Goal: Task Accomplishment & Management: Manage account settings

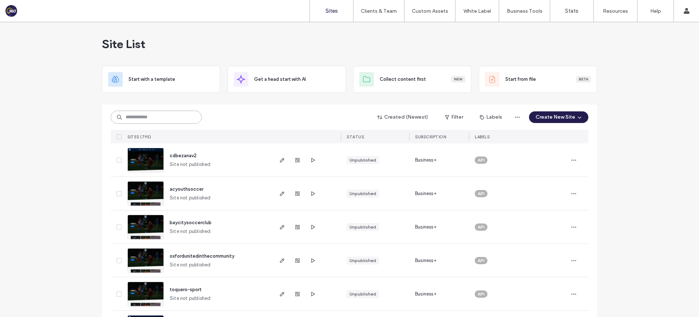
scroll to position [979, 0]
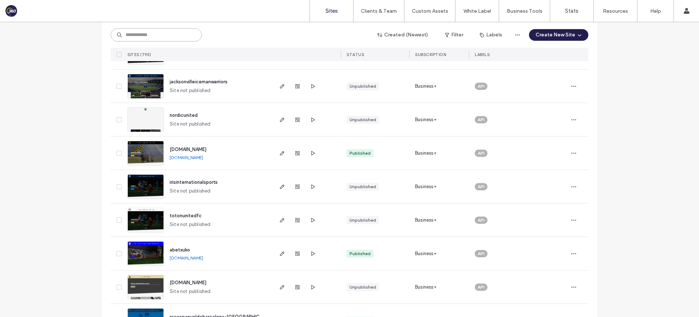
click at [162, 35] on input at bounding box center [156, 34] width 91 height 13
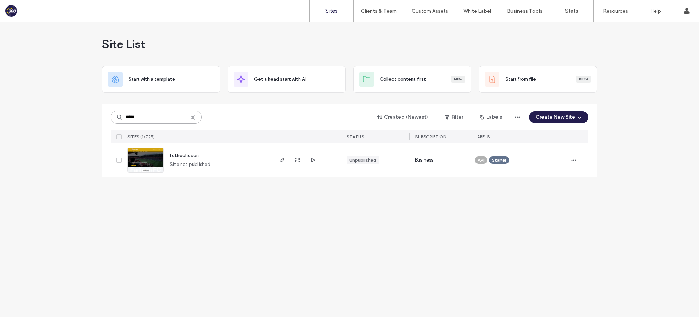
scroll to position [0, 0]
type input "*****"
click at [189, 156] on span "fcthechosen" at bounding box center [184, 155] width 29 height 5
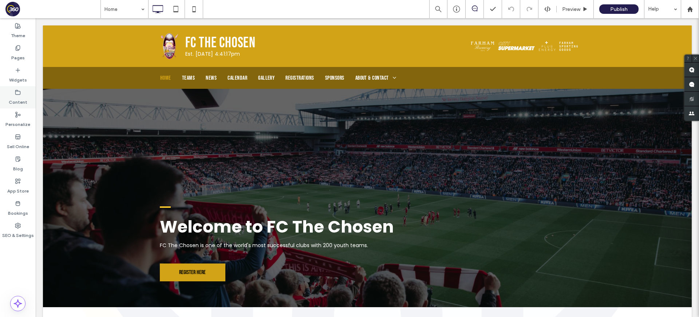
click at [12, 90] on div "Content" at bounding box center [18, 97] width 36 height 22
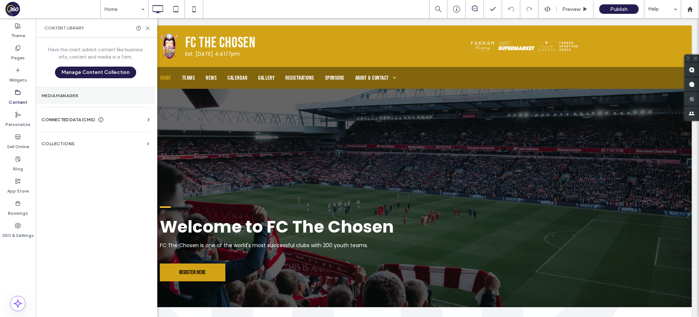
click at [70, 101] on section "Media Manager" at bounding box center [95, 95] width 119 height 17
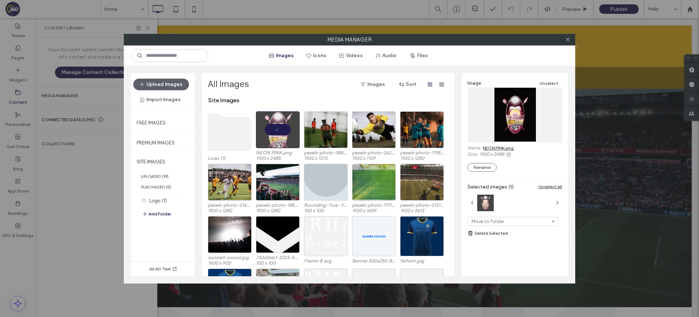
click at [502, 147] on link "NEON PINK.png" at bounding box center [498, 147] width 31 height 5
click at [277, 131] on div at bounding box center [278, 129] width 44 height 37
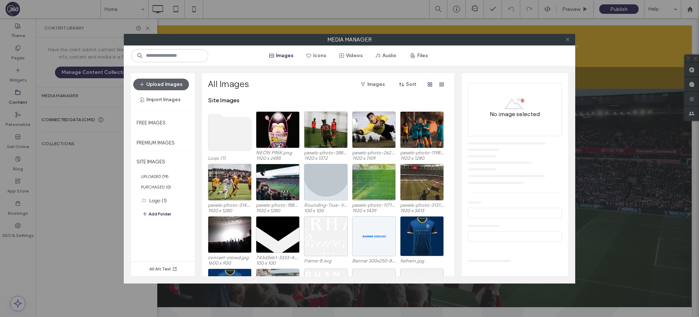
click at [569, 39] on icon at bounding box center [567, 39] width 5 height 5
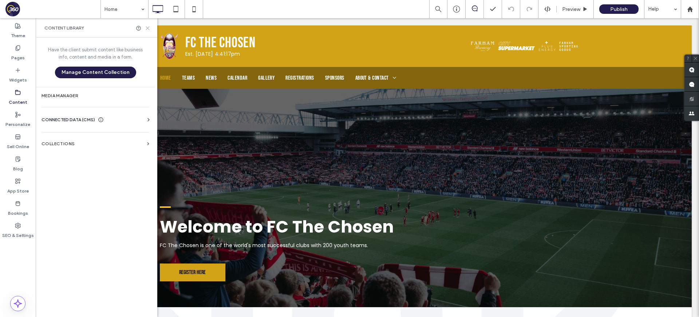
click at [148, 28] on icon at bounding box center [147, 27] width 5 height 5
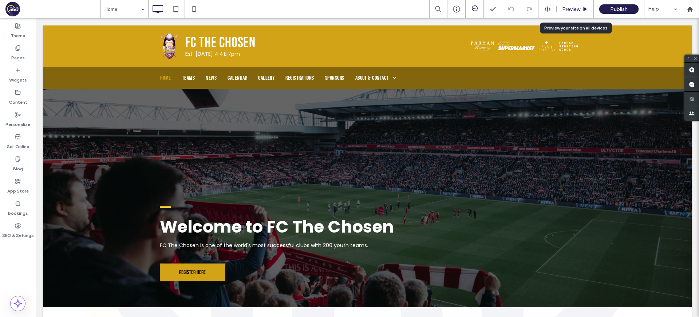
click at [572, 7] on span "Preview" at bounding box center [571, 9] width 18 height 6
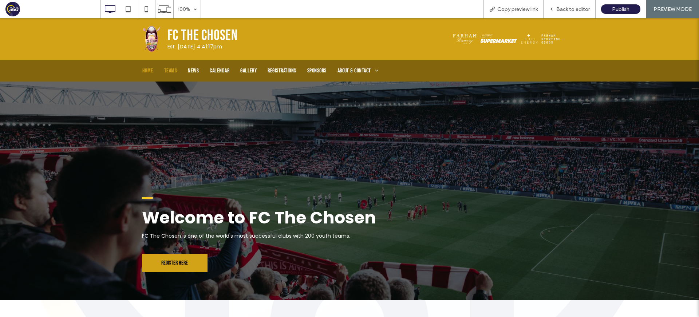
click at [173, 70] on span "Teams" at bounding box center [170, 70] width 13 height 7
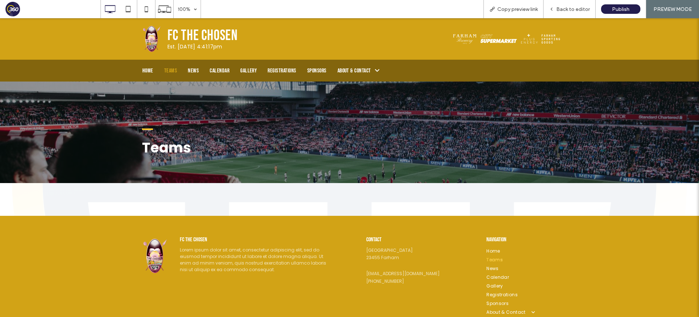
scroll to position [32, 0]
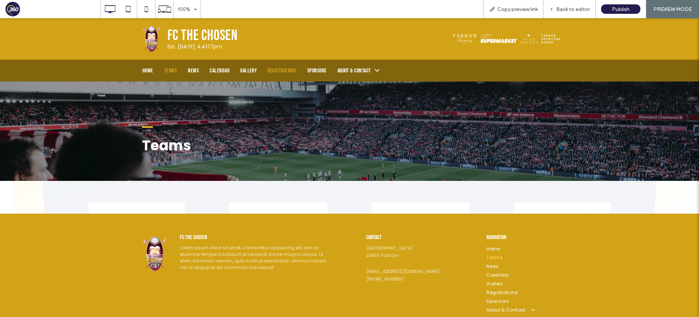
click at [284, 68] on span "Registrations" at bounding box center [282, 70] width 28 height 7
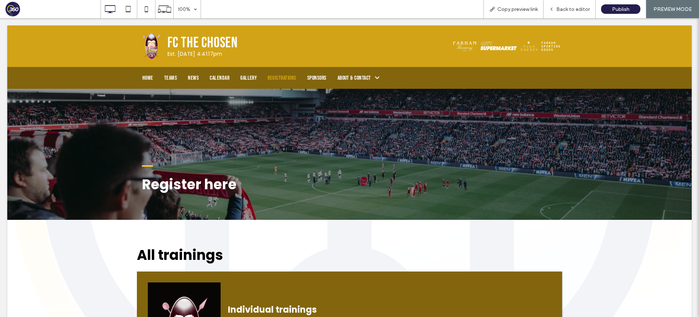
scroll to position [0, 0]
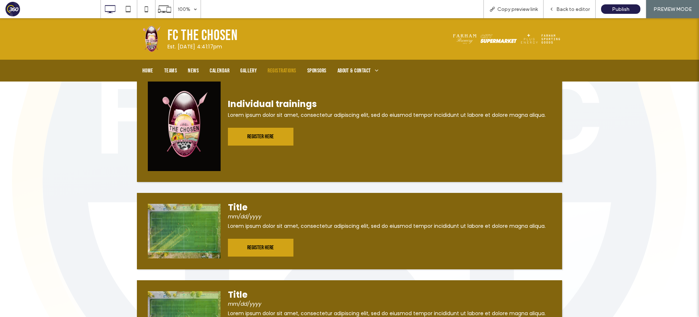
scroll to position [201, 0]
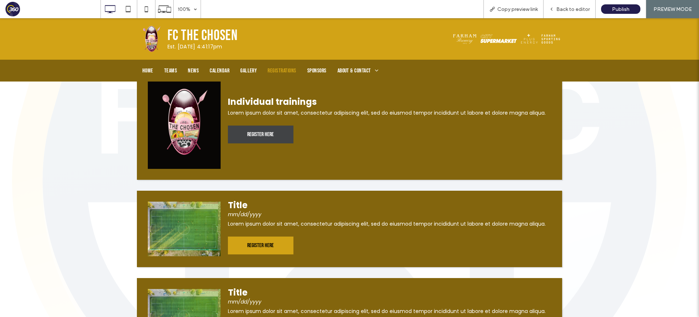
click at [278, 134] on div "Register here" at bounding box center [261, 135] width 66 height 18
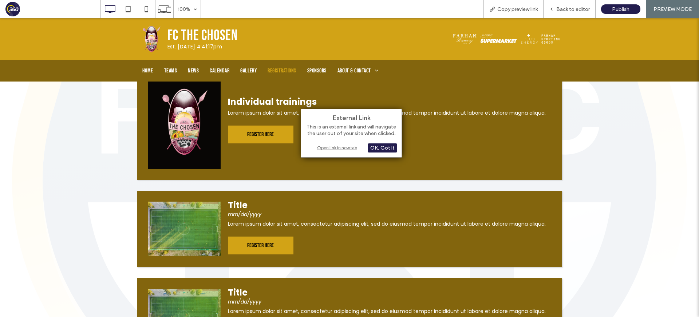
click at [342, 148] on div "Open link in new tab" at bounding box center [351, 148] width 91 height 8
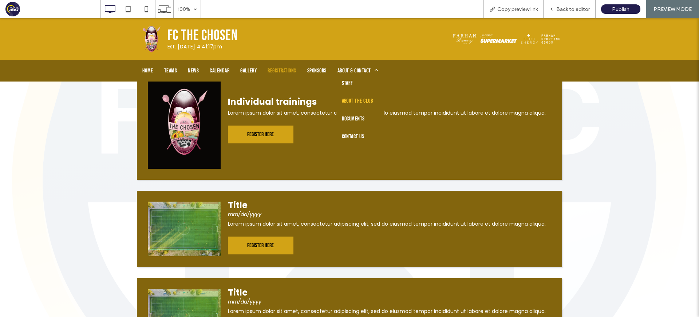
scroll to position [0, 0]
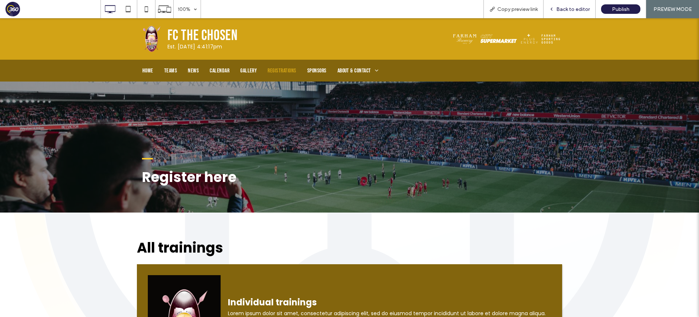
click at [576, 11] on span "Back to editor" at bounding box center [574, 9] width 34 height 6
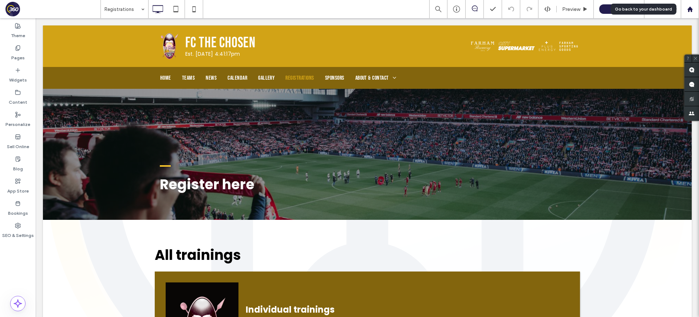
click at [685, 9] on div at bounding box center [690, 9] width 17 height 6
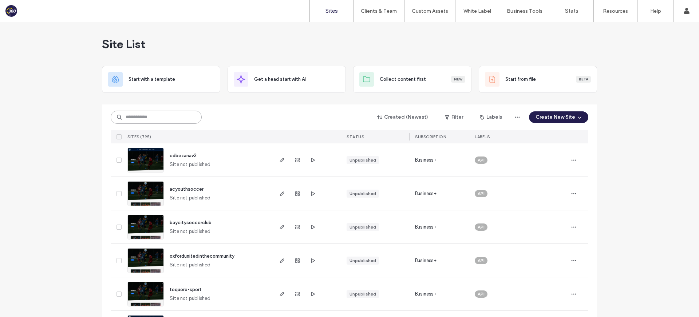
click at [149, 113] on input at bounding box center [156, 117] width 91 height 13
click at [385, 28] on label "Client Management" at bounding box center [380, 29] width 43 height 5
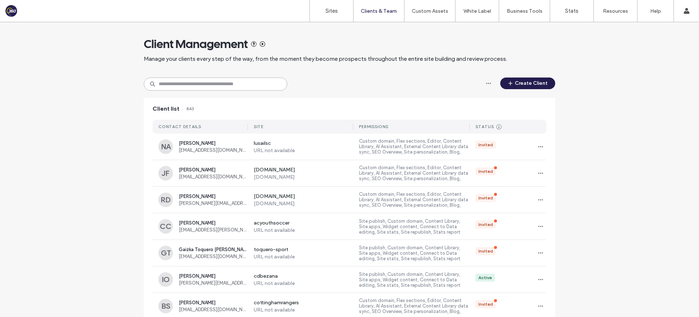
click at [195, 87] on input at bounding box center [216, 84] width 144 height 13
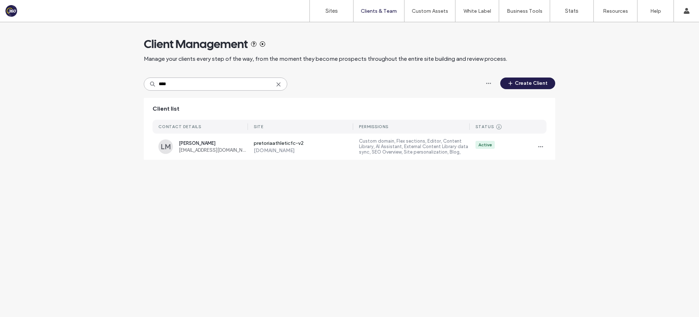
type input "****"
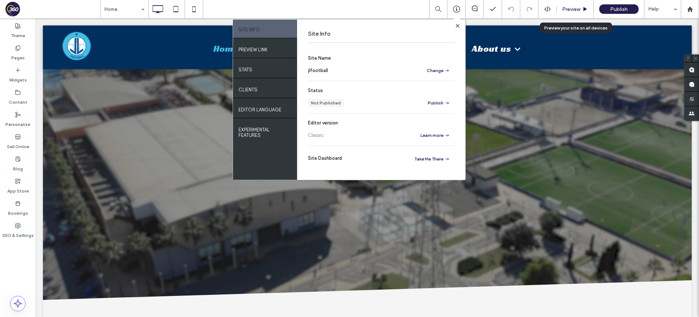
click at [570, 7] on span "Preview" at bounding box center [571, 9] width 18 height 6
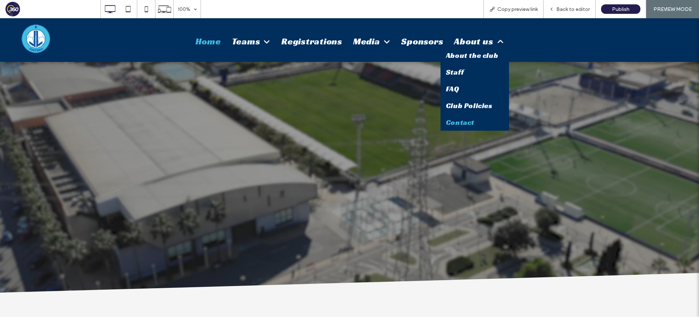
click at [468, 121] on span "Contact" at bounding box center [460, 122] width 28 height 9
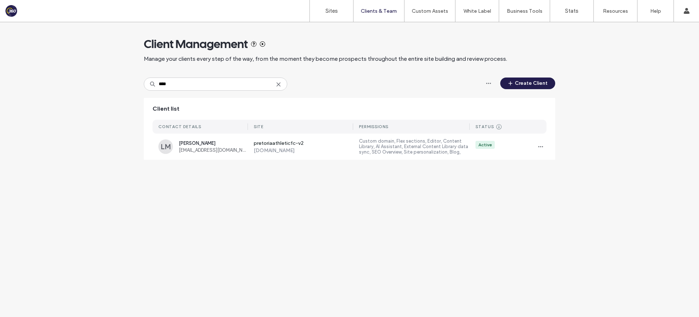
click at [279, 84] on use at bounding box center [278, 84] width 3 height 3
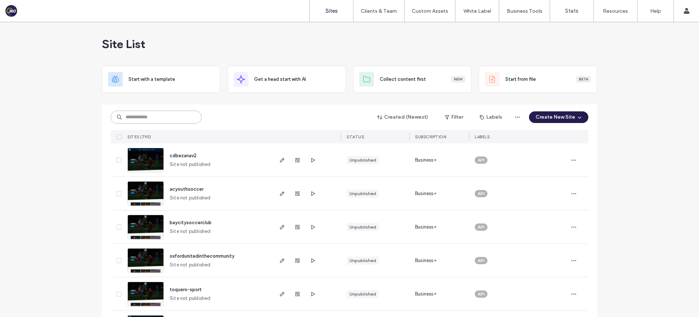
click at [173, 120] on input at bounding box center [156, 117] width 91 height 13
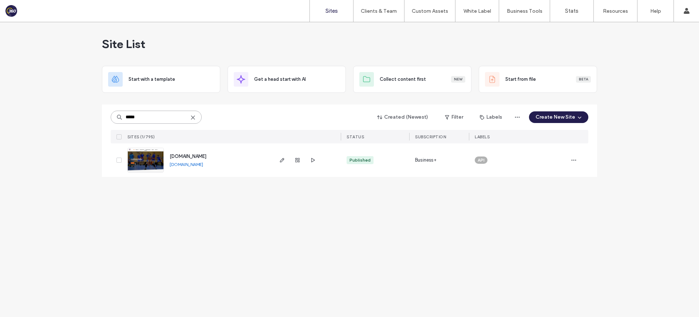
type input "*****"
click at [194, 154] on span "www.londiniumvolley.co.uk" at bounding box center [188, 156] width 37 height 5
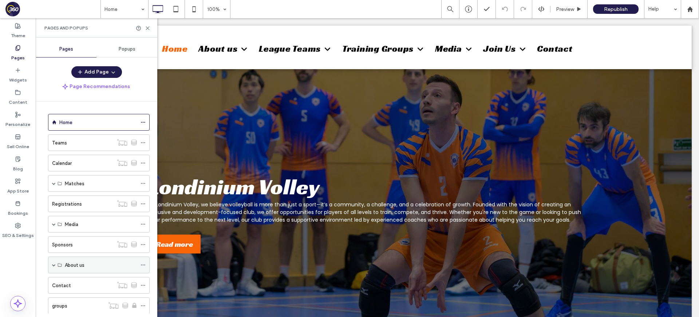
scroll to position [60, 0]
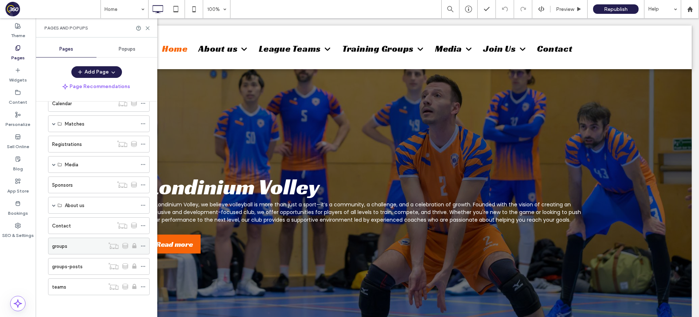
click at [81, 249] on div "groups" at bounding box center [78, 247] width 52 height 8
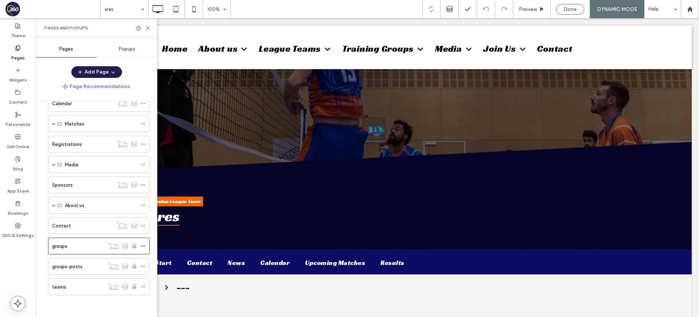
scroll to position [0, 0]
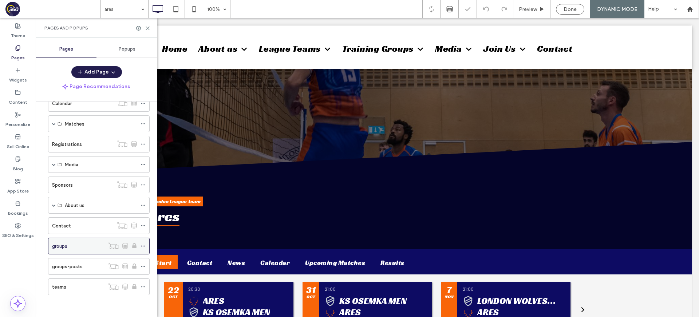
click at [143, 245] on icon at bounding box center [143, 246] width 5 height 5
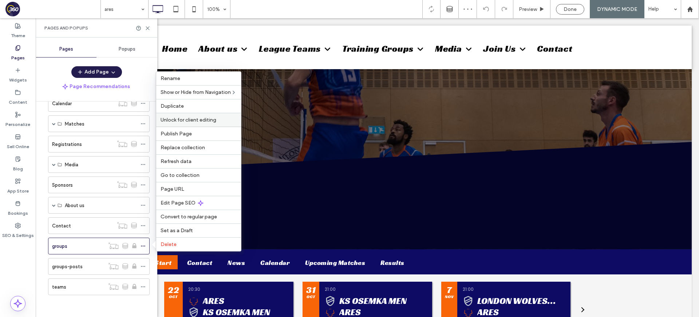
click at [203, 122] on span "Unlock for client editing" at bounding box center [189, 120] width 56 height 6
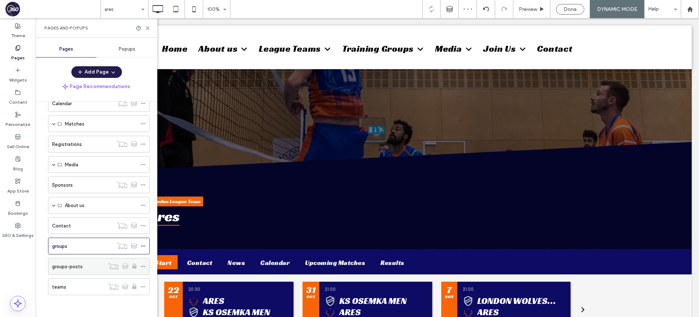
click at [144, 267] on icon at bounding box center [143, 266] width 5 height 5
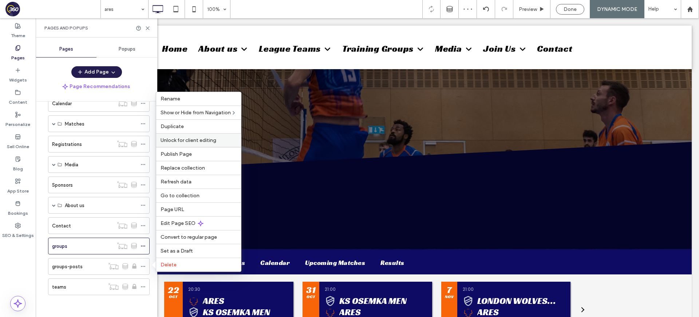
click at [182, 144] on div "Unlock for client editing" at bounding box center [198, 140] width 85 height 14
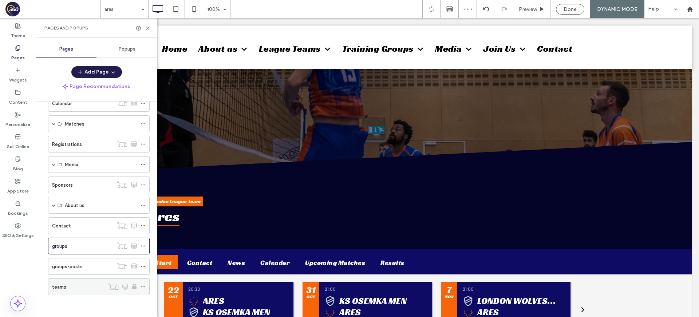
click at [143, 286] on icon at bounding box center [143, 286] width 5 height 5
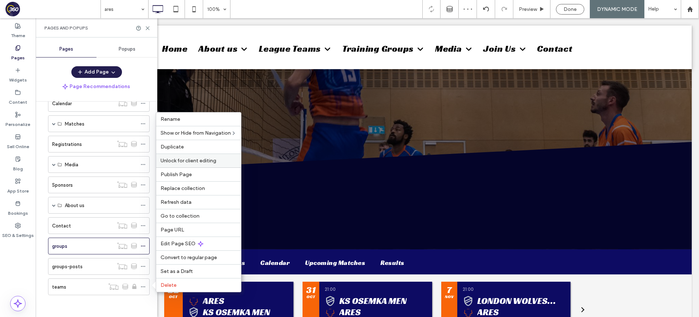
click at [179, 161] on span "Unlock for client editing" at bounding box center [189, 161] width 56 height 6
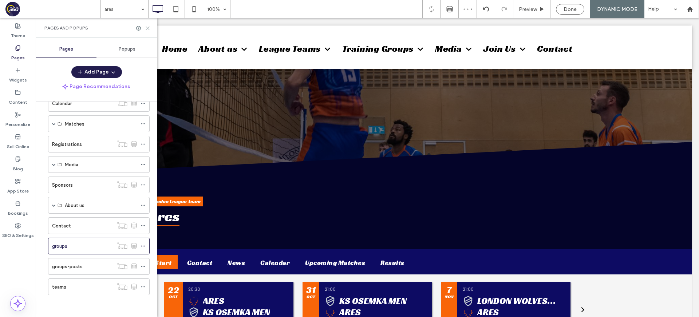
click at [147, 26] on icon at bounding box center [147, 27] width 5 height 5
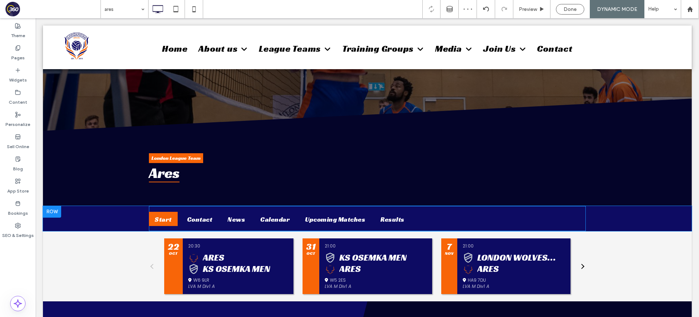
scroll to position [52, 0]
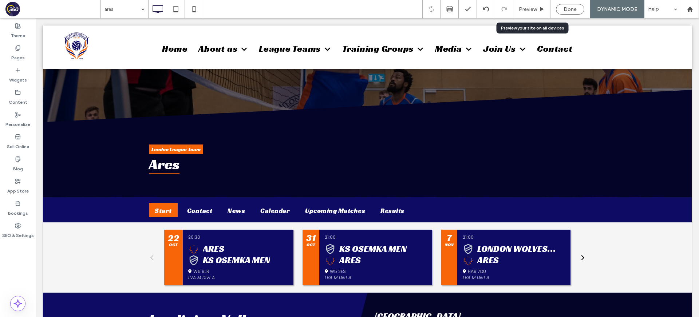
drag, startPoint x: 537, startPoint y: 10, endPoint x: 506, endPoint y: 23, distance: 33.6
click at [534, 11] on span "Preview" at bounding box center [528, 9] width 18 height 6
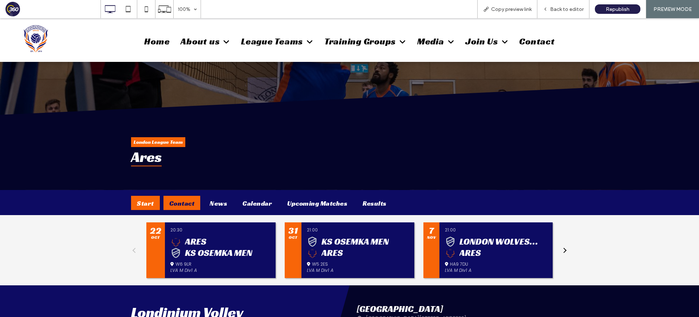
click at [178, 203] on div "Contact" at bounding box center [182, 203] width 37 height 14
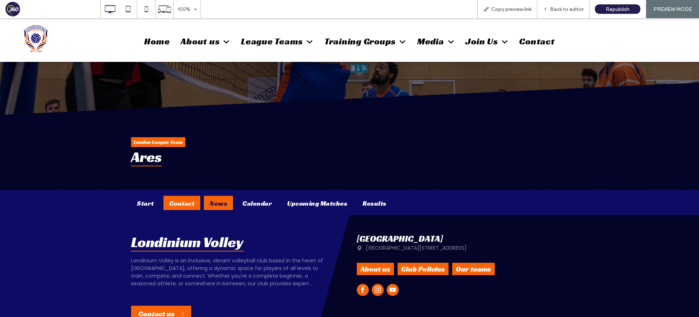
click at [213, 206] on div "News" at bounding box center [218, 203] width 29 height 14
click at [244, 203] on div "Calendar" at bounding box center [257, 203] width 41 height 14
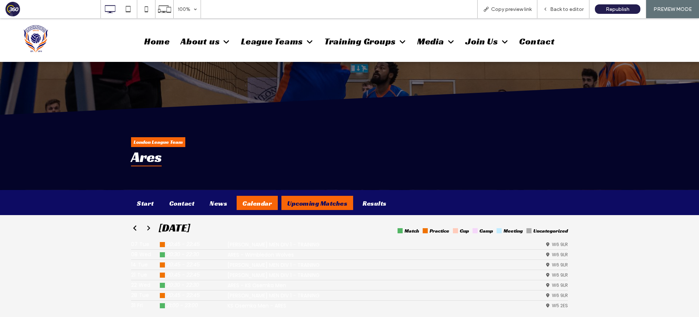
click at [287, 203] on div "Upcoming Matches" at bounding box center [318, 203] width 72 height 14
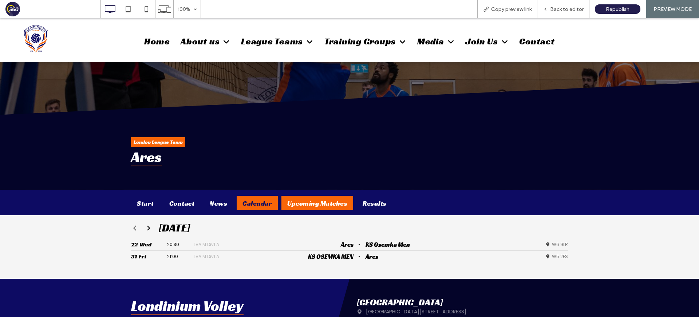
click at [246, 204] on div "Calendar" at bounding box center [257, 203] width 41 height 14
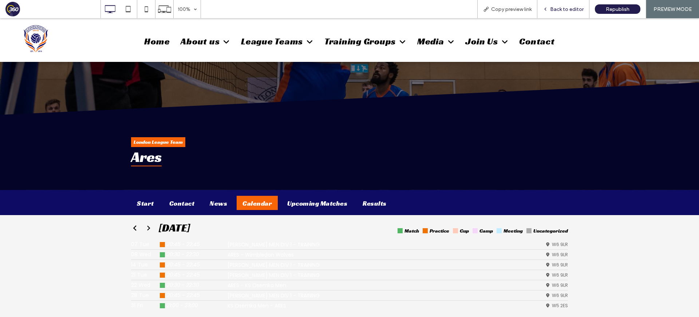
click at [558, 10] on span "Back to editor" at bounding box center [567, 9] width 34 height 6
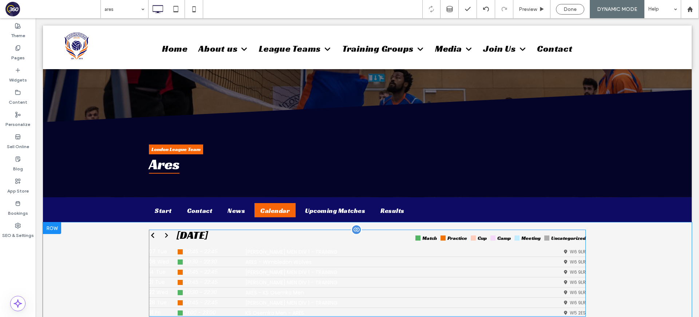
click at [332, 288] on span at bounding box center [367, 273] width 437 height 87
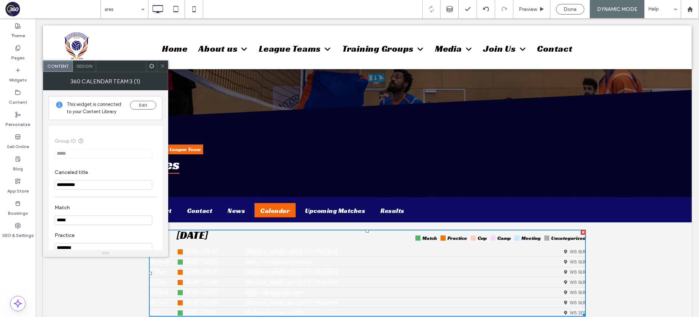
click at [87, 63] on div "Design" at bounding box center [84, 66] width 23 height 11
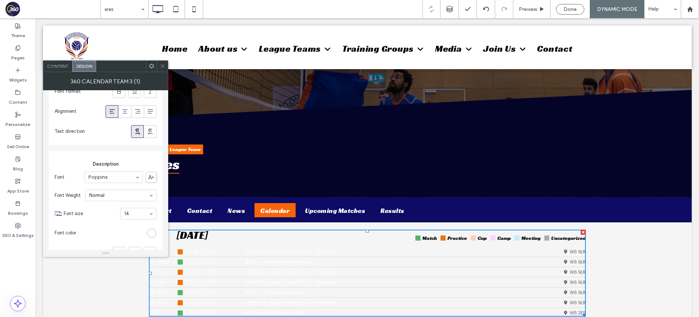
scroll to position [683, 0]
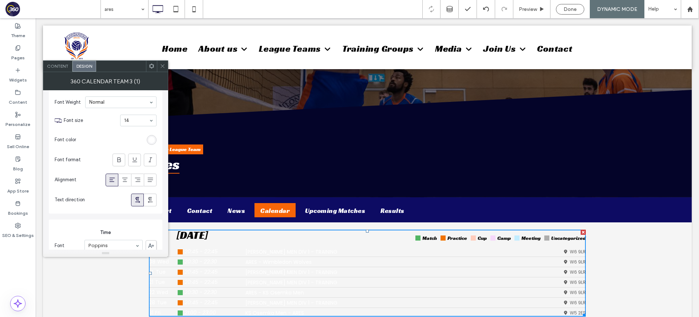
click at [151, 141] on div "rgb(255, 255, 255)" at bounding box center [152, 140] width 6 height 6
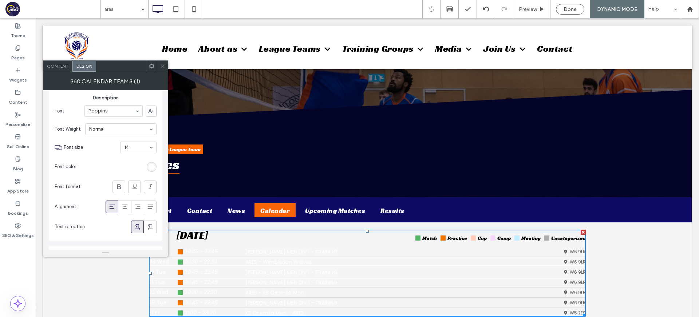
scroll to position [633, 0]
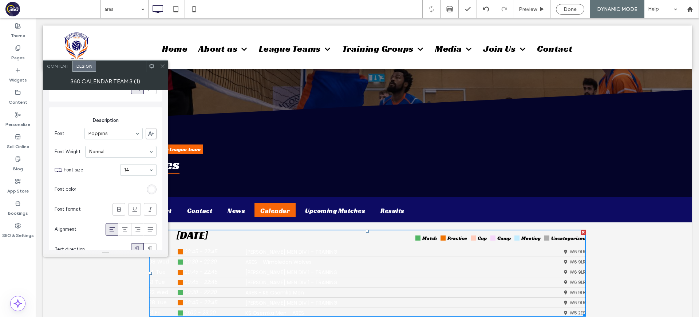
click at [150, 187] on div "rgb(255, 255, 255)" at bounding box center [152, 190] width 6 height 6
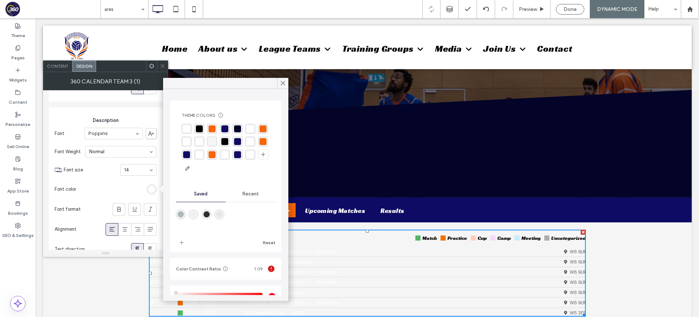
click at [222, 142] on div "rgba(0, 0, 0, 1)" at bounding box center [225, 142] width 10 height 10
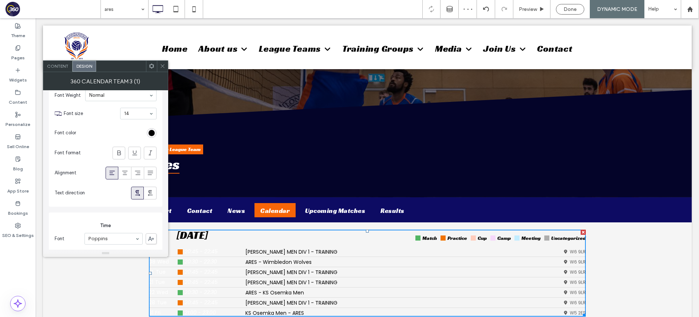
scroll to position [690, 0]
click at [151, 131] on div "rgba(0, 0, 0, 1)" at bounding box center [152, 133] width 6 height 6
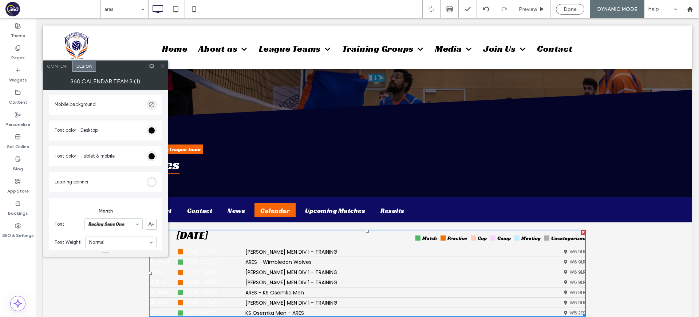
scroll to position [62, 0]
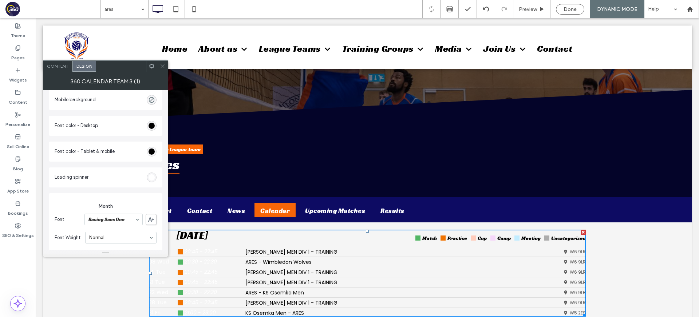
click at [147, 126] on div "rgb(0, 0, 0)" at bounding box center [152, 126] width 10 height 10
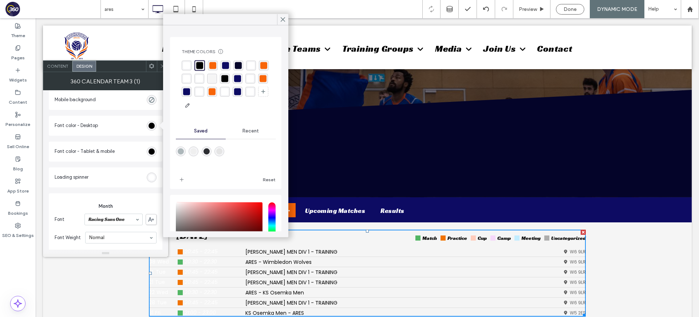
click at [226, 79] on div "rgba(0, 0, 0, 1)" at bounding box center [224, 78] width 7 height 7
click at [161, 66] on icon at bounding box center [162, 65] width 5 height 5
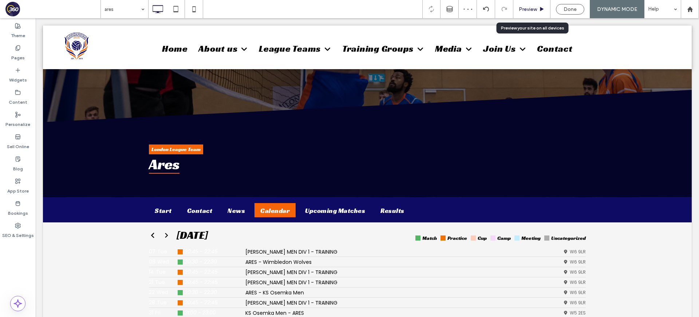
click at [530, 9] on span "Preview" at bounding box center [528, 9] width 18 height 6
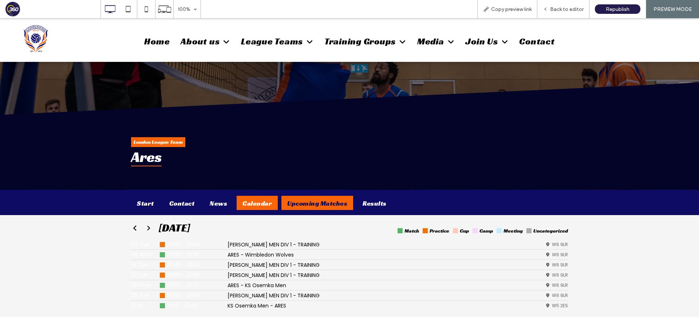
click at [293, 208] on div "Upcoming Matches" at bounding box center [318, 203] width 72 height 14
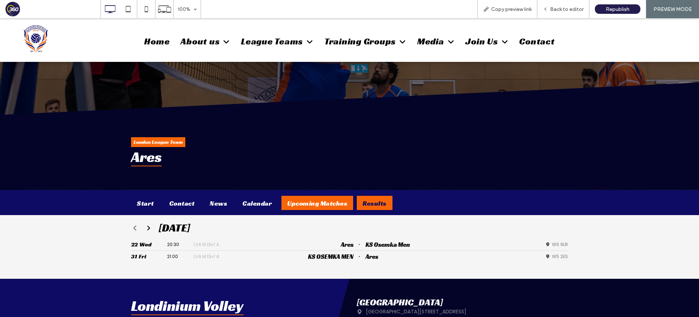
click at [374, 201] on div "Results" at bounding box center [375, 203] width 36 height 14
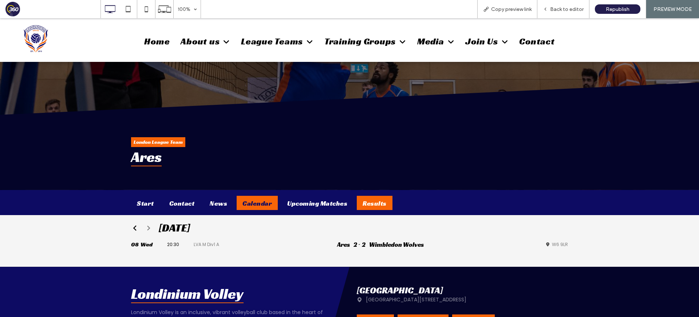
click at [262, 208] on div "Calendar" at bounding box center [257, 203] width 41 height 14
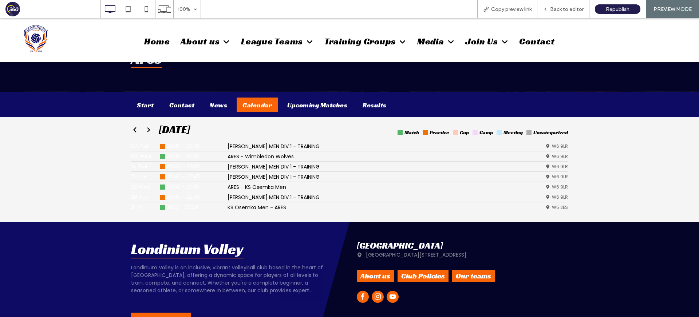
scroll to position [158, 0]
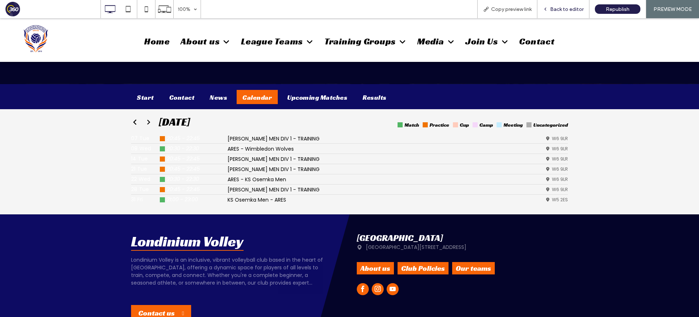
click at [560, 8] on span "Back to editor" at bounding box center [567, 9] width 34 height 6
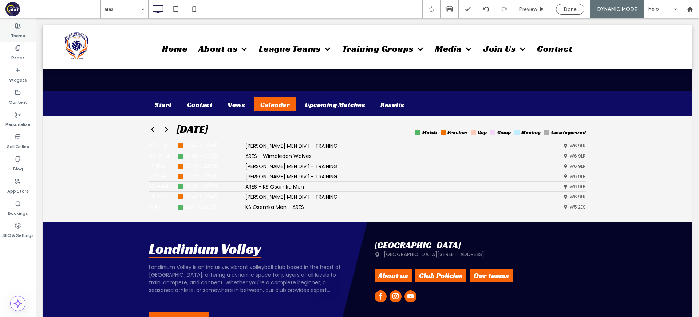
drag, startPoint x: 12, startPoint y: 30, endPoint x: 17, endPoint y: 31, distance: 4.5
click at [12, 30] on label "Theme" at bounding box center [18, 34] width 14 height 10
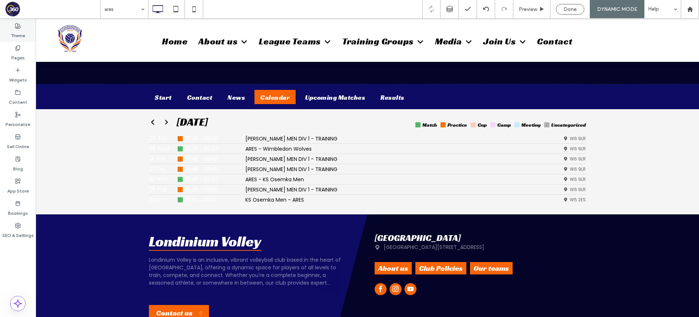
scroll to position [70, 0]
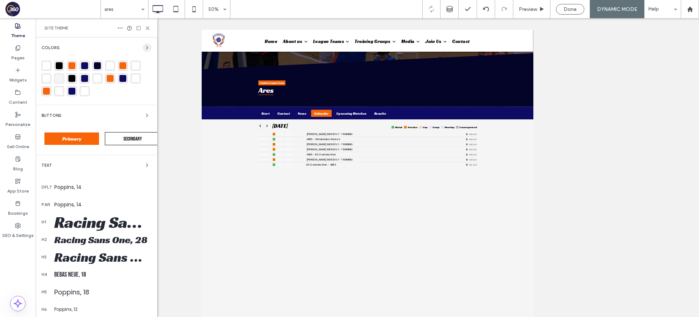
click at [146, 48] on use "button" at bounding box center [146, 47] width 1 height 3
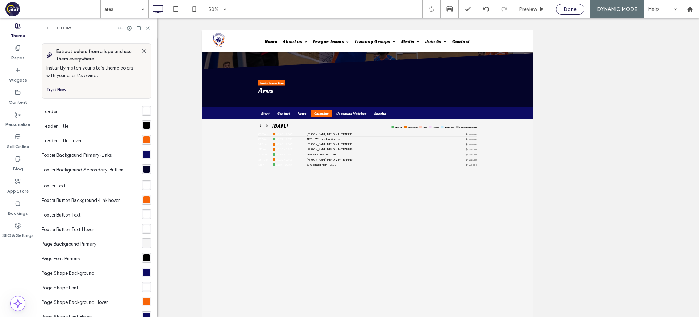
click at [582, 11] on div "Done" at bounding box center [571, 9] width 28 height 6
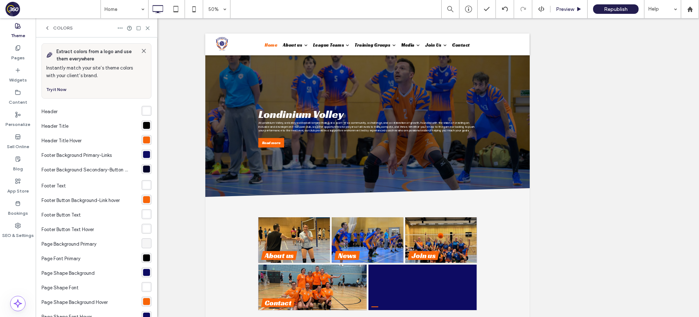
scroll to position [0, 0]
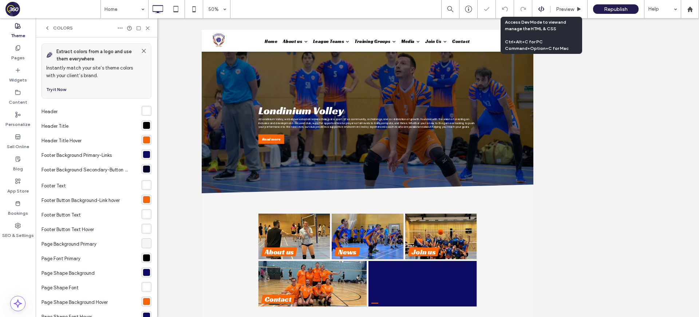
click at [545, 9] on div at bounding box center [542, 9] width 18 height 7
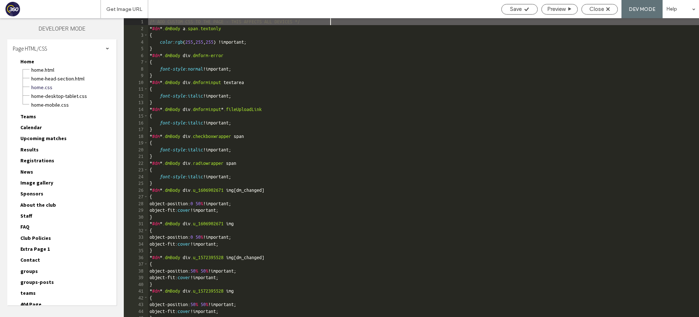
scroll to position [69, 0]
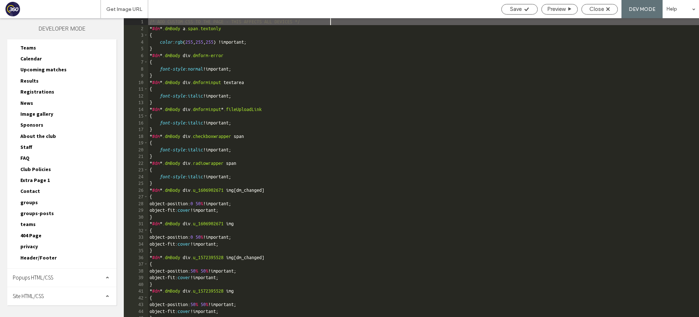
click at [27, 199] on span "groups" at bounding box center [28, 202] width 17 height 7
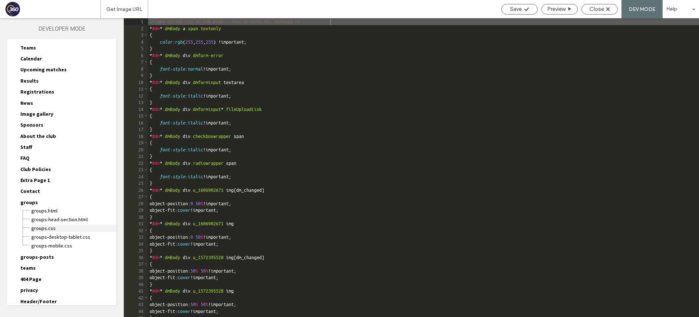
click at [51, 228] on span "groups.css" at bounding box center [74, 228] width 86 height 7
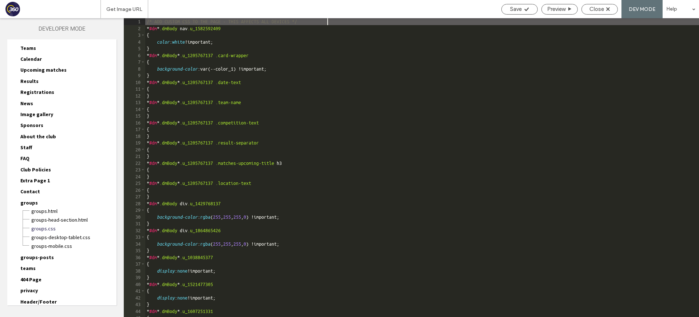
click at [291, 162] on div "/* ADD CUSTOM CSS TO THE PAGE - THIS AFFECTS ALL DEVICES */ * #dm * .dmBody nav…" at bounding box center [422, 174] width 554 height 313
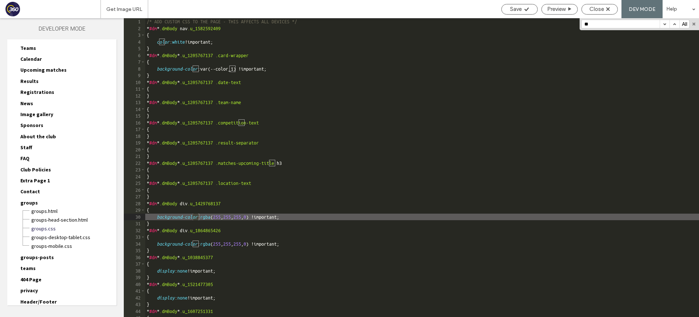
type input "*"
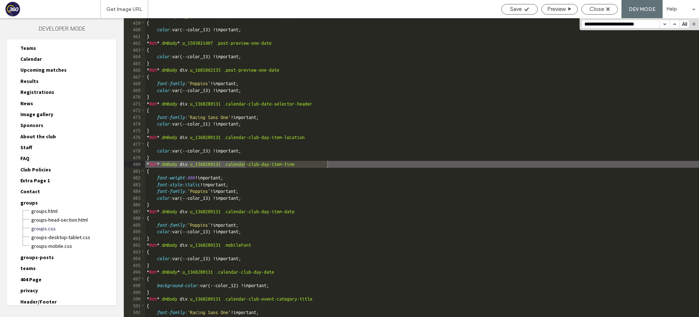
type input "**********"
click at [220, 199] on div "* #dm * .dmBody * .u_1503821407 .post-preview-one-author-wrapper { color :var(-…" at bounding box center [422, 169] width 554 height 313
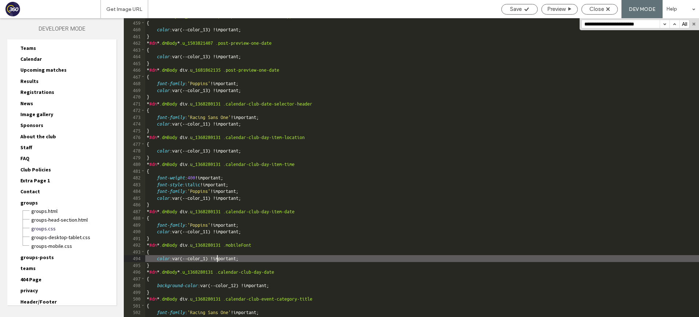
type textarea "**"
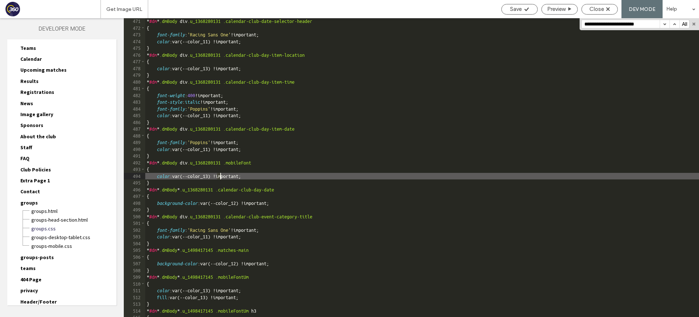
scroll to position [3168, 0]
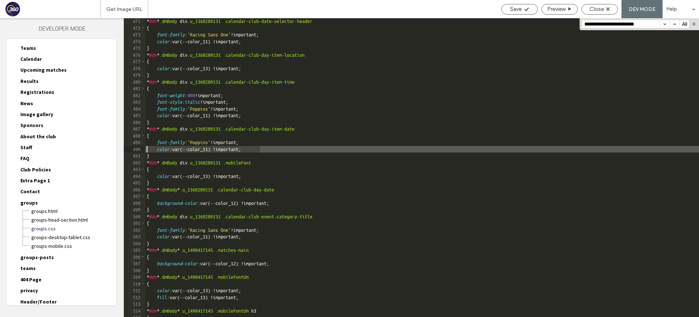
drag, startPoint x: 264, startPoint y: 150, endPoint x: 127, endPoint y: 148, distance: 137.0
click at [127, 148] on div "** 471 472 473 474 475 476 477 478 479 480 481 482 483 484 485 486 487 488 489 …" at bounding box center [412, 167] width 576 height 299
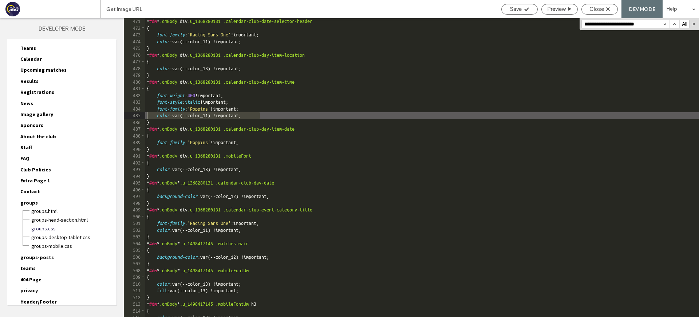
drag, startPoint x: 261, startPoint y: 114, endPoint x: 140, endPoint y: 114, distance: 121.3
click at [140, 114] on div "** 471 472 473 474 475 476 477 478 479 480 481 482 483 484 485 486 487 488 489 …" at bounding box center [412, 167] width 576 height 299
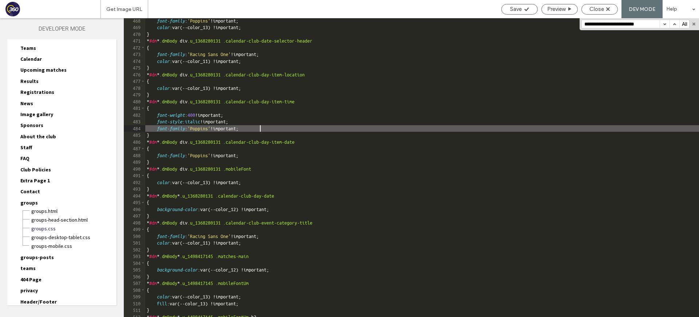
scroll to position [3137, 0]
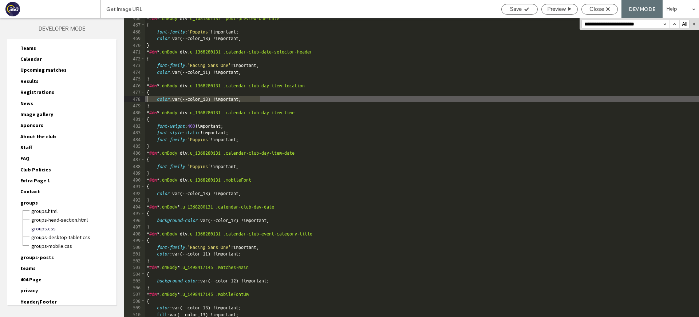
drag, startPoint x: 260, startPoint y: 99, endPoint x: 141, endPoint y: 97, distance: 119.9
click at [141, 97] on div "** 466 467 468 469 470 471 472 473 474 475 476 477 478 479 480 481 482 483 484 …" at bounding box center [412, 167] width 576 height 299
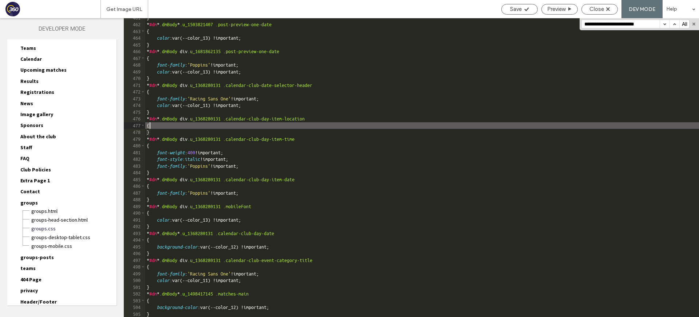
scroll to position [3080, 0]
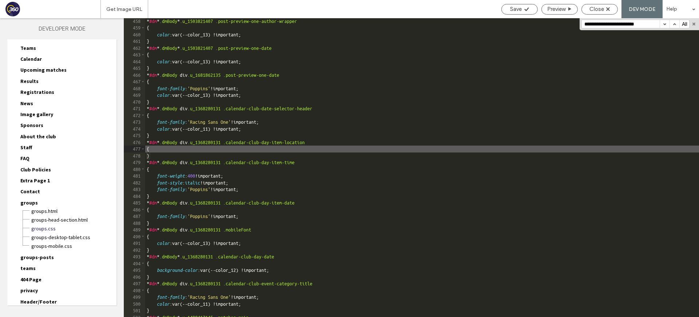
click at [291, 127] on div "* #dm * .dmBody * .u_1503821407 .post-preview-one-author-wrapper { color :var(-…" at bounding box center [422, 174] width 554 height 313
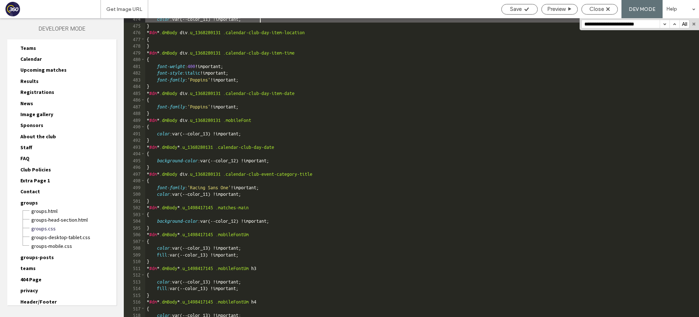
scroll to position [3190, 0]
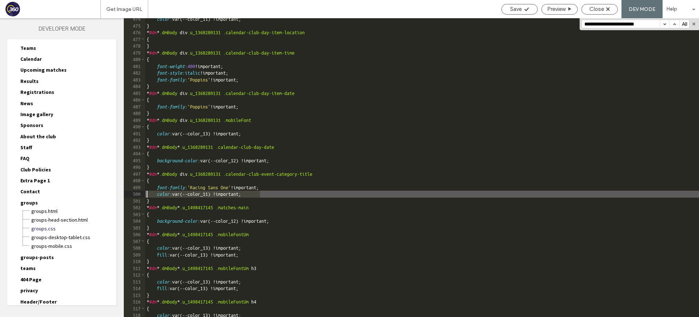
drag, startPoint x: 228, startPoint y: 195, endPoint x: 140, endPoint y: 197, distance: 88.5
click at [140, 197] on div "** 474 475 476 477 478 479 480 481 482 483 484 485 486 487 488 489 490 491 492 …" at bounding box center [412, 167] width 576 height 299
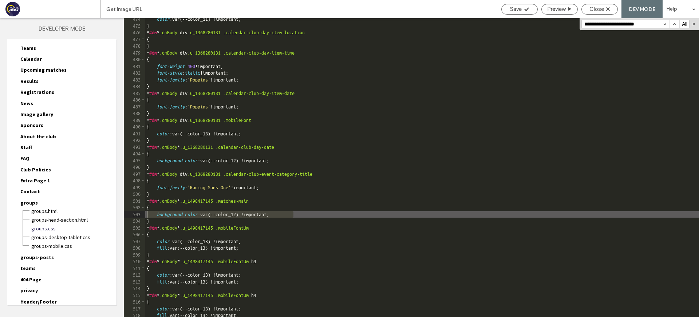
drag, startPoint x: 272, startPoint y: 213, endPoint x: 146, endPoint y: 214, distance: 126.0
click at [141, 214] on div "** 474 475 476 477 478 479 480 481 482 483 484 485 486 487 488 489 490 491 492 …" at bounding box center [412, 167] width 576 height 299
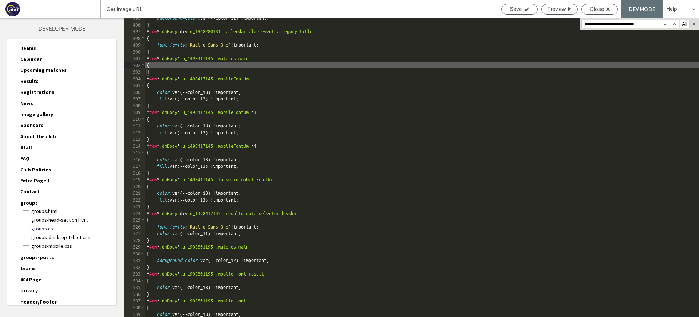
scroll to position [3342, 0]
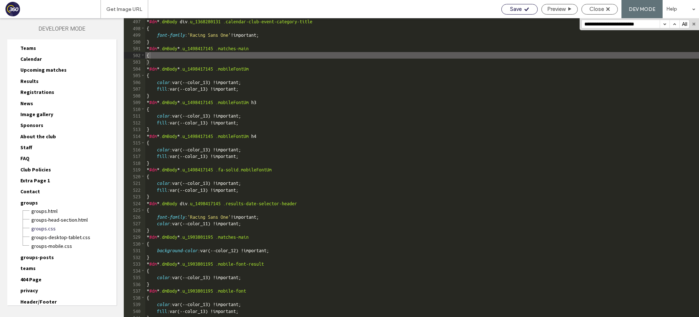
drag, startPoint x: 525, startPoint y: 3, endPoint x: 524, endPoint y: 8, distance: 4.9
click at [524, 5] on div "Save Preview Close DEV MODE Help" at bounding box center [598, 9] width 201 height 18
click at [524, 8] on icon at bounding box center [526, 9] width 5 height 5
click at [601, 9] on span "Close" at bounding box center [597, 9] width 15 height 7
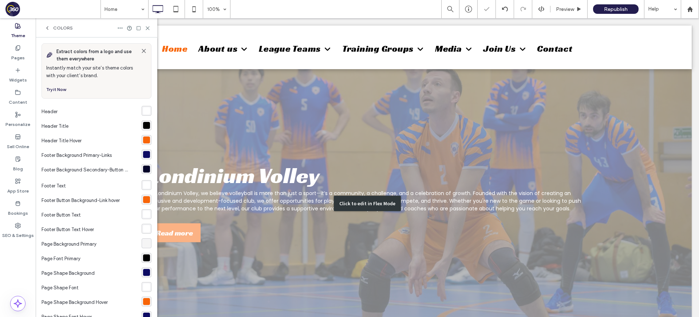
scroll to position [66, 0]
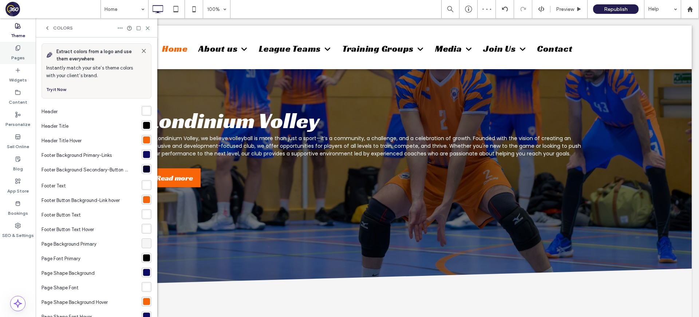
click at [19, 49] on icon at bounding box center [18, 48] width 6 height 6
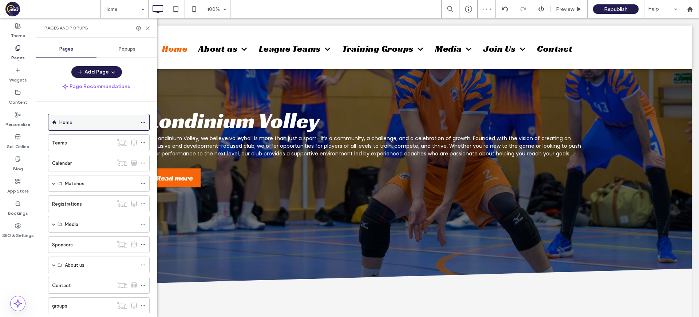
scroll to position [60, 0]
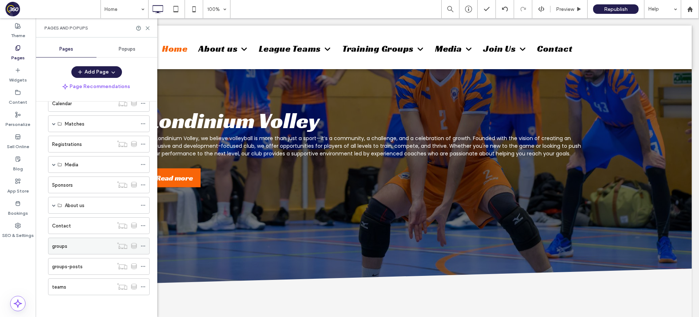
click at [64, 248] on label "groups" at bounding box center [59, 246] width 15 height 13
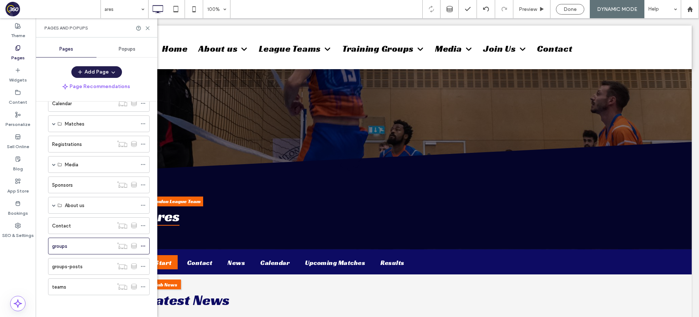
scroll to position [0, 0]
click at [147, 28] on icon at bounding box center [147, 27] width 5 height 5
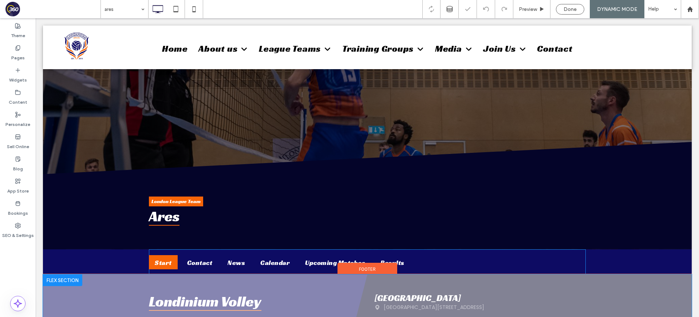
scroll to position [107, 0]
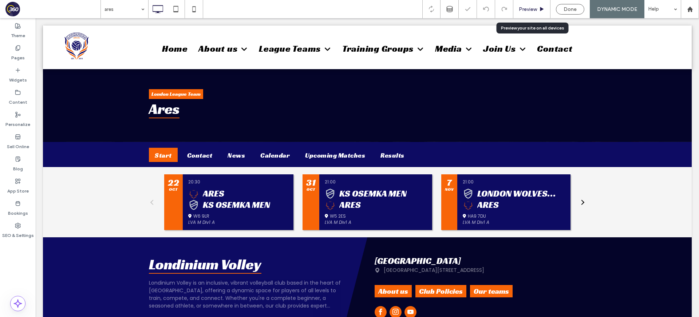
click at [531, 8] on span "Preview" at bounding box center [528, 9] width 18 height 6
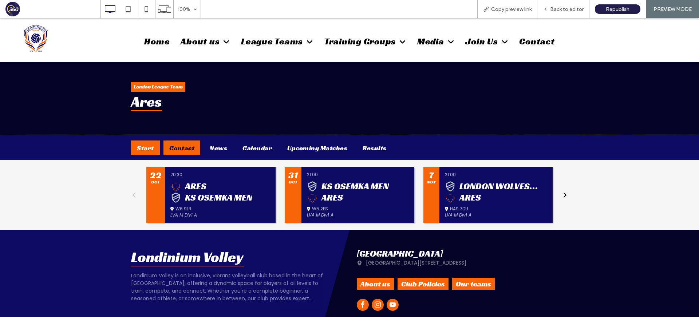
click at [183, 154] on div "Contact" at bounding box center [182, 148] width 37 height 14
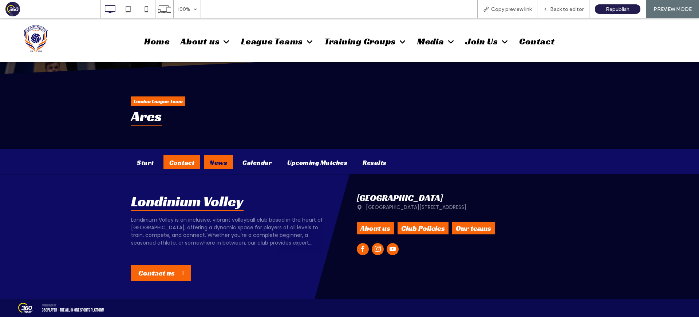
click at [219, 164] on div "News" at bounding box center [218, 162] width 29 height 14
click at [240, 160] on div "Calendar" at bounding box center [257, 162] width 41 height 14
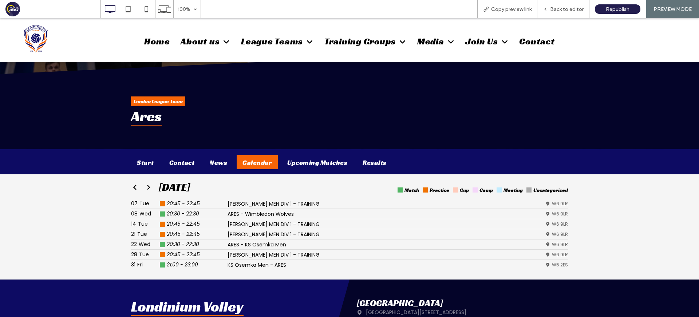
scroll to position [107, 0]
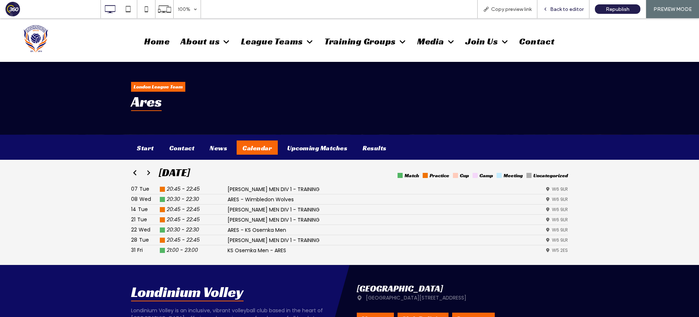
drag, startPoint x: 563, startPoint y: 8, endPoint x: 544, endPoint y: 12, distance: 19.0
click at [563, 8] on span "Back to editor" at bounding box center [567, 9] width 34 height 6
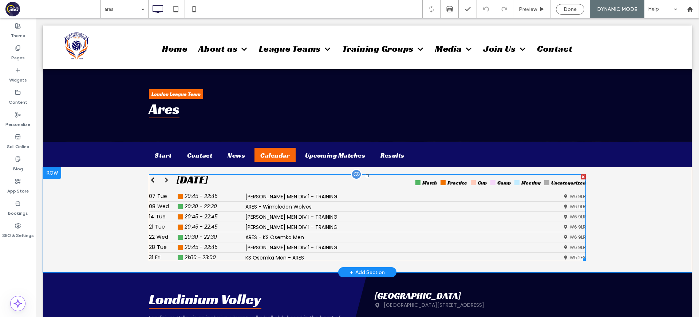
click at [331, 239] on span at bounding box center [367, 217] width 437 height 87
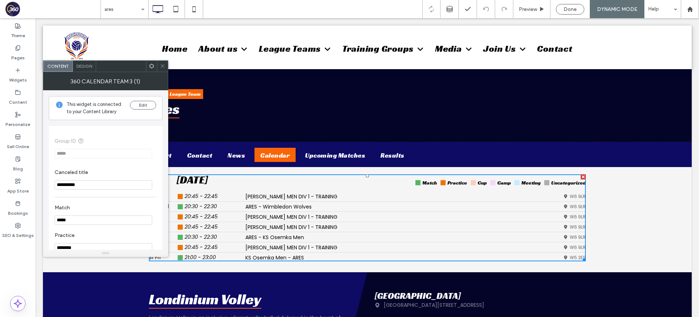
click at [80, 69] on div "Design" at bounding box center [84, 66] width 23 height 11
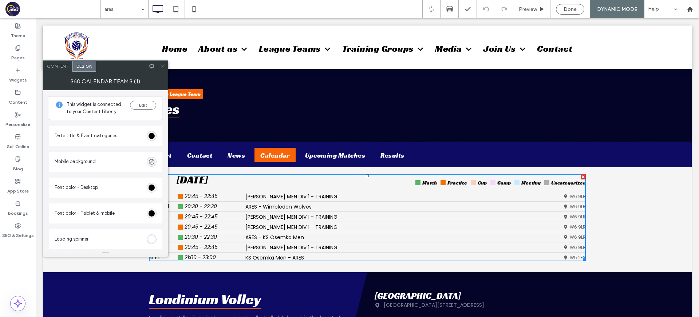
click at [162, 69] on span at bounding box center [162, 66] width 5 height 11
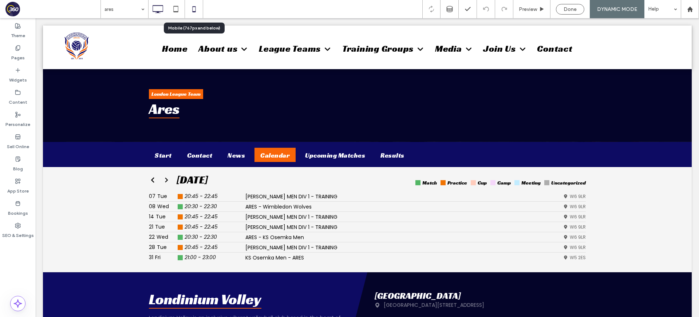
click at [195, 8] on icon at bounding box center [194, 9] width 15 height 15
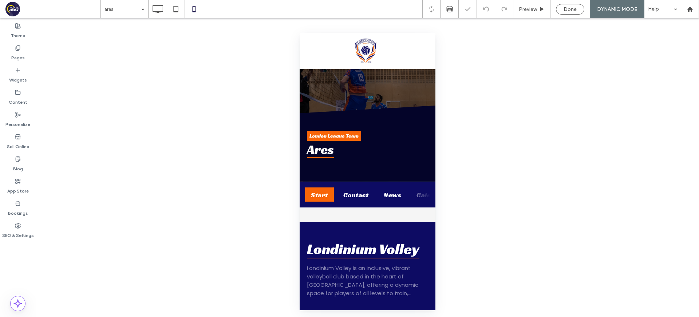
scroll to position [66, 0]
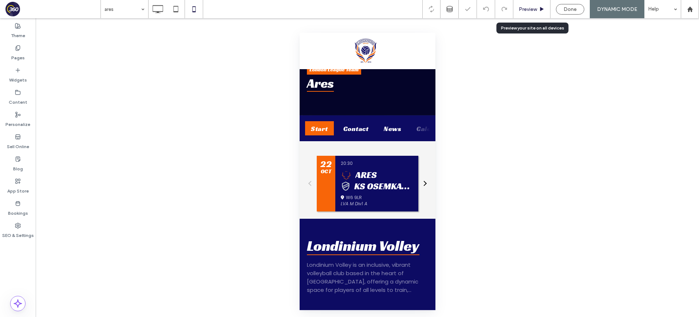
click at [535, 10] on span "Preview" at bounding box center [528, 9] width 18 height 6
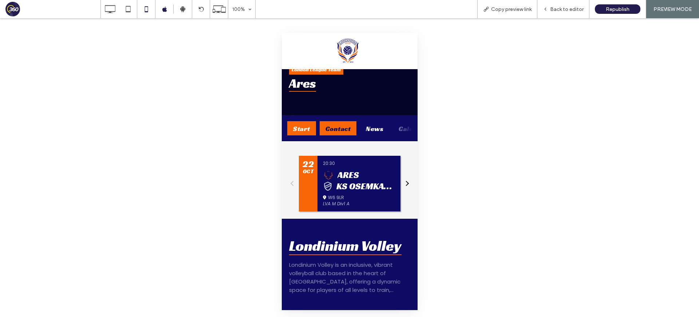
click at [341, 123] on div "Contact" at bounding box center [337, 128] width 37 height 14
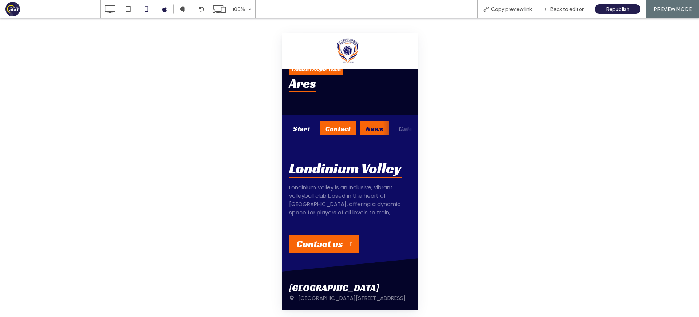
click at [369, 129] on div "News" at bounding box center [374, 128] width 29 height 14
click at [349, 128] on div "Calendar" at bounding box center [356, 128] width 41 height 14
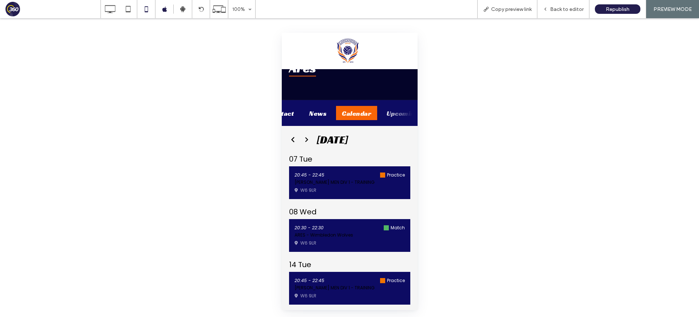
scroll to position [86, 0]
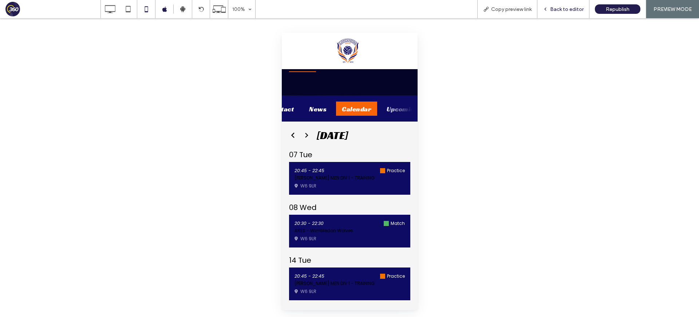
drag, startPoint x: 562, startPoint y: 9, endPoint x: 445, endPoint y: 98, distance: 146.1
click at [560, 11] on span "Back to editor" at bounding box center [567, 9] width 34 height 6
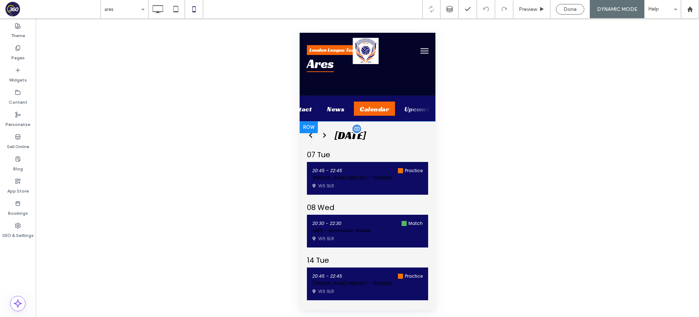
click at [321, 192] on span at bounding box center [367, 320] width 121 height 383
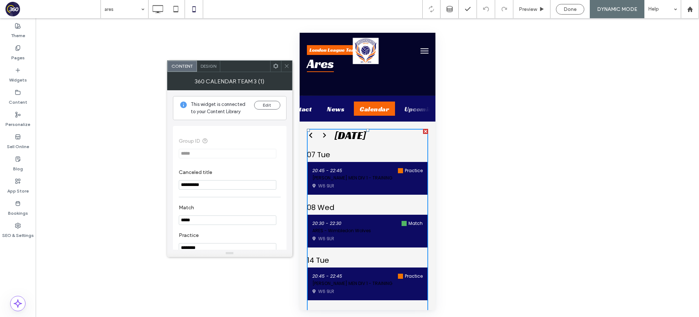
click at [209, 67] on span "Design" at bounding box center [209, 65] width 16 height 5
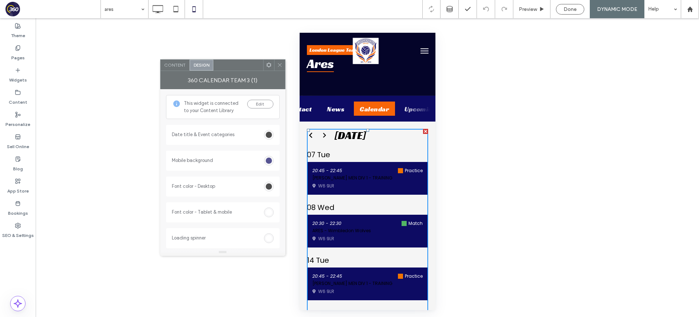
drag, startPoint x: 247, startPoint y: 68, endPoint x: 189, endPoint y: 82, distance: 59.5
click at [213, 65] on div at bounding box center [238, 65] width 50 height 11
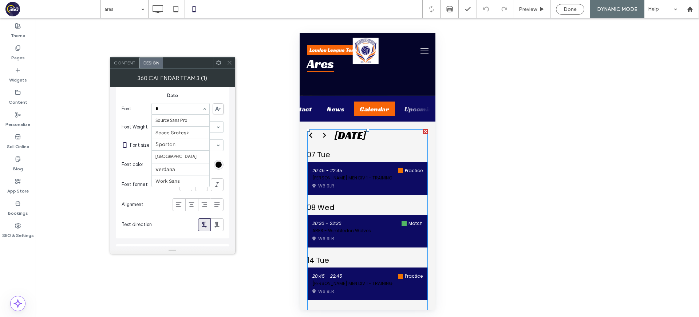
scroll to position [11, 0]
type input "***"
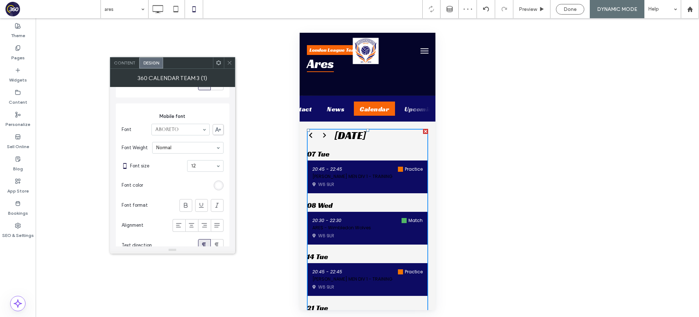
scroll to position [1120, 0]
click at [186, 122] on section "Font Aboreto" at bounding box center [173, 128] width 102 height 19
click at [216, 184] on div "rgb(255, 255, 255)" at bounding box center [219, 184] width 6 height 6
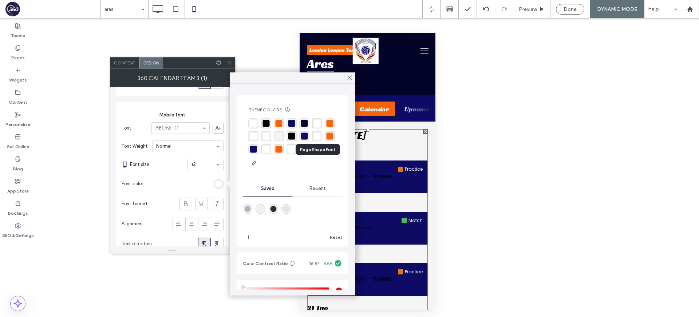
click at [317, 137] on div "rgba(255, 255, 255, 1)" at bounding box center [317, 136] width 7 height 7
click at [162, 159] on section "Font size 12" at bounding box center [177, 164] width 94 height 19
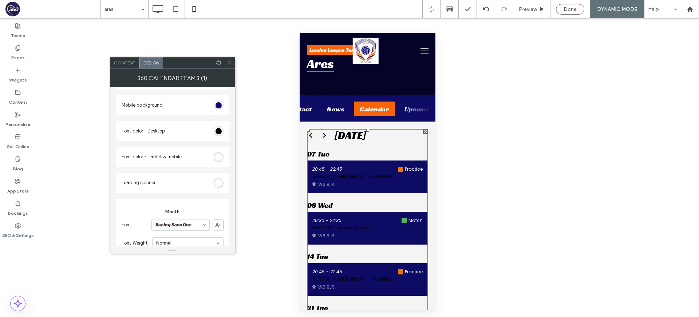
scroll to position [49, 0]
click at [219, 161] on div "rgb(255, 255, 255)" at bounding box center [219, 161] width 6 height 6
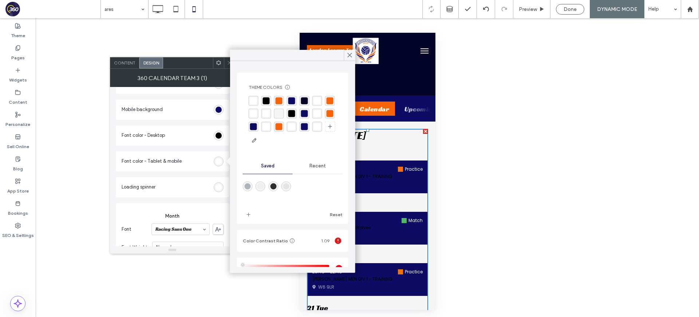
click at [317, 113] on div "rgba(255, 255, 255, 1)" at bounding box center [317, 113] width 7 height 7
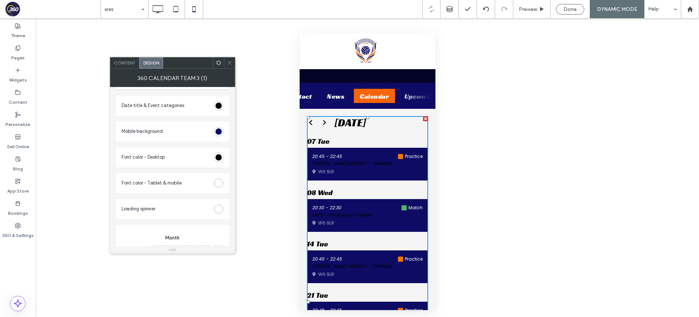
scroll to position [0, 0]
click at [231, 62] on icon at bounding box center [229, 62] width 5 height 5
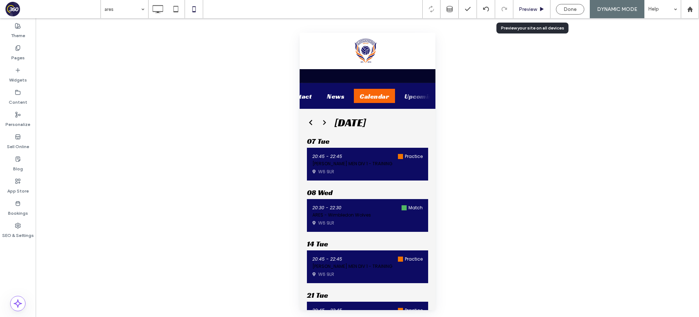
click at [531, 8] on span "Preview" at bounding box center [528, 9] width 18 height 6
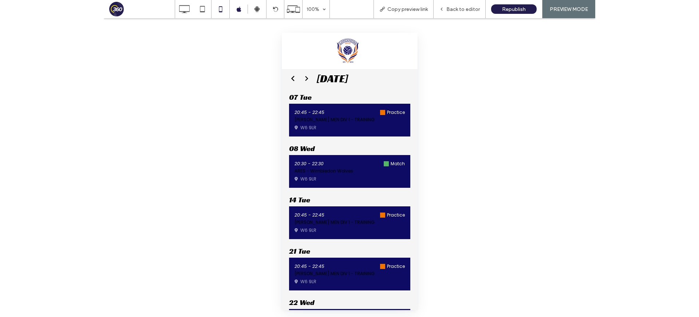
scroll to position [141, 0]
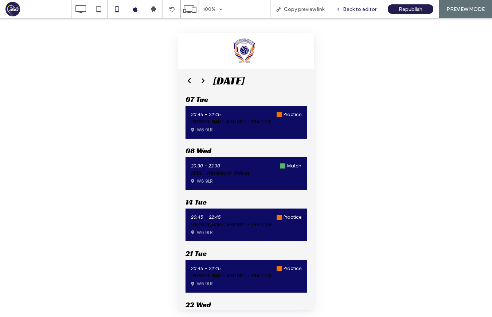
click at [357, 6] on span "Back to editor" at bounding box center [360, 9] width 34 height 6
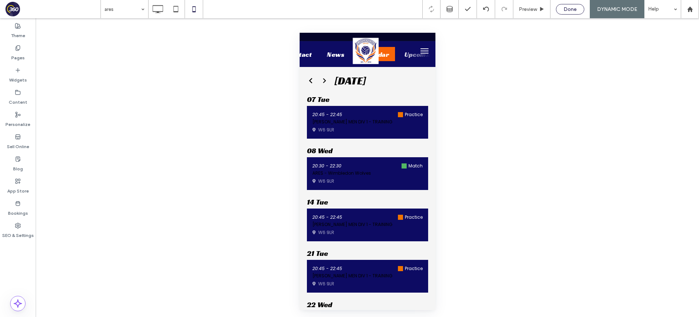
click at [560, 9] on div "Done" at bounding box center [571, 9] width 28 height 6
click at [545, 12] on div at bounding box center [349, 158] width 699 height 317
click at [542, 9] on icon at bounding box center [541, 9] width 7 height 7
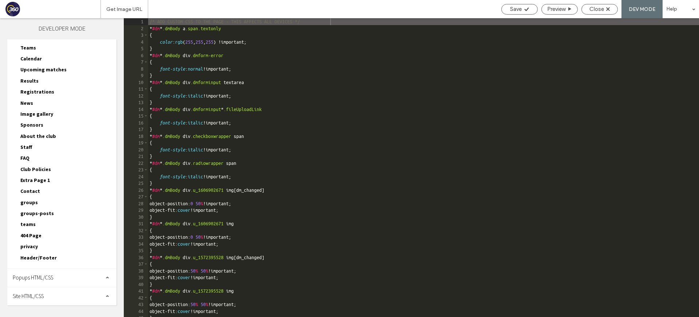
click at [30, 224] on span "teams" at bounding box center [27, 224] width 15 height 7
click at [32, 205] on span "groups" at bounding box center [28, 202] width 17 height 7
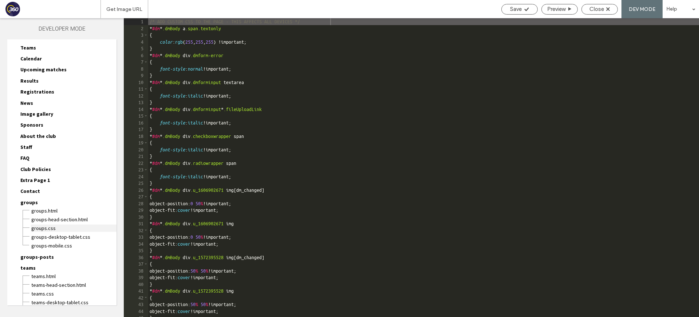
click at [48, 228] on span "groups.css" at bounding box center [74, 228] width 86 height 7
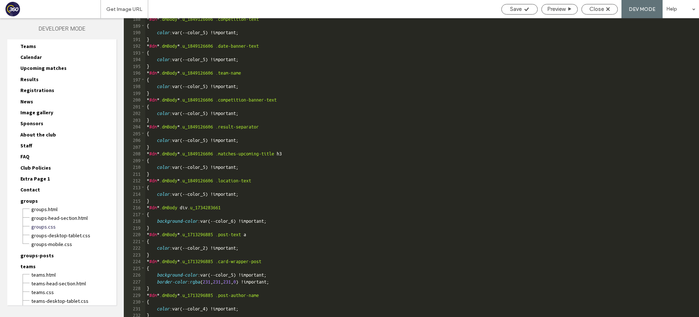
scroll to position [1263, 0]
click at [384, 202] on div "* #dm * .dmBody * .u_1849126606 .competition-text { color :var(--color_5) !impo…" at bounding box center [422, 172] width 554 height 313
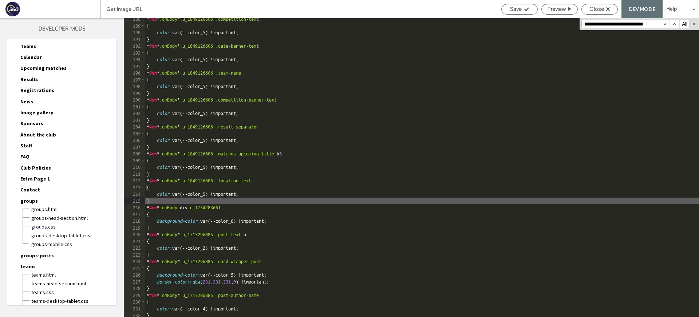
scroll to position [5504, 0]
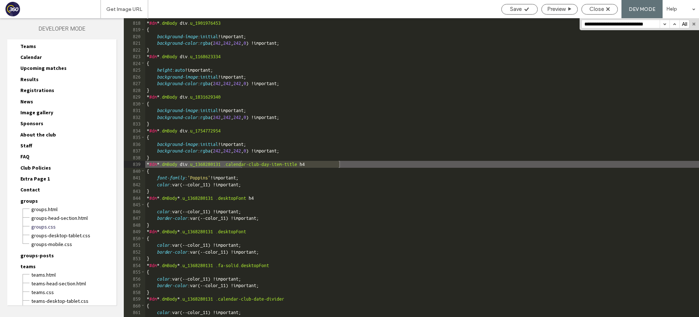
type input "**********"
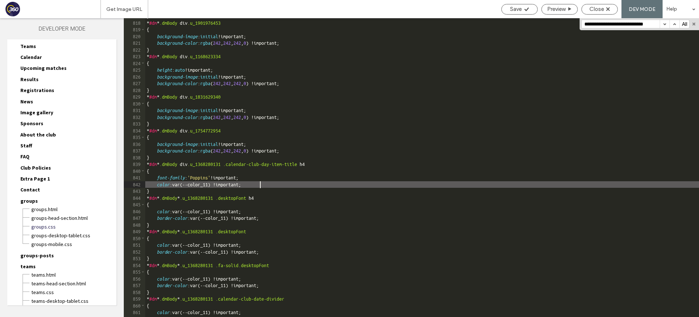
scroll to position [0, 0]
drag, startPoint x: 255, startPoint y: 184, endPoint x: 136, endPoint y: 187, distance: 119.5
click at [136, 187] on div "** 817 818 819 820 821 822 823 824 825 826 827 828 829 830 831 832 833 834 835 …" at bounding box center [412, 167] width 576 height 299
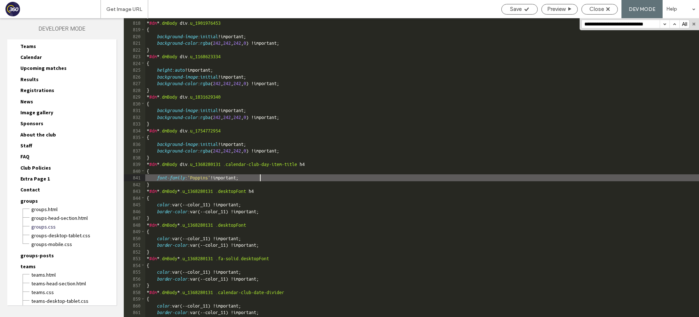
click at [283, 209] on div "} * #dm * .dmBody div .u_1901976453 { background-image : initial !important; ba…" at bounding box center [422, 169] width 554 height 313
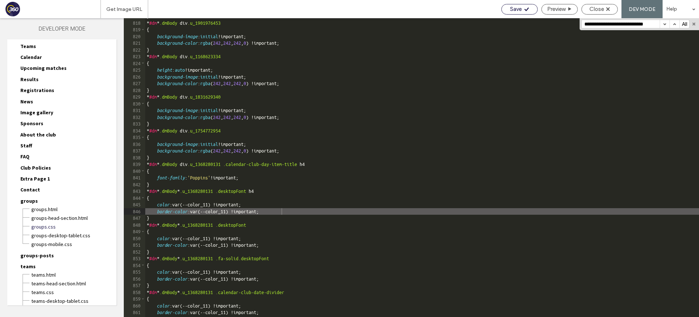
click at [525, 10] on icon at bounding box center [526, 9] width 5 height 5
click at [600, 6] on span "Close" at bounding box center [597, 9] width 15 height 7
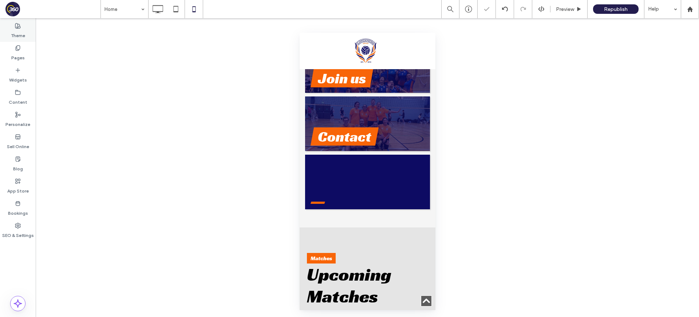
scroll to position [354, 0]
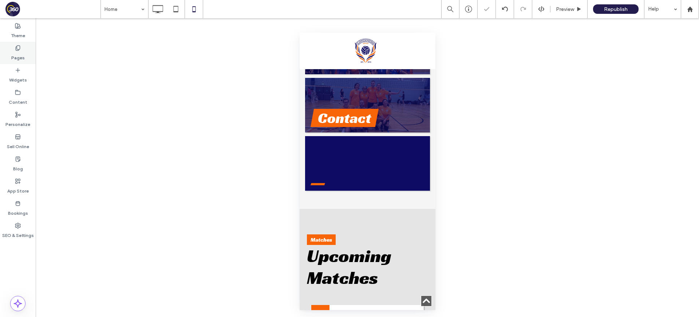
click at [16, 50] on icon at bounding box center [18, 48] width 6 height 6
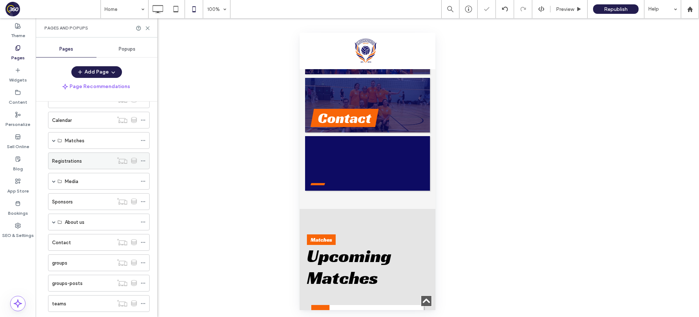
scroll to position [60, 0]
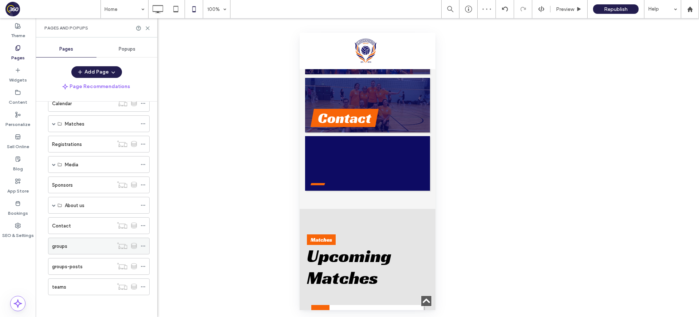
click at [87, 244] on div "groups" at bounding box center [82, 247] width 61 height 8
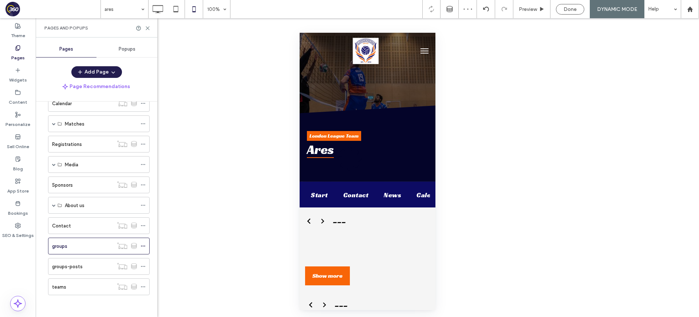
click at [149, 28] on div at bounding box center [349, 158] width 699 height 317
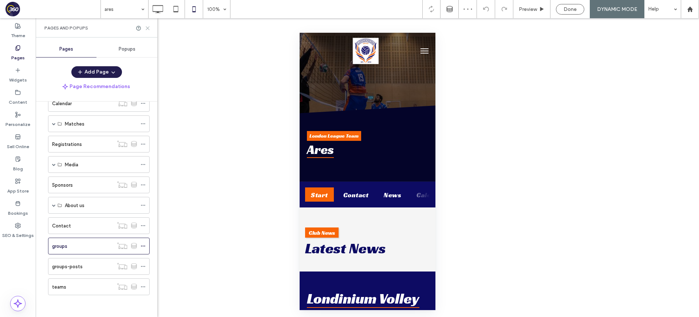
click at [148, 28] on use at bounding box center [147, 28] width 3 height 3
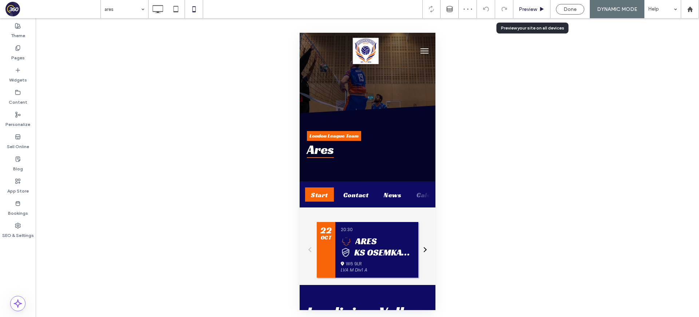
click at [523, 8] on span "Preview" at bounding box center [528, 9] width 18 height 6
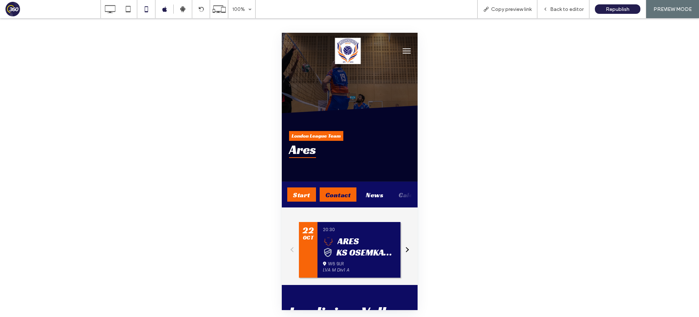
click at [342, 199] on div "Contact" at bounding box center [337, 195] width 37 height 14
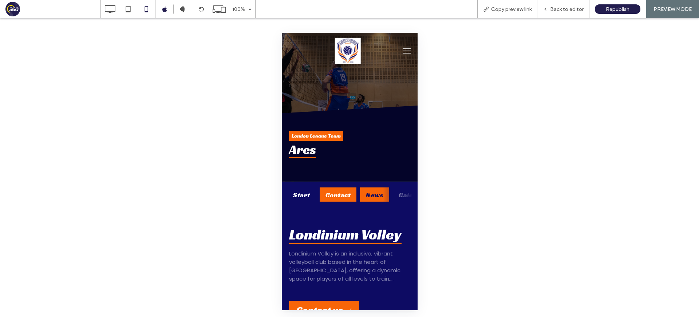
click at [373, 198] on div "News" at bounding box center [374, 195] width 29 height 14
click at [300, 196] on div "Start" at bounding box center [301, 195] width 29 height 14
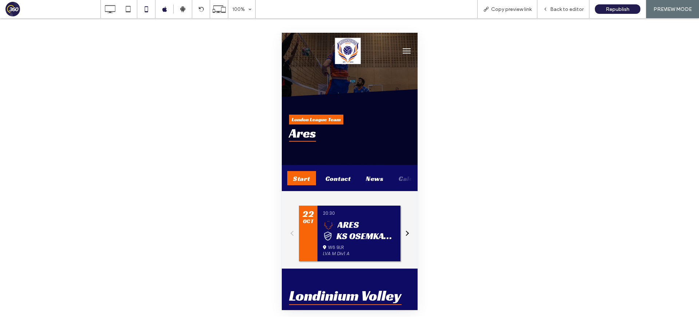
scroll to position [53, 0]
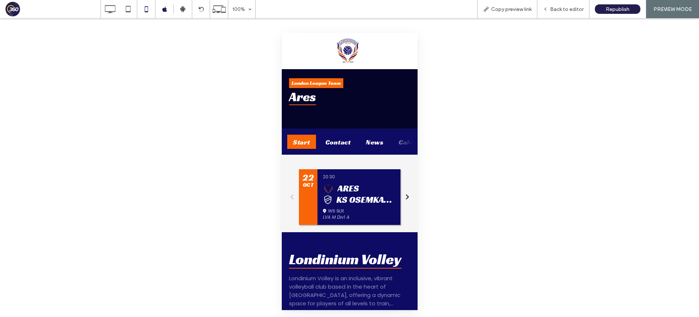
click at [408, 198] on button at bounding box center [406, 197] width 8 height 56
drag, startPoint x: 290, startPoint y: 195, endPoint x: 328, endPoint y: 162, distance: 50.4
click at [290, 195] on button at bounding box center [293, 197] width 8 height 56
click at [333, 145] on div "Contact" at bounding box center [337, 142] width 37 height 14
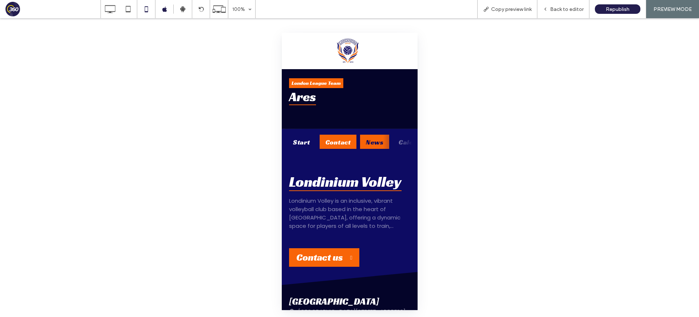
click at [373, 137] on div "News" at bounding box center [374, 142] width 29 height 14
click at [327, 141] on div "Calendar" at bounding box center [343, 142] width 41 height 14
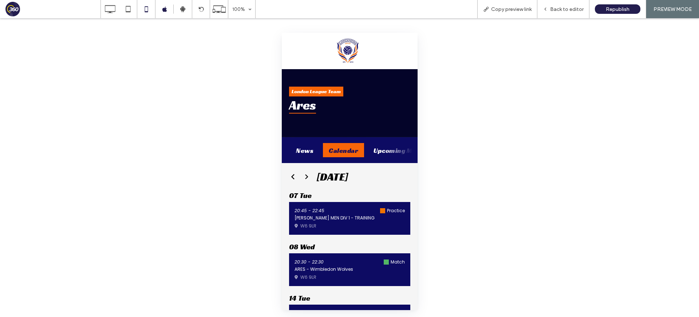
scroll to position [0, 104]
click at [348, 150] on div "Upcoming Matches" at bounding box center [369, 150] width 72 height 14
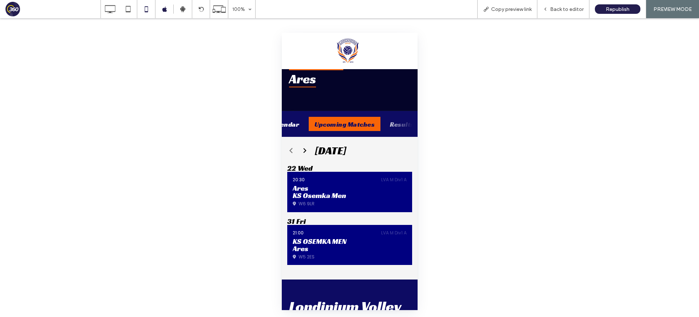
scroll to position [0, 135]
click at [390, 125] on div "Results" at bounding box center [396, 124] width 36 height 14
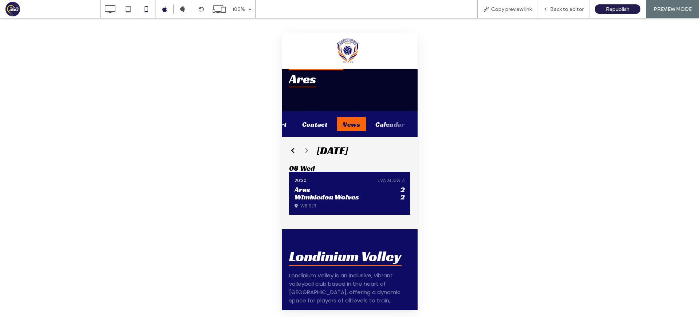
scroll to position [0, 0]
drag, startPoint x: 574, startPoint y: 6, endPoint x: 514, endPoint y: 42, distance: 70.1
click at [573, 6] on span "Back to editor" at bounding box center [567, 9] width 34 height 6
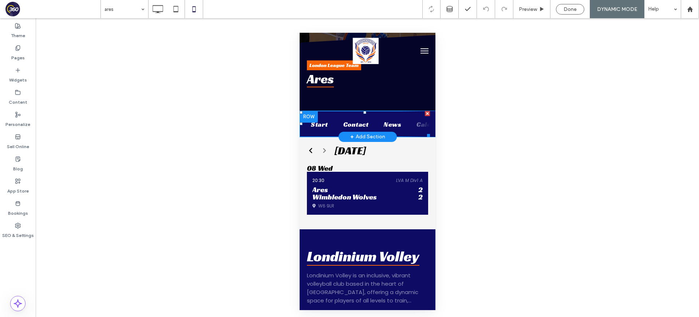
click at [335, 128] on span at bounding box center [364, 124] width 130 height 26
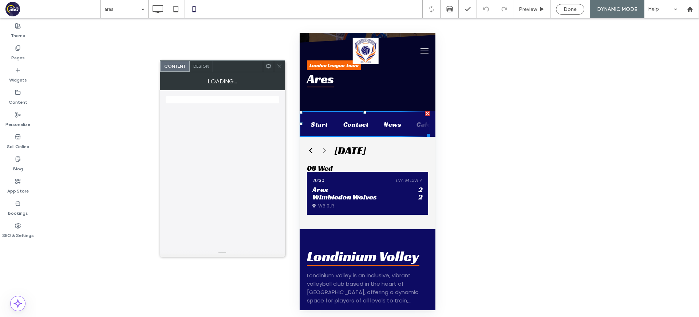
click at [201, 63] on div "Design" at bounding box center [201, 66] width 23 height 11
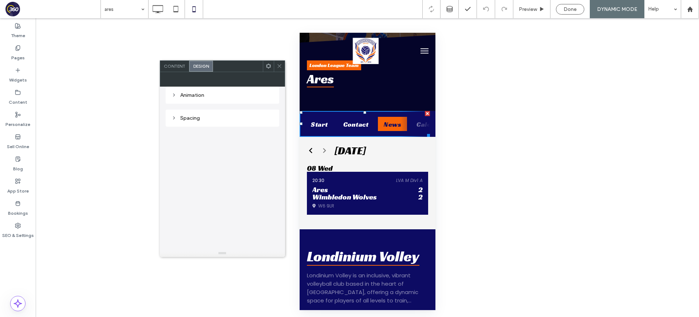
click at [379, 121] on div "News" at bounding box center [392, 124] width 29 height 14
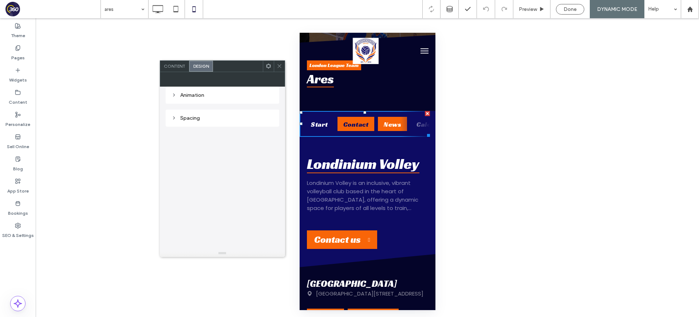
click at [356, 126] on div "Contact" at bounding box center [355, 124] width 37 height 14
drag, startPoint x: 356, startPoint y: 126, endPoint x: 341, endPoint y: 118, distance: 16.6
click at [356, 126] on div "Contact" at bounding box center [355, 124] width 37 height 14
click at [277, 67] on icon at bounding box center [279, 65] width 5 height 5
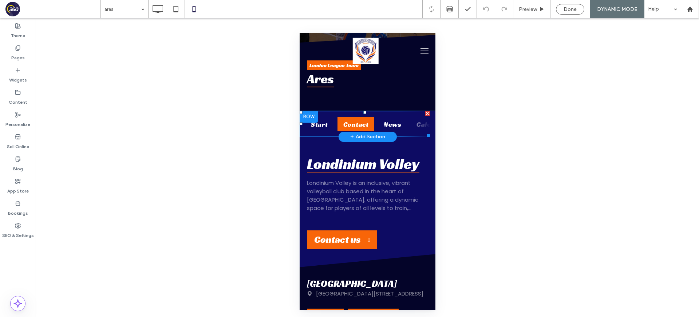
click at [327, 119] on span at bounding box center [364, 124] width 130 height 26
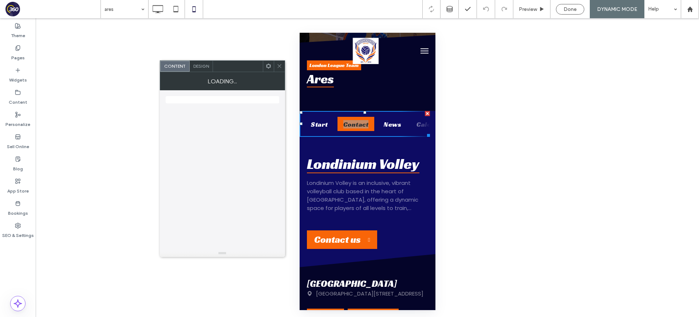
click at [282, 67] on icon at bounding box center [279, 65] width 5 height 5
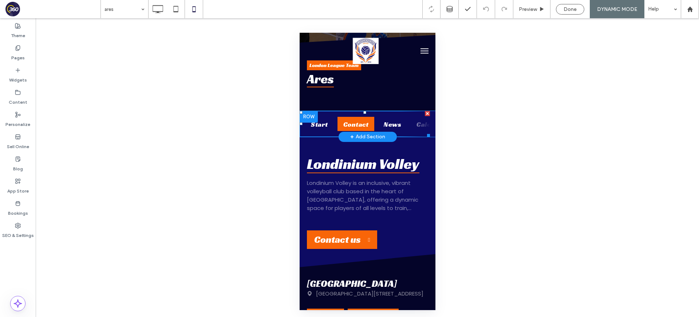
click at [371, 122] on span at bounding box center [364, 124] width 130 height 26
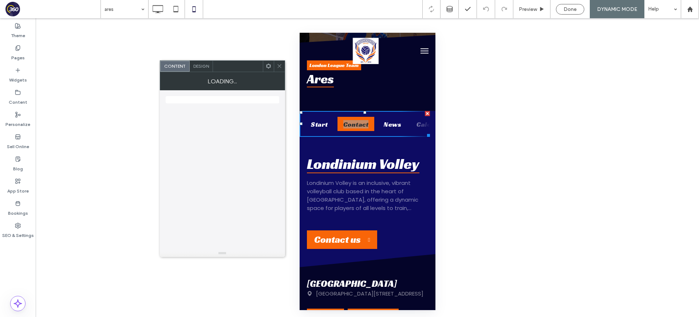
click at [199, 64] on span "Design" at bounding box center [201, 65] width 16 height 5
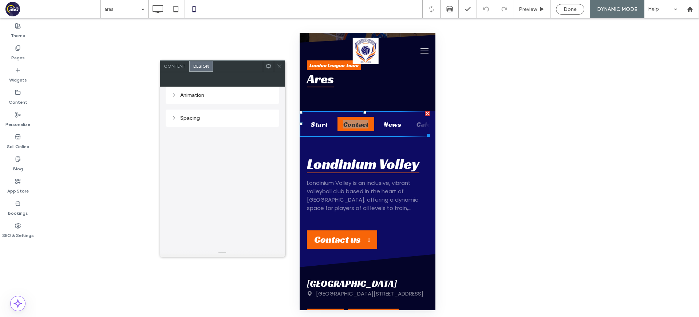
click at [280, 67] on use at bounding box center [280, 66] width 4 height 4
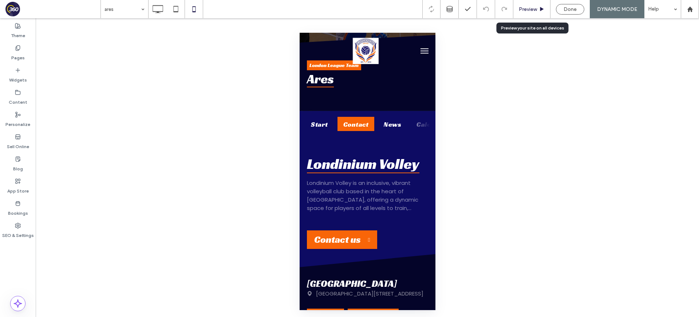
click at [534, 10] on span "Preview" at bounding box center [528, 9] width 18 height 6
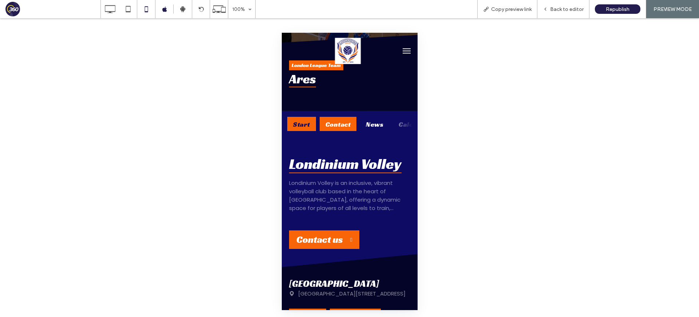
click at [308, 121] on div "Start" at bounding box center [301, 124] width 29 height 14
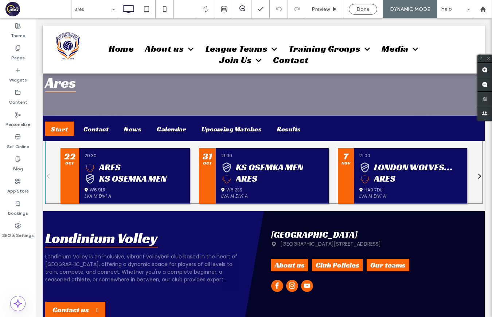
scroll to position [141, 0]
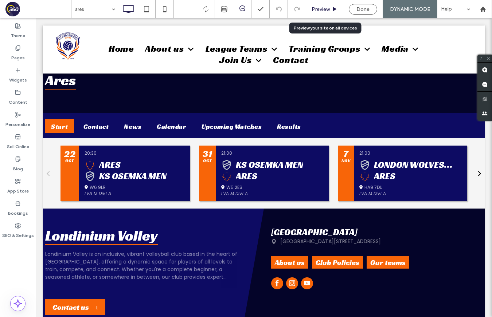
click at [328, 11] on span "Preview" at bounding box center [320, 9] width 18 height 6
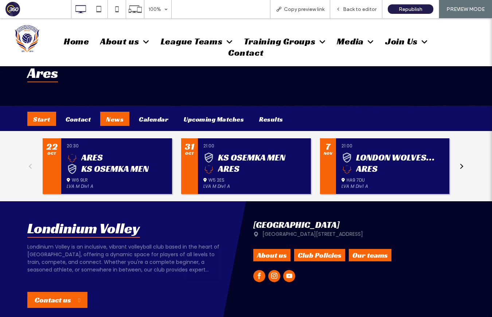
click at [115, 119] on div "News" at bounding box center [114, 119] width 29 height 14
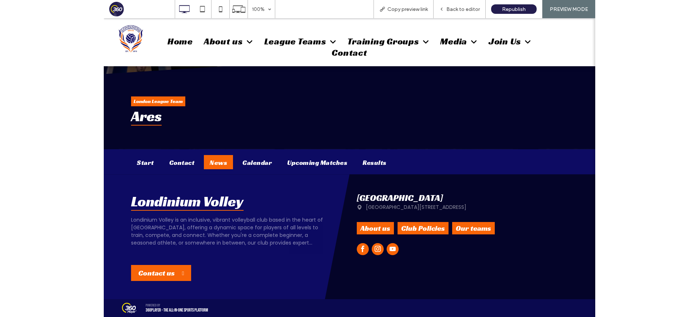
scroll to position [98, 0]
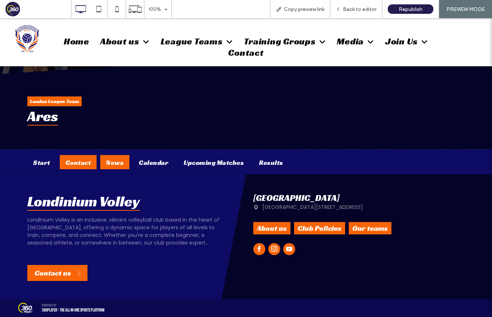
click at [70, 162] on div "Contact" at bounding box center [78, 162] width 37 height 14
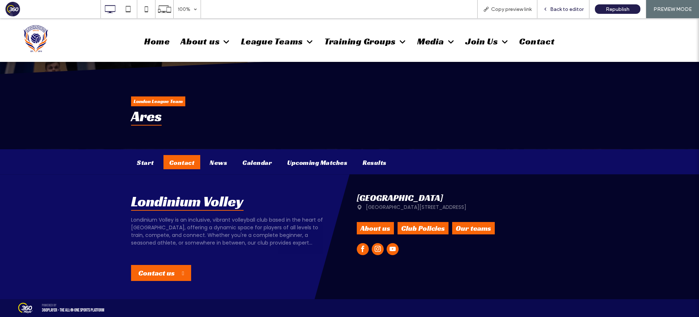
click at [491, 8] on span "Back to editor" at bounding box center [567, 9] width 34 height 6
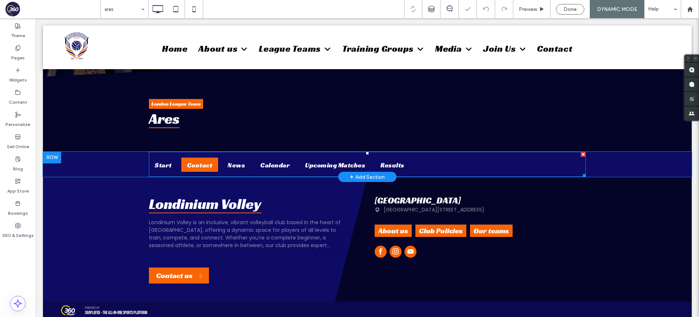
scroll to position [93, 0]
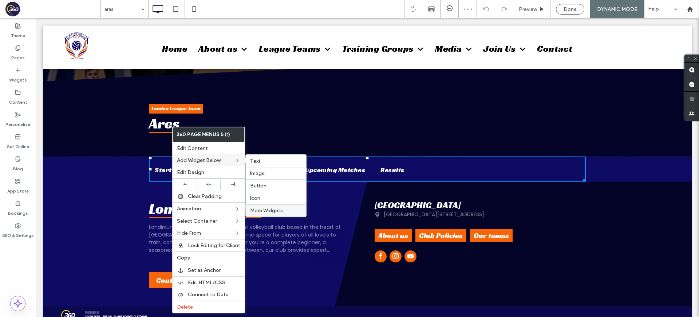
click at [289, 211] on label "More Widgets" at bounding box center [276, 211] width 52 height 6
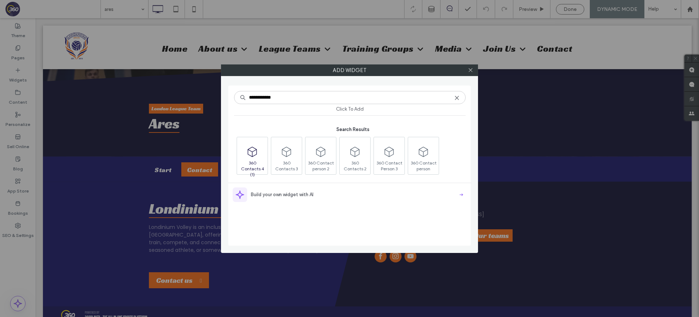
type input "**********"
click at [255, 150] on icon at bounding box center [253, 152] width 12 height 12
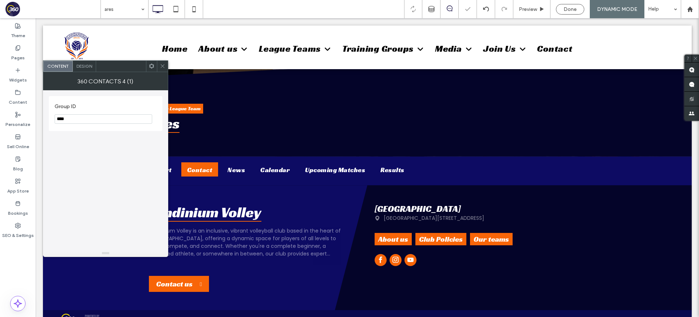
drag, startPoint x: 161, startPoint y: 66, endPoint x: 168, endPoint y: 65, distance: 6.6
click at [162, 66] on icon at bounding box center [162, 65] width 5 height 5
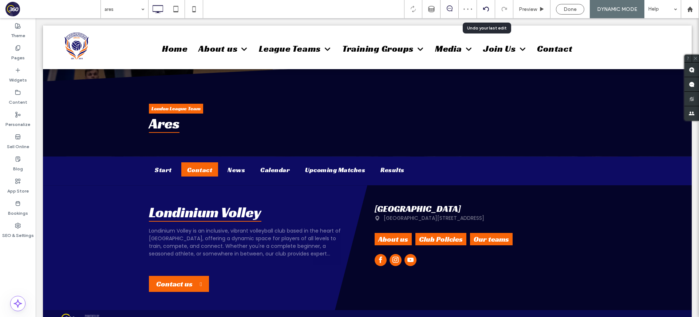
click at [484, 8] on use at bounding box center [486, 9] width 6 height 5
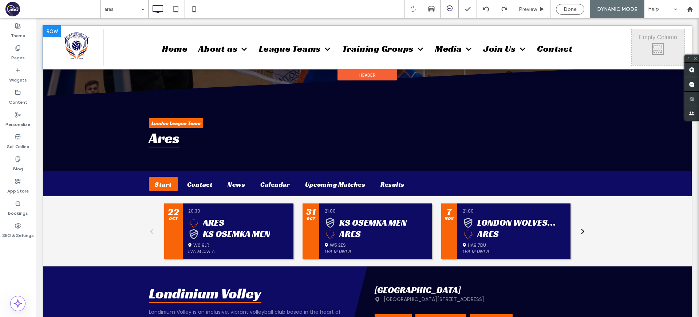
scroll to position [87, 0]
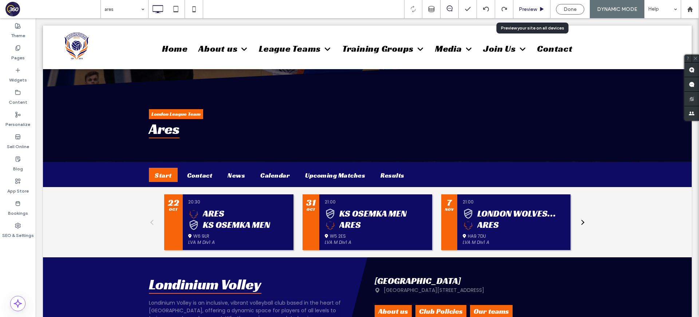
click at [491, 8] on span "Preview" at bounding box center [528, 9] width 18 height 6
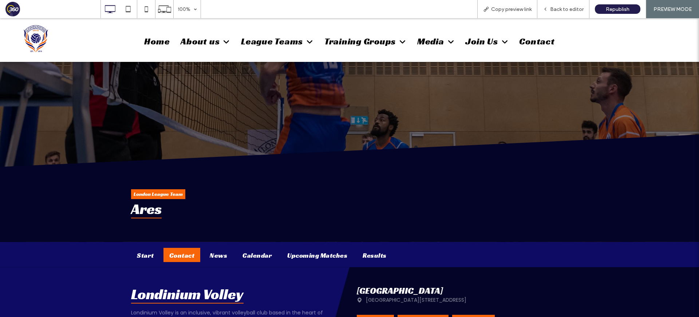
scroll to position [93, 0]
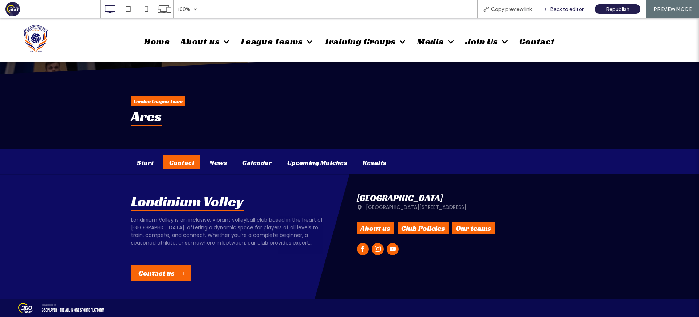
drag, startPoint x: 564, startPoint y: 11, endPoint x: 542, endPoint y: 17, distance: 23.3
click at [542, 17] on div "Back to editor" at bounding box center [564, 9] width 52 height 18
click at [558, 8] on span "Back to editor" at bounding box center [567, 9] width 34 height 6
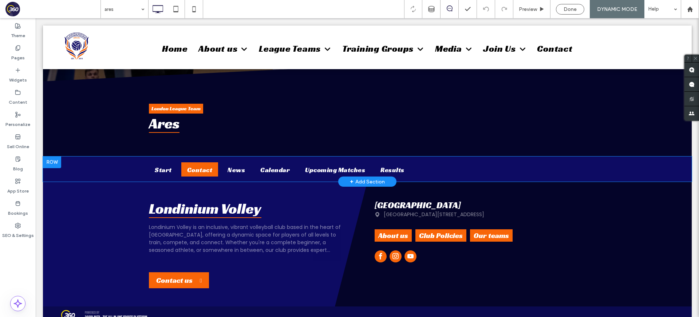
click at [122, 177] on div "Start Contact News Calendar Upcoming Matches Results Click To Paste Row + Add S…" at bounding box center [367, 169] width 649 height 25
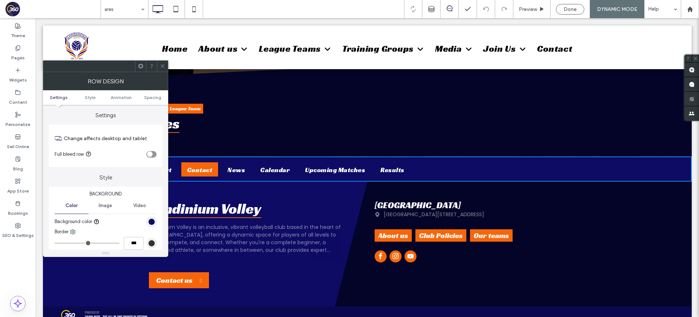
click at [164, 66] on icon at bounding box center [162, 65] width 5 height 5
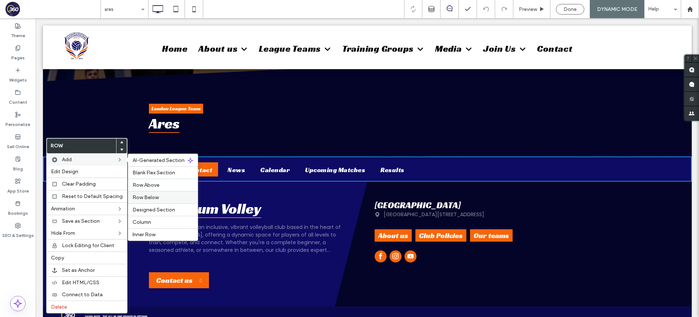
click at [156, 196] on label "Row Below" at bounding box center [163, 198] width 61 height 6
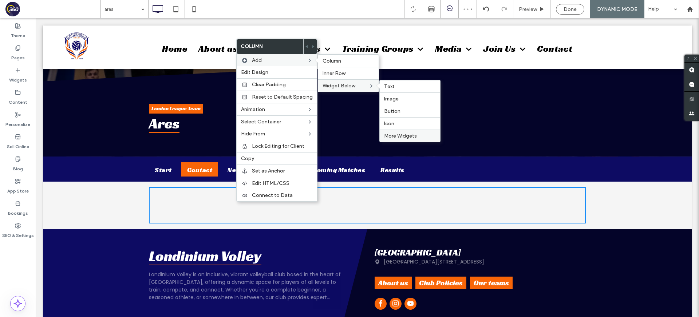
click at [408, 137] on span "More Widgets" at bounding box center [400, 136] width 33 height 6
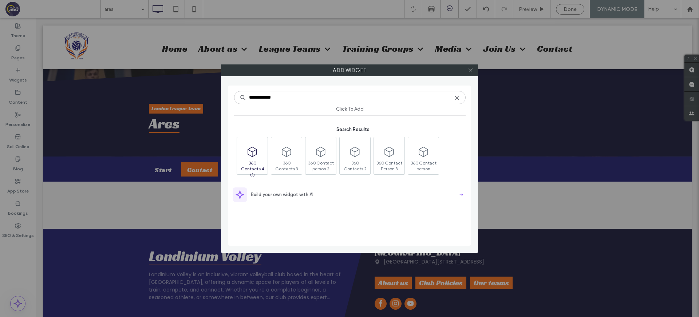
type input "**********"
click at [252, 161] on span "360 Contacts 4 (1)" at bounding box center [252, 165] width 31 height 10
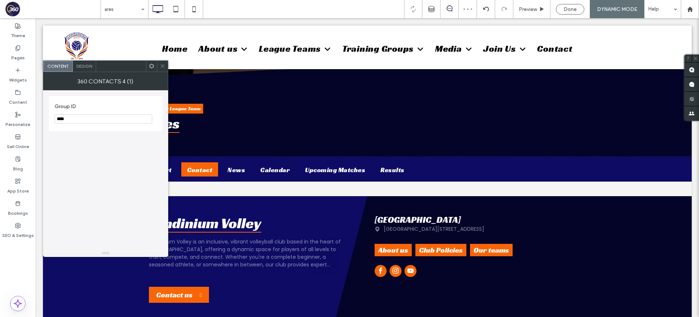
click at [163, 68] on icon at bounding box center [162, 65] width 5 height 5
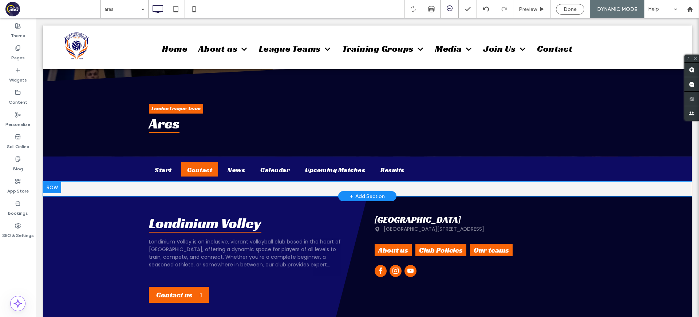
click at [247, 188] on div "Click To Paste Click To Paste" at bounding box center [367, 189] width 437 height 4
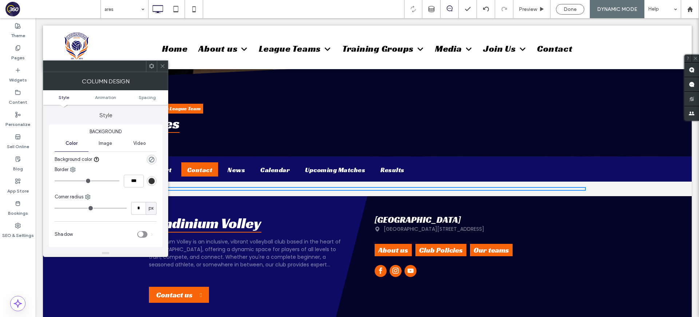
click at [162, 64] on icon at bounding box center [162, 65] width 5 height 5
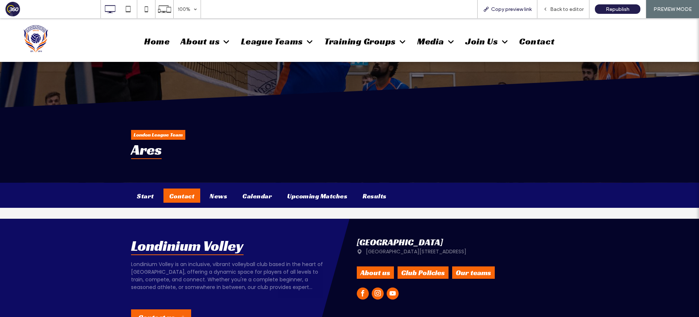
scroll to position [60, 0]
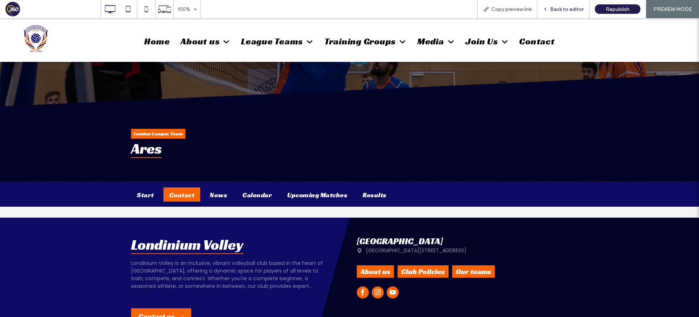
click at [566, 8] on span "Back to editor" at bounding box center [567, 9] width 34 height 6
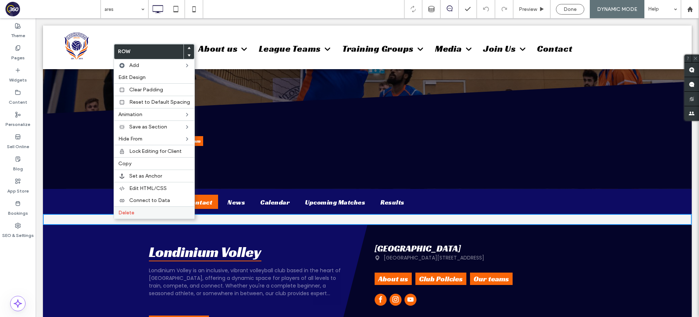
click at [138, 214] on label "Delete" at bounding box center [154, 213] width 72 height 6
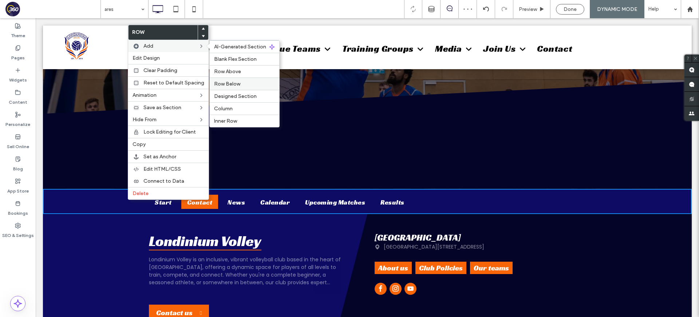
click at [244, 85] on label "Row Below" at bounding box center [244, 84] width 61 height 6
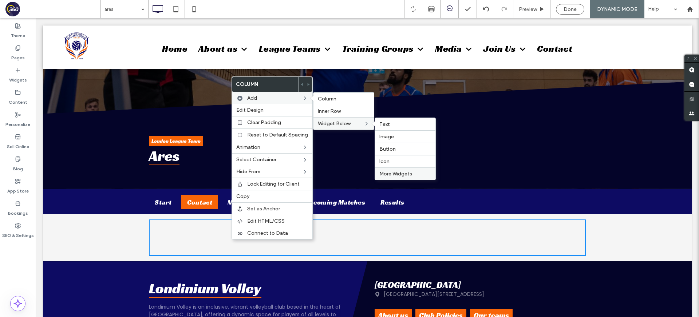
click at [389, 176] on span "More Widgets" at bounding box center [396, 174] width 33 height 6
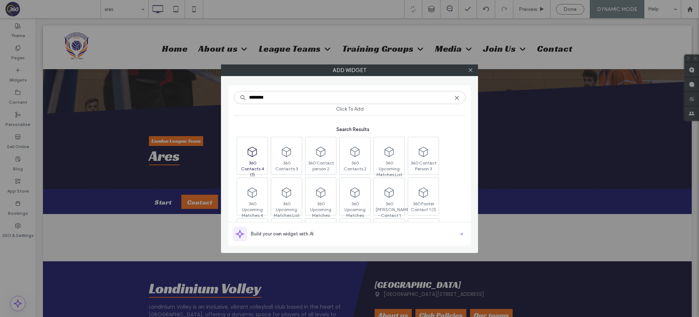
type input "********"
click at [258, 165] on span "360 Contacts 4 (1)" at bounding box center [252, 165] width 31 height 10
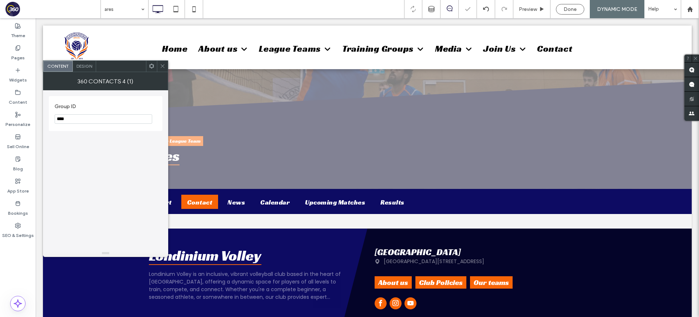
scroll to position [57, 0]
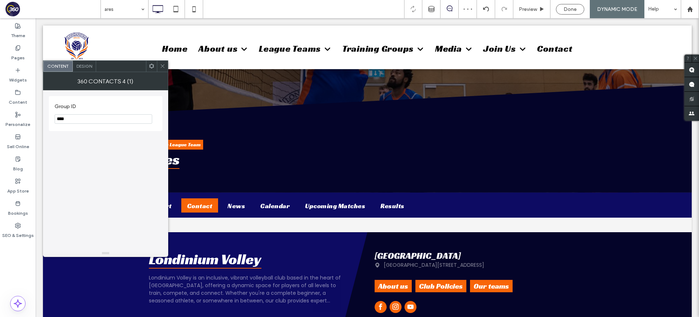
click at [160, 67] on icon at bounding box center [162, 65] width 5 height 5
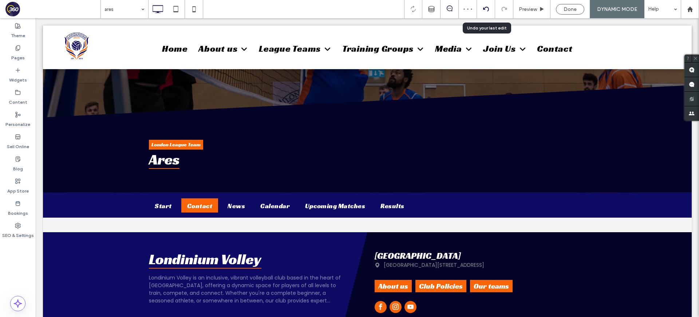
click at [489, 9] on div at bounding box center [486, 9] width 18 height 6
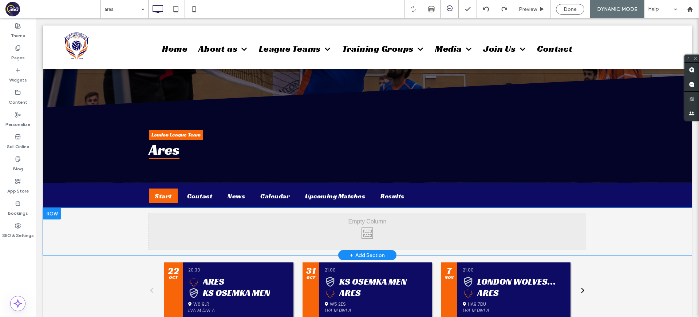
scroll to position [65, 0]
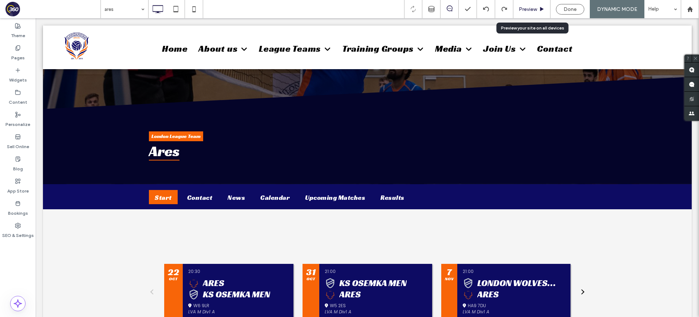
click at [522, 10] on span "Preview" at bounding box center [528, 9] width 18 height 6
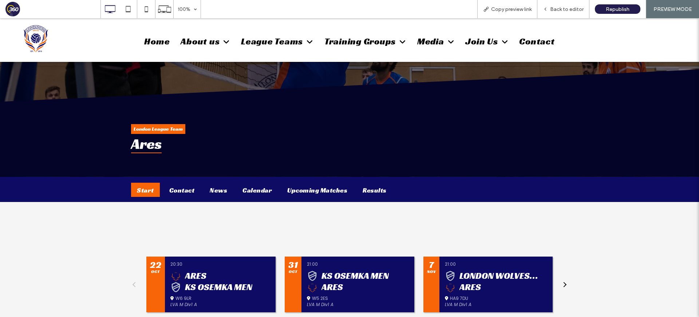
scroll to position [65, 0]
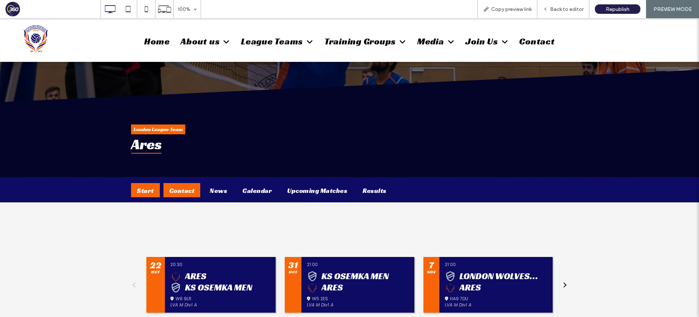
drag, startPoint x: 175, startPoint y: 196, endPoint x: 167, endPoint y: 196, distance: 7.6
click at [170, 196] on div "Contact" at bounding box center [182, 190] width 37 height 14
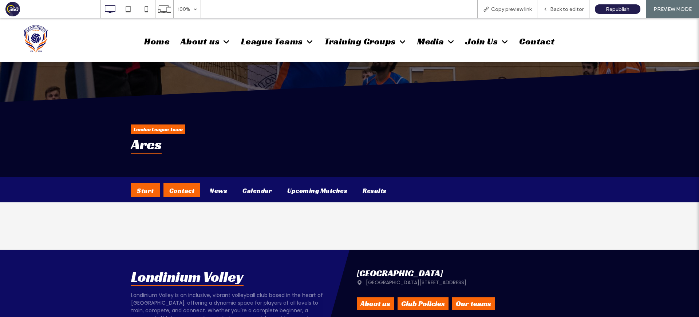
click at [146, 194] on div "Start" at bounding box center [145, 190] width 29 height 14
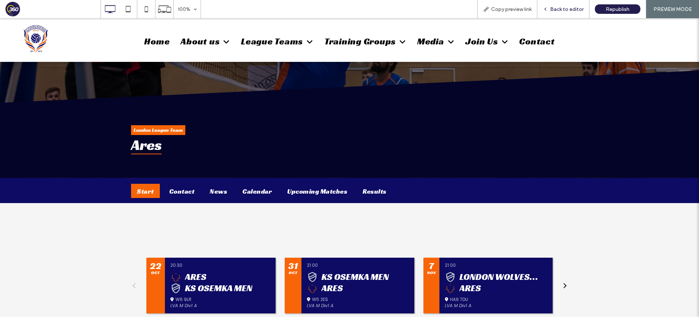
click at [562, 7] on span "Back to editor" at bounding box center [567, 9] width 34 height 6
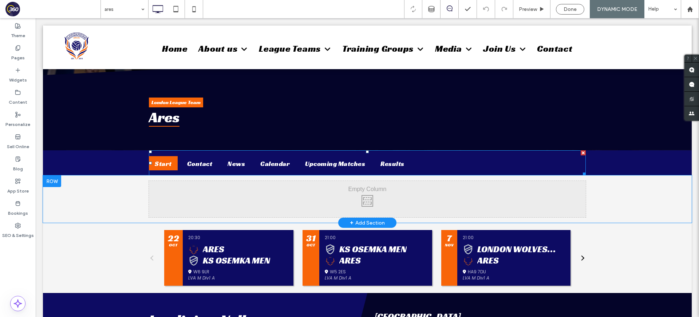
scroll to position [99, 0]
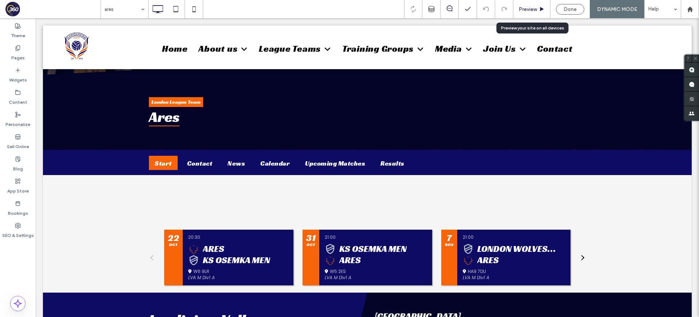
drag, startPoint x: 531, startPoint y: 10, endPoint x: 258, endPoint y: 167, distance: 314.5
click at [531, 10] on span "Preview" at bounding box center [528, 9] width 18 height 6
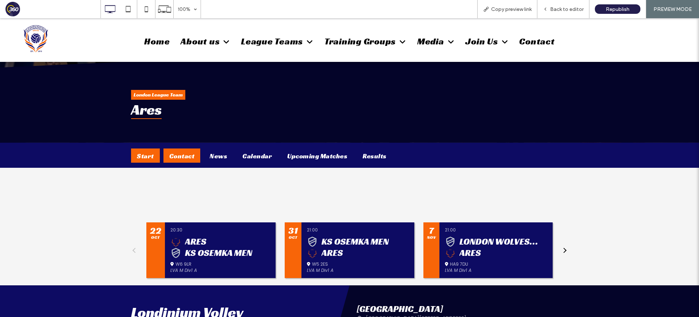
click at [169, 155] on div "Contact" at bounding box center [182, 156] width 37 height 14
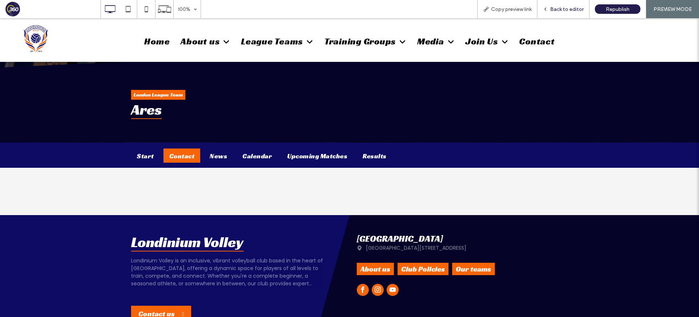
click at [569, 8] on span "Back to editor" at bounding box center [567, 9] width 34 height 6
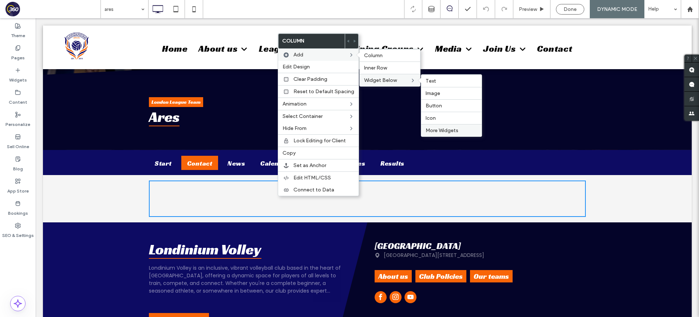
click at [447, 135] on div "More Widgets" at bounding box center [451, 130] width 60 height 12
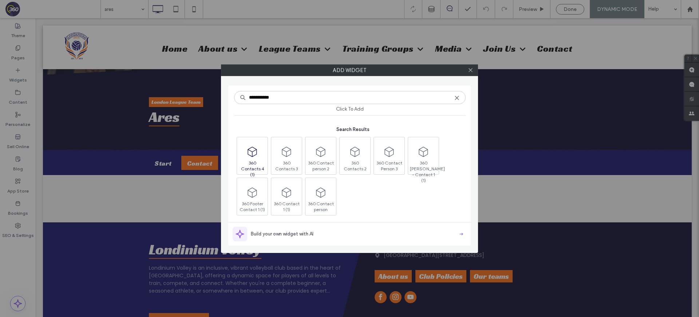
type input "**********"
click at [262, 161] on span "360 Contacts 4 (1)" at bounding box center [252, 165] width 31 height 10
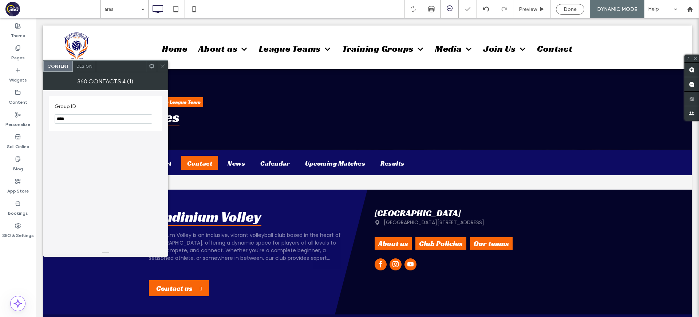
click at [164, 70] on span at bounding box center [162, 66] width 5 height 11
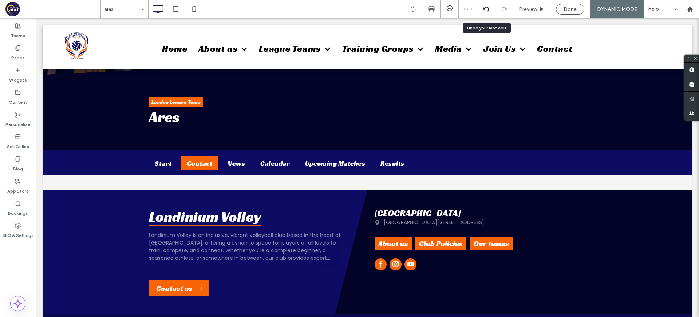
click at [492, 9] on div at bounding box center [486, 9] width 18 height 6
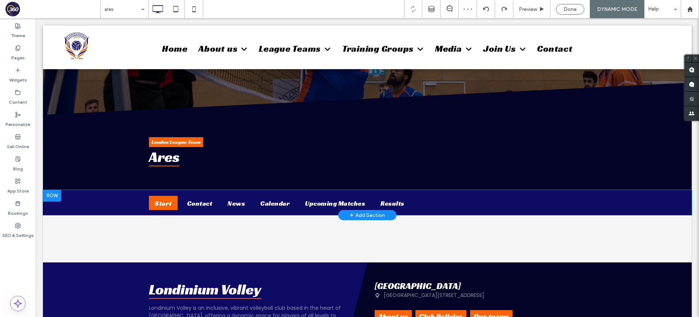
scroll to position [73, 0]
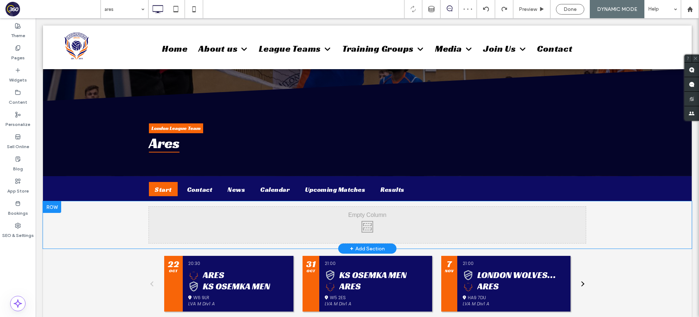
click at [81, 212] on div "Click To Paste Row + Add Section" at bounding box center [367, 224] width 649 height 47
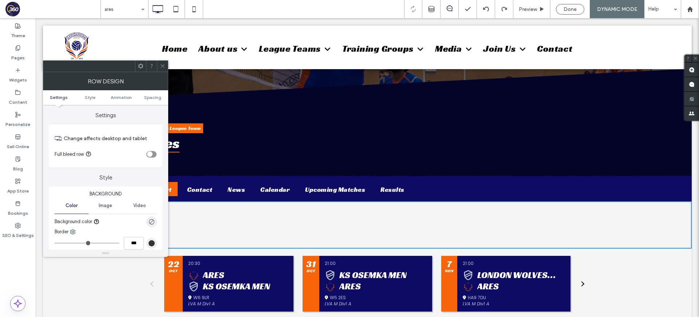
click at [164, 72] on div "Row Design" at bounding box center [105, 81] width 125 height 18
click at [165, 68] on icon at bounding box center [162, 65] width 5 height 5
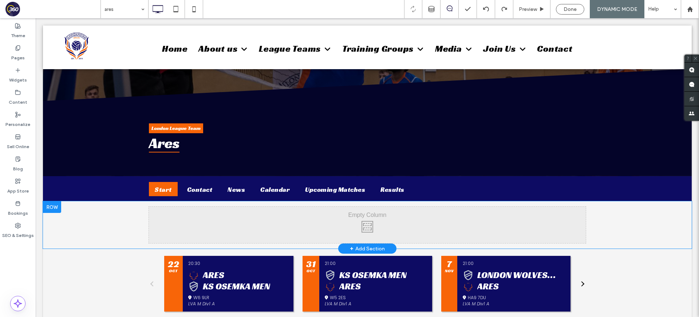
click at [56, 209] on div at bounding box center [52, 207] width 18 height 12
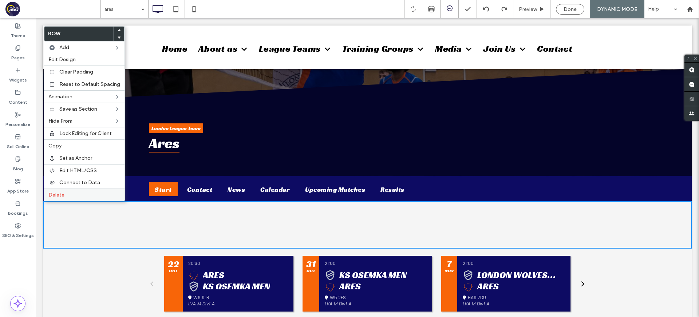
click at [61, 197] on span "Delete" at bounding box center [56, 195] width 16 height 6
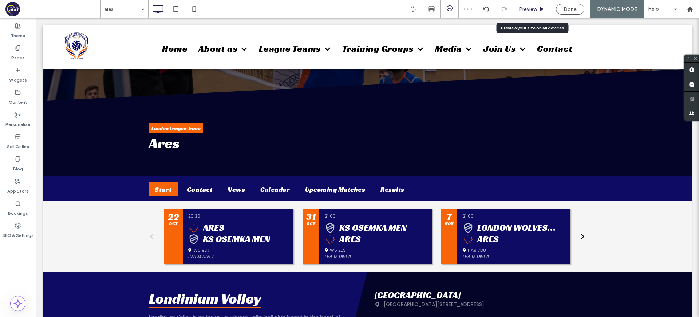
click at [535, 9] on span "Preview" at bounding box center [528, 9] width 18 height 6
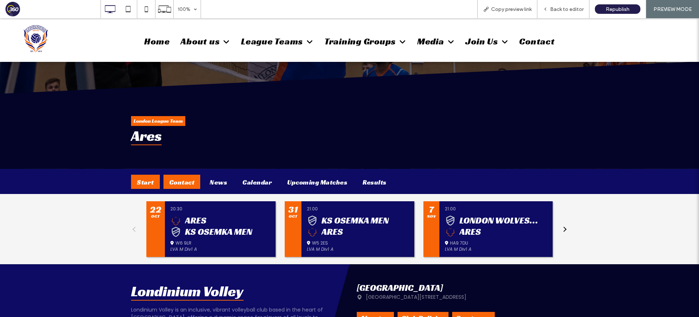
click at [186, 179] on div "Contact" at bounding box center [182, 182] width 37 height 14
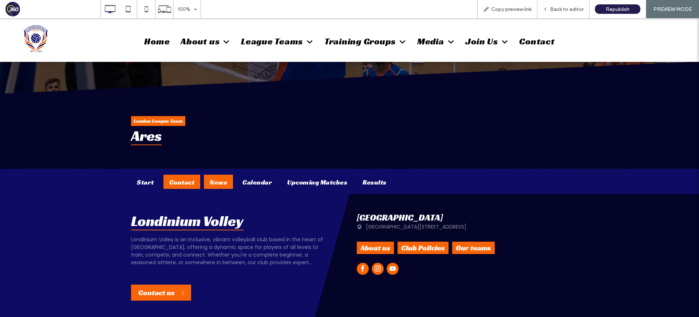
click at [216, 182] on div "News" at bounding box center [218, 182] width 29 height 14
click at [252, 185] on div "Calendar" at bounding box center [257, 182] width 41 height 14
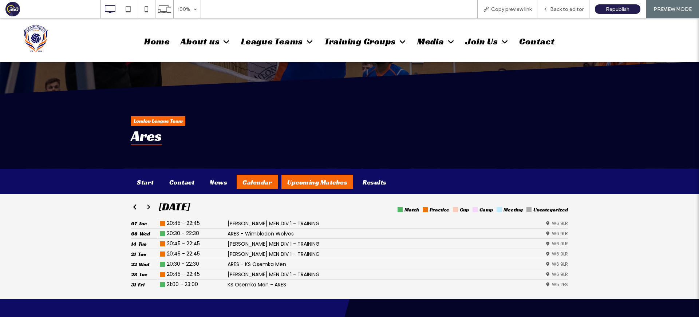
click at [312, 185] on div "Upcoming Matches" at bounding box center [318, 182] width 72 height 14
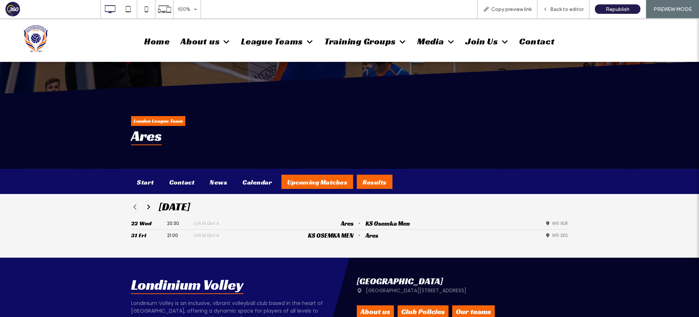
click at [380, 181] on div "Results" at bounding box center [375, 182] width 36 height 14
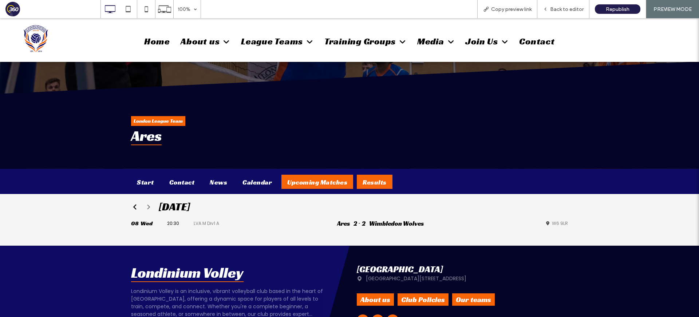
click at [325, 179] on div "Upcoming Matches" at bounding box center [318, 182] width 72 height 14
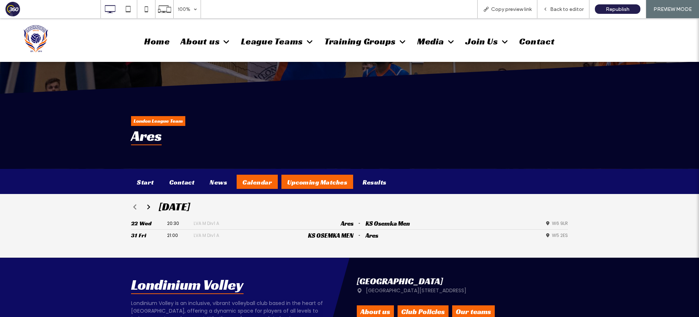
click at [254, 180] on div "Calendar" at bounding box center [257, 182] width 41 height 14
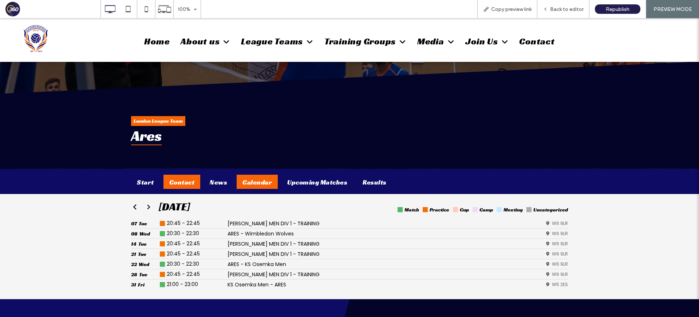
click at [187, 184] on div "Contact" at bounding box center [182, 182] width 37 height 14
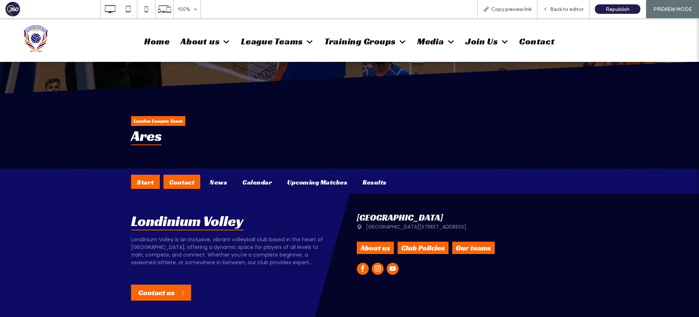
click at [142, 188] on div "Start" at bounding box center [145, 182] width 29 height 14
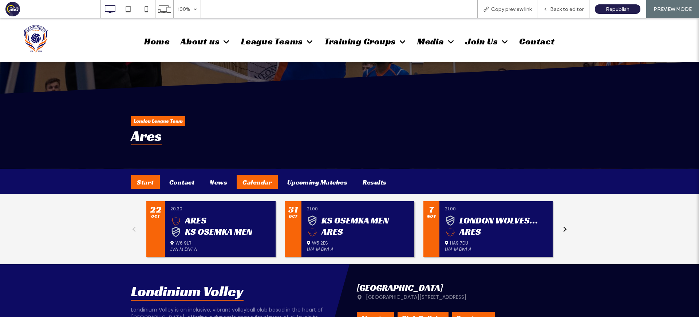
click at [262, 183] on div "Calendar" at bounding box center [257, 182] width 41 height 14
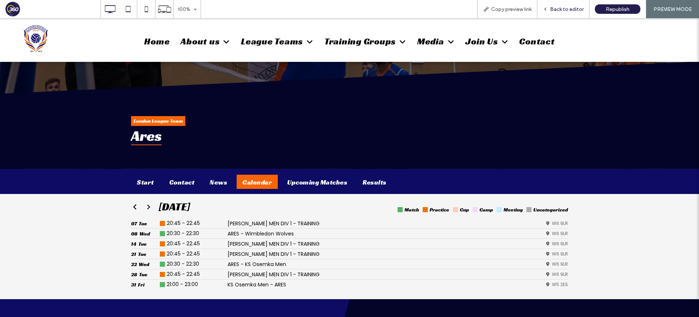
click at [585, 6] on div "Back to editor" at bounding box center [564, 9] width 52 height 6
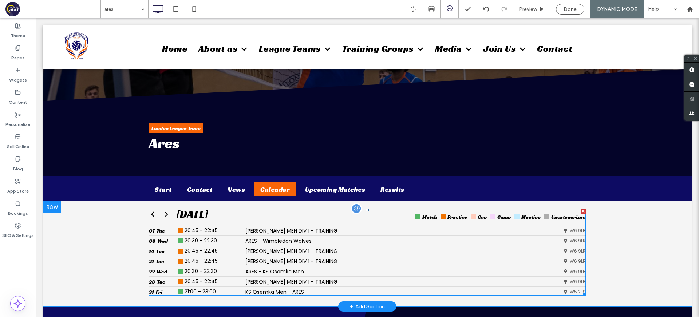
click at [360, 250] on span at bounding box center [367, 252] width 437 height 87
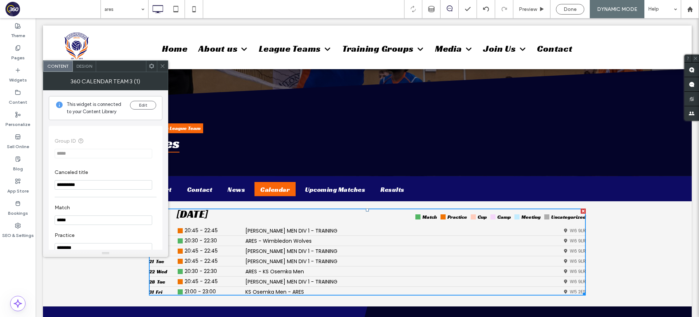
click at [91, 68] on span "Design" at bounding box center [84, 65] width 16 height 5
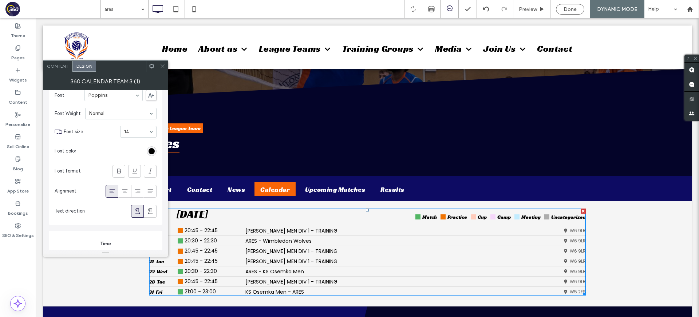
scroll to position [677, 0]
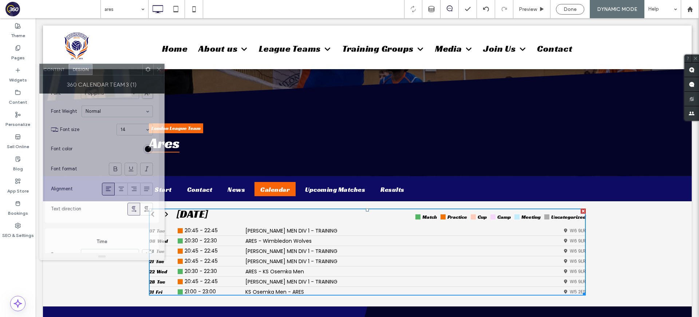
drag, startPoint x: 124, startPoint y: 67, endPoint x: 121, endPoint y: 70, distance: 4.9
click at [121, 70] on div at bounding box center [118, 69] width 50 height 11
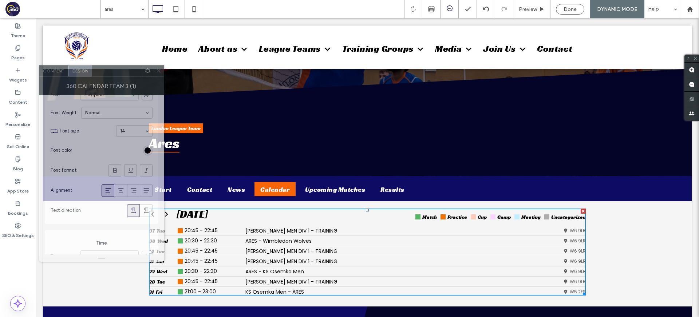
click at [120, 71] on div at bounding box center [117, 71] width 50 height 11
drag, startPoint x: 111, startPoint y: 72, endPoint x: 249, endPoint y: 8, distance: 152.2
click at [112, 72] on div at bounding box center [118, 71] width 50 height 11
click at [118, 72] on div at bounding box center [116, 72] width 50 height 11
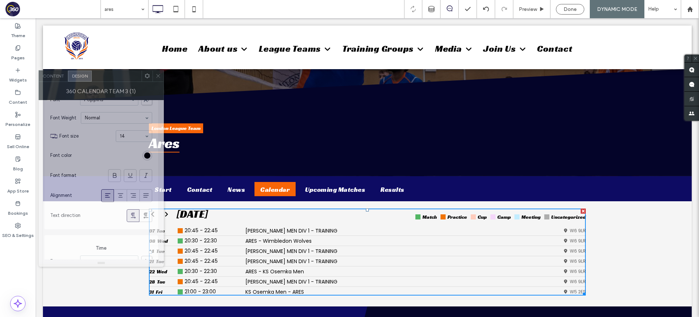
drag, startPoint x: 117, startPoint y: 72, endPoint x: 117, endPoint y: 76, distance: 4.0
click at [117, 76] on div at bounding box center [117, 76] width 50 height 11
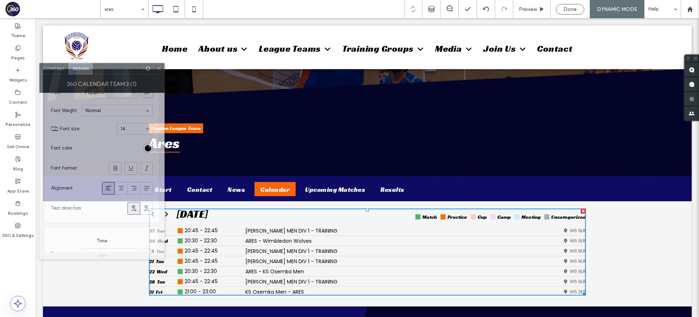
drag, startPoint x: 115, startPoint y: 75, endPoint x: 116, endPoint y: 68, distance: 7.3
click at [116, 68] on div at bounding box center [118, 68] width 50 height 11
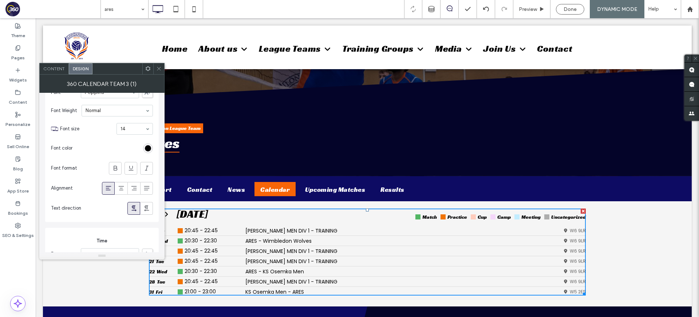
click at [163, 69] on div at bounding box center [158, 68] width 11 height 11
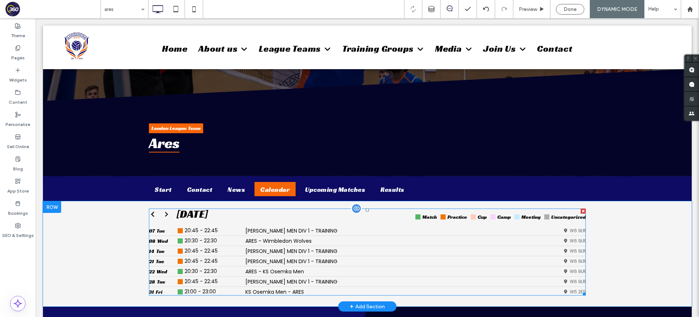
click at [189, 250] on span at bounding box center [367, 252] width 437 height 87
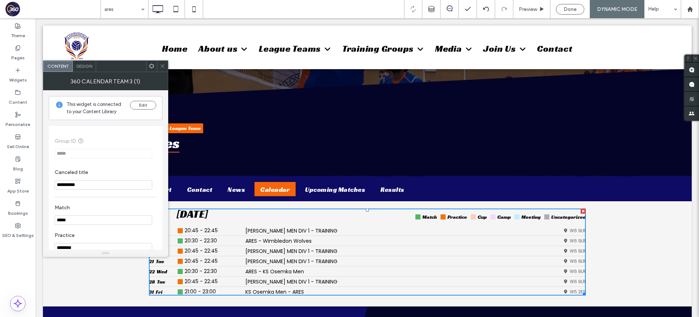
click at [81, 64] on span "Design" at bounding box center [84, 65] width 16 height 5
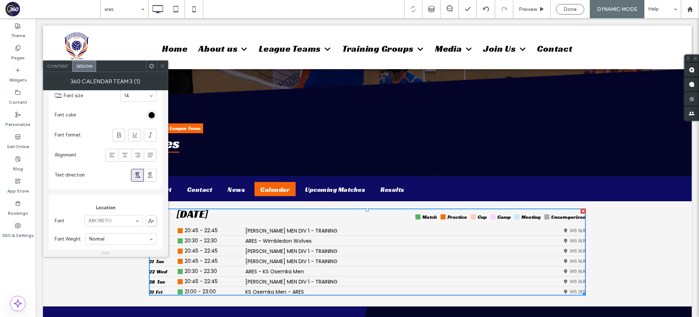
scroll to position [449, 0]
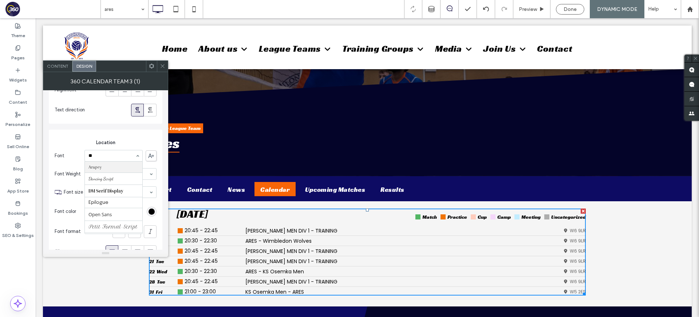
type input "***"
type input "**"
click at [166, 63] on div at bounding box center [162, 66] width 11 height 11
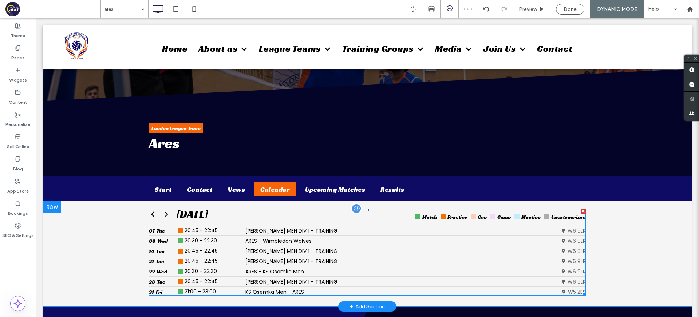
click at [260, 251] on span at bounding box center [367, 252] width 437 height 87
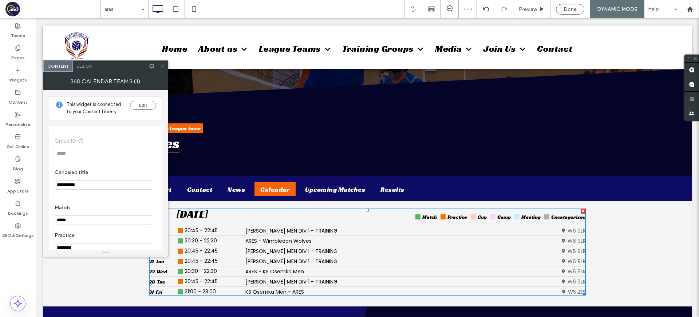
scroll to position [134, 0]
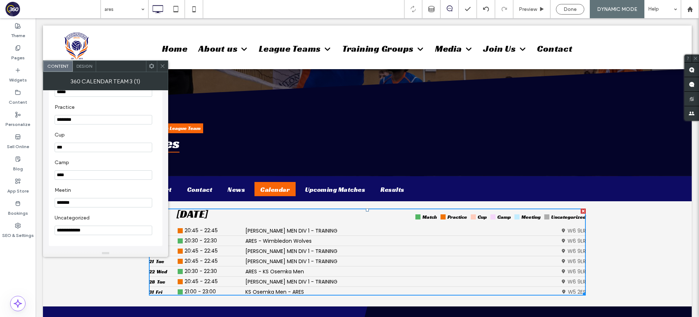
click at [159, 64] on div at bounding box center [162, 66] width 11 height 11
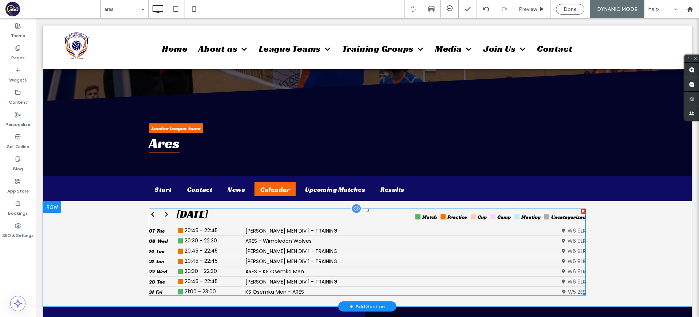
click at [247, 242] on span at bounding box center [367, 252] width 437 height 87
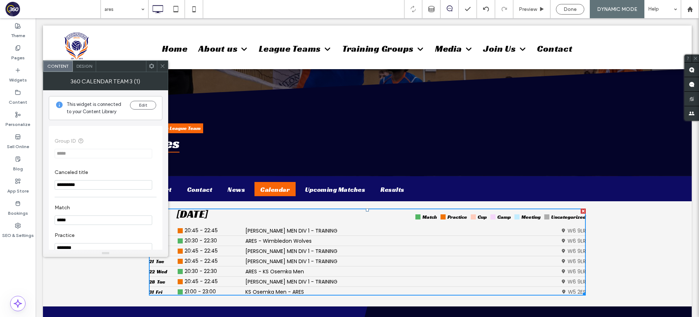
click at [90, 69] on div "Design" at bounding box center [84, 66] width 23 height 11
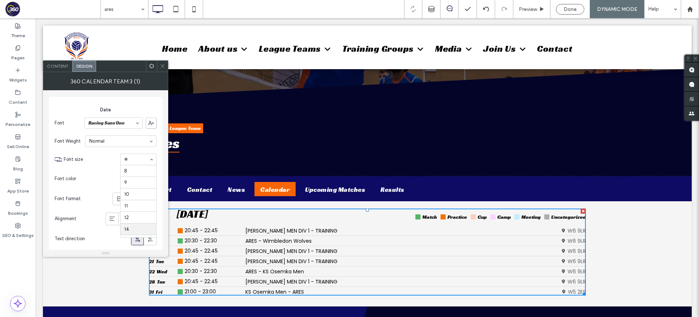
scroll to position [60, 0]
type input "**"
click at [165, 66] on icon at bounding box center [162, 65] width 5 height 5
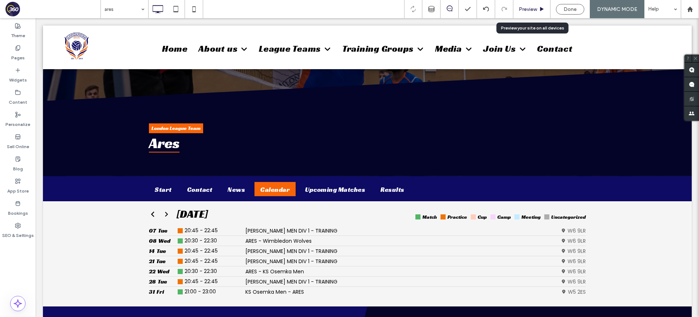
click at [532, 12] on div "Preview" at bounding box center [532, 9] width 37 height 18
click at [531, 6] on span "Preview" at bounding box center [528, 9] width 18 height 6
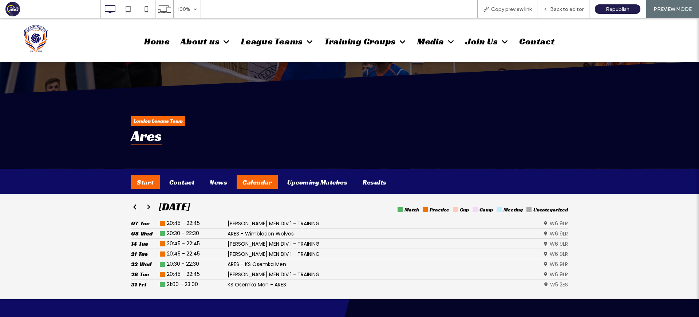
click at [148, 181] on div "Start" at bounding box center [145, 182] width 29 height 14
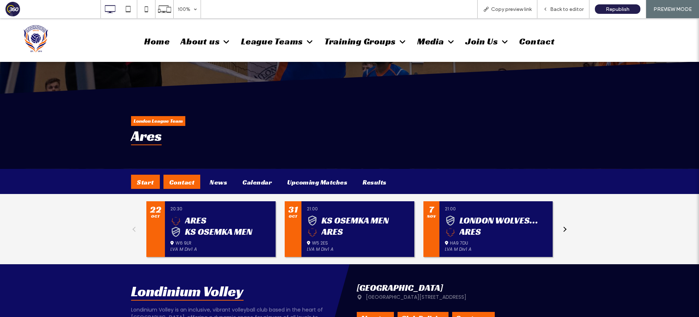
click at [169, 182] on div "Contact" at bounding box center [182, 182] width 37 height 14
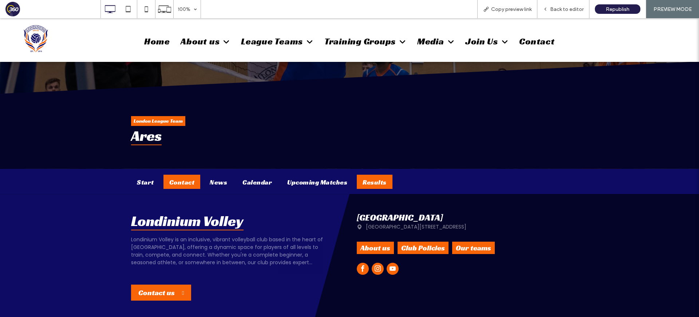
click at [375, 182] on div "Results" at bounding box center [375, 182] width 36 height 14
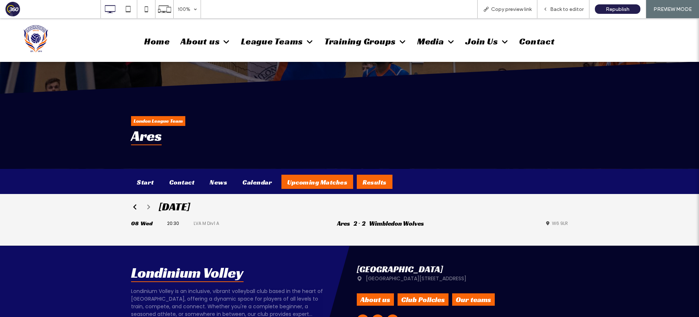
click at [340, 188] on div "Upcoming Matches" at bounding box center [318, 182] width 72 height 14
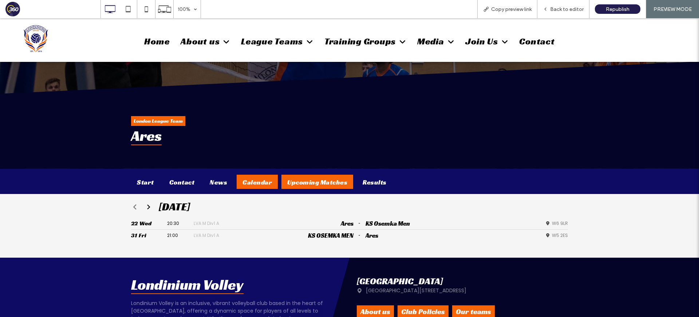
click at [258, 182] on div "Calendar" at bounding box center [257, 182] width 41 height 14
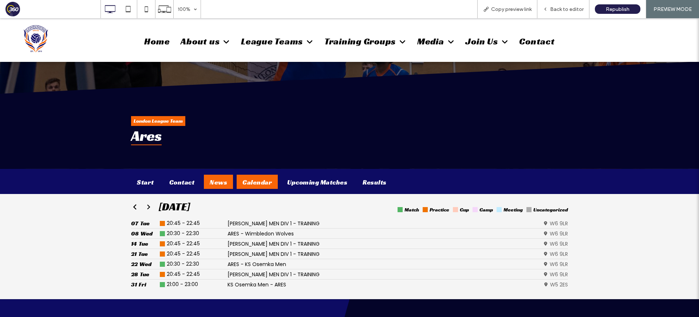
click at [214, 184] on div "News" at bounding box center [218, 182] width 29 height 14
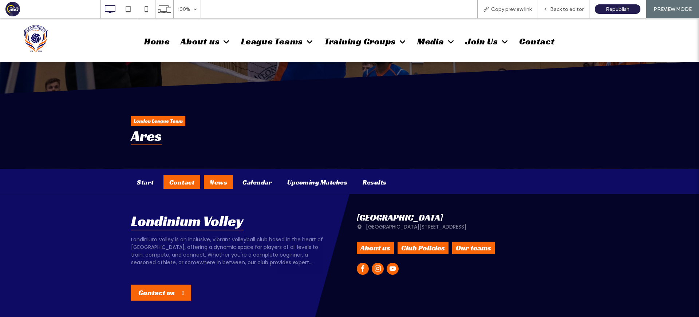
click at [188, 179] on div "Contact" at bounding box center [182, 182] width 37 height 14
click at [144, 182] on div "Start" at bounding box center [145, 182] width 29 height 14
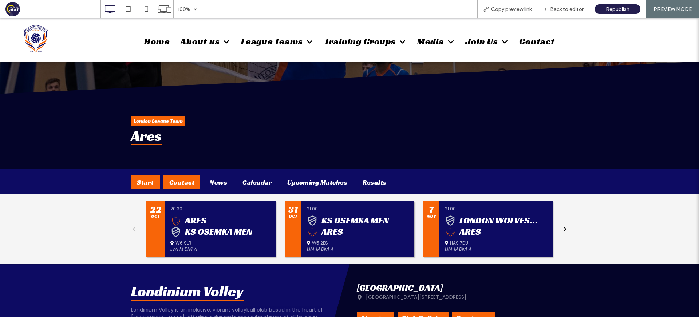
click at [171, 182] on div "Contact" at bounding box center [182, 182] width 37 height 14
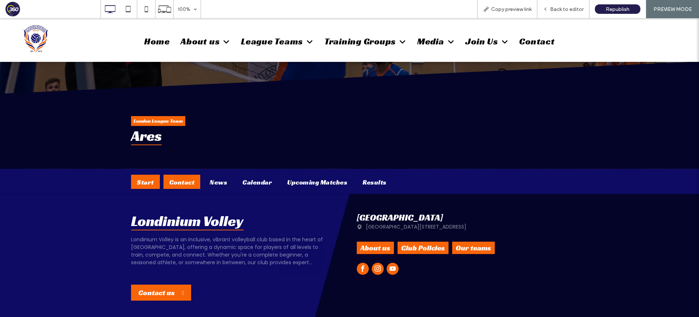
click at [137, 180] on div "Start" at bounding box center [145, 182] width 29 height 14
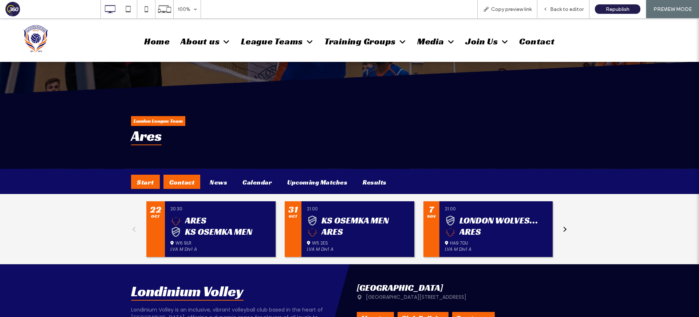
click at [188, 182] on div "Contact" at bounding box center [182, 182] width 37 height 14
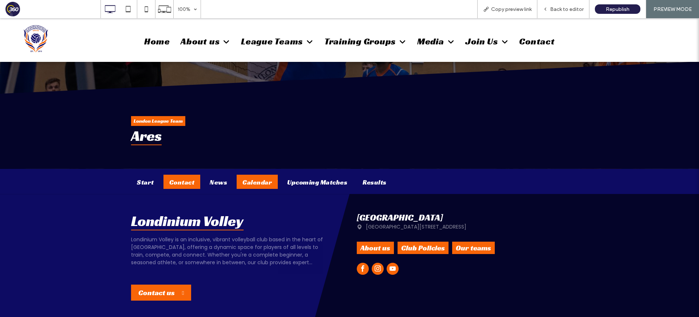
drag, startPoint x: 224, startPoint y: 178, endPoint x: 240, endPoint y: 180, distance: 16.1
click at [225, 178] on div "News" at bounding box center [218, 182] width 29 height 14
click at [259, 180] on div "Calendar" at bounding box center [257, 182] width 41 height 14
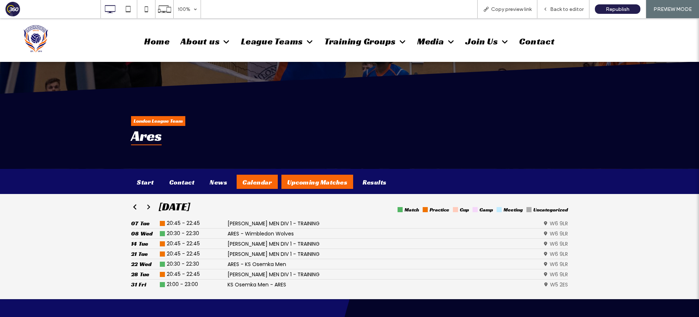
drag, startPoint x: 306, startPoint y: 182, endPoint x: 310, endPoint y: 182, distance: 4.0
click at [308, 181] on div "Upcoming Matches" at bounding box center [318, 182] width 72 height 14
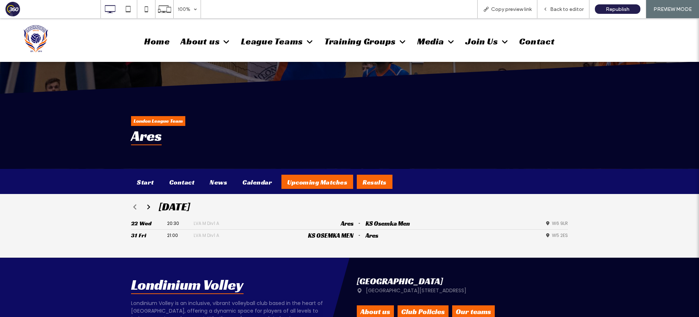
click at [375, 182] on div "Results" at bounding box center [375, 182] width 36 height 14
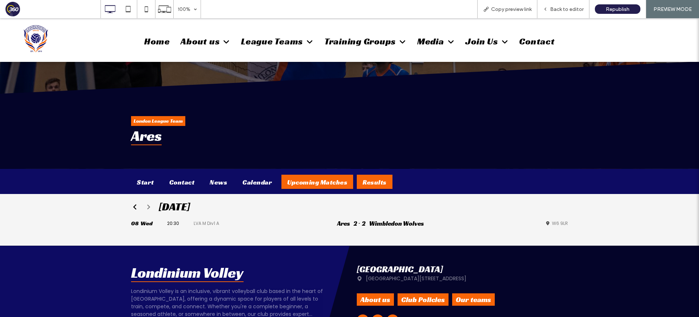
click at [307, 181] on div "Upcoming Matches" at bounding box center [318, 182] width 72 height 14
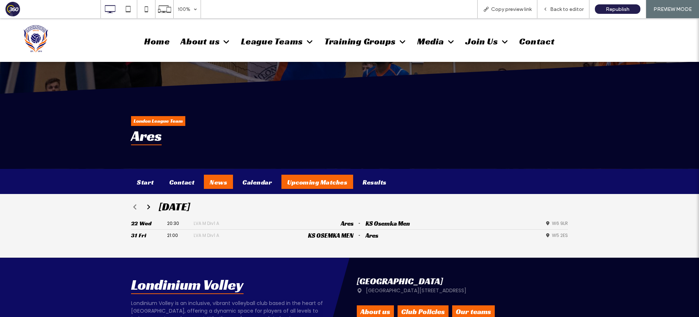
drag, startPoint x: 255, startPoint y: 178, endPoint x: 213, endPoint y: 185, distance: 42.8
click at [255, 178] on div "Calendar" at bounding box center [257, 182] width 41 height 14
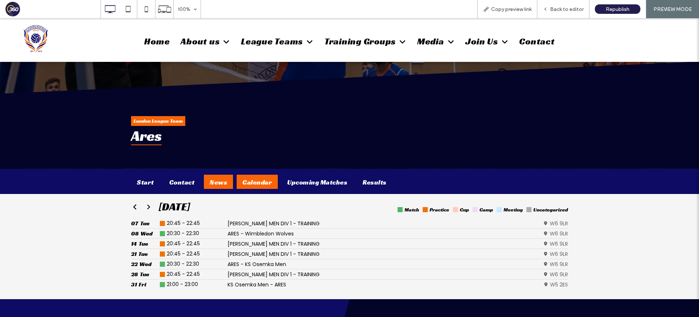
click at [208, 185] on div "News" at bounding box center [218, 182] width 29 height 14
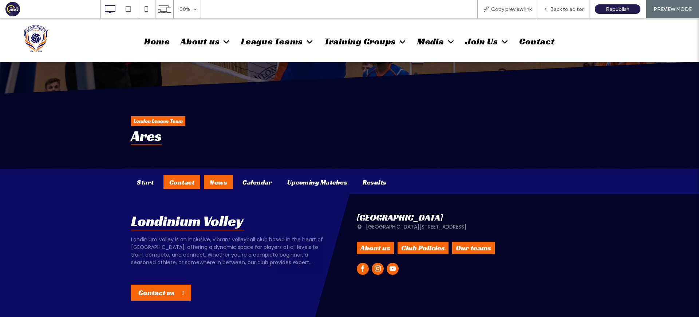
click at [175, 183] on div "Contact" at bounding box center [182, 182] width 37 height 14
click at [138, 184] on div "Start" at bounding box center [145, 182] width 29 height 14
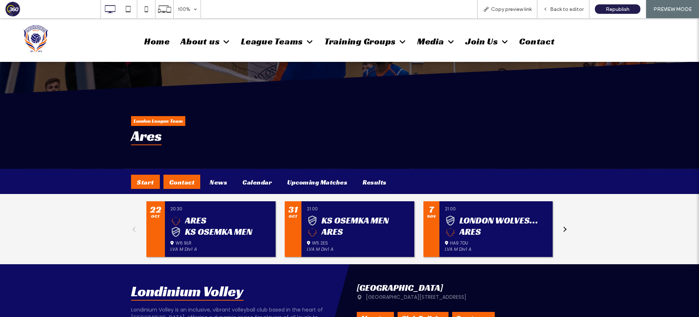
click at [185, 186] on div "Contact" at bounding box center [182, 182] width 37 height 14
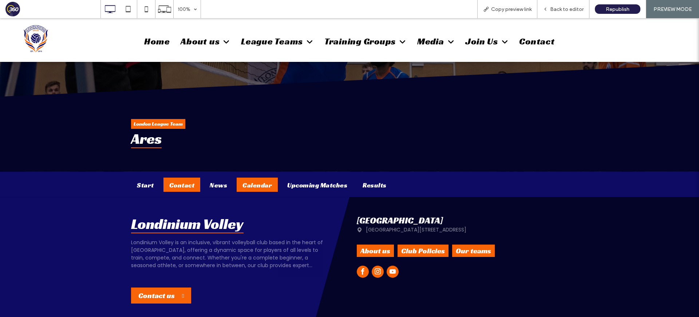
click at [247, 185] on div "Calendar" at bounding box center [257, 185] width 41 height 14
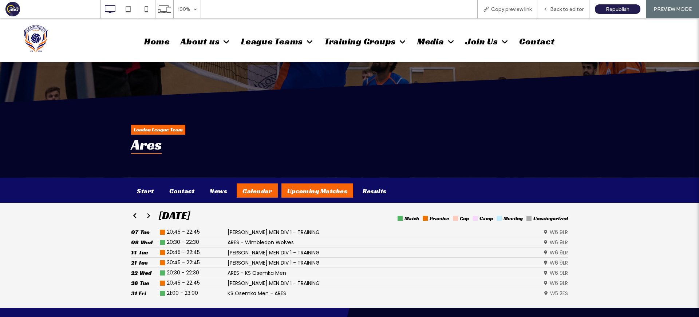
scroll to position [66, 0]
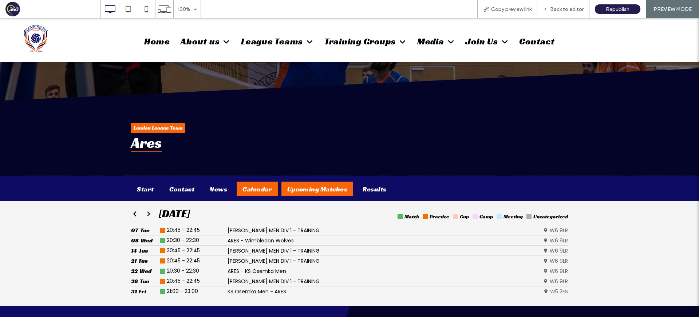
click at [287, 187] on div "Upcoming Matches" at bounding box center [318, 189] width 72 height 14
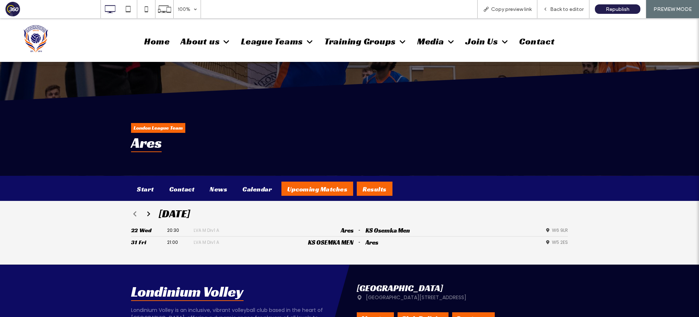
click at [370, 182] on div "Results" at bounding box center [375, 189] width 36 height 14
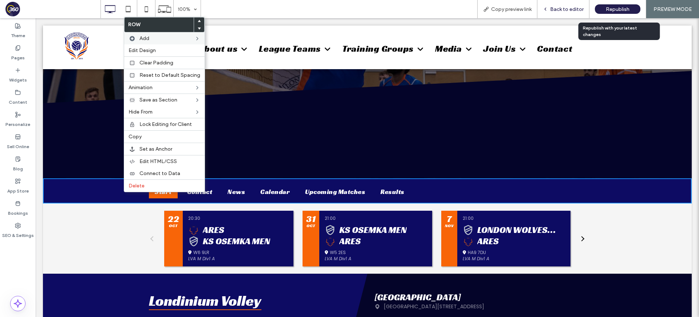
drag, startPoint x: 597, startPoint y: 4, endPoint x: 586, endPoint y: 7, distance: 11.6
click at [597, 4] on div "Republish" at bounding box center [618, 9] width 46 height 18
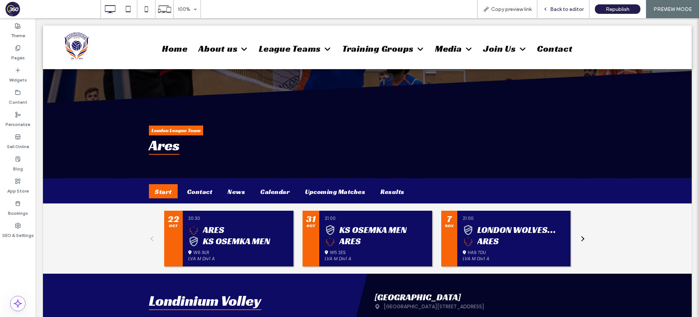
click at [569, 8] on span "Back to editor" at bounding box center [567, 9] width 34 height 6
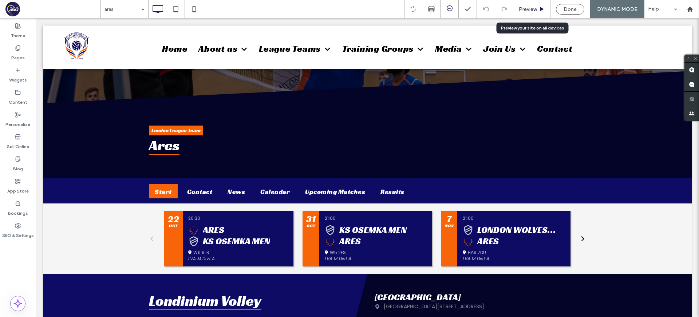
click at [528, 11] on span "Preview" at bounding box center [528, 9] width 18 height 6
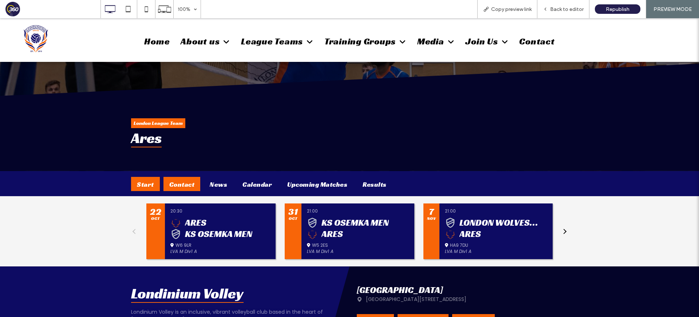
click at [179, 183] on div "Contact" at bounding box center [182, 184] width 37 height 14
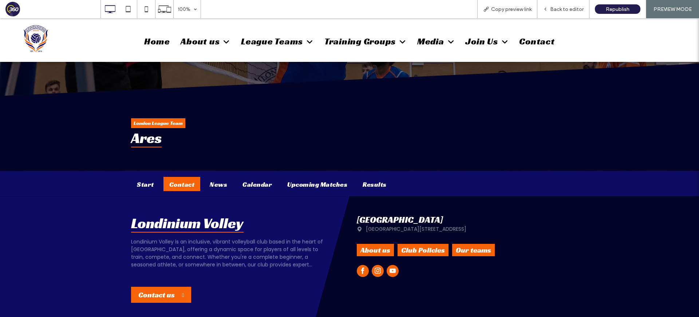
scroll to position [71, 0]
click at [565, 8] on span "Back to editor" at bounding box center [567, 9] width 34 height 6
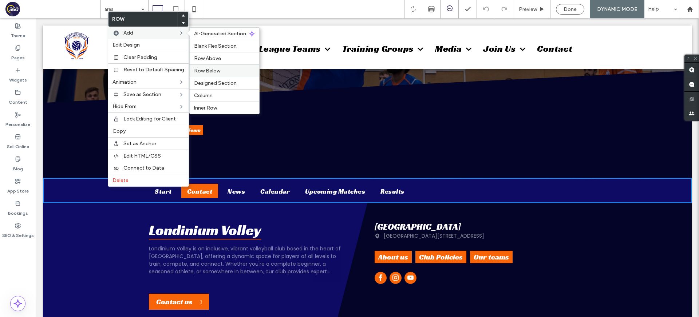
click at [221, 72] on label "Row Below" at bounding box center [224, 71] width 61 height 6
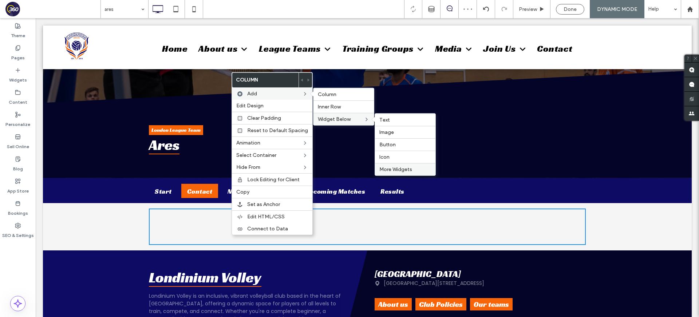
click at [396, 172] on span "More Widgets" at bounding box center [396, 169] width 33 height 6
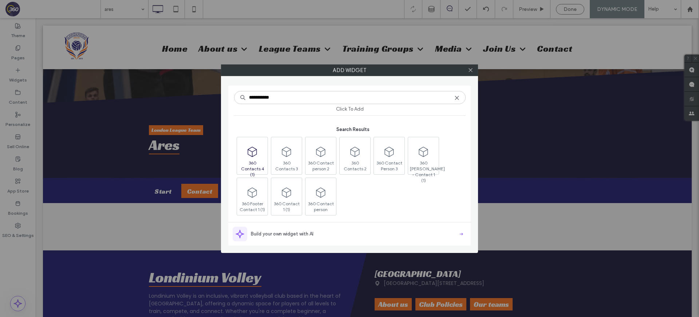
type input "**********"
click at [258, 157] on icon at bounding box center [253, 152] width 12 height 12
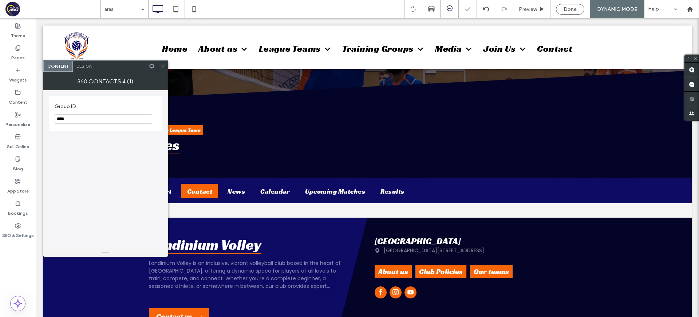
click at [159, 59] on div "Home About us About the club Staff Club policies FAQ League Teams Ares Men Div …" at bounding box center [367, 47] width 529 height 36
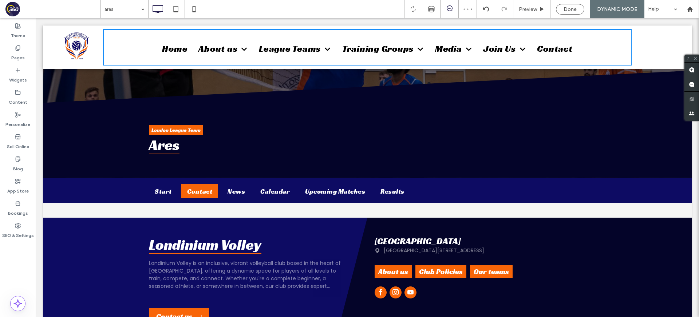
click at [165, 210] on div "Click To Paste Click To Paste" at bounding box center [367, 211] width 437 height 4
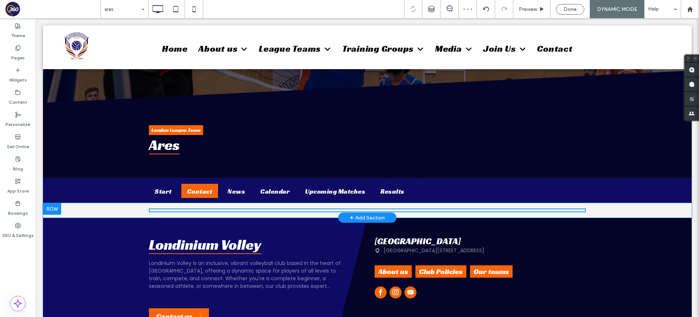
click at [170, 209] on div "Click To Paste Click To Paste" at bounding box center [367, 211] width 437 height 4
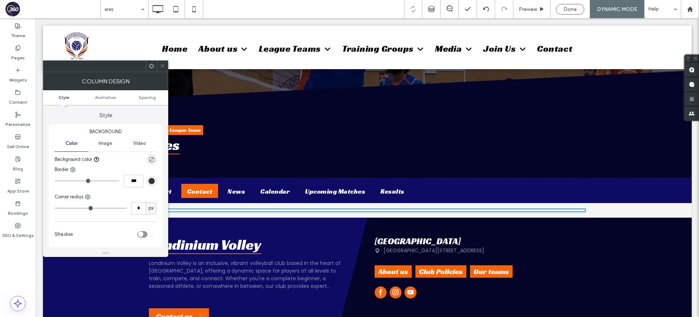
click at [164, 66] on icon at bounding box center [162, 65] width 5 height 5
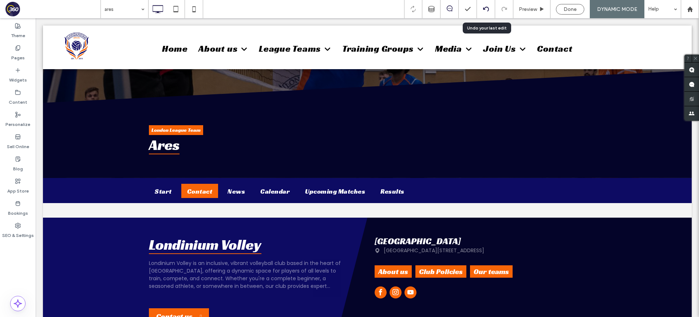
click at [489, 7] on div at bounding box center [486, 9] width 18 height 6
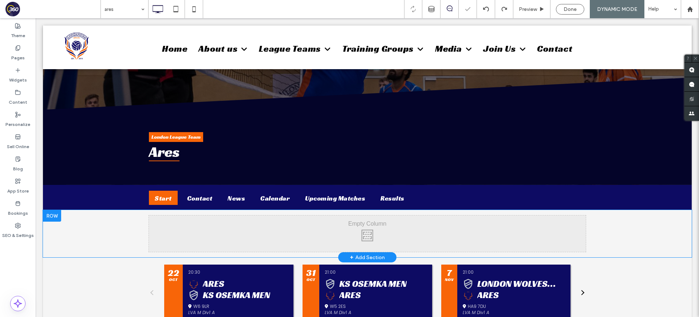
scroll to position [65, 0]
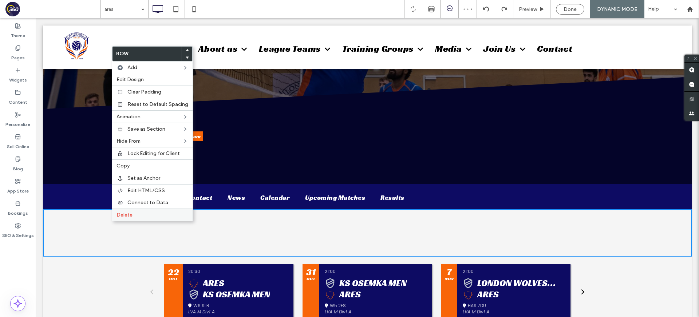
click at [131, 209] on div "Delete" at bounding box center [152, 215] width 81 height 12
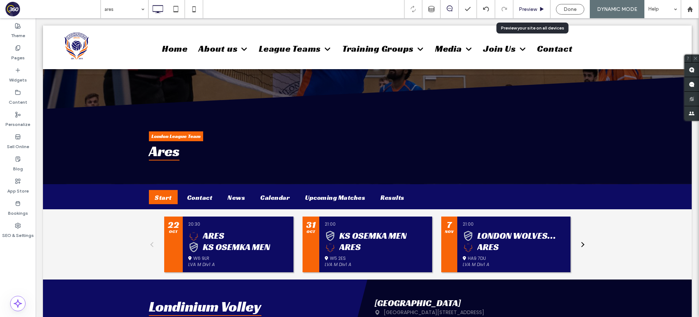
click at [530, 9] on span "Preview" at bounding box center [528, 9] width 18 height 6
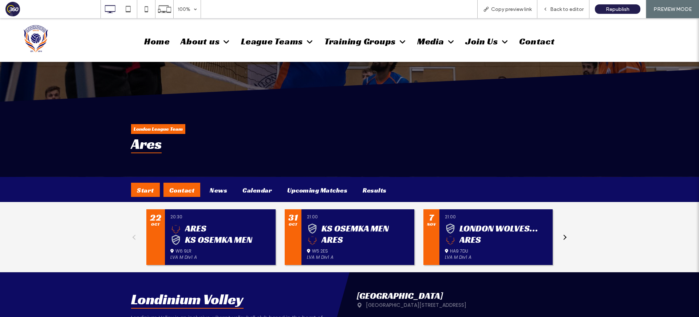
click at [188, 193] on div "Contact" at bounding box center [182, 190] width 37 height 14
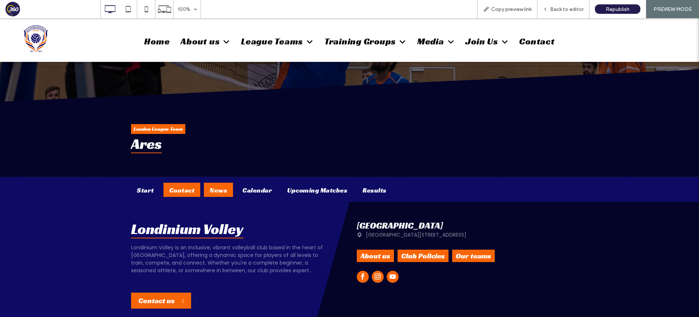
click at [221, 191] on div "News" at bounding box center [218, 190] width 29 height 14
click at [262, 192] on div "Calendar" at bounding box center [257, 190] width 41 height 14
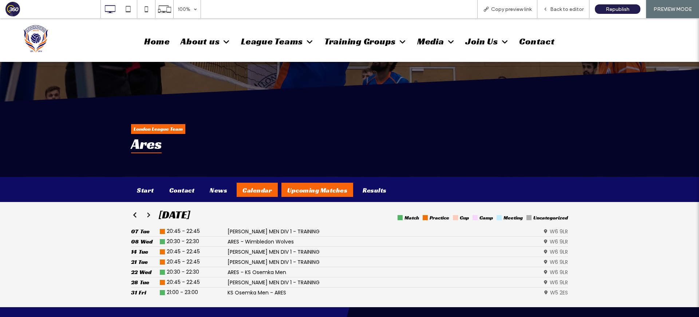
click at [299, 192] on div "Upcoming Matches" at bounding box center [318, 190] width 72 height 14
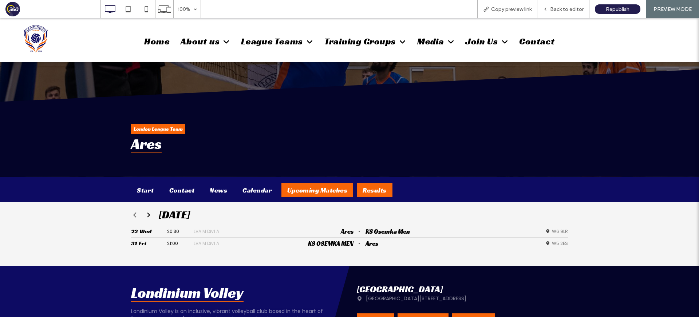
click at [385, 189] on div "Results" at bounding box center [375, 190] width 36 height 14
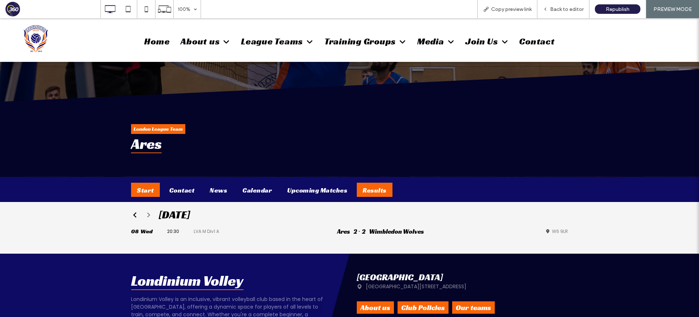
click at [139, 192] on div "Start" at bounding box center [145, 190] width 29 height 14
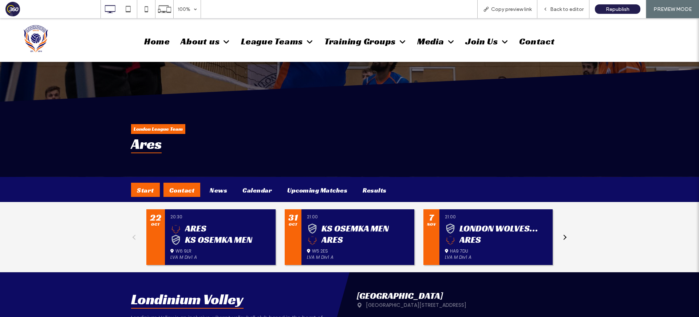
click at [178, 189] on div "Contact" at bounding box center [182, 190] width 37 height 14
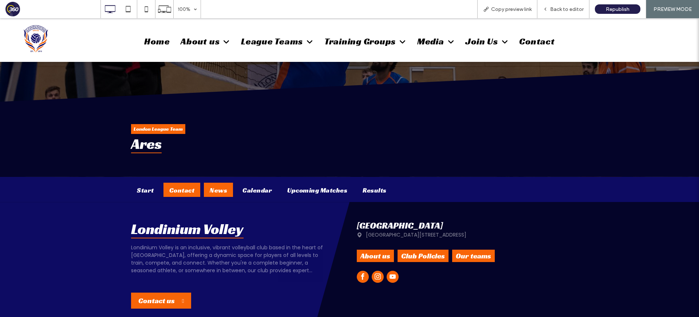
scroll to position [63, 0]
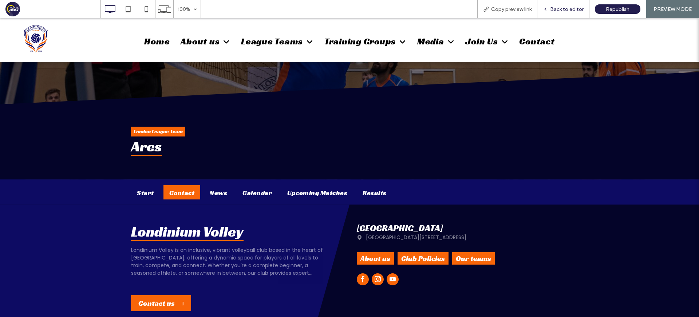
click at [569, 13] on div "Back to editor" at bounding box center [564, 9] width 52 height 18
drag, startPoint x: 572, startPoint y: 11, endPoint x: 567, endPoint y: 11, distance: 4.7
click at [567, 11] on span "Back to editor" at bounding box center [567, 9] width 34 height 6
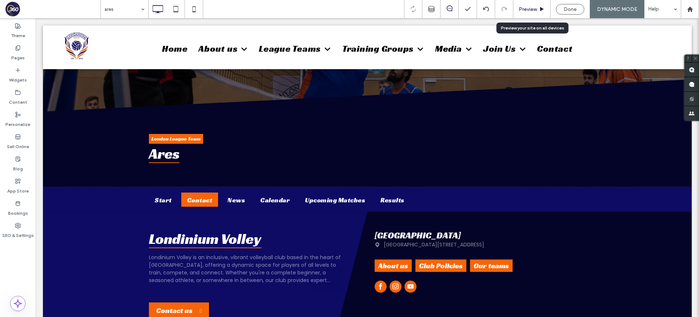
click at [526, 5] on div "Preview" at bounding box center [532, 9] width 37 height 18
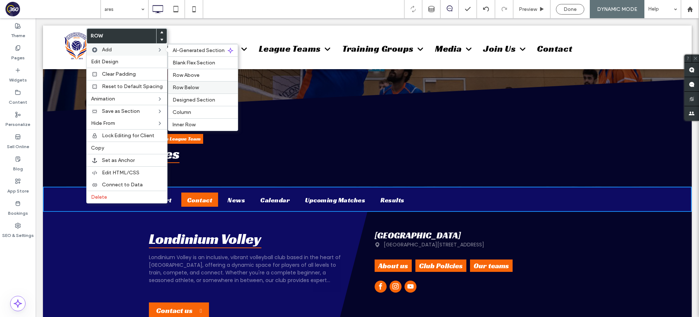
click at [196, 89] on span "Row Below" at bounding box center [186, 88] width 26 height 6
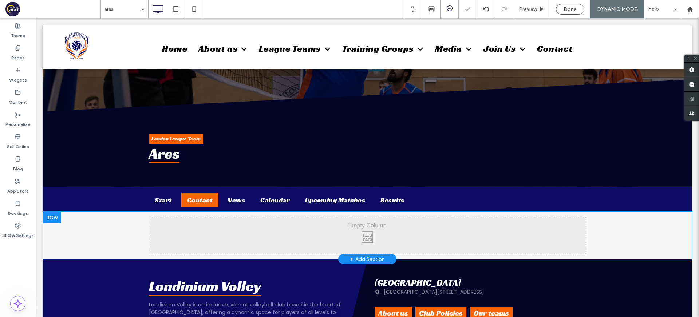
click at [218, 230] on div "Click To Paste Click To Paste" at bounding box center [367, 235] width 437 height 36
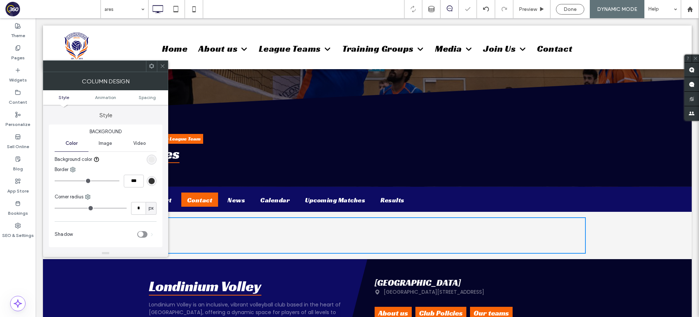
drag, startPoint x: 160, startPoint y: 66, endPoint x: 168, endPoint y: 81, distance: 16.3
click at [160, 68] on icon at bounding box center [162, 65] width 5 height 5
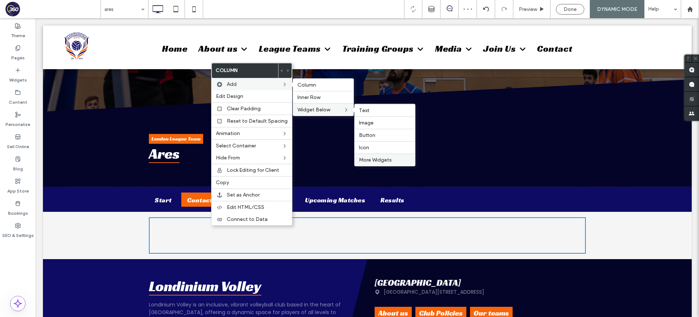
click at [381, 161] on span "More Widgets" at bounding box center [375, 160] width 33 height 6
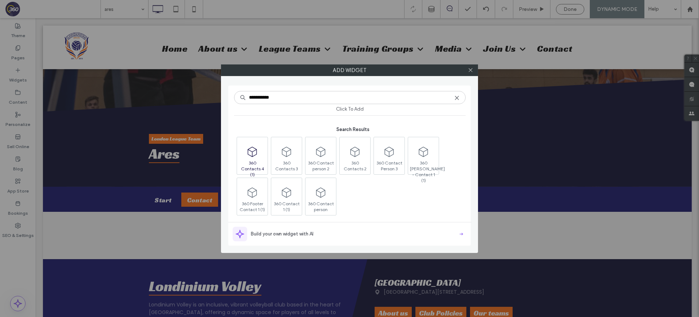
type input "**********"
click at [250, 158] on span at bounding box center [252, 152] width 31 height 16
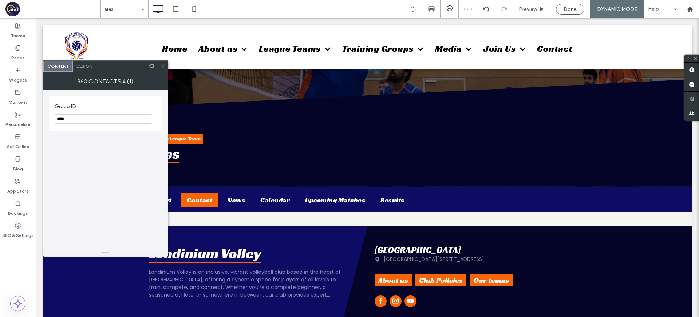
click at [73, 66] on div "Design" at bounding box center [84, 66] width 23 height 11
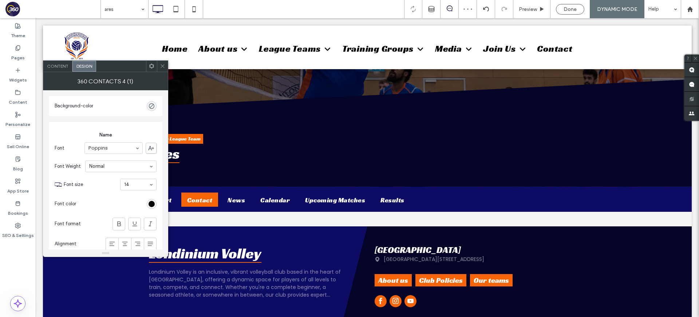
click at [60, 65] on span "Content" at bounding box center [57, 65] width 21 height 5
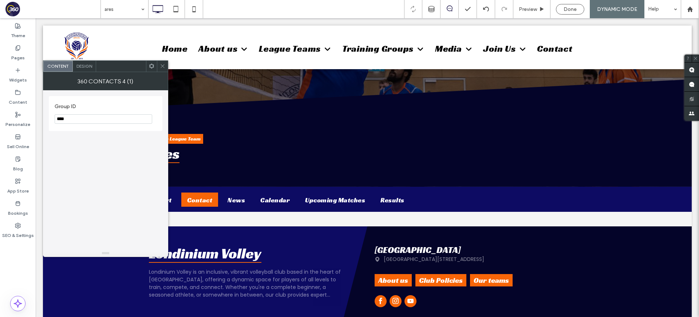
click at [164, 67] on use at bounding box center [163, 66] width 4 height 4
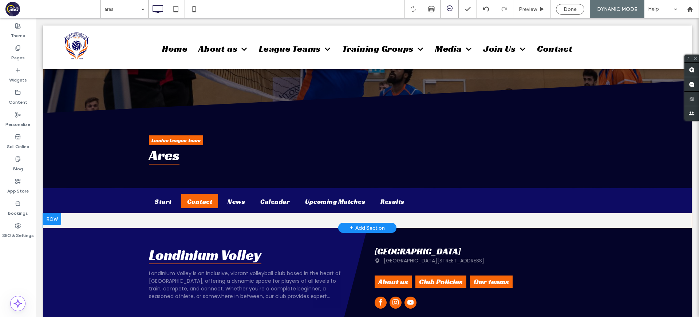
scroll to position [61, 0]
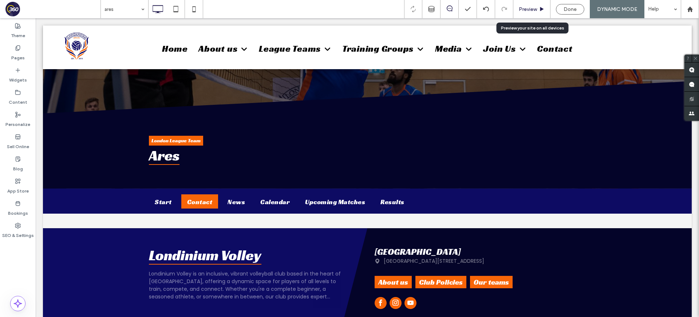
click at [533, 4] on div "Preview" at bounding box center [532, 9] width 37 height 18
click at [533, 9] on span "Preview" at bounding box center [528, 9] width 18 height 6
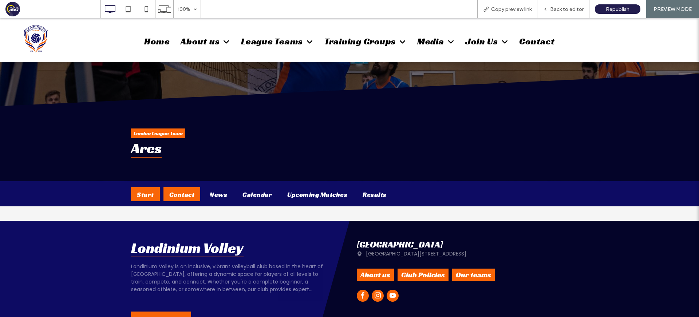
click at [150, 199] on div "Start" at bounding box center [145, 194] width 29 height 14
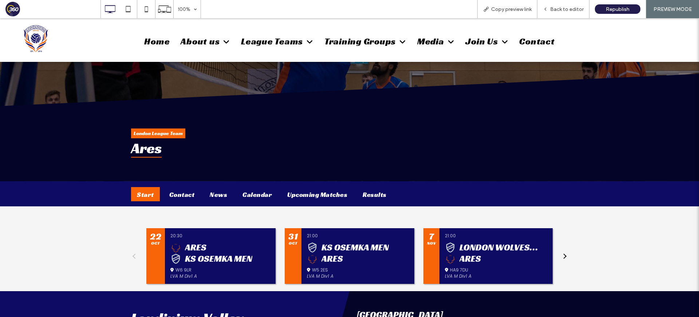
scroll to position [59, 0]
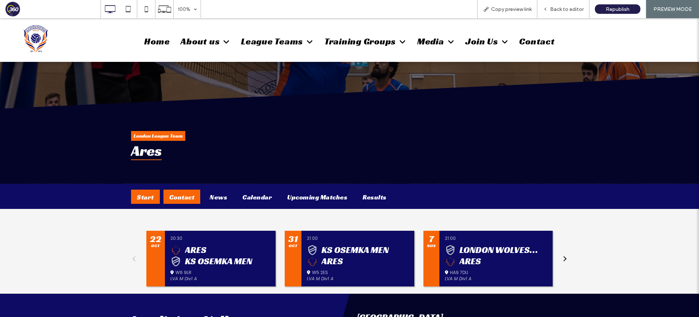
click at [182, 194] on div "Contact" at bounding box center [182, 197] width 37 height 14
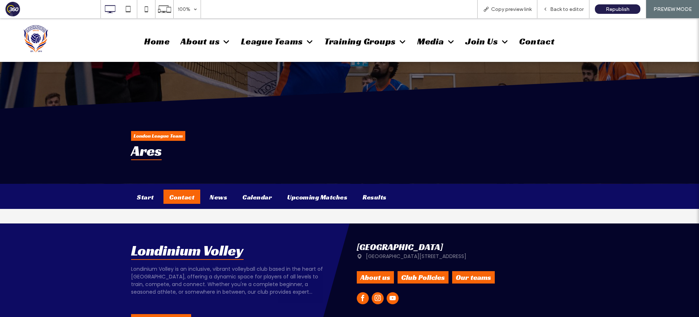
scroll to position [57, 0]
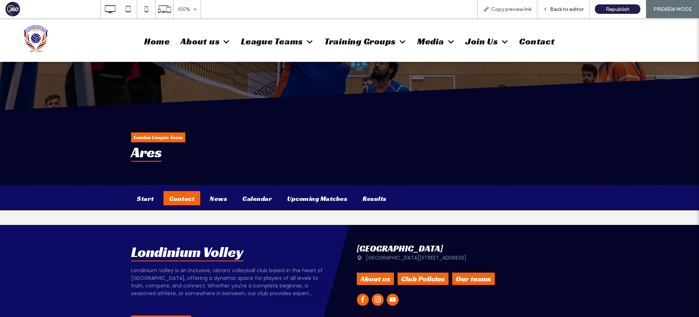
click at [566, 9] on span "Back to editor" at bounding box center [567, 9] width 34 height 6
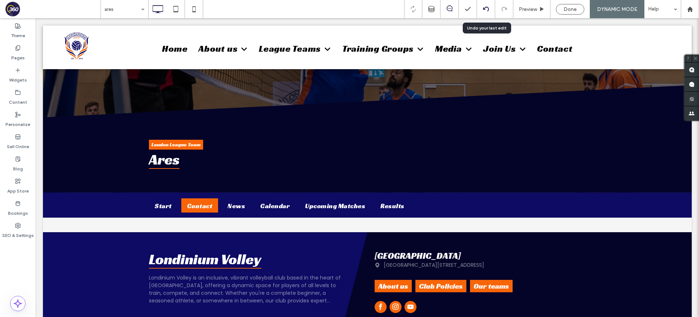
click at [491, 8] on div at bounding box center [486, 9] width 18 height 6
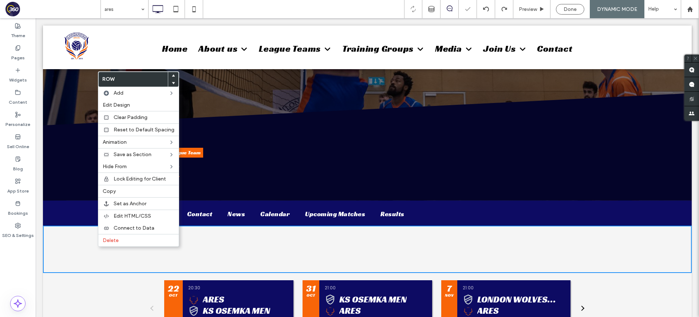
scroll to position [48, 0]
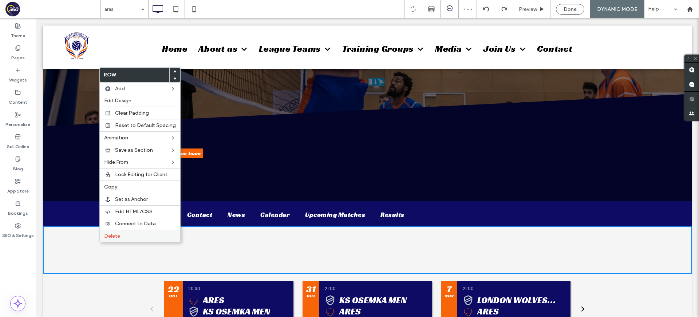
click at [123, 233] on label "Delete" at bounding box center [140, 236] width 72 height 6
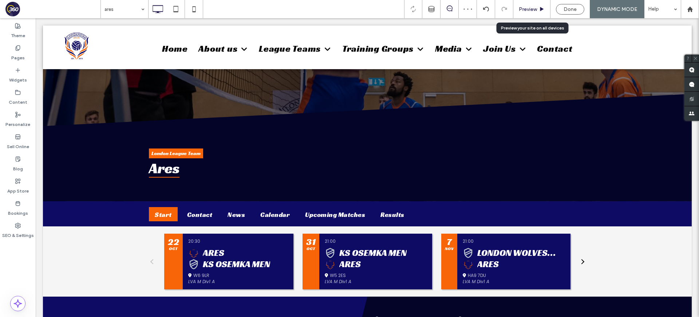
click at [524, 8] on span "Preview" at bounding box center [528, 9] width 18 height 6
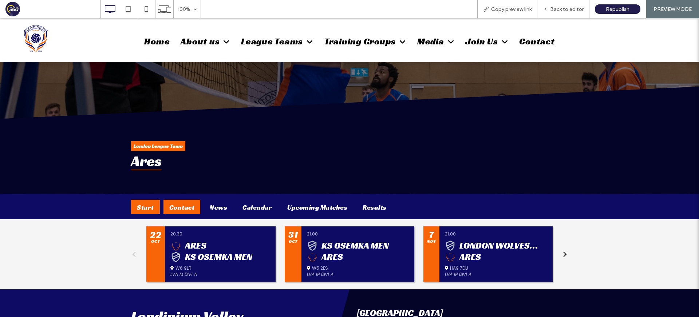
click at [183, 206] on div "Contact" at bounding box center [182, 207] width 37 height 14
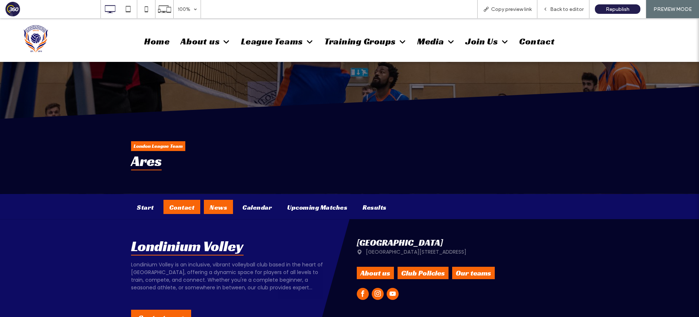
drag, startPoint x: 208, startPoint y: 207, endPoint x: 244, endPoint y: 207, distance: 35.7
click at [208, 207] on div "News" at bounding box center [218, 207] width 29 height 14
click at [255, 207] on div "Calendar" at bounding box center [257, 207] width 41 height 14
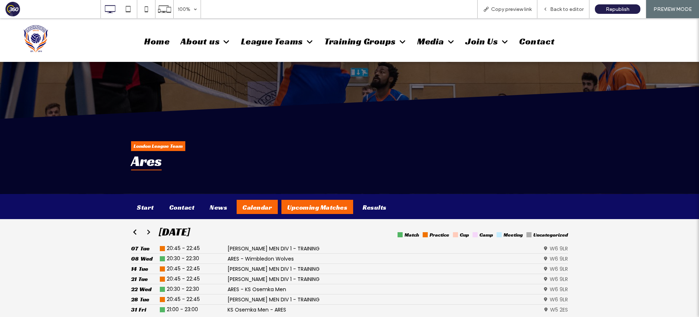
click at [323, 202] on div "Upcoming Matches" at bounding box center [318, 207] width 72 height 14
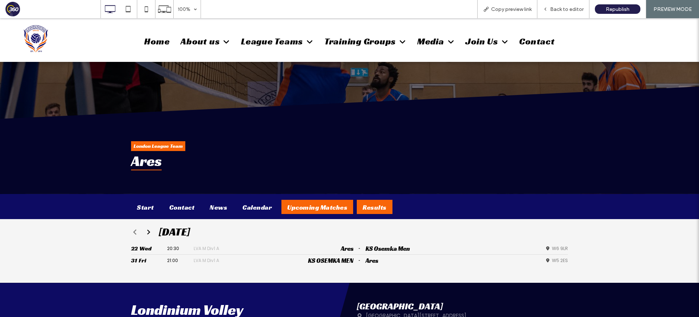
click at [365, 207] on div "Results" at bounding box center [375, 207] width 36 height 14
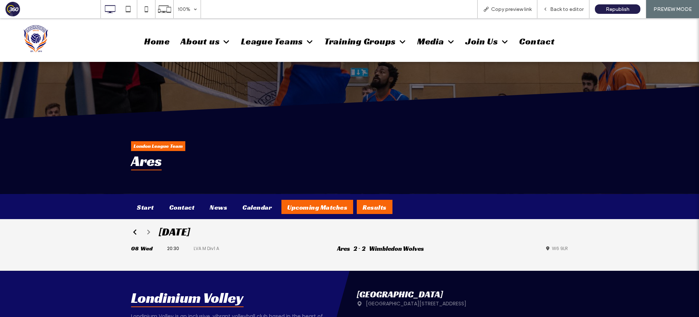
click at [341, 212] on div "Upcoming Matches" at bounding box center [318, 207] width 72 height 14
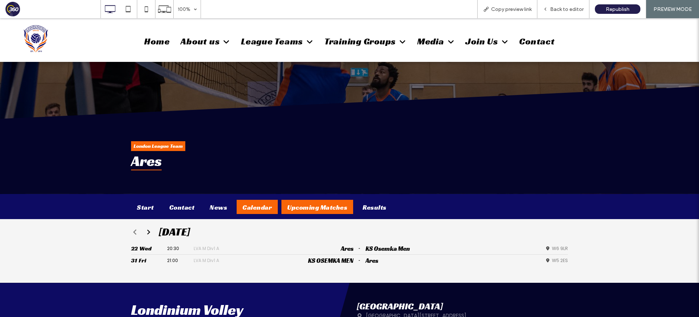
click at [258, 208] on div "Calendar" at bounding box center [257, 207] width 41 height 14
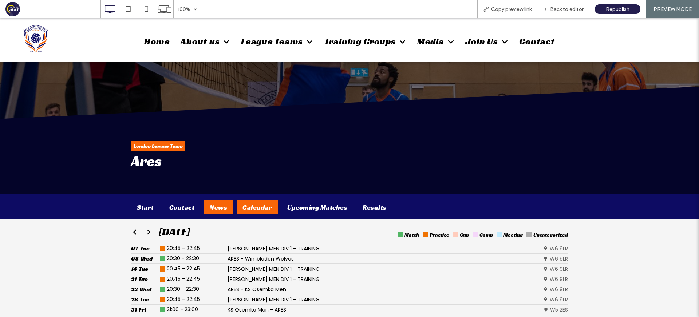
click at [212, 210] on div "News" at bounding box center [218, 207] width 29 height 14
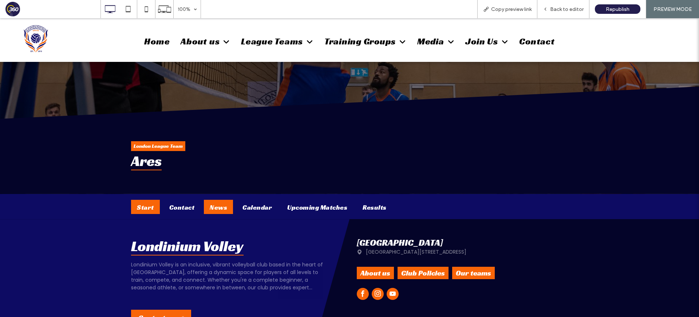
drag, startPoint x: 175, startPoint y: 209, endPoint x: 152, endPoint y: 209, distance: 22.6
click at [174, 209] on div "Contact" at bounding box center [182, 207] width 37 height 14
click at [132, 208] on div "Start" at bounding box center [145, 207] width 29 height 14
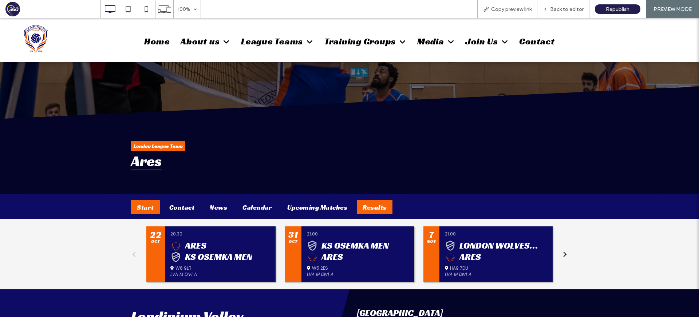
click at [369, 208] on div "Results" at bounding box center [375, 207] width 36 height 14
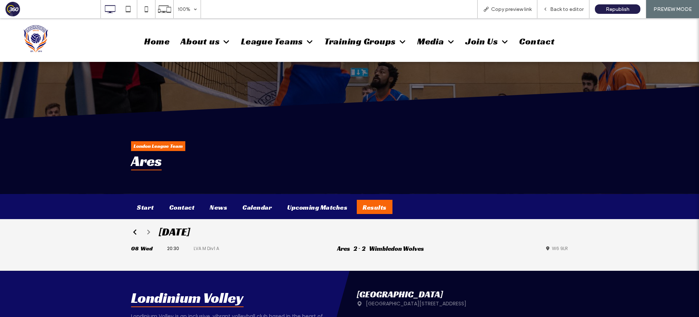
drag, startPoint x: 254, startPoint y: 209, endPoint x: 214, endPoint y: 215, distance: 40.5
click at [254, 209] on div "Calendar" at bounding box center [257, 207] width 41 height 14
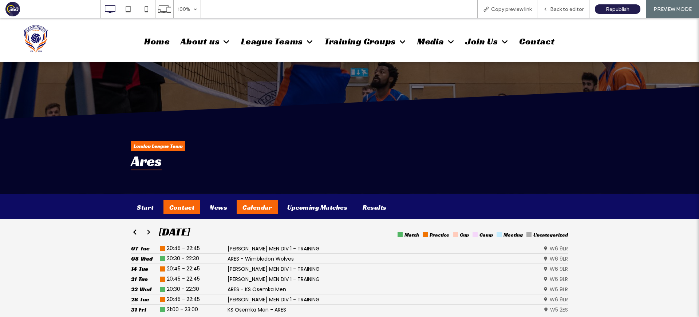
click at [177, 209] on div "Contact" at bounding box center [182, 207] width 37 height 14
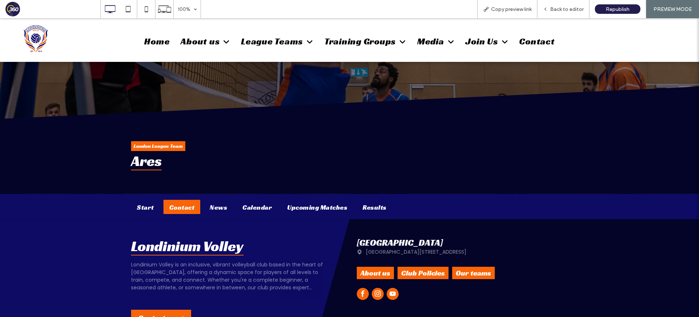
scroll to position [93, 0]
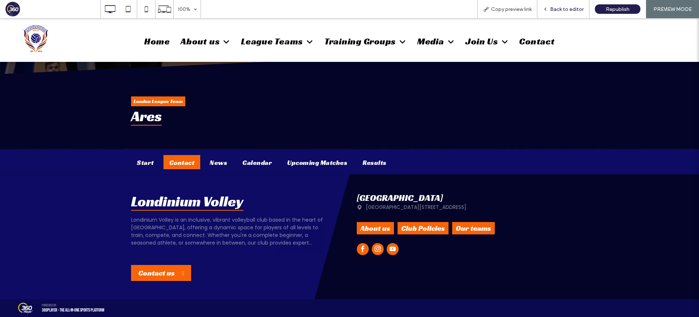
click at [573, 10] on span "Back to editor" at bounding box center [567, 9] width 34 height 6
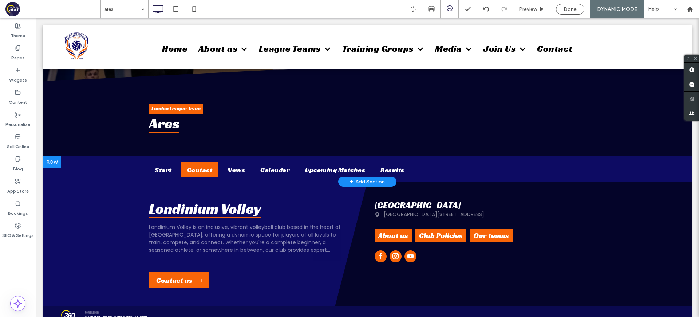
click at [72, 172] on div "Start Contact News Calendar Upcoming Matches Results Click To Paste Row + Add S…" at bounding box center [367, 169] width 649 height 25
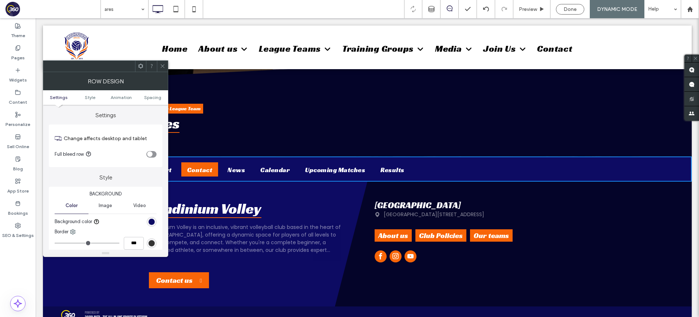
click at [160, 68] on icon at bounding box center [162, 65] width 5 height 5
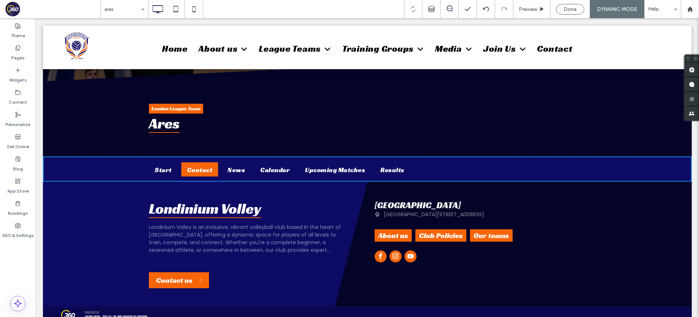
scroll to position [94, 0]
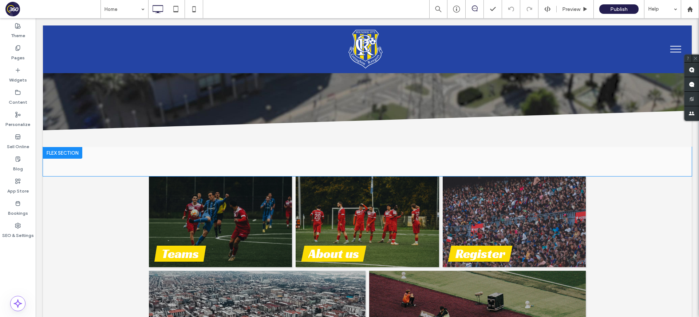
scroll to position [169, 0]
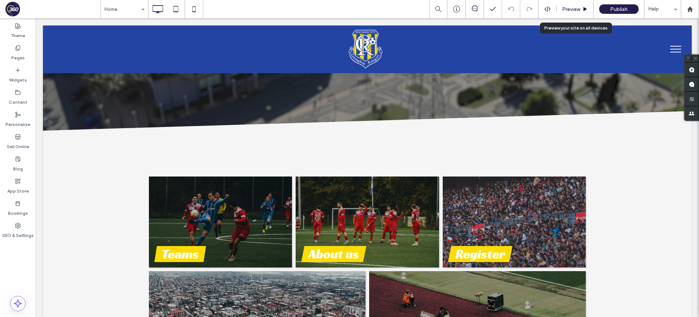
click at [571, 8] on span "Preview" at bounding box center [571, 9] width 18 height 6
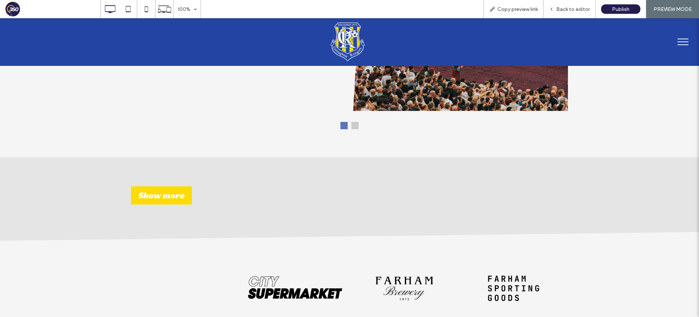
scroll to position [729, 0]
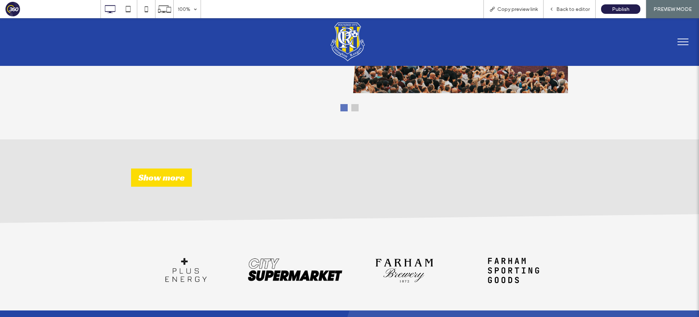
click at [691, 43] on button "menu" at bounding box center [683, 41] width 19 height 19
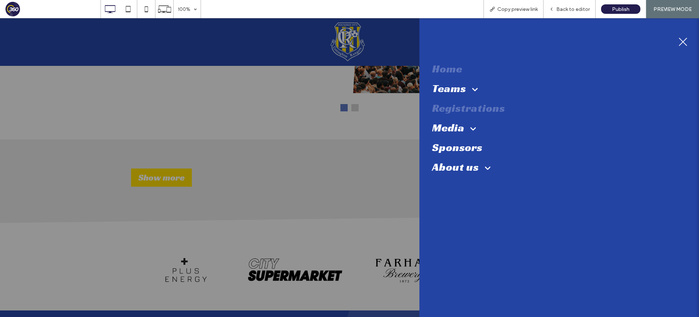
click at [474, 110] on span "Registrations" at bounding box center [468, 108] width 73 height 14
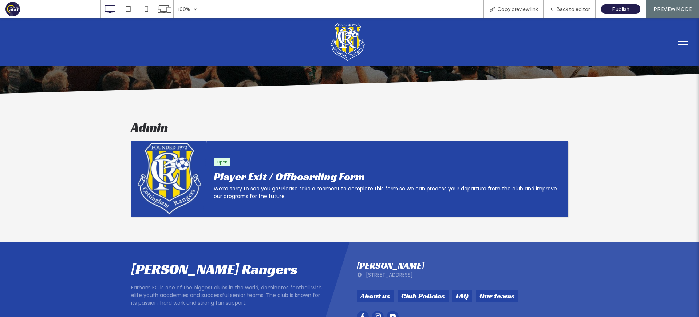
scroll to position [126, 0]
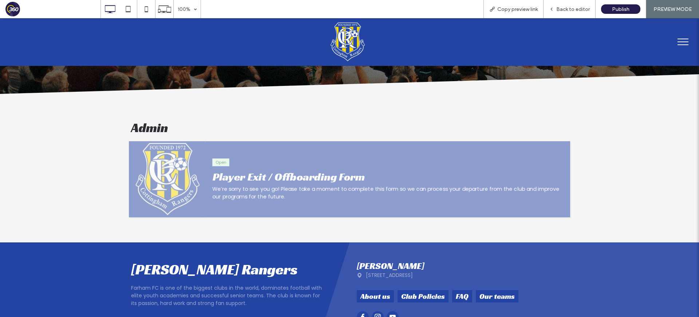
click at [545, 171] on h2 "Player Exit / Offboarding Form" at bounding box center [389, 176] width 352 height 13
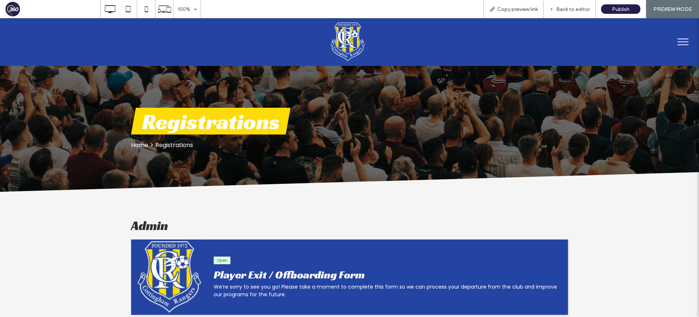
scroll to position [0, 0]
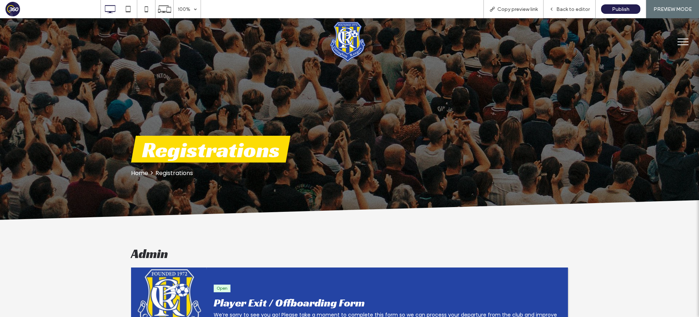
click at [351, 39] on img at bounding box center [348, 42] width 36 height 40
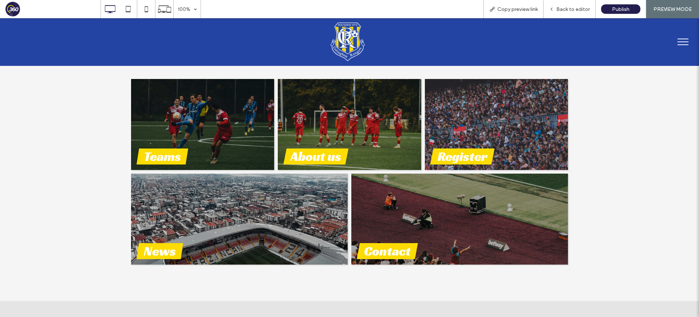
scroll to position [264, 0]
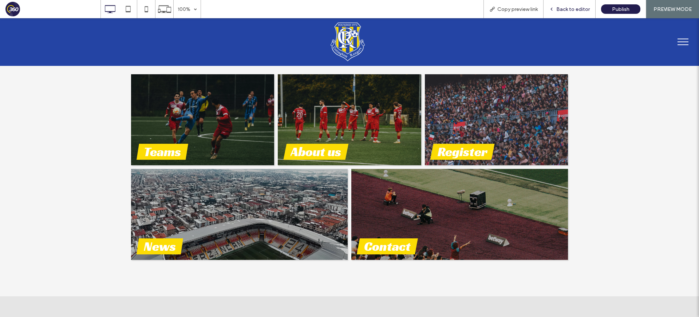
click at [577, 8] on span "Back to editor" at bounding box center [574, 9] width 34 height 6
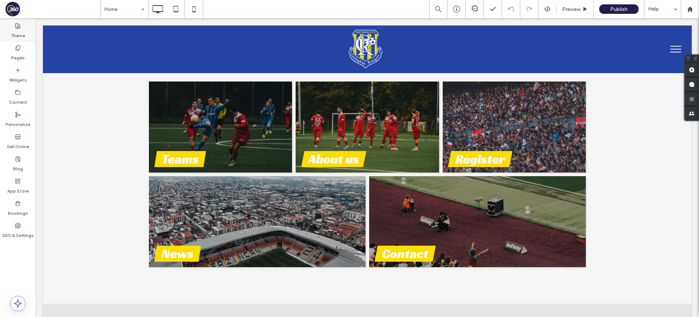
click at [16, 35] on label "Theme" at bounding box center [18, 34] width 14 height 10
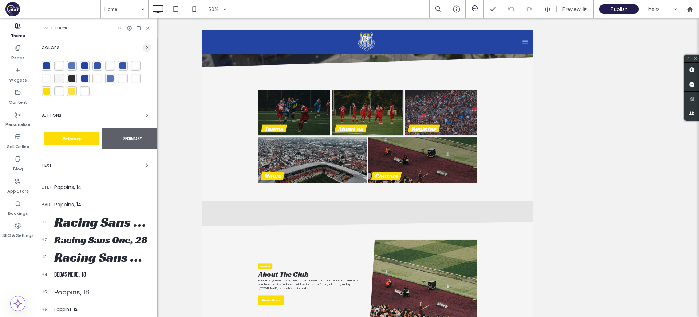
click at [144, 50] on icon "button" at bounding box center [147, 48] width 6 height 6
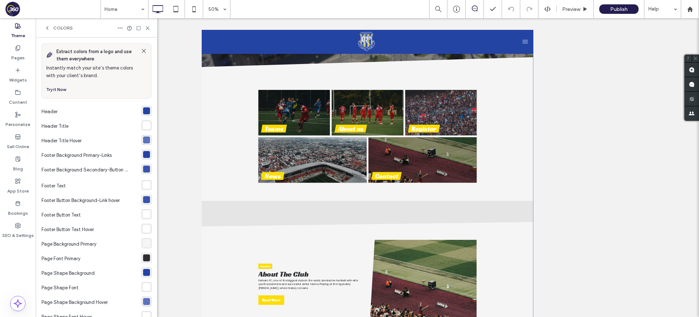
scroll to position [95, 0]
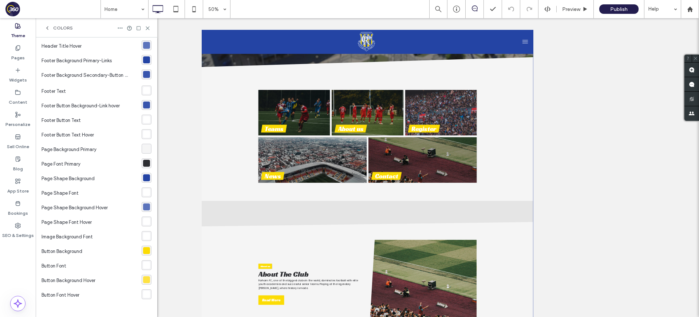
click at [145, 266] on div "rgba(255, 255, 255, 1)" at bounding box center [146, 265] width 7 height 7
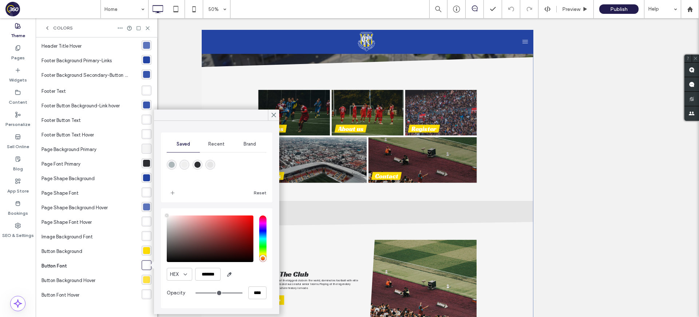
drag, startPoint x: 244, startPoint y: 141, endPoint x: 86, endPoint y: 225, distance: 179.2
click at [244, 141] on span "Brand" at bounding box center [250, 144] width 12 height 6
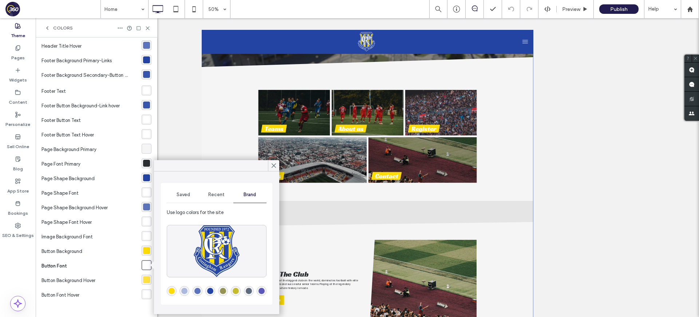
click at [211, 290] on div "rgba(36,68,164,1)" at bounding box center [210, 291] width 6 height 6
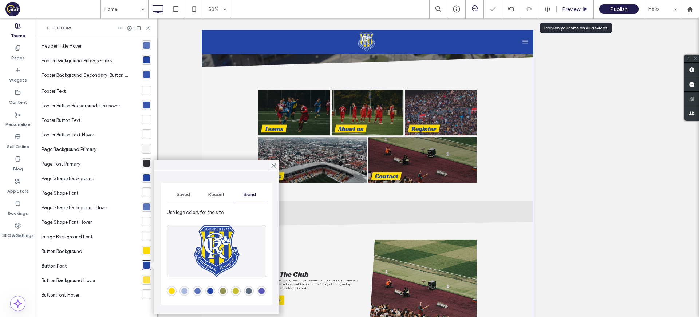
click at [577, 11] on span "Preview" at bounding box center [571, 9] width 18 height 6
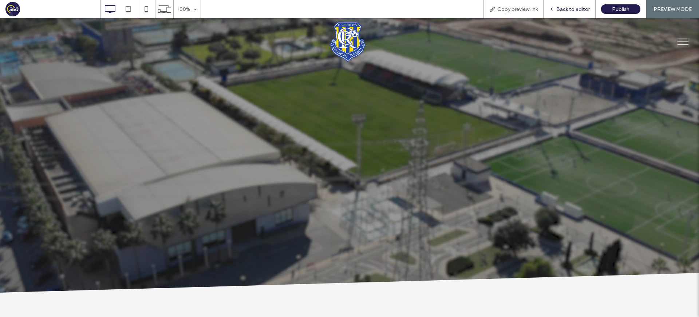
click at [578, 8] on span "Back to editor" at bounding box center [574, 9] width 34 height 6
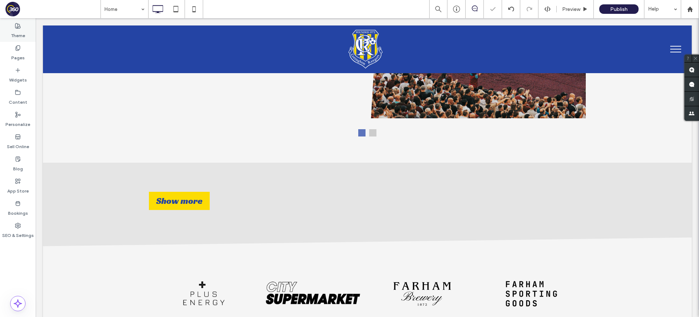
click at [20, 24] on icon at bounding box center [18, 26] width 6 height 6
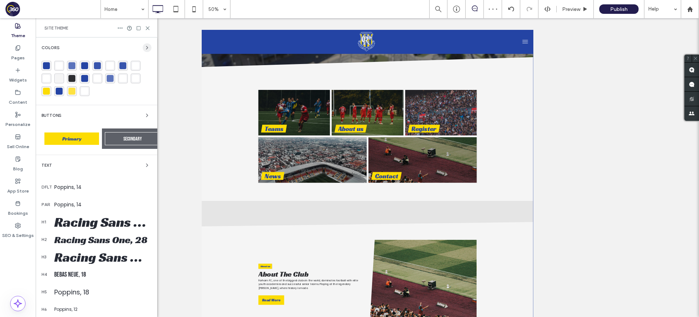
click at [144, 48] on icon "button" at bounding box center [147, 48] width 6 height 6
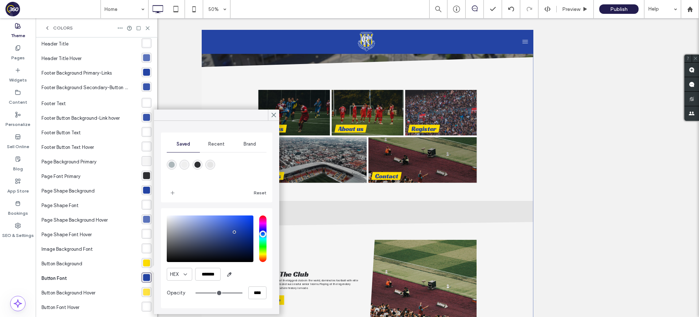
scroll to position [95, 0]
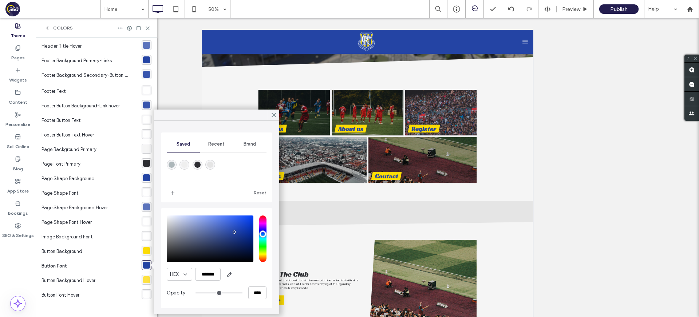
click at [143, 280] on div "rgba(255, 224, 47, 0.91)" at bounding box center [146, 279] width 7 height 7
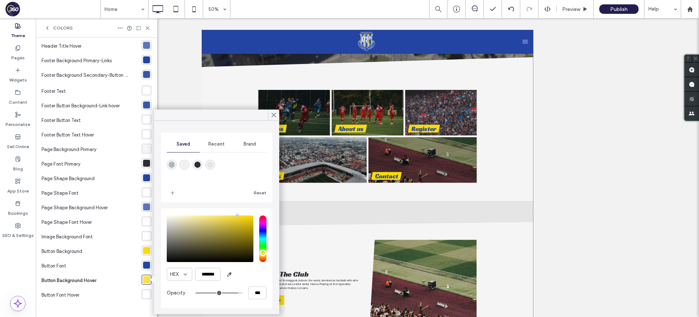
click at [247, 147] on div "Brand" at bounding box center [249, 144] width 33 height 16
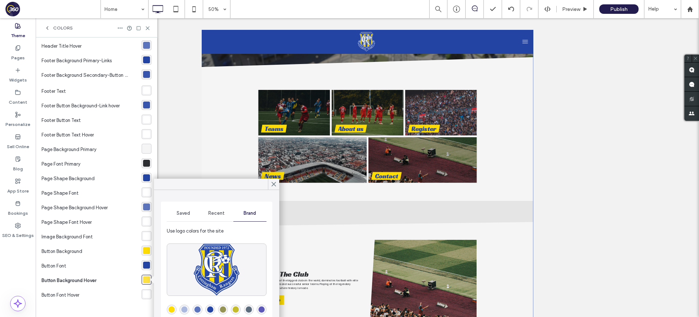
click at [211, 310] on div "rgba(36,68,164,1)" at bounding box center [210, 310] width 6 height 6
drag, startPoint x: 273, startPoint y: 182, endPoint x: 528, endPoint y: 29, distance: 297.5
click at [273, 182] on icon at bounding box center [274, 184] width 7 height 7
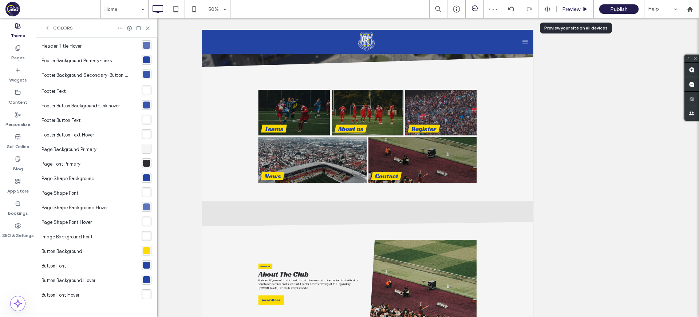
click at [577, 9] on span "Preview" at bounding box center [571, 9] width 18 height 6
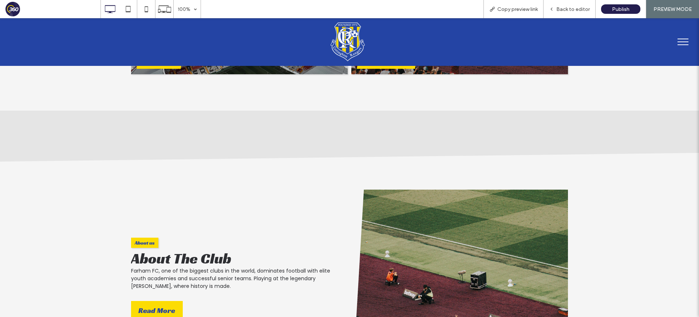
scroll to position [551, 0]
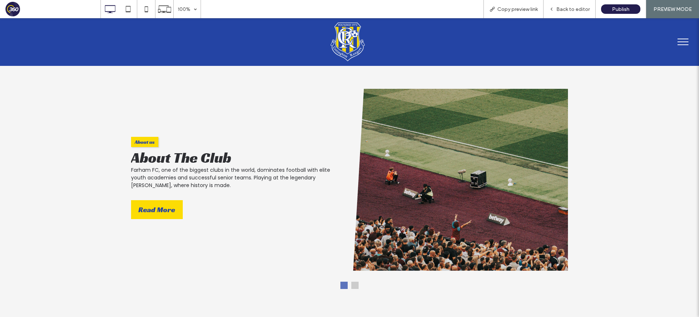
click at [690, 39] on button "menu" at bounding box center [683, 41] width 19 height 19
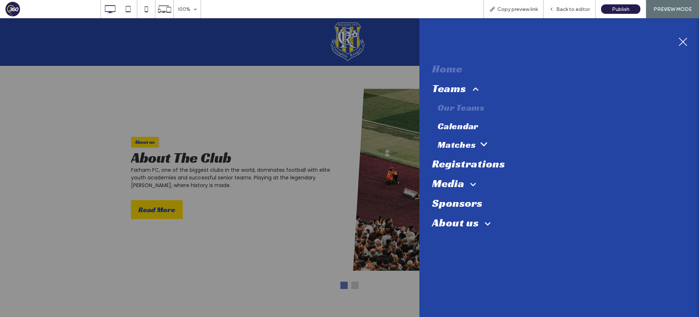
click at [467, 106] on span "Our Teams" at bounding box center [461, 107] width 47 height 11
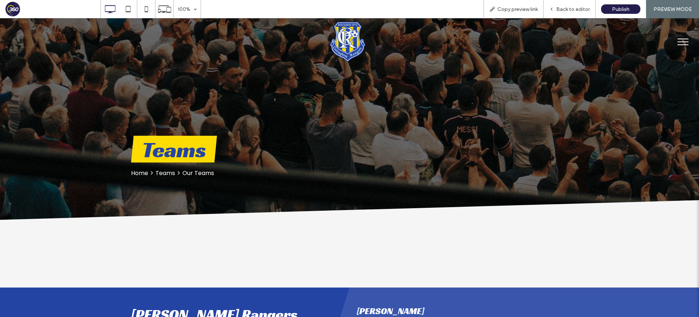
click at [687, 42] on button "menu" at bounding box center [683, 41] width 19 height 19
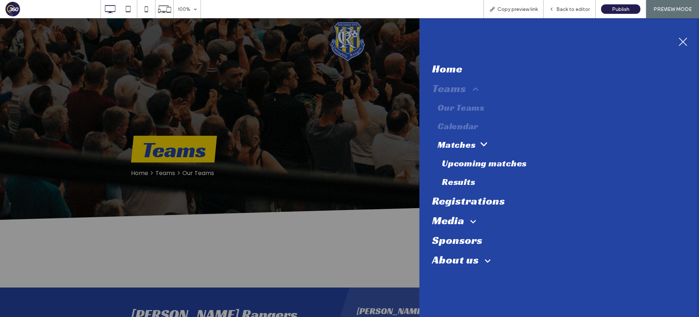
click at [468, 127] on span "Calendar" at bounding box center [458, 126] width 41 height 11
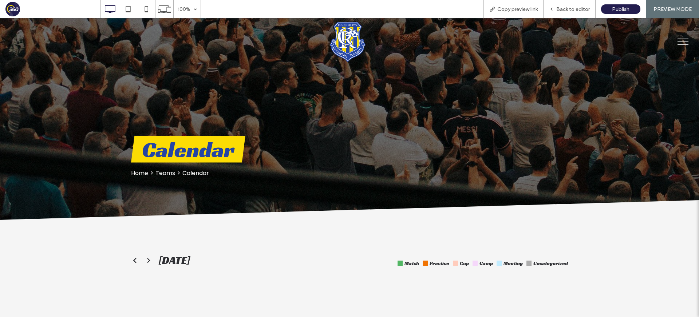
click at [684, 43] on button "menu" at bounding box center [683, 41] width 19 height 19
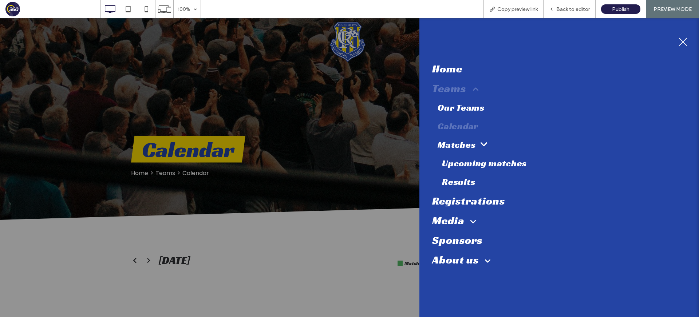
click at [682, 39] on button "menu" at bounding box center [683, 41] width 19 height 19
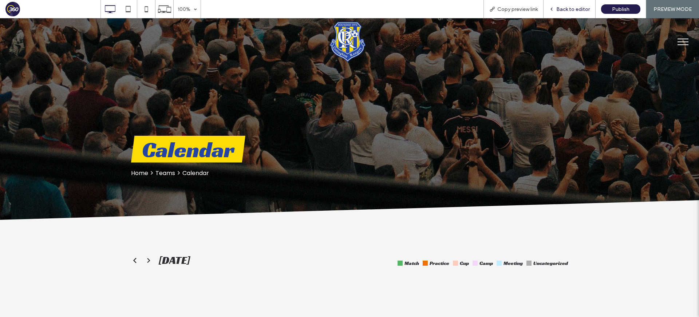
click at [577, 9] on span "Back to editor" at bounding box center [574, 9] width 34 height 6
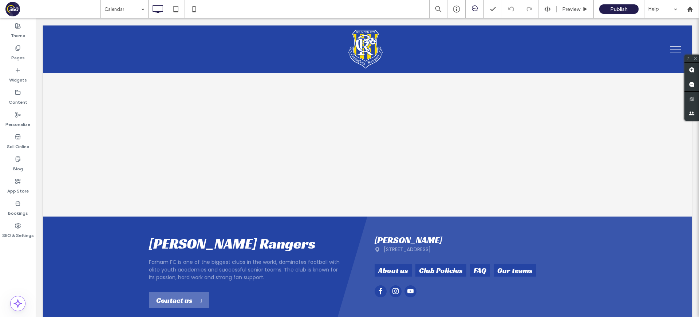
scroll to position [291, 0]
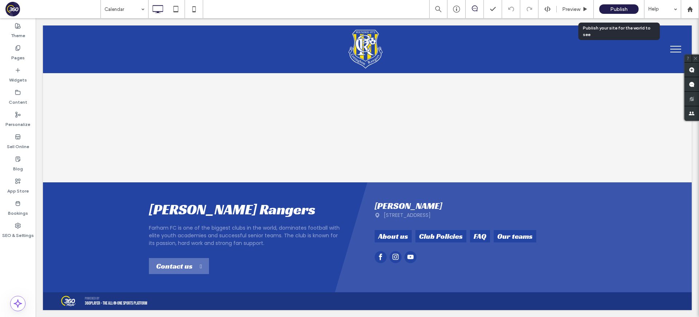
click at [620, 9] on span "Publish" at bounding box center [619, 9] width 17 height 6
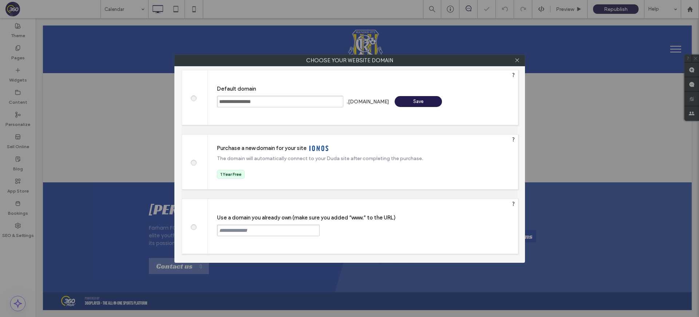
click at [409, 101] on div "Save" at bounding box center [418, 101] width 47 height 11
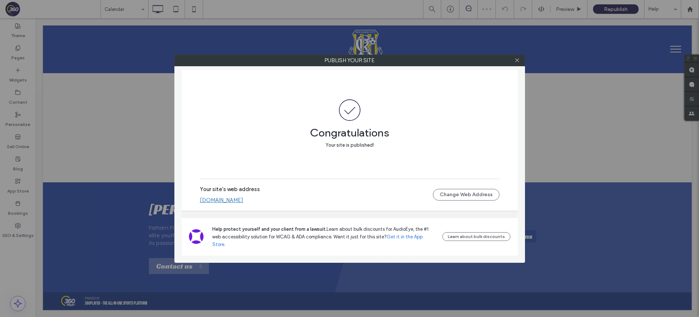
click at [243, 204] on link "[DOMAIN_NAME]" at bounding box center [221, 200] width 43 height 7
click at [519, 61] on icon at bounding box center [517, 60] width 5 height 5
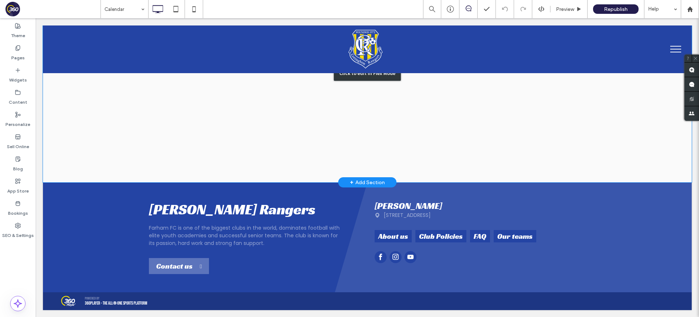
scroll to position [0, 0]
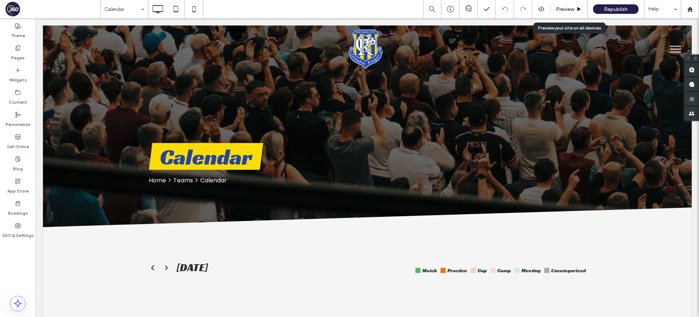
click at [574, 11] on div "Preview" at bounding box center [569, 9] width 37 height 6
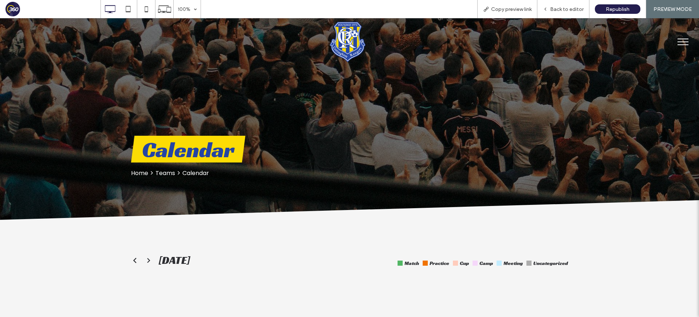
click at [352, 38] on img at bounding box center [348, 42] width 36 height 40
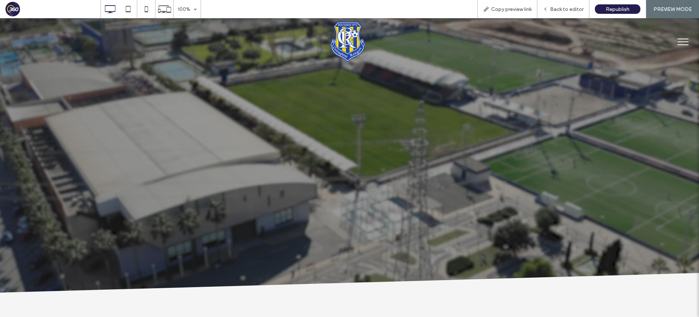
click at [680, 39] on span "menu" at bounding box center [683, 39] width 11 height 1
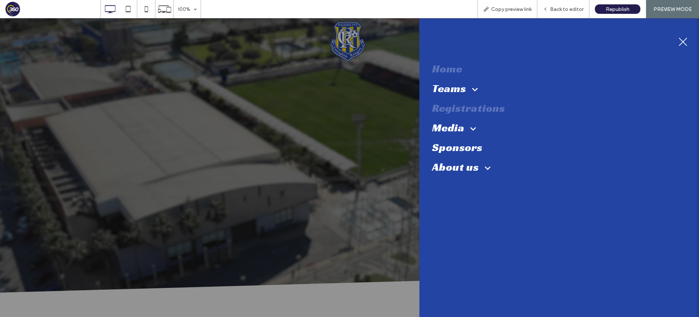
click at [469, 111] on span "Registrations" at bounding box center [468, 108] width 73 height 14
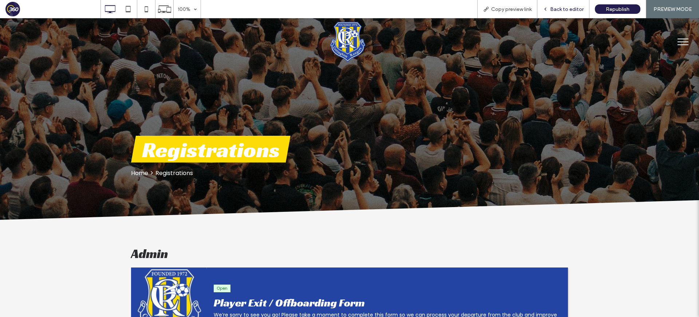
click at [569, 8] on span "Back to editor" at bounding box center [567, 9] width 34 height 6
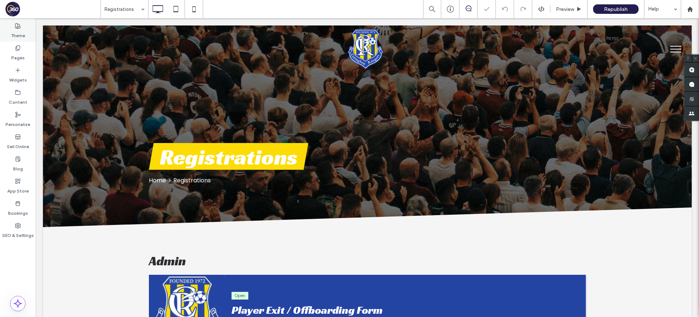
click at [19, 30] on label "Theme" at bounding box center [18, 34] width 14 height 10
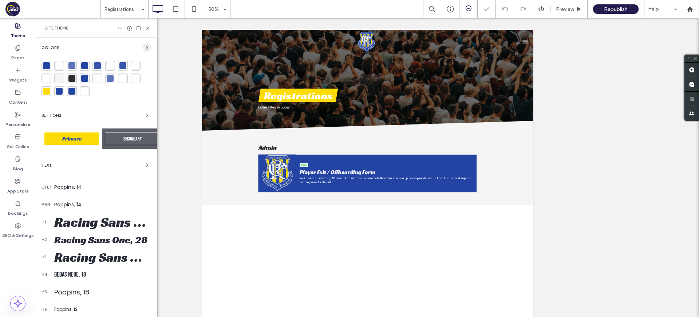
click at [144, 49] on icon "button" at bounding box center [147, 48] width 6 height 6
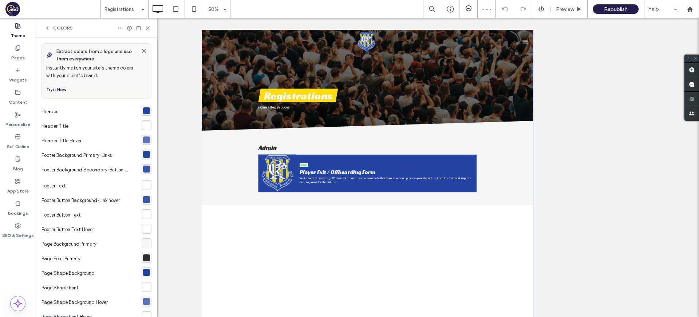
scroll to position [95, 0]
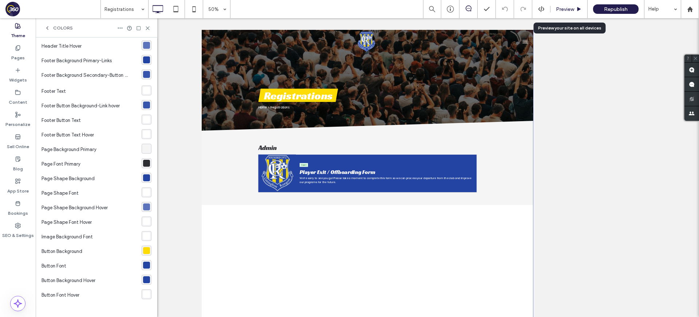
click at [573, 9] on span "Preview" at bounding box center [565, 9] width 18 height 6
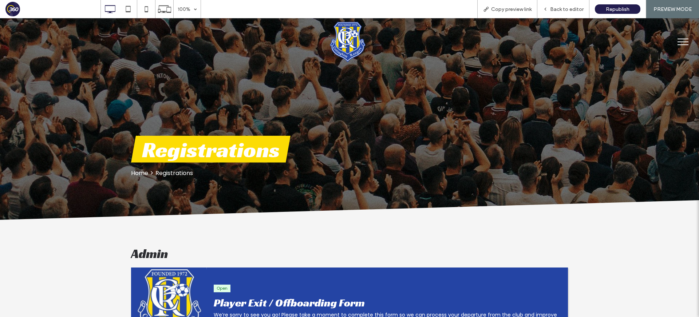
click at [678, 43] on button "menu" at bounding box center [683, 41] width 19 height 19
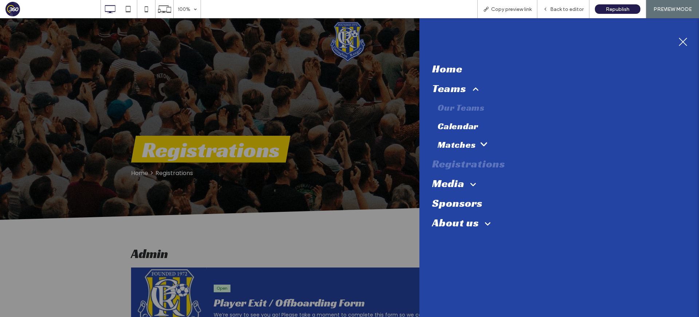
click at [464, 108] on span "Our Teams" at bounding box center [461, 107] width 47 height 11
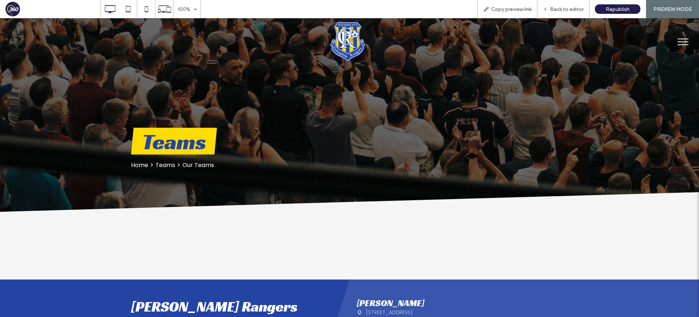
scroll to position [9, 0]
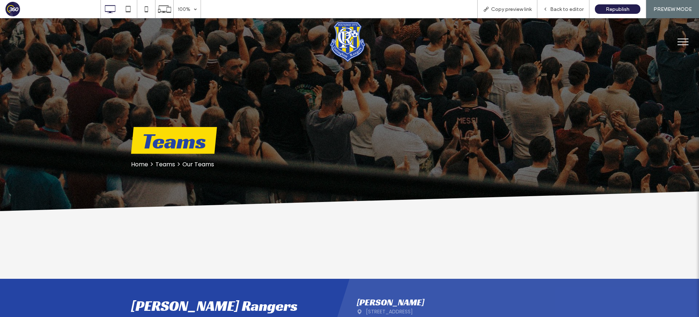
click at [677, 45] on button "menu" at bounding box center [683, 41] width 19 height 19
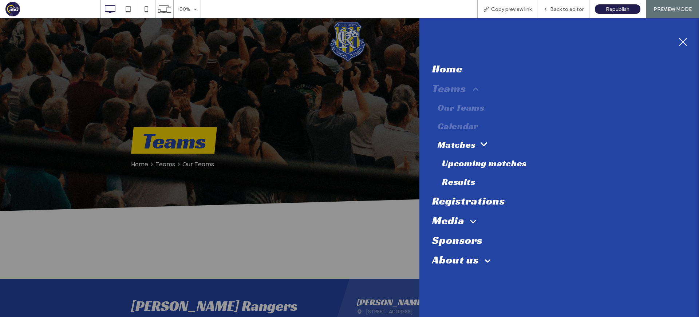
click at [467, 130] on span "Calendar" at bounding box center [458, 126] width 41 height 11
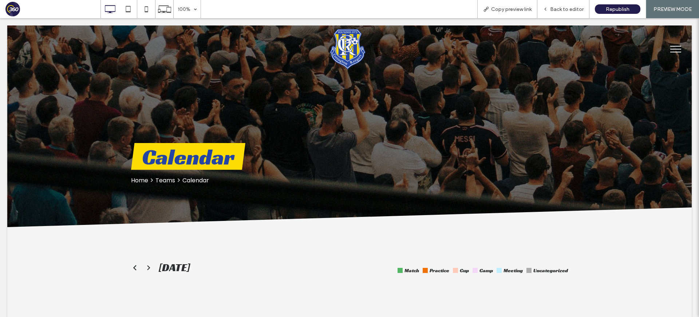
scroll to position [0, 0]
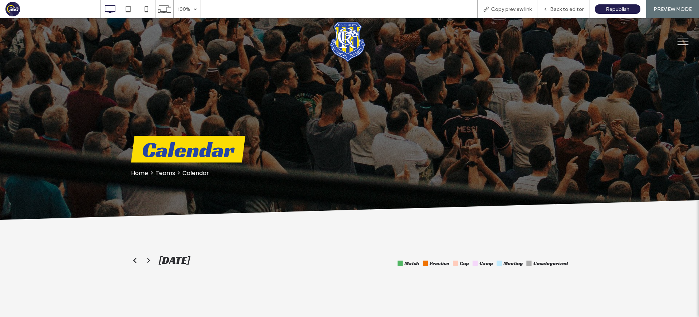
click at [683, 42] on span "menu" at bounding box center [683, 42] width 11 height 1
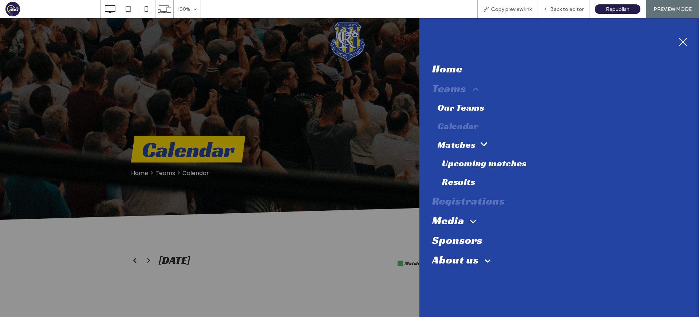
click at [476, 204] on span "Registrations" at bounding box center [468, 201] width 73 height 14
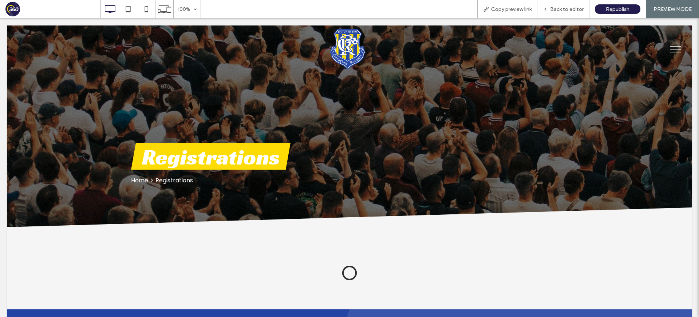
click at [572, 7] on span "Back to editor" at bounding box center [567, 9] width 34 height 6
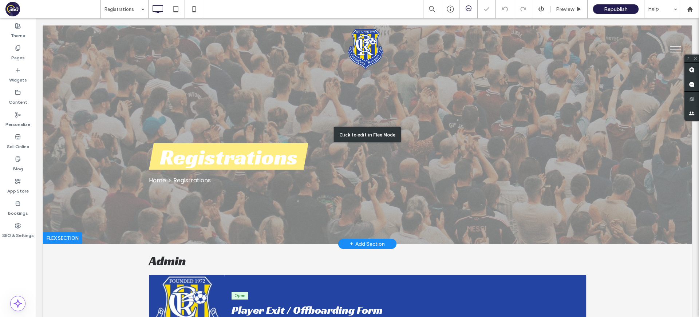
click at [182, 149] on div "Click to edit in Flex Mode" at bounding box center [367, 134] width 649 height 219
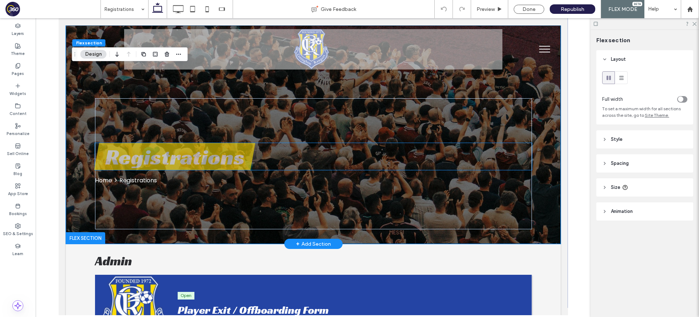
click at [194, 160] on h1 "Registrations" at bounding box center [174, 157] width 139 height 24
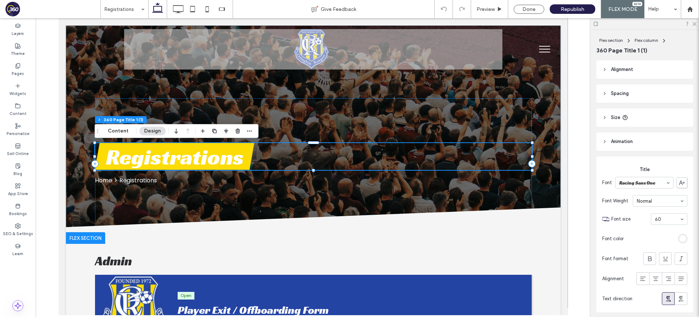
scroll to position [57, 0]
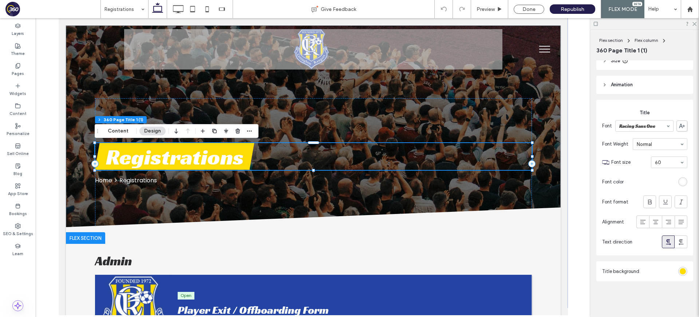
click at [683, 272] on div "rgb(252, 220, 4)" at bounding box center [683, 271] width 6 height 6
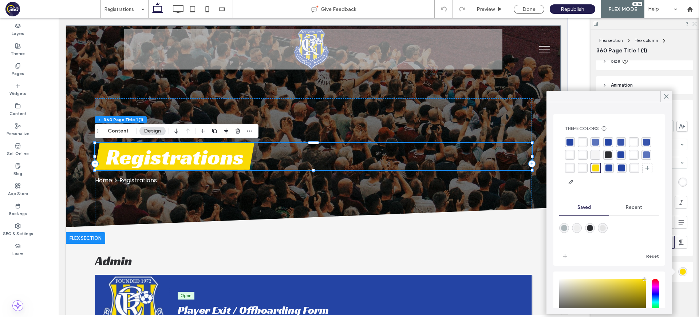
click at [688, 263] on div "Title background" at bounding box center [645, 272] width 97 height 20
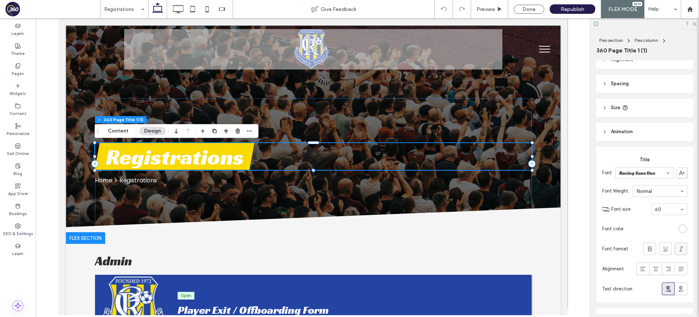
scroll to position [0, 0]
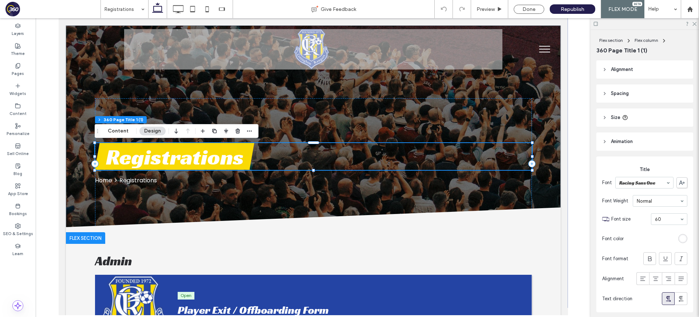
click at [687, 237] on div at bounding box center [683, 238] width 9 height 9
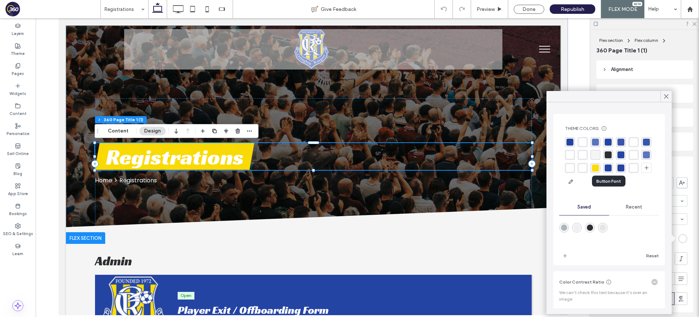
click at [609, 168] on div "rgba(36,68,164,1)" at bounding box center [608, 168] width 7 height 7
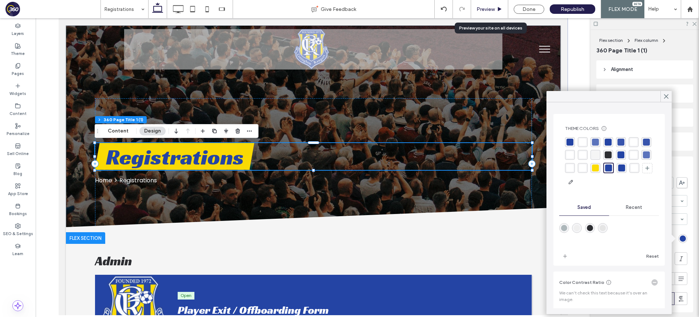
click at [493, 8] on span "Preview" at bounding box center [486, 9] width 18 height 6
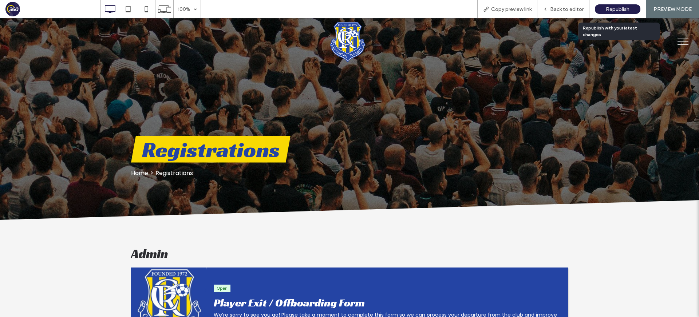
click at [619, 7] on span "Republish" at bounding box center [618, 9] width 24 height 6
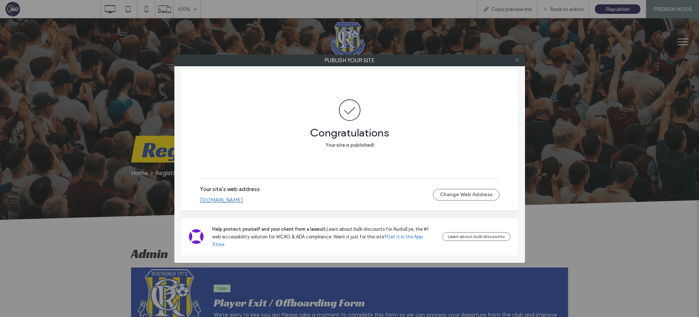
click at [520, 62] on icon at bounding box center [517, 60] width 5 height 5
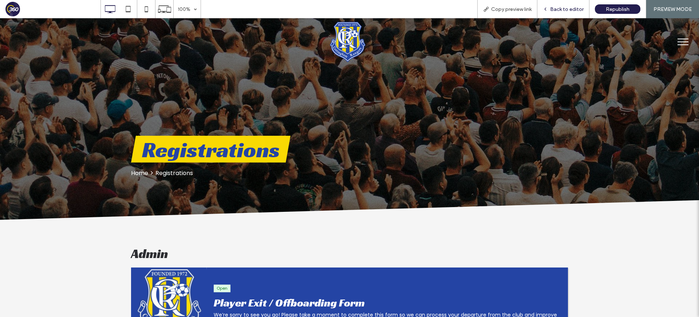
click at [566, 9] on span "Back to editor" at bounding box center [567, 9] width 34 height 6
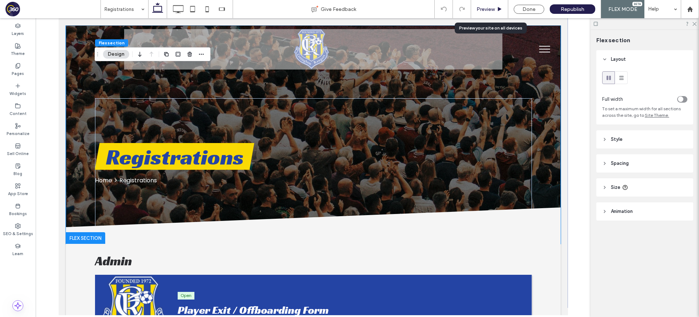
click at [491, 10] on span "Preview" at bounding box center [486, 9] width 18 height 6
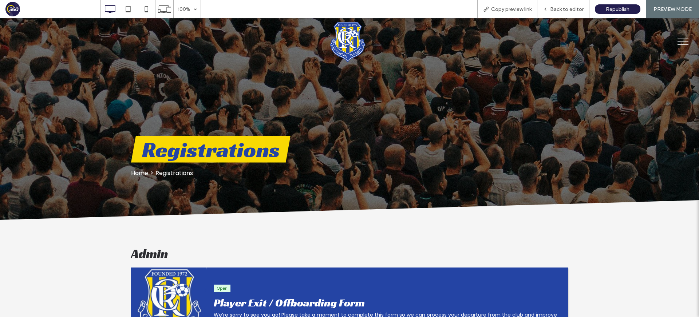
click at [339, 55] on img at bounding box center [348, 42] width 36 height 40
click at [684, 37] on div at bounding box center [349, 158] width 699 height 317
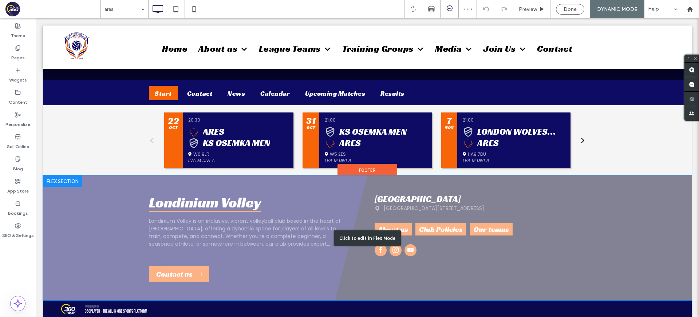
scroll to position [178, 0]
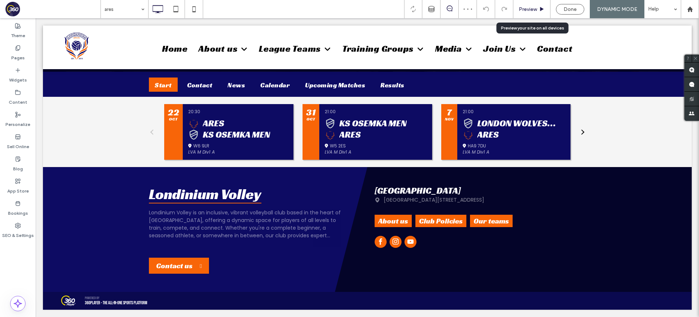
click at [535, 11] on span "Preview" at bounding box center [528, 9] width 18 height 6
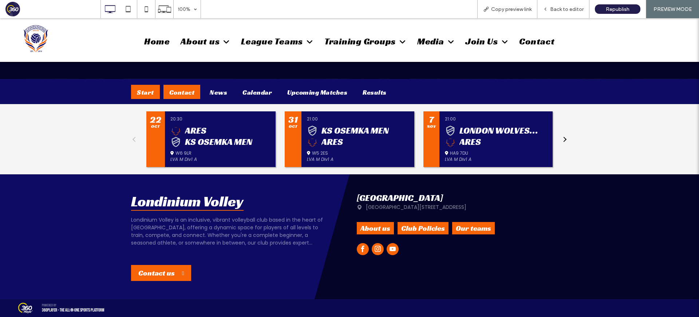
click at [177, 89] on div "Contact" at bounding box center [182, 92] width 37 height 14
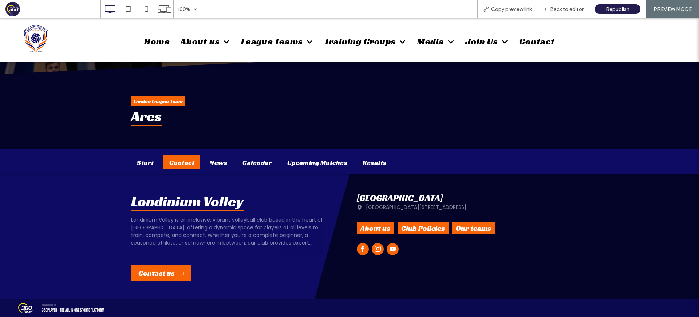
scroll to position [93, 0]
click at [554, 8] on span "Back to editor" at bounding box center [567, 9] width 34 height 6
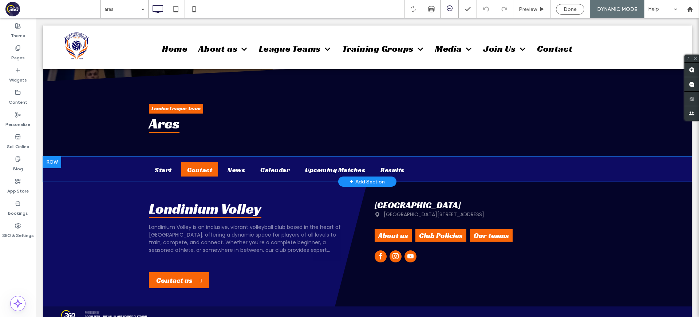
click at [119, 169] on div "Start Contact News Calendar Upcoming Matches Results Click To Paste Row + Add S…" at bounding box center [367, 169] width 649 height 25
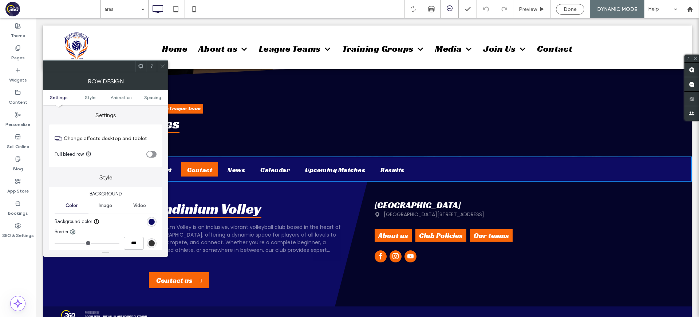
click at [162, 68] on icon at bounding box center [162, 65] width 5 height 5
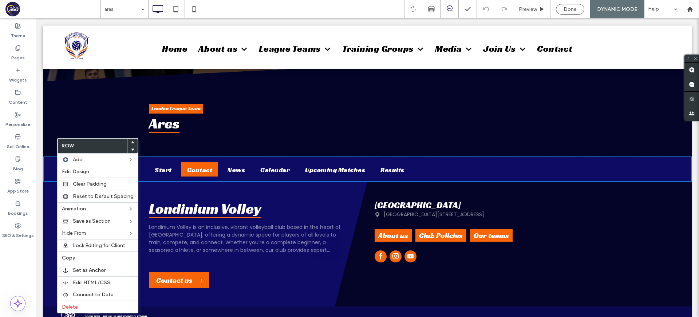
scroll to position [97, 0]
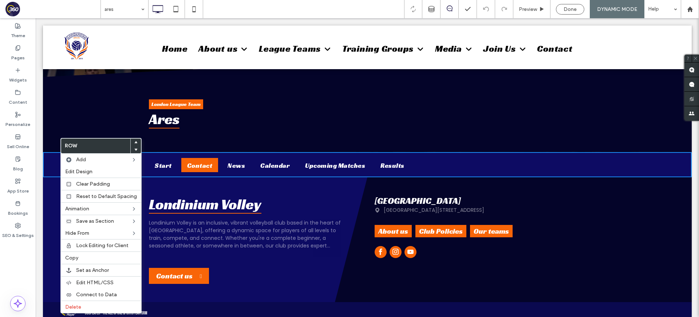
drag, startPoint x: 60, startPoint y: 157, endPoint x: 97, endPoint y: 175, distance: 41.5
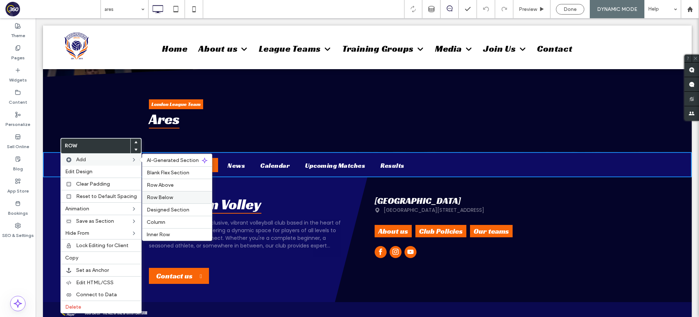
click at [183, 200] on label "Row Below" at bounding box center [177, 198] width 61 height 6
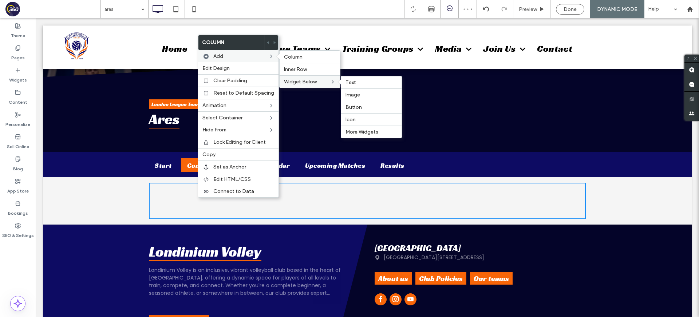
click at [319, 80] on label "Widget Below" at bounding box center [307, 82] width 46 height 6
click at [367, 131] on span "More Widgets" at bounding box center [362, 132] width 33 height 6
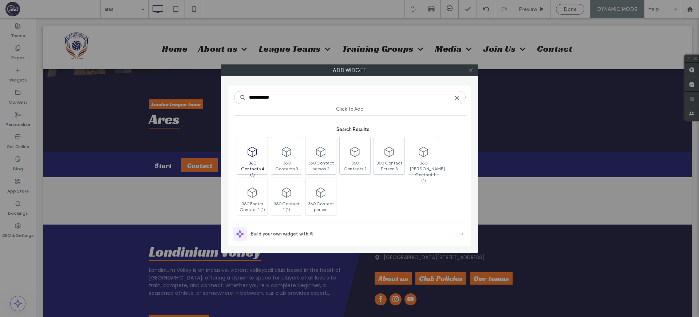
type input "**********"
click at [262, 159] on span at bounding box center [252, 152] width 31 height 16
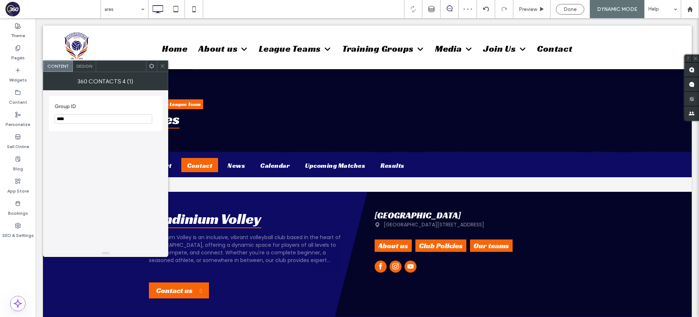
click at [150, 67] on icon at bounding box center [151, 65] width 5 height 5
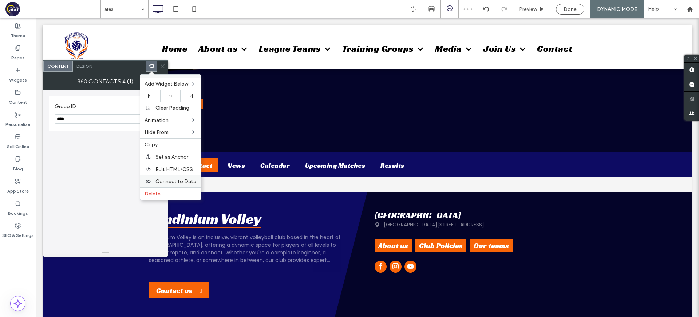
click at [177, 182] on span "Connect to Data" at bounding box center [176, 181] width 41 height 6
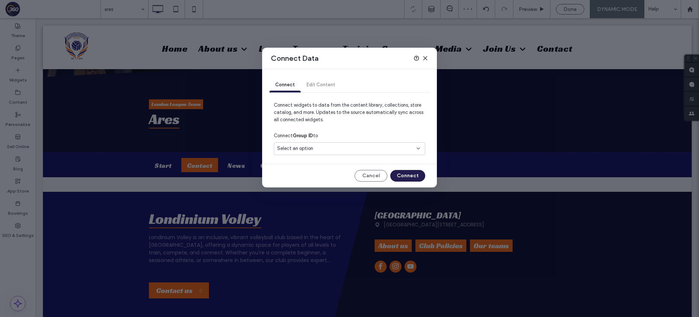
click at [308, 147] on span "Select an option" at bounding box center [295, 148] width 36 height 7
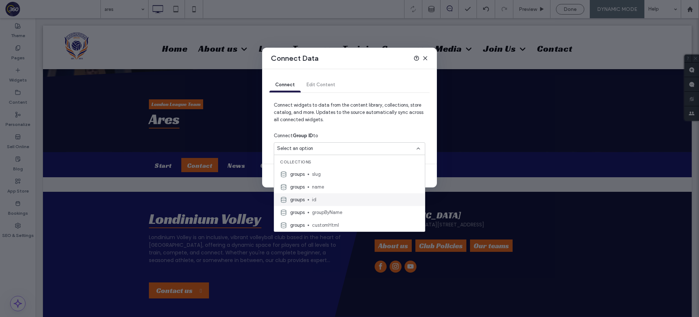
scroll to position [2, 0]
click at [326, 195] on span "id" at bounding box center [365, 198] width 107 height 7
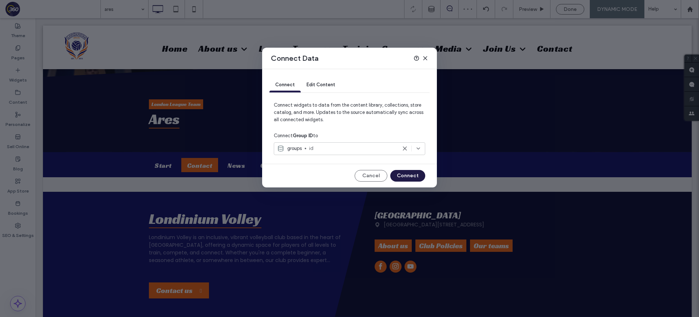
click at [417, 175] on button "Connect" at bounding box center [407, 176] width 35 height 12
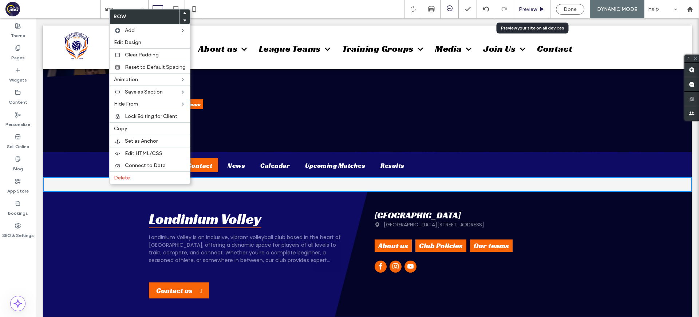
click at [530, 9] on span "Preview" at bounding box center [528, 9] width 18 height 6
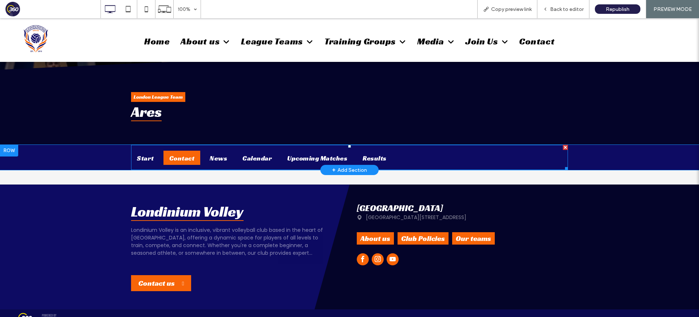
click at [142, 160] on span at bounding box center [349, 157] width 437 height 25
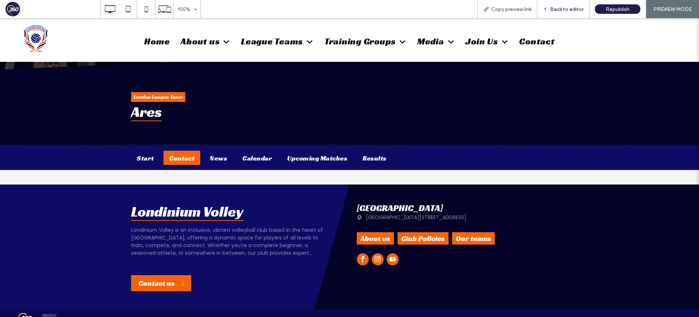
click at [562, 7] on span "Back to editor" at bounding box center [567, 9] width 34 height 6
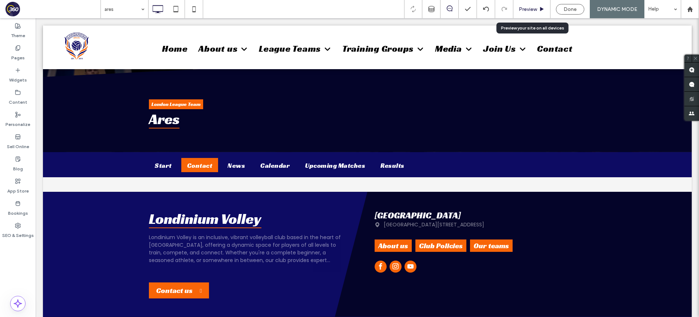
click at [531, 11] on span "Preview" at bounding box center [528, 9] width 18 height 6
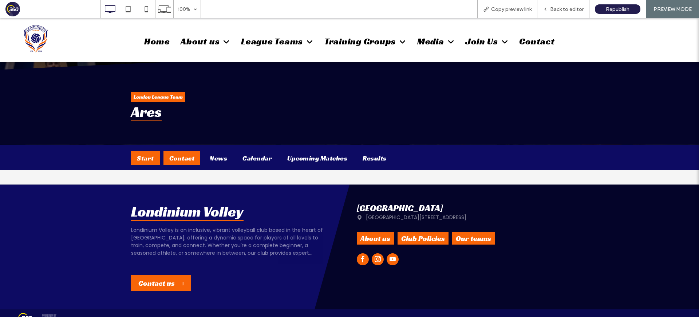
click at [137, 162] on div "Start" at bounding box center [145, 158] width 29 height 14
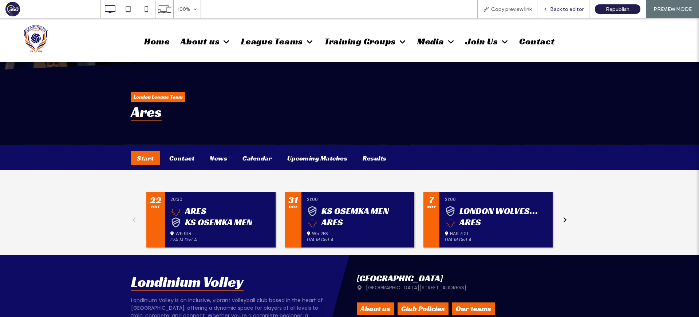
click at [561, 14] on div "Back to editor" at bounding box center [564, 9] width 52 height 18
click at [561, 5] on div "Back to editor" at bounding box center [564, 9] width 52 height 18
click at [565, 8] on span "Back to editor" at bounding box center [567, 9] width 34 height 6
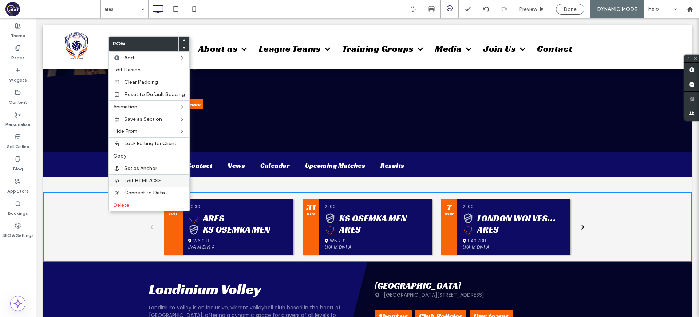
click at [139, 180] on span "Edit HTML/CSS" at bounding box center [143, 181] width 38 height 6
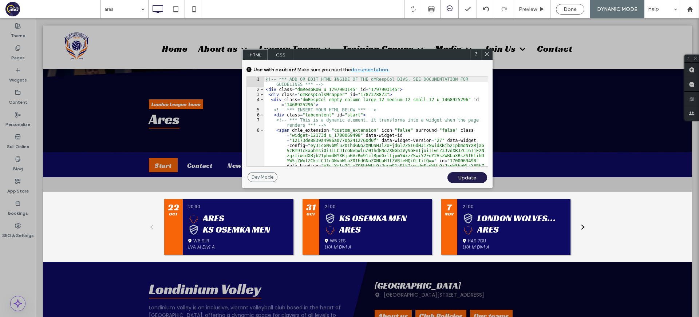
click at [274, 116] on div "<!-- *** ADD OR EDIT HTML INSIDE OF THE dmRespCol DIVS, SEE DOCUMENTATION FOR G…" at bounding box center [376, 150] width 224 height 146
click at [377, 116] on div "<!-- *** ADD OR EDIT HTML INSIDE OF THE dmRespCol DIVS, SEE DOCUMENTATION FOR G…" at bounding box center [376, 150] width 224 height 146
drag, startPoint x: 483, startPoint y: 57, endPoint x: 534, endPoint y: 17, distance: 64.1
click at [486, 56] on div at bounding box center [487, 54] width 11 height 11
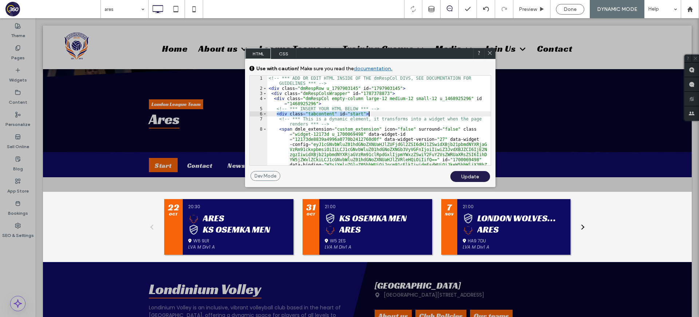
click at [488, 52] on icon at bounding box center [489, 52] width 5 height 5
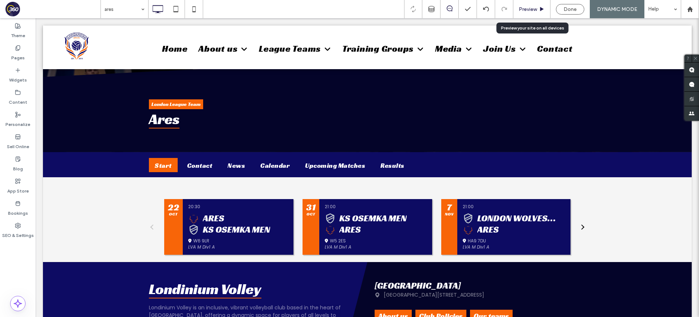
click at [523, 10] on span "Preview" at bounding box center [528, 9] width 18 height 6
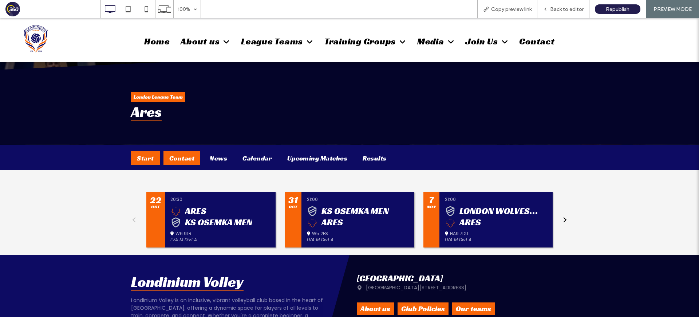
click at [172, 156] on div "Contact" at bounding box center [182, 158] width 37 height 14
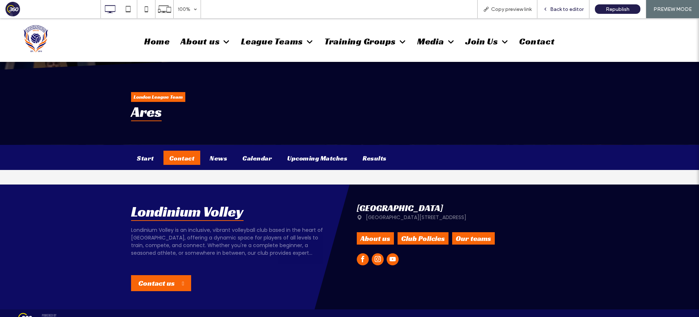
click at [576, 10] on span "Back to editor" at bounding box center [567, 9] width 34 height 6
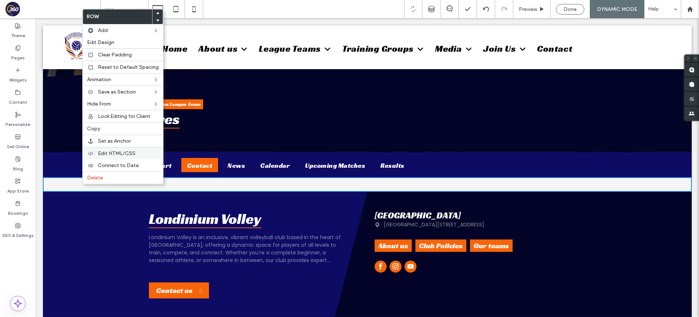
click at [144, 153] on label "Edit HTML/CSS" at bounding box center [128, 153] width 61 height 6
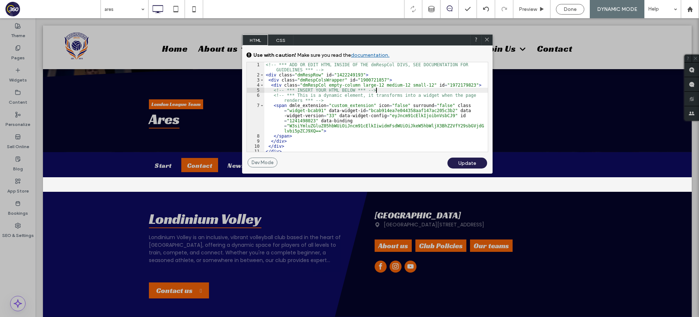
click at [398, 89] on div "<!-- *** ADD OR EDIT HTML INSIDE OF THE dmRespCol DIVS, SEE DOCUMENTATION FOR G…" at bounding box center [376, 114] width 224 height 105
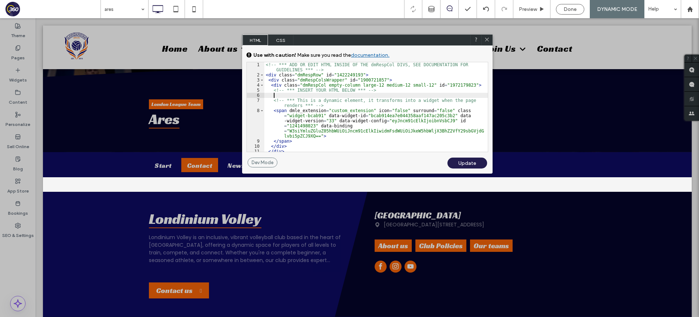
paste textarea
click at [278, 94] on div "<!-- *** ADD OR EDIT HTML INSIDE OF THE dmRespCol DIVS, SEE DOCUMENTATION FOR G…" at bounding box center [376, 114] width 224 height 105
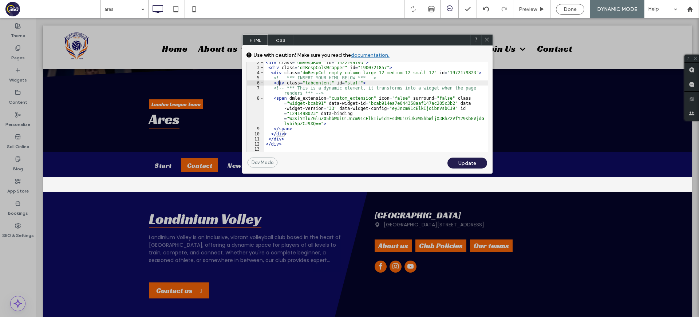
click at [288, 136] on div "< div class = "dmRespRow" id = "1422249193" > < div class = "dmRespColsWrapper"…" at bounding box center [376, 110] width 224 height 100
click at [471, 164] on div "Update" at bounding box center [468, 163] width 40 height 11
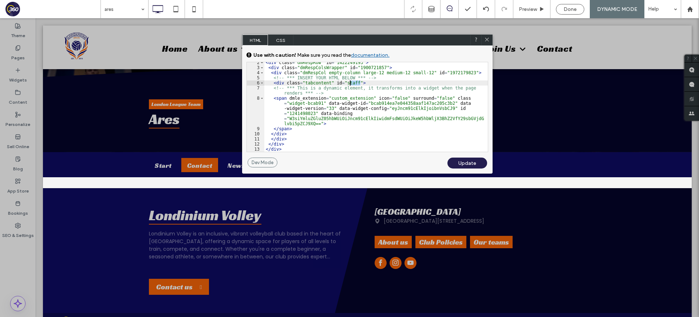
drag, startPoint x: 360, startPoint y: 82, endPoint x: 350, endPoint y: 83, distance: 9.5
click at [350, 83] on div "< div class = "dmRespRow" id = "1422249193" > < div class = "dmRespColsWrapper"…" at bounding box center [376, 110] width 224 height 100
type textarea "**"
click at [457, 165] on div "Update" at bounding box center [468, 163] width 40 height 11
click at [458, 165] on div "Update" at bounding box center [468, 163] width 40 height 11
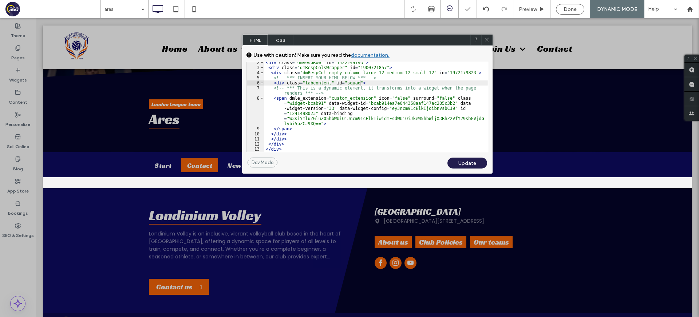
click at [490, 37] on div at bounding box center [487, 40] width 11 height 11
click at [533, 6] on span "Preview" at bounding box center [528, 9] width 18 height 6
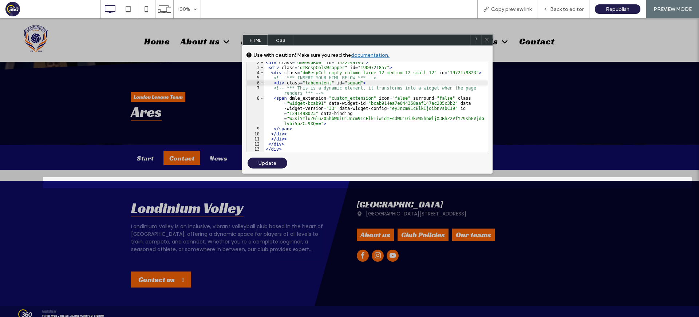
click at [486, 39] on use at bounding box center [487, 40] width 4 height 4
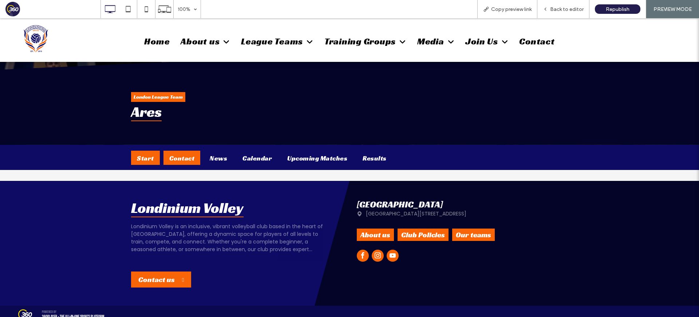
click at [142, 158] on div "Start" at bounding box center [145, 158] width 29 height 14
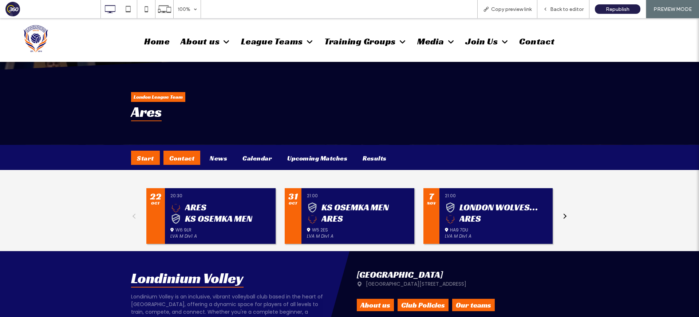
click at [187, 158] on div "Contact" at bounding box center [182, 158] width 37 height 14
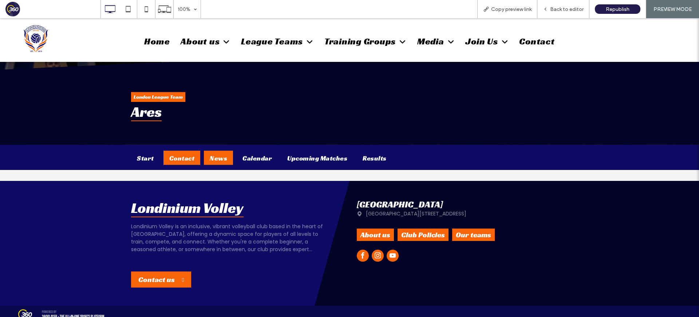
click at [207, 158] on div "News" at bounding box center [218, 158] width 29 height 14
drag, startPoint x: 248, startPoint y: 158, endPoint x: 266, endPoint y: 159, distance: 18.6
click at [248, 158] on div "Calendar" at bounding box center [257, 158] width 41 height 14
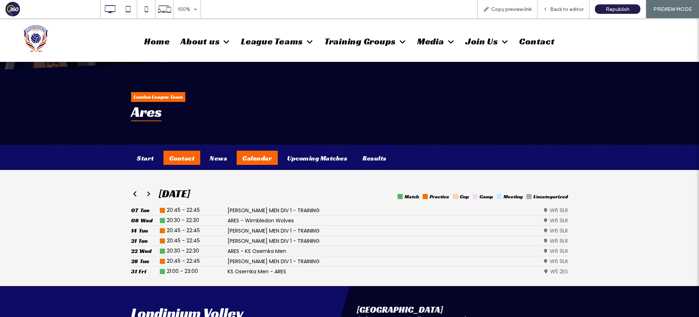
drag, startPoint x: 151, startPoint y: 160, endPoint x: 176, endPoint y: 159, distance: 25.1
click at [152, 160] on div "Start" at bounding box center [145, 158] width 29 height 14
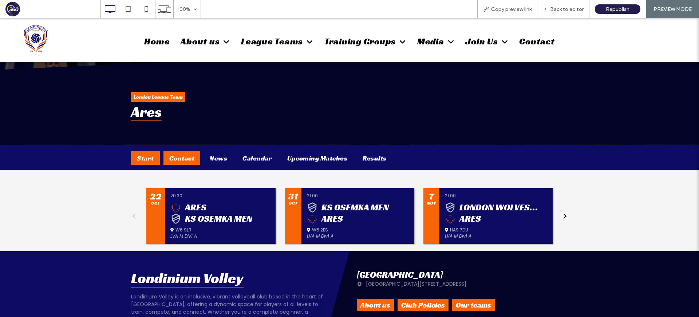
click at [176, 159] on div "Contact" at bounding box center [182, 158] width 37 height 14
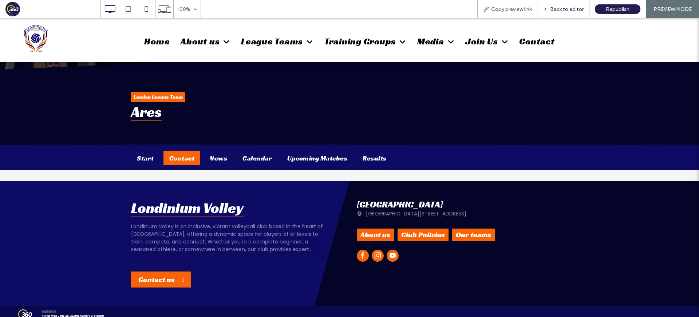
click at [568, 9] on span "Back to editor" at bounding box center [567, 9] width 34 height 6
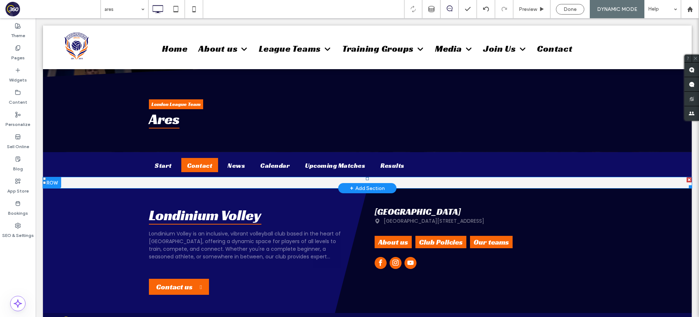
click at [69, 185] on div "Click To Paste Click To Paste Row + Add Section" at bounding box center [367, 182] width 649 height 11
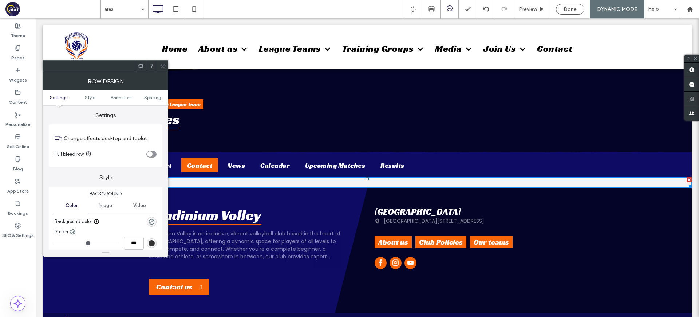
scroll to position [164, 0]
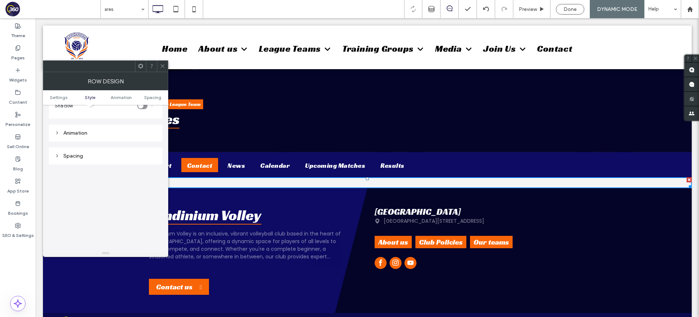
click at [99, 156] on div "Spacing" at bounding box center [106, 156] width 102 height 6
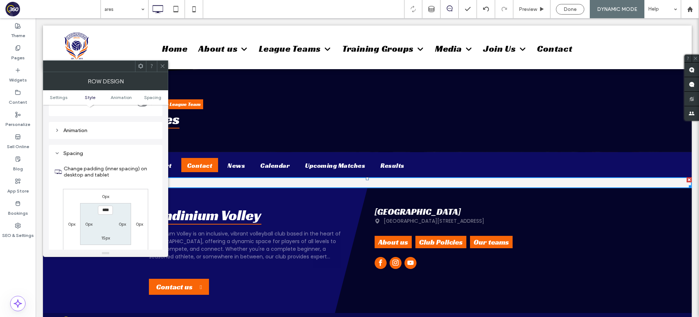
scroll to position [177, 0]
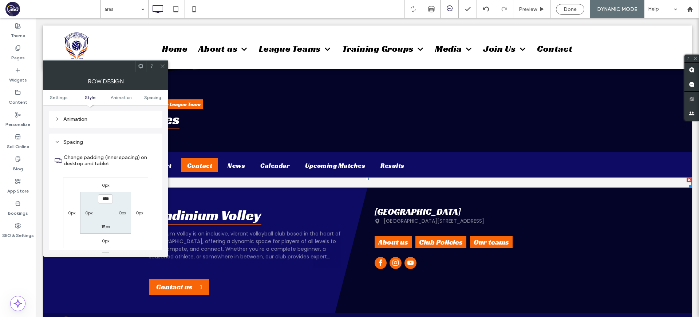
drag, startPoint x: 163, startPoint y: 66, endPoint x: 128, endPoint y: 102, distance: 50.2
click at [163, 66] on icon at bounding box center [162, 65] width 5 height 5
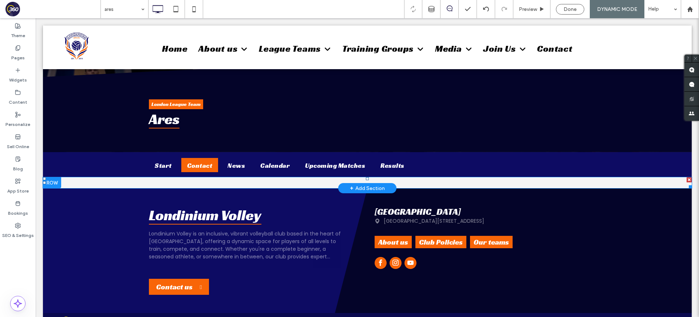
click at [53, 184] on div at bounding box center [52, 182] width 18 height 11
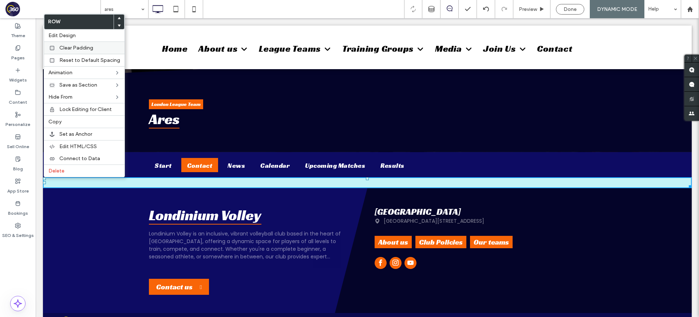
click at [88, 46] on span "Clear Padding" at bounding box center [76, 48] width 34 height 6
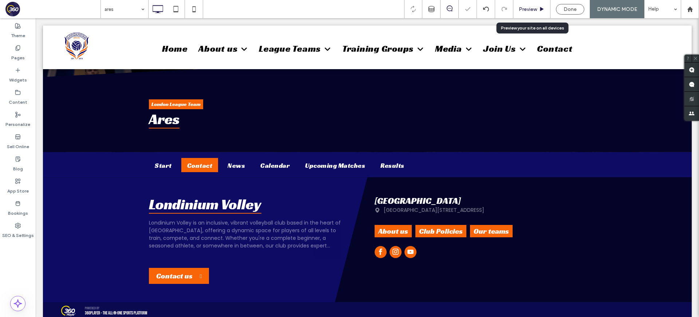
click at [534, 10] on span "Preview" at bounding box center [528, 9] width 18 height 6
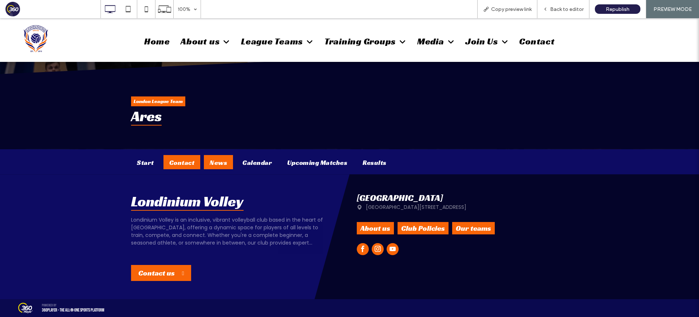
click at [221, 164] on div "News" at bounding box center [218, 162] width 29 height 14
drag, startPoint x: 252, startPoint y: 164, endPoint x: 299, endPoint y: 165, distance: 47.0
click at [253, 164] on div "Calendar" at bounding box center [257, 162] width 41 height 14
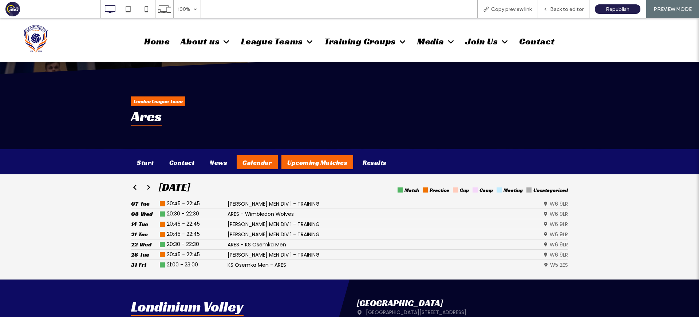
click at [305, 165] on div "Upcoming Matches" at bounding box center [318, 162] width 72 height 14
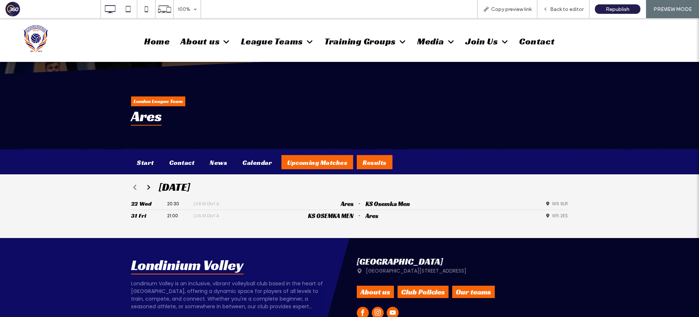
click at [381, 167] on div "Results" at bounding box center [375, 162] width 36 height 14
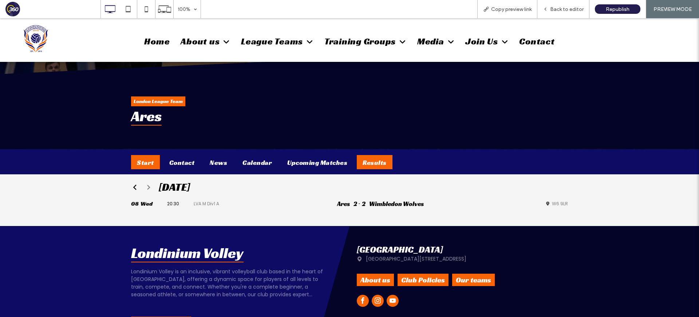
click at [146, 167] on div "Start" at bounding box center [145, 162] width 29 height 14
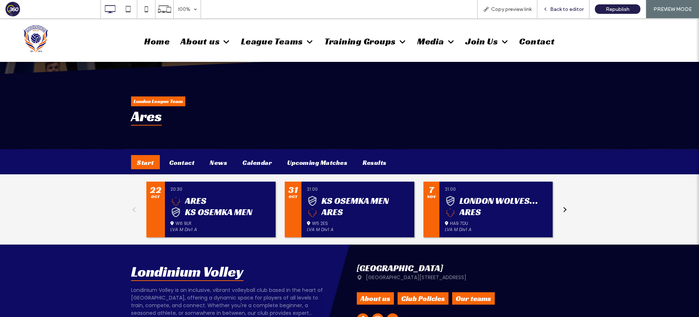
click at [578, 10] on span "Back to editor" at bounding box center [567, 9] width 34 height 6
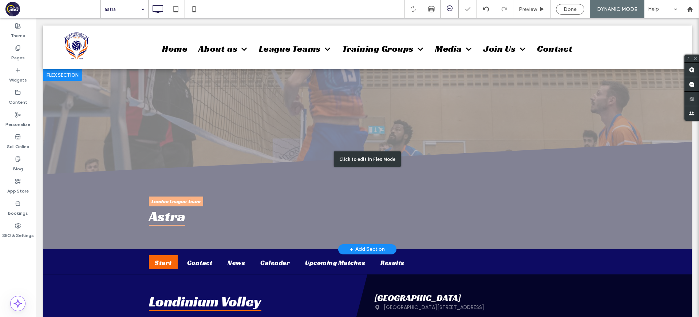
scroll to position [95, 0]
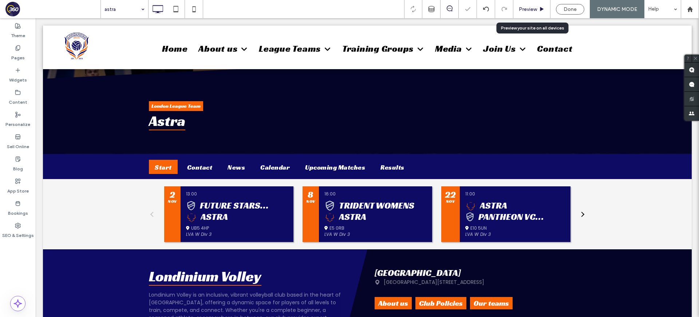
click at [535, 7] on span "Preview" at bounding box center [528, 9] width 18 height 6
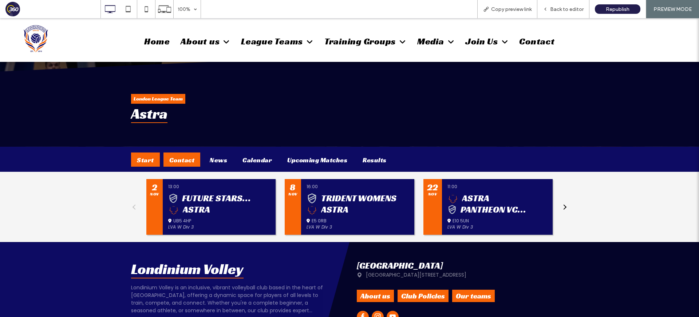
drag, startPoint x: 200, startPoint y: 161, endPoint x: 194, endPoint y: 163, distance: 6.1
click at [199, 162] on ul "Start Contact News Calendar Upcoming Matches Results" at bounding box center [349, 160] width 437 height 14
click at [188, 164] on div "Contact" at bounding box center [182, 160] width 37 height 14
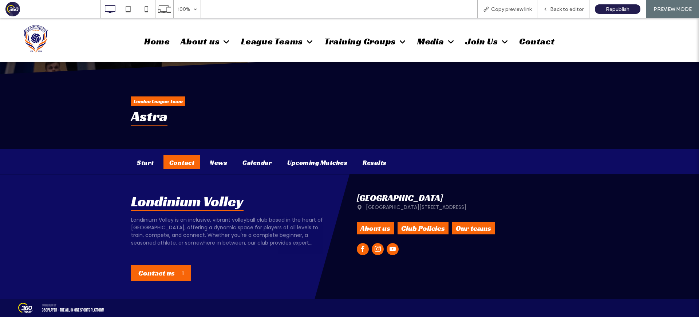
scroll to position [93, 0]
click at [561, 7] on span "Back to editor" at bounding box center [567, 9] width 34 height 6
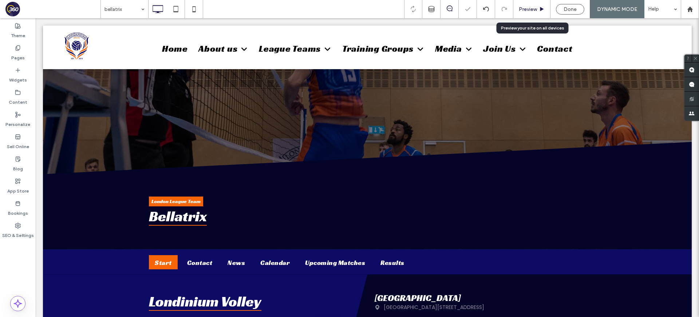
click at [526, 11] on span "Preview" at bounding box center [528, 9] width 18 height 6
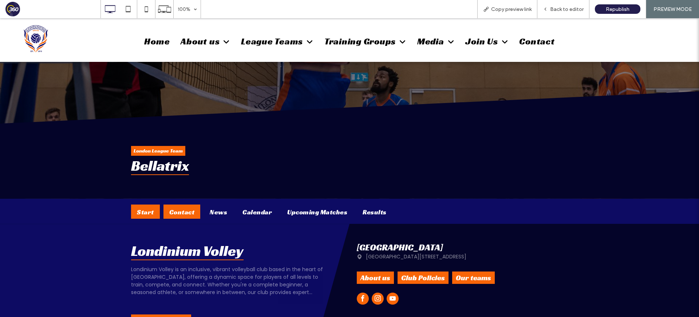
scroll to position [53, 0]
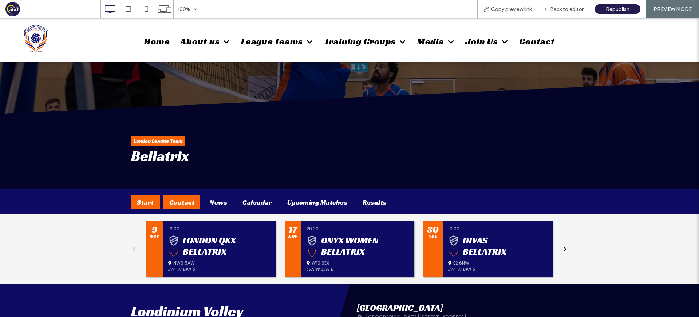
click at [191, 201] on div "Contact" at bounding box center [182, 202] width 37 height 14
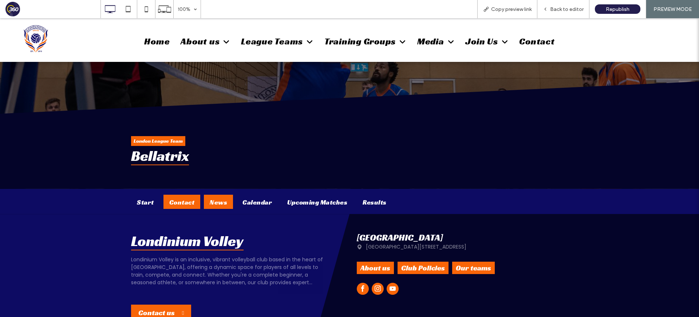
click at [224, 203] on div "News" at bounding box center [218, 202] width 29 height 14
click at [251, 205] on div "Calendar" at bounding box center [257, 202] width 41 height 14
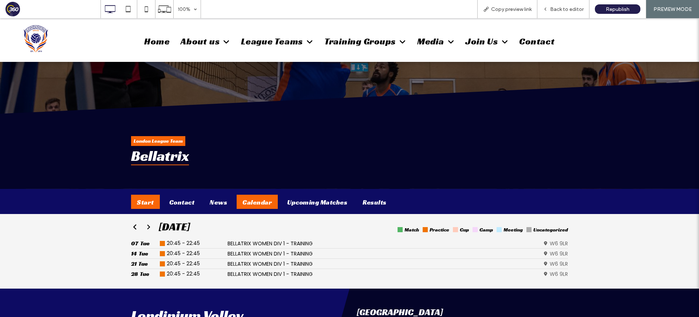
click at [149, 204] on div "Start" at bounding box center [145, 202] width 29 height 14
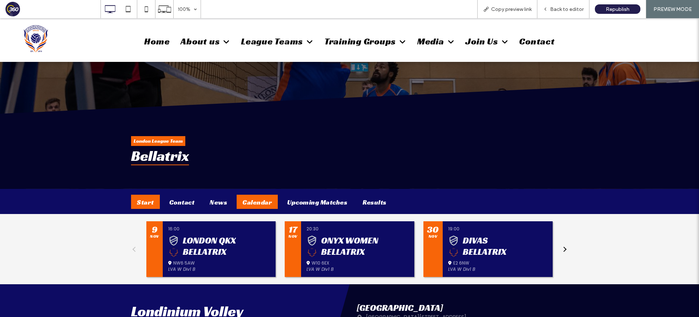
click at [256, 200] on div "Calendar" at bounding box center [257, 202] width 41 height 14
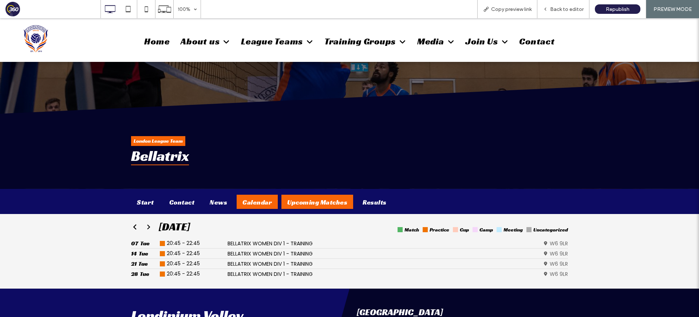
click at [307, 200] on div "Upcoming Matches" at bounding box center [318, 202] width 72 height 14
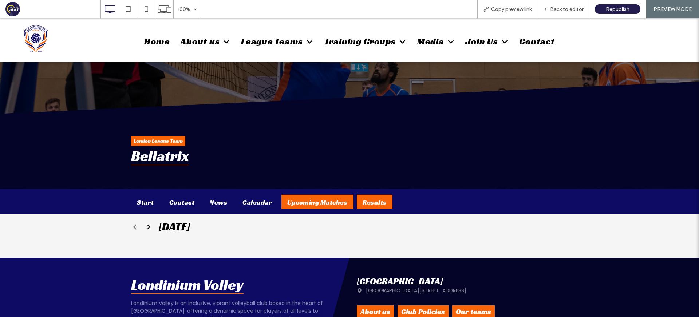
drag, startPoint x: 356, startPoint y: 201, endPoint x: 360, endPoint y: 201, distance: 4.4
click at [357, 201] on div "Results" at bounding box center [375, 202] width 36 height 14
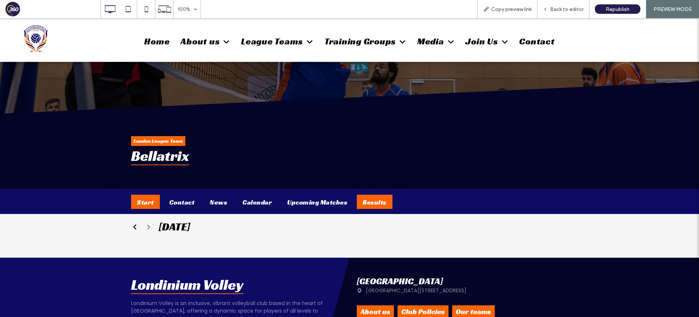
click at [148, 204] on div "Start" at bounding box center [145, 202] width 29 height 14
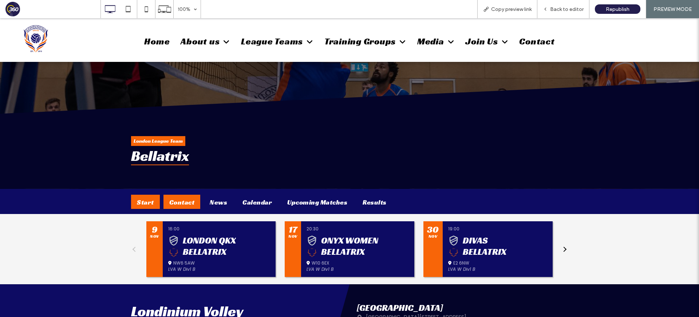
click at [181, 203] on div "Contact" at bounding box center [182, 202] width 37 height 14
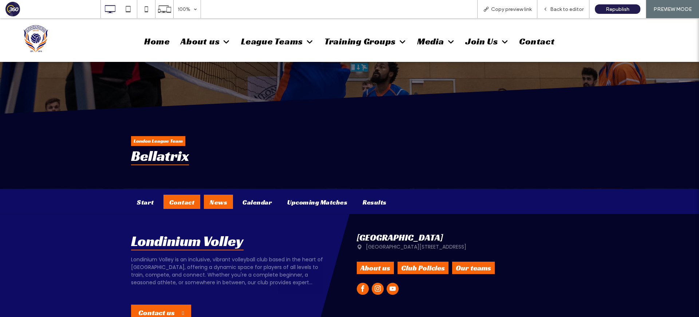
click at [213, 204] on div "News" at bounding box center [218, 202] width 29 height 14
click at [254, 203] on div "Calendar" at bounding box center [257, 202] width 41 height 14
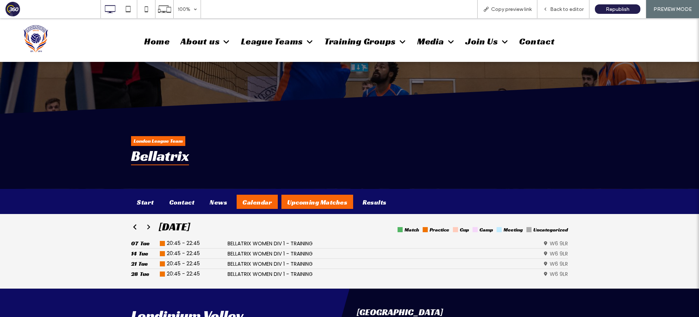
click at [299, 202] on div "Upcoming Matches" at bounding box center [318, 202] width 72 height 14
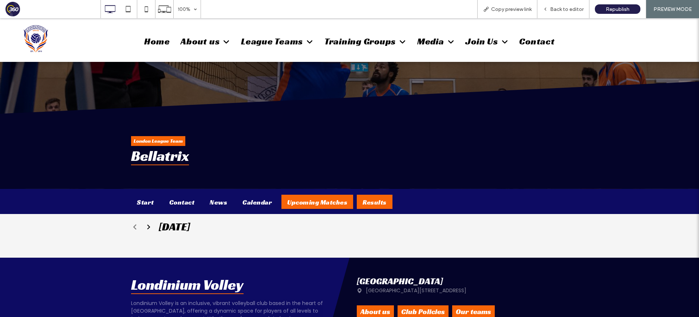
click at [385, 199] on div "Results" at bounding box center [375, 202] width 36 height 14
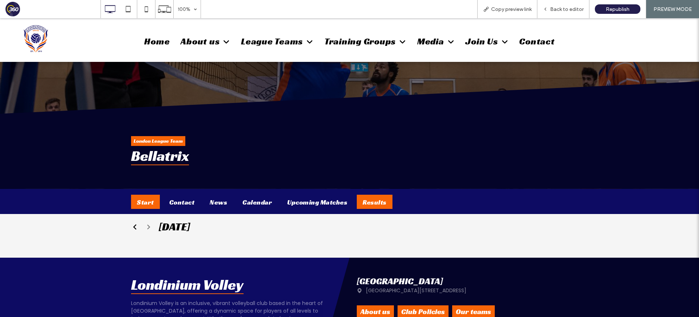
click at [148, 207] on div "Start" at bounding box center [145, 202] width 29 height 14
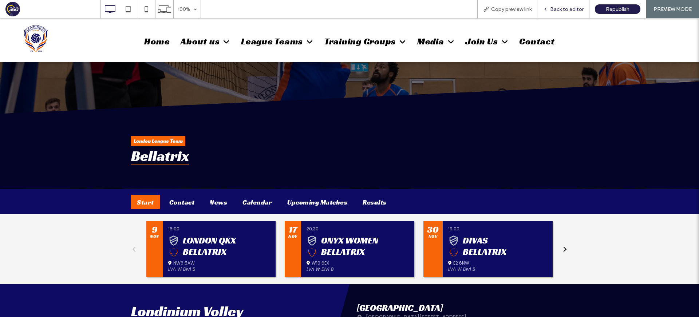
click at [570, 14] on div "Back to editor" at bounding box center [564, 9] width 52 height 18
click at [570, 11] on span "Back to editor" at bounding box center [567, 9] width 34 height 6
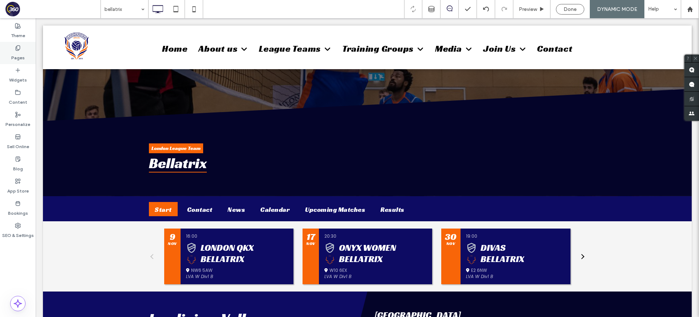
click at [27, 53] on div "Pages" at bounding box center [18, 53] width 36 height 22
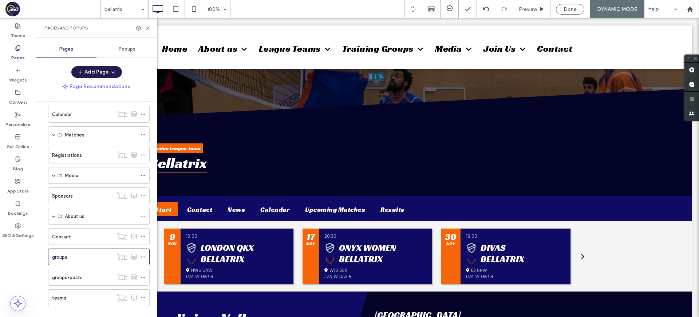
scroll to position [60, 0]
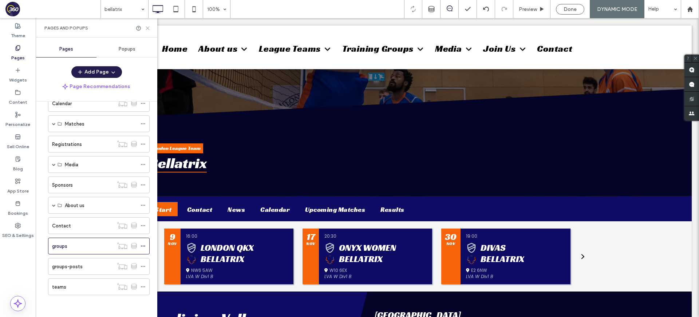
click at [148, 28] on use at bounding box center [147, 28] width 3 height 3
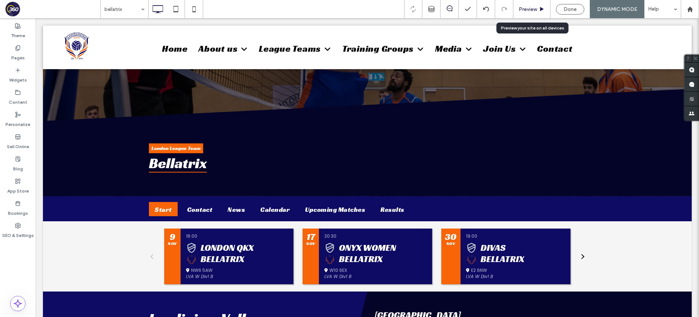
click at [533, 12] on span "Preview" at bounding box center [528, 9] width 18 height 6
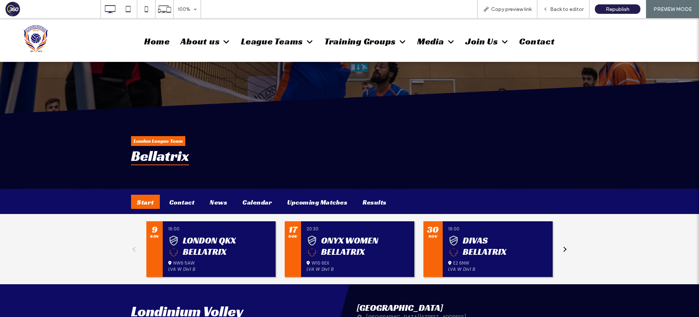
click at [532, 12] on span "Copy preview link" at bounding box center [511, 9] width 40 height 6
click at [557, 9] on span "Back to editor" at bounding box center [567, 9] width 34 height 6
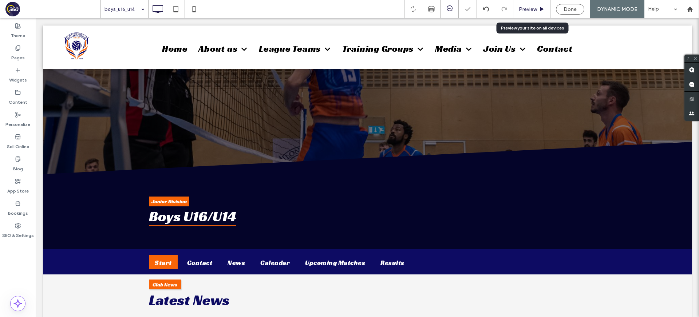
click at [529, 10] on span "Preview" at bounding box center [528, 9] width 18 height 6
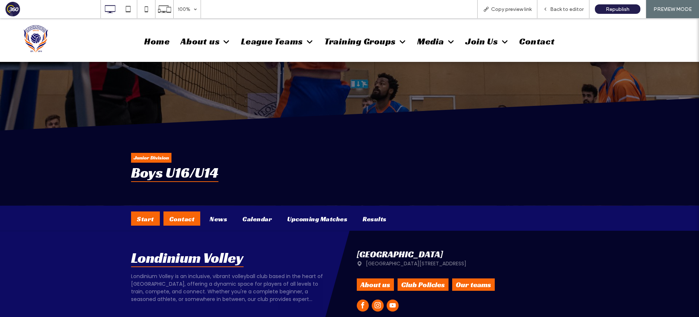
click at [175, 223] on div "Contact" at bounding box center [182, 219] width 37 height 14
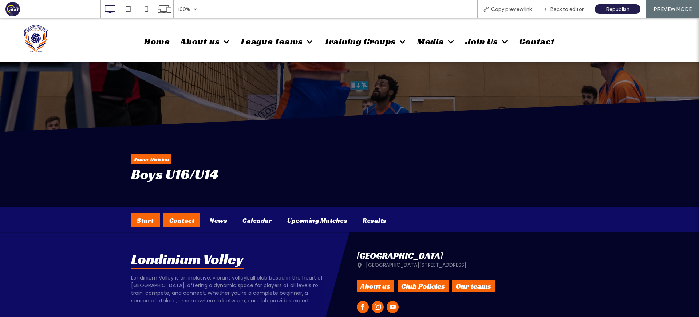
scroll to position [33, 0]
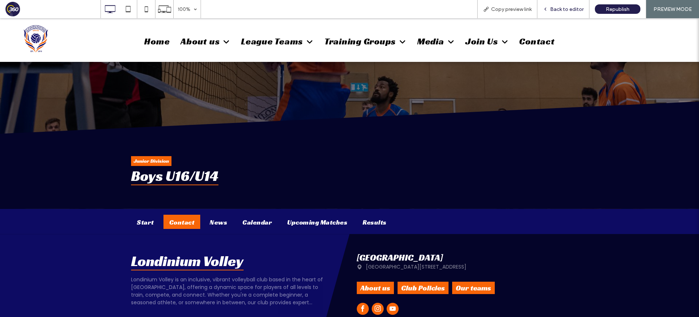
click at [571, 11] on span "Back to editor" at bounding box center [567, 9] width 34 height 6
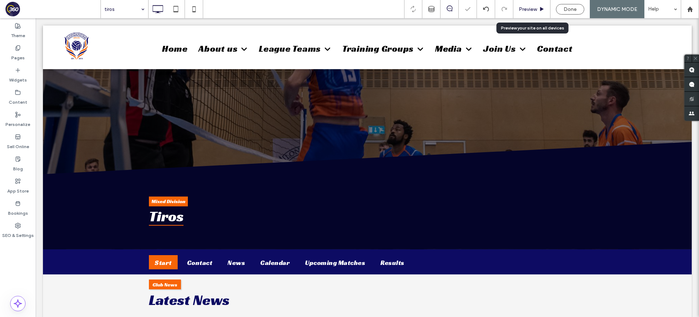
drag, startPoint x: 528, startPoint y: 10, endPoint x: 310, endPoint y: 137, distance: 252.3
click at [528, 10] on span "Preview" at bounding box center [528, 9] width 18 height 6
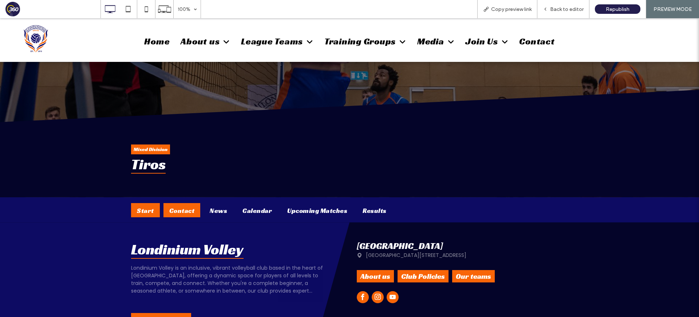
click at [177, 215] on div "Contact" at bounding box center [182, 210] width 37 height 14
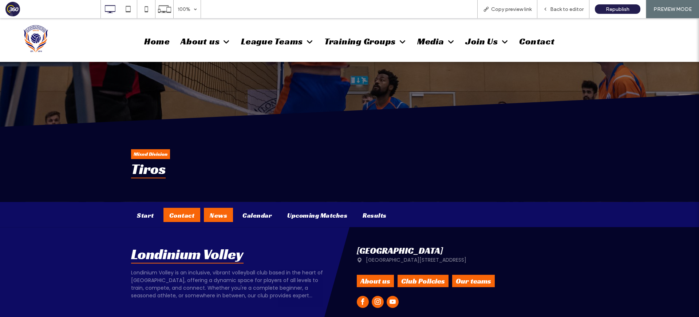
click at [212, 216] on div "News" at bounding box center [218, 215] width 29 height 14
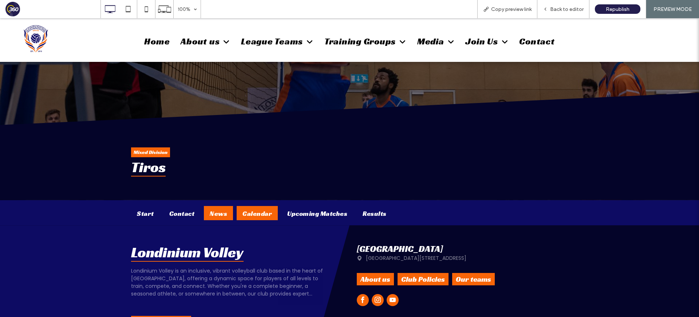
click at [260, 208] on div "Calendar" at bounding box center [257, 213] width 41 height 14
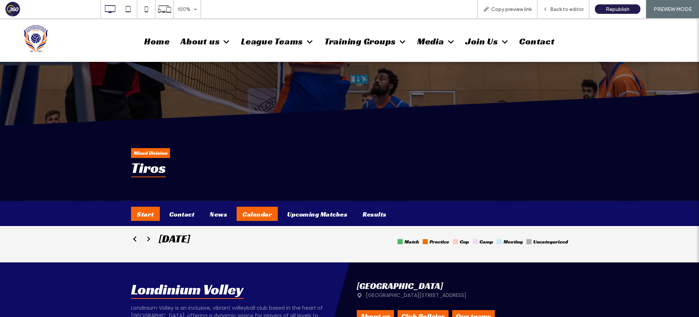
drag, startPoint x: 148, startPoint y: 212, endPoint x: 159, endPoint y: 211, distance: 10.9
click at [148, 212] on div "Start" at bounding box center [145, 214] width 29 height 14
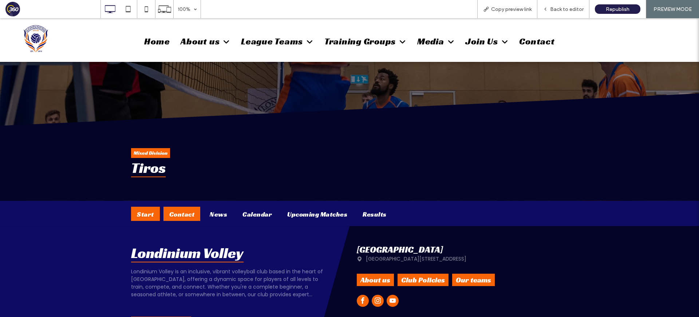
click at [177, 213] on div "Contact" at bounding box center [182, 214] width 37 height 14
click at [224, 219] on div "News" at bounding box center [218, 214] width 29 height 14
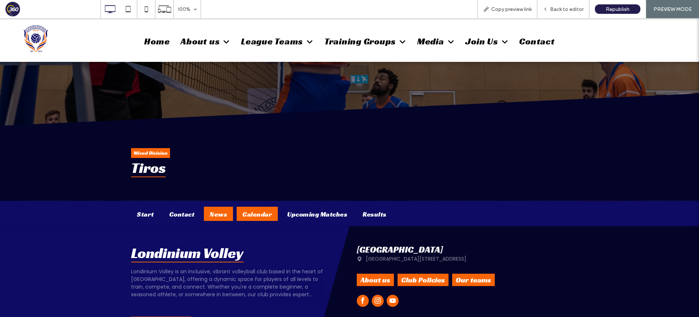
click at [254, 213] on div "Calendar" at bounding box center [257, 214] width 41 height 14
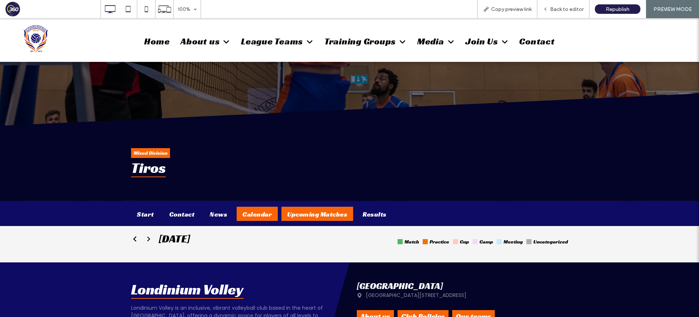
drag, startPoint x: 286, startPoint y: 213, endPoint x: 343, endPoint y: 215, distance: 57.9
click at [286, 213] on div "Upcoming Matches" at bounding box center [318, 214] width 72 height 14
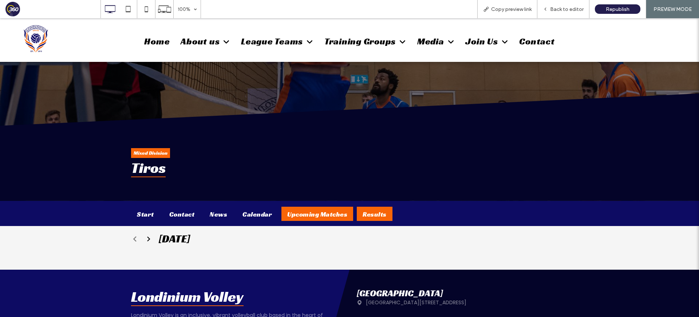
click at [381, 214] on div "Results" at bounding box center [375, 214] width 36 height 14
click at [557, 5] on div "Back to editor" at bounding box center [564, 9] width 52 height 18
click at [569, 8] on span "Back to editor" at bounding box center [567, 9] width 34 height 6
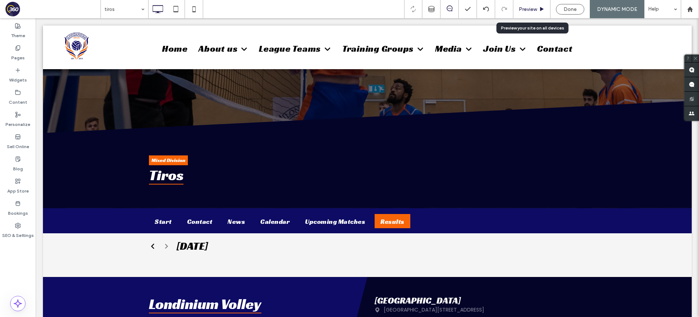
click at [529, 9] on span "Preview" at bounding box center [528, 9] width 18 height 6
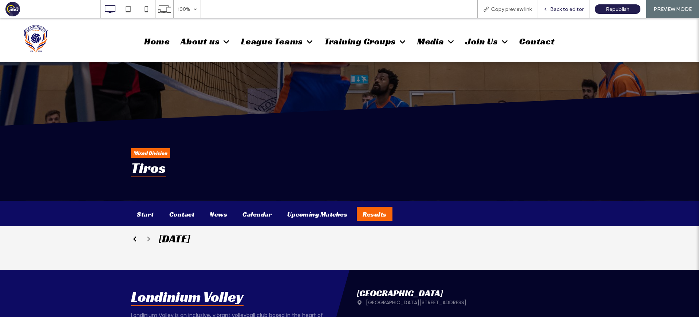
click at [572, 9] on span "Back to editor" at bounding box center [567, 9] width 34 height 6
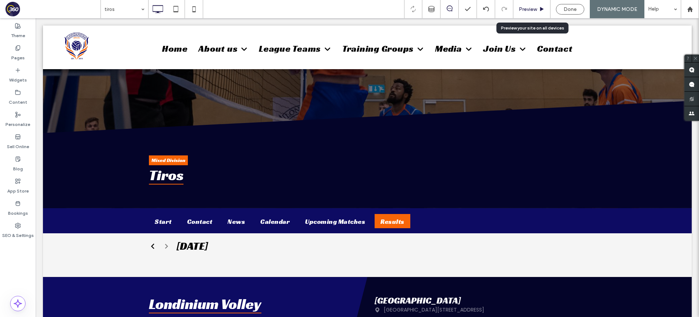
click at [536, 11] on span "Preview" at bounding box center [528, 9] width 18 height 6
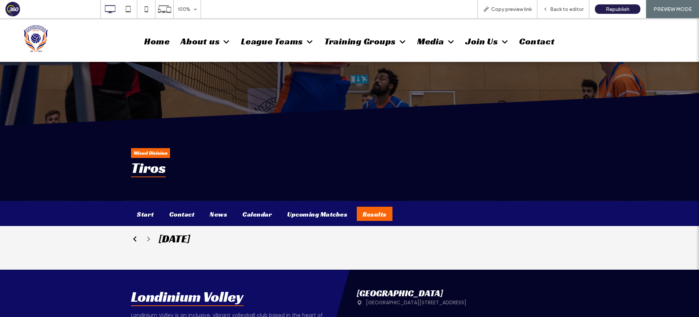
drag, startPoint x: 456, startPoint y: 165, endPoint x: 453, endPoint y: 133, distance: 32.2
click at [573, 7] on span "Back to editor" at bounding box center [567, 9] width 34 height 6
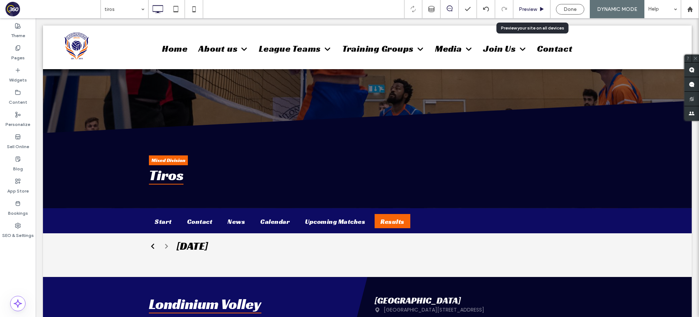
click at [532, 8] on span "Preview" at bounding box center [528, 9] width 18 height 6
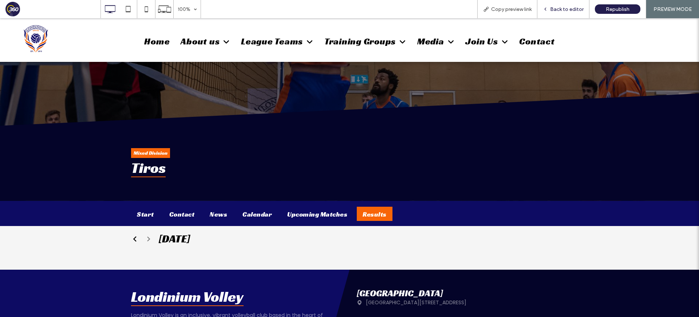
click at [560, 10] on span "Back to editor" at bounding box center [567, 9] width 34 height 6
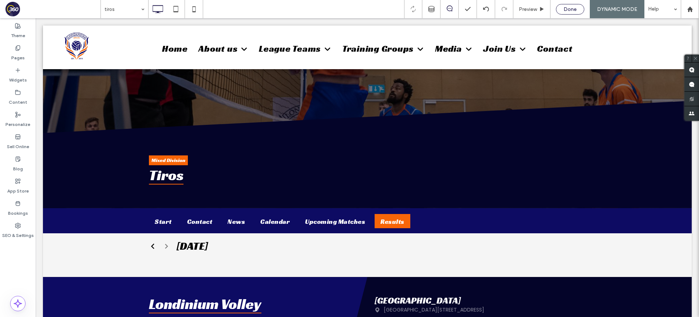
click at [569, 8] on span "Done" at bounding box center [570, 9] width 13 height 6
click at [538, 9] on div at bounding box center [349, 158] width 699 height 317
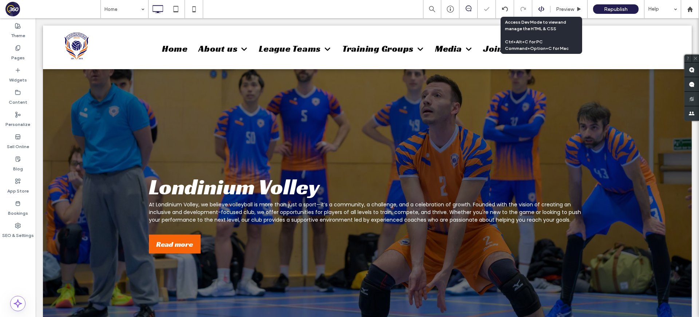
click at [542, 11] on icon at bounding box center [541, 9] width 7 height 7
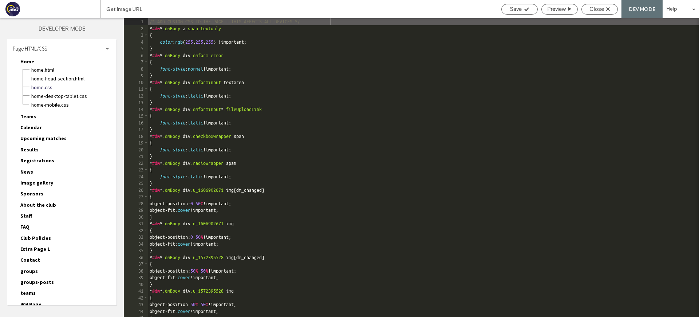
scroll to position [69, 0]
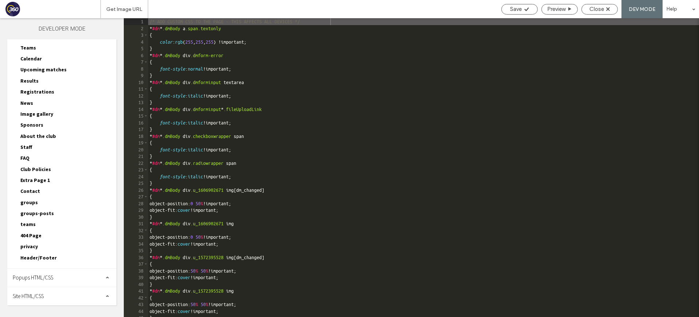
click at [33, 204] on span "groups" at bounding box center [28, 202] width 17 height 7
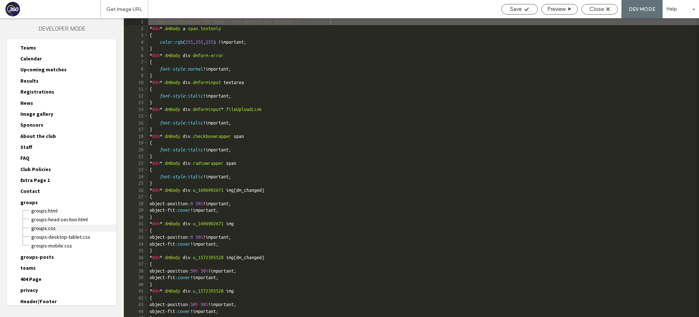
click at [48, 227] on span "groups.css" at bounding box center [74, 228] width 86 height 7
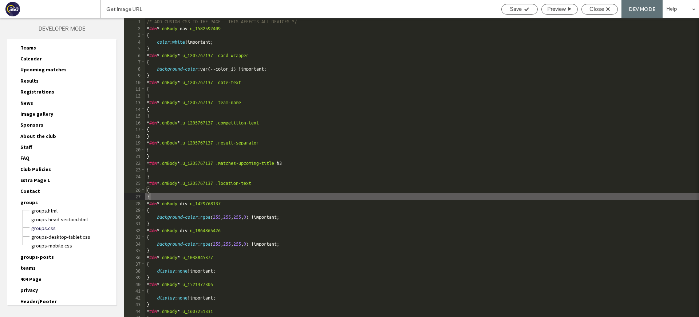
click at [251, 193] on div "/* ADD CUSTOM CSS TO THE PAGE - THIS AFFECTS ALL DEVICES */ * #dm * .dmBody nav…" at bounding box center [422, 174] width 554 height 313
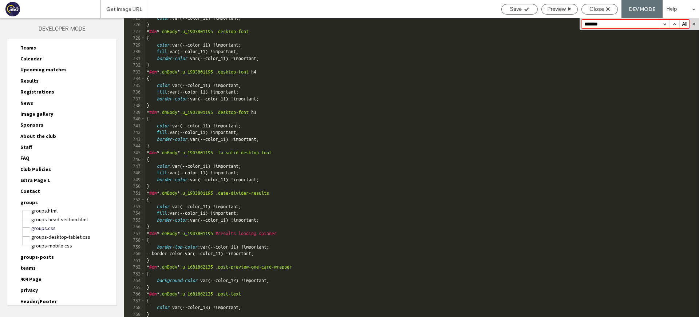
scroll to position [4978, 0]
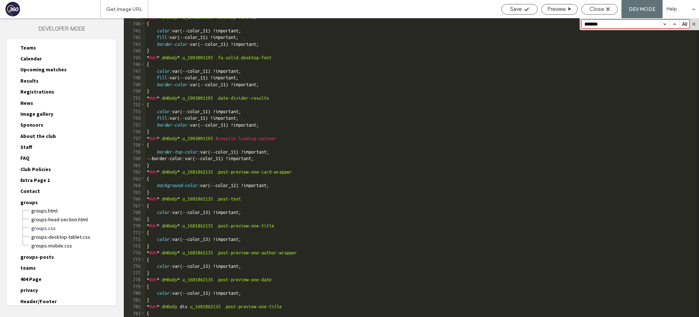
type input "*******"
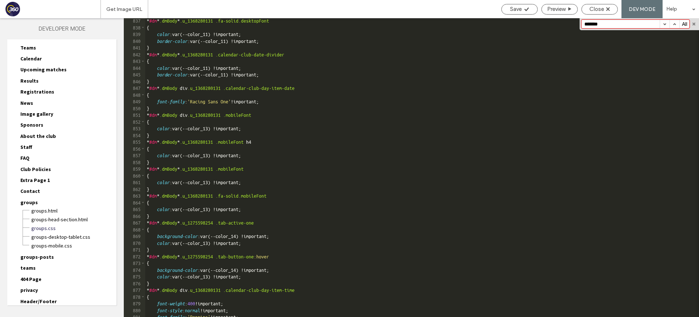
scroll to position [5678, 0]
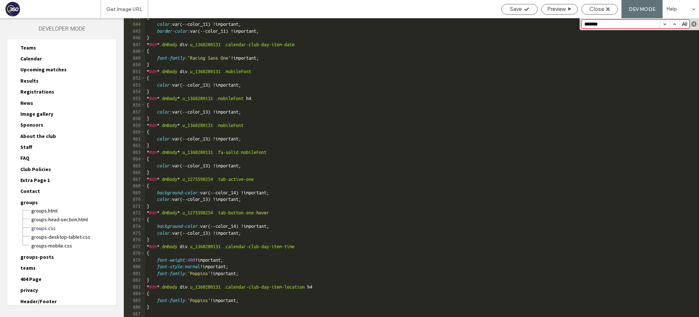
click at [692, 23] on button "button" at bounding box center [694, 23] width 5 height 5
click at [588, 7] on div "Close" at bounding box center [600, 9] width 36 height 7
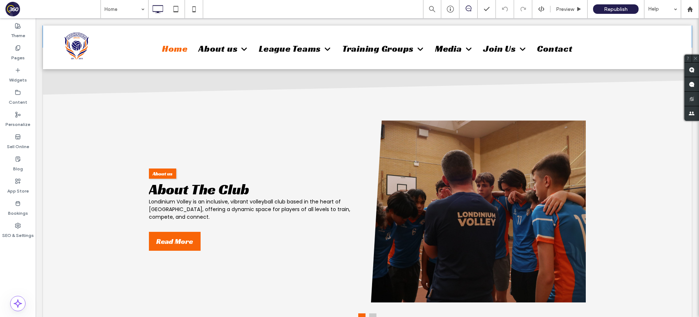
scroll to position [729, 0]
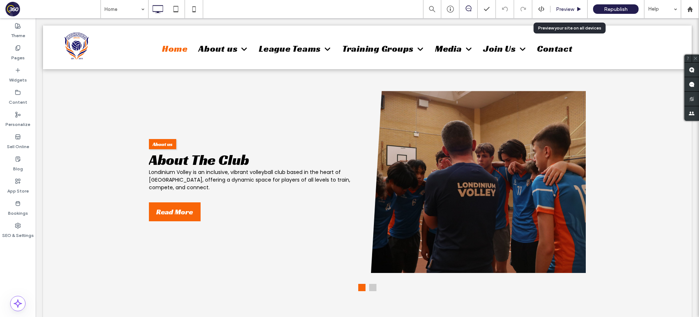
click at [566, 10] on span "Preview" at bounding box center [565, 9] width 18 height 6
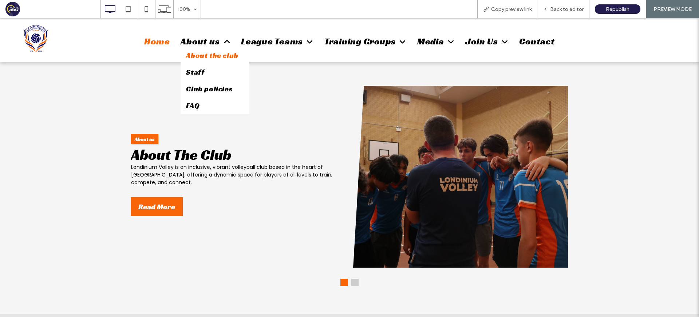
click at [210, 61] on link "About the club" at bounding box center [215, 55] width 68 height 17
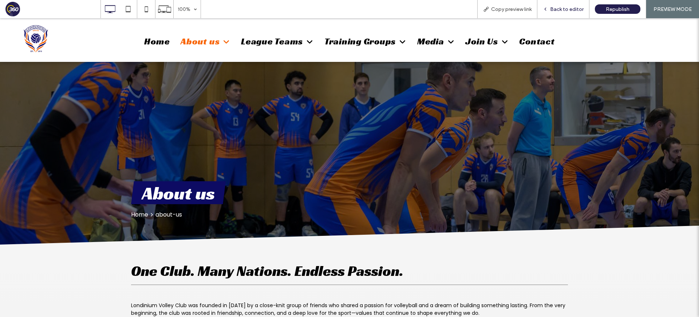
click at [566, 7] on span "Back to editor" at bounding box center [567, 9] width 34 height 6
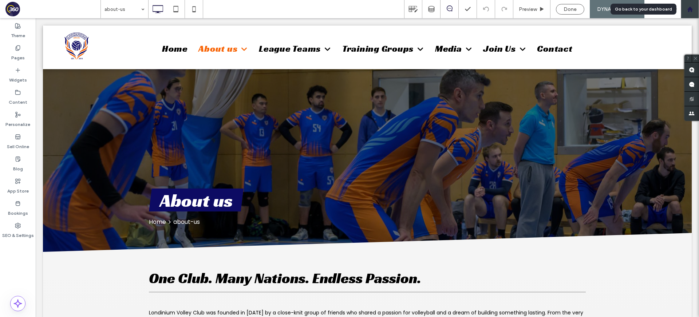
click at [693, 12] on div at bounding box center [690, 9] width 18 height 18
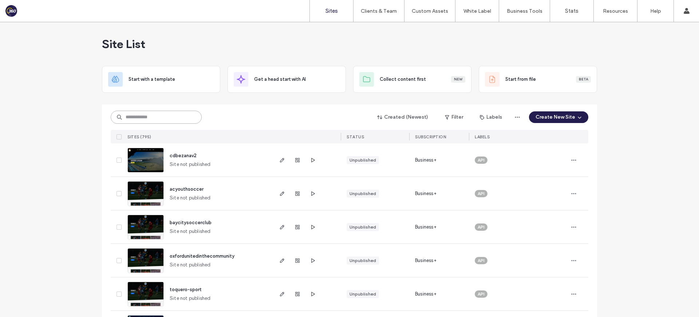
click at [143, 118] on input at bounding box center [156, 117] width 91 height 13
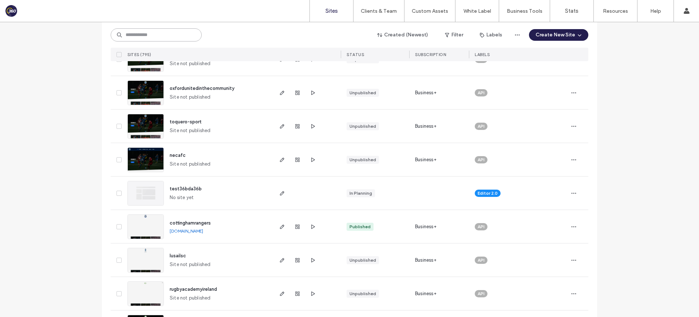
scroll to position [169, 0]
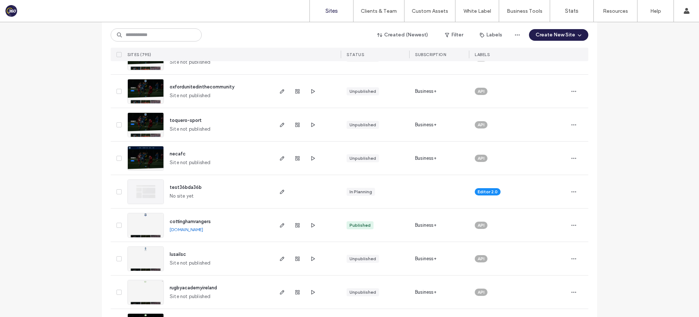
click at [197, 223] on span "cottinghamrangers" at bounding box center [190, 221] width 41 height 5
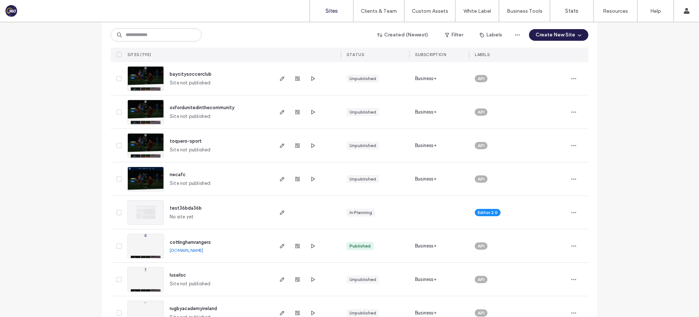
scroll to position [216, 0]
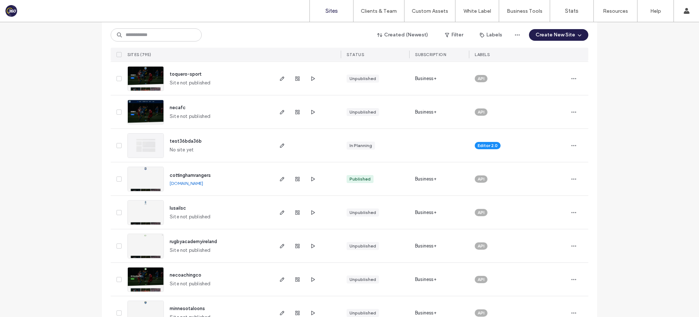
click at [174, 211] on div "lusailsc" at bounding box center [178, 208] width 16 height 7
click at [176, 209] on span "lusailsc" at bounding box center [178, 207] width 16 height 5
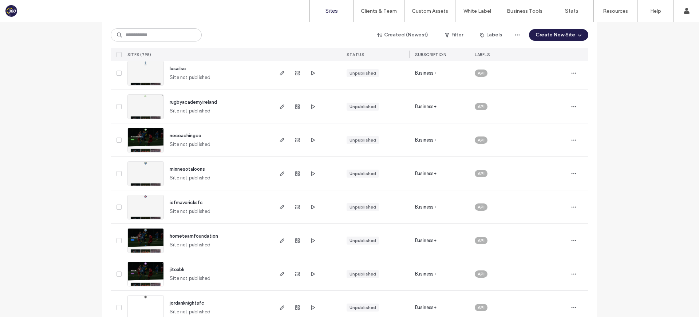
scroll to position [561, 0]
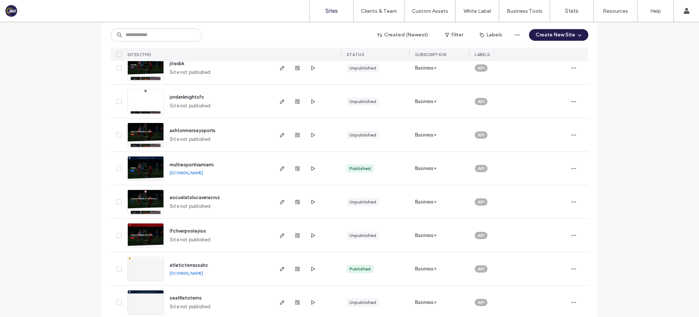
click at [203, 275] on link "[DOMAIN_NAME]" at bounding box center [187, 273] width 34 height 5
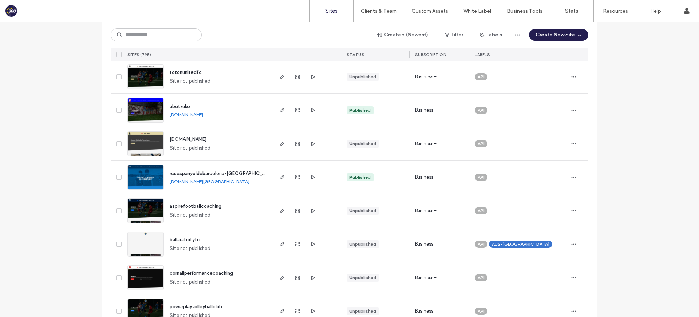
scroll to position [1406, 0]
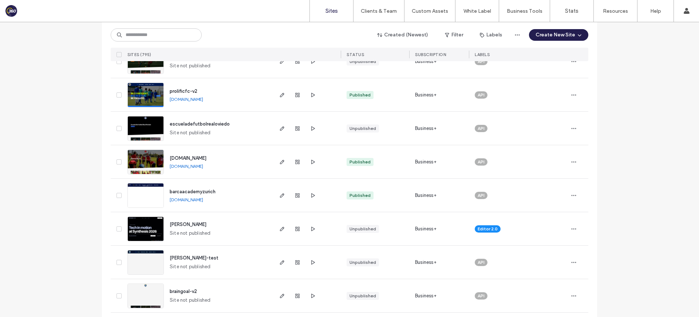
click at [203, 166] on link "[DOMAIN_NAME]" at bounding box center [187, 166] width 34 height 5
click at [262, 190] on div "barcaacademyzurich [DOMAIN_NAME]" at bounding box center [218, 195] width 108 height 33
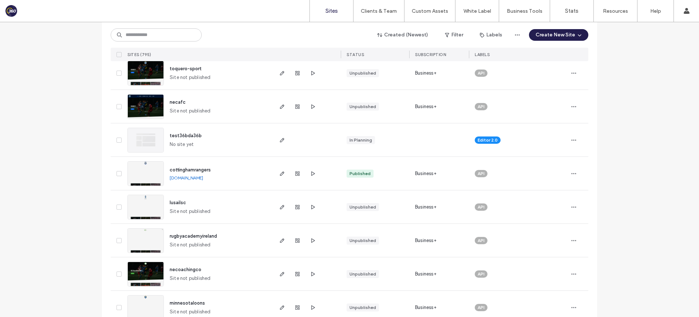
scroll to position [0, 0]
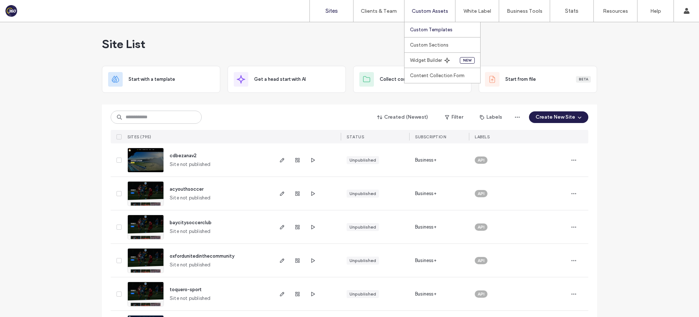
click at [429, 33] on link "Custom Templates" at bounding box center [445, 29] width 70 height 15
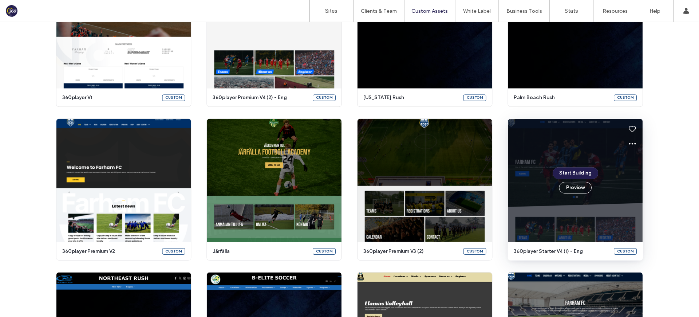
scroll to position [429, 0]
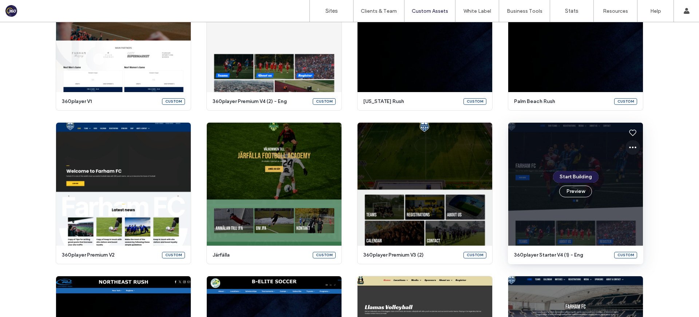
click at [630, 148] on use at bounding box center [632, 148] width 7 height 2
click at [656, 178] on span "Edit template" at bounding box center [653, 181] width 31 height 7
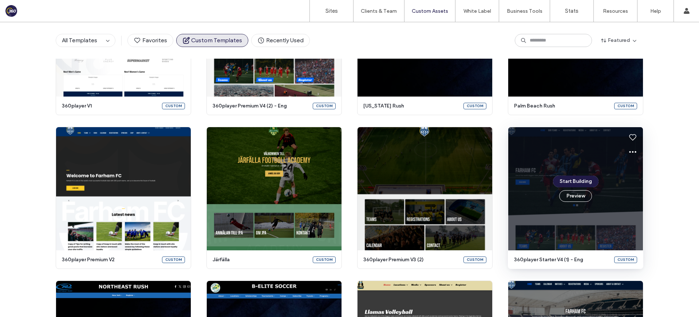
scroll to position [464, 0]
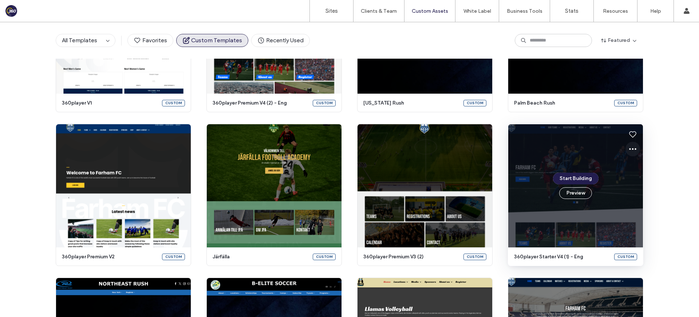
click at [632, 151] on icon at bounding box center [633, 149] width 9 height 9
click at [663, 183] on span "Edit template" at bounding box center [653, 183] width 31 height 7
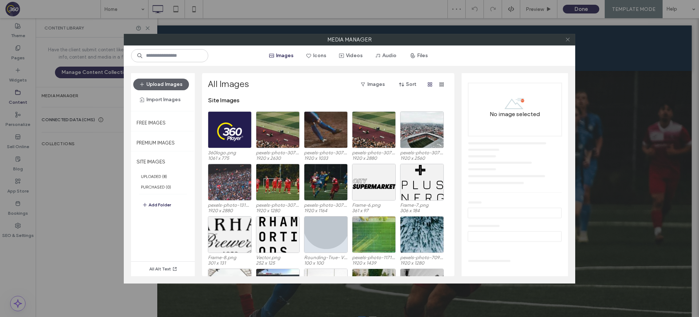
click at [566, 39] on icon at bounding box center [567, 39] width 5 height 5
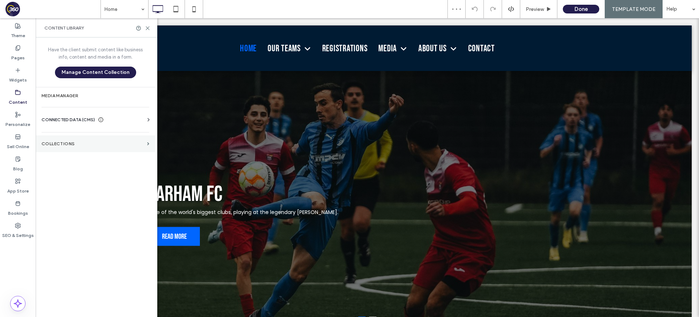
click at [127, 143] on label "Collections" at bounding box center [93, 143] width 103 height 5
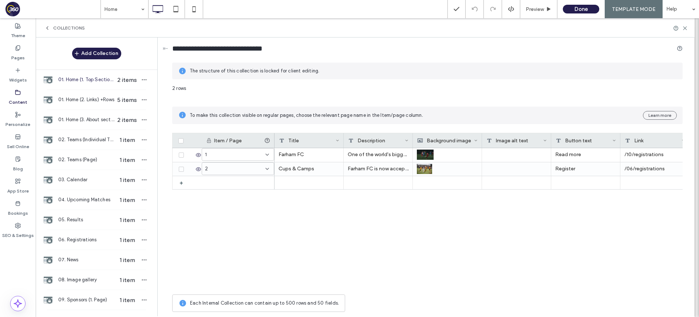
click at [47, 29] on use at bounding box center [47, 28] width 1 height 3
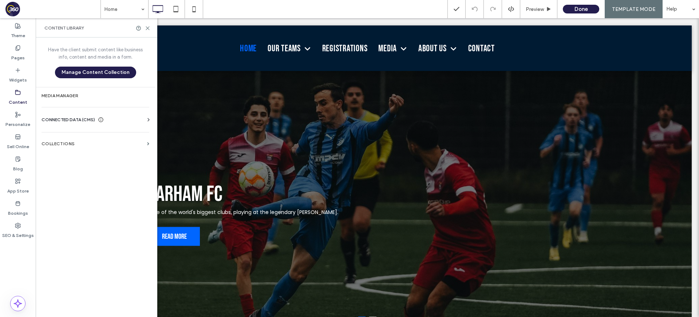
click at [121, 125] on div "Business Info Business Text Business Images Find and Replace" at bounding box center [97, 126] width 111 height 6
click at [123, 119] on div "CONNECTED DATA (CMS)" at bounding box center [97, 119] width 111 height 7
click at [82, 147] on section "Business Text" at bounding box center [97, 154] width 111 height 17
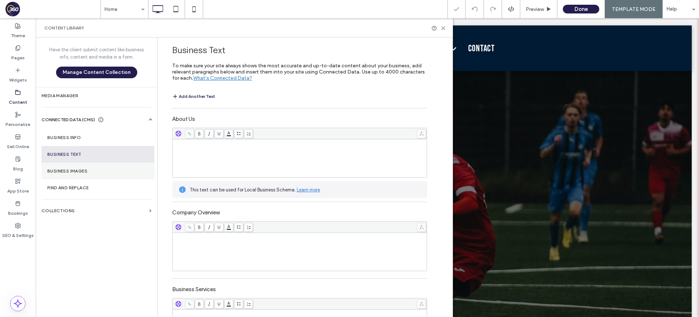
click at [88, 169] on label "Business Images" at bounding box center [97, 171] width 101 height 5
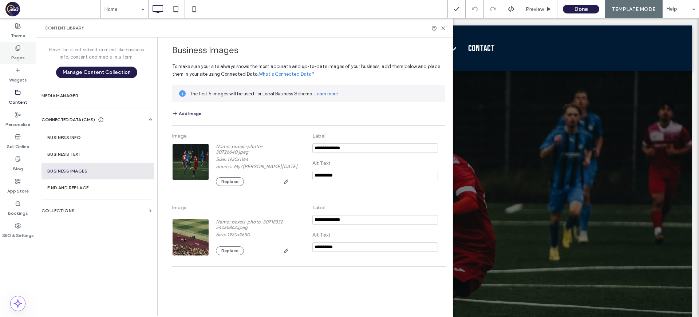
click at [12, 54] on label "Pages" at bounding box center [17, 56] width 13 height 10
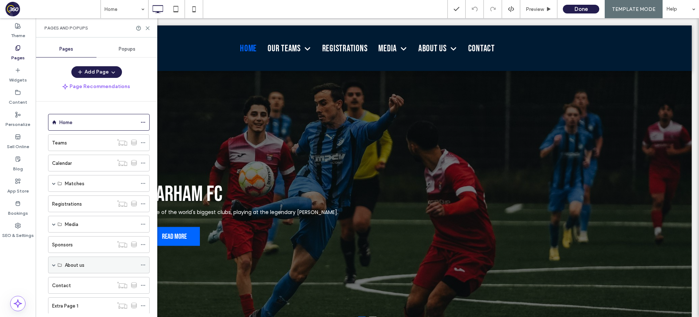
scroll to position [101, 0]
click at [76, 208] on label "Extra Page 1" at bounding box center [65, 205] width 26 height 13
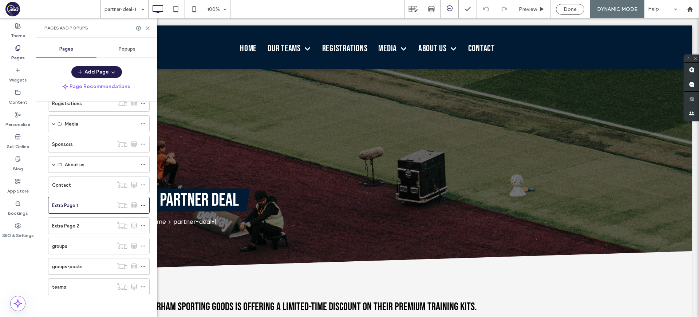
scroll to position [0, 0]
click at [75, 251] on div "groups" at bounding box center [82, 246] width 61 height 16
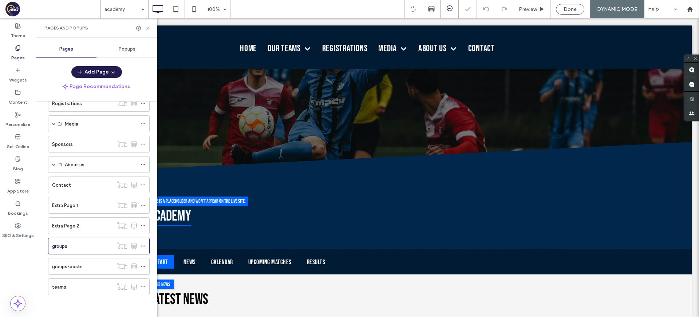
click at [147, 25] on icon at bounding box center [147, 27] width 5 height 5
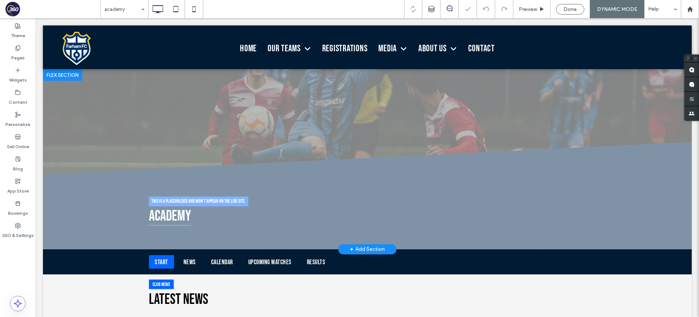
click at [60, 70] on div at bounding box center [62, 75] width 39 height 12
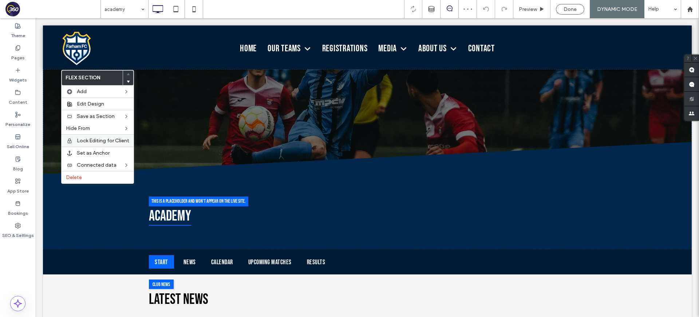
drag, startPoint x: 26, startPoint y: 53, endPoint x: 67, endPoint y: 143, distance: 98.5
click at [26, 54] on div "Pages" at bounding box center [18, 53] width 36 height 22
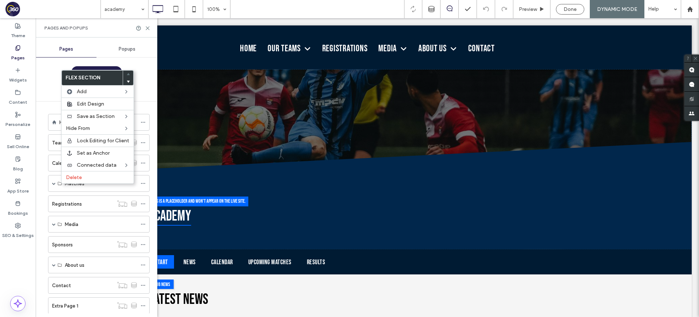
scroll to position [101, 0]
click at [81, 262] on div "groups-posts" at bounding box center [82, 267] width 61 height 16
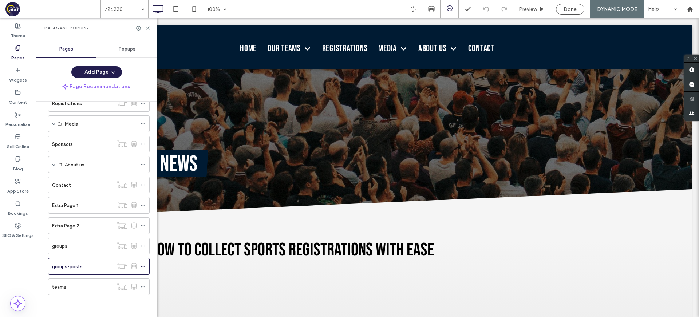
scroll to position [0, 0]
click at [149, 30] on icon at bounding box center [147, 27] width 5 height 5
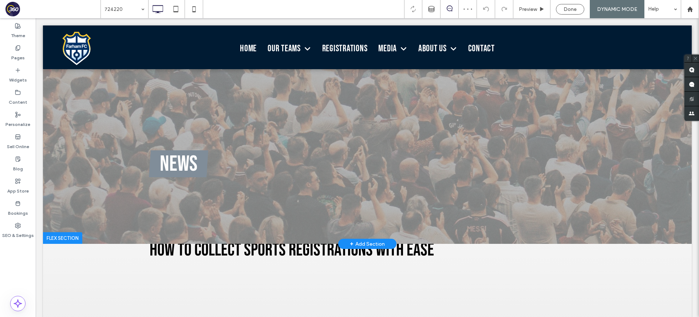
click at [62, 235] on div at bounding box center [62, 238] width 39 height 12
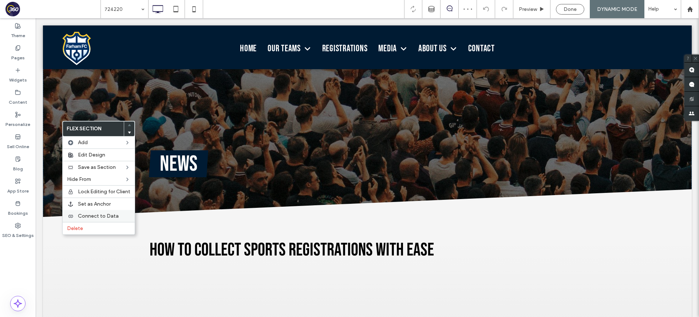
click at [96, 216] on span "Connect to Data" at bounding box center [98, 216] width 41 height 6
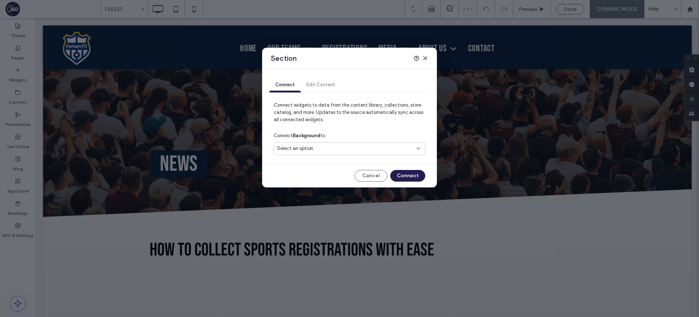
click at [311, 151] on span "Select an option" at bounding box center [295, 148] width 36 height 7
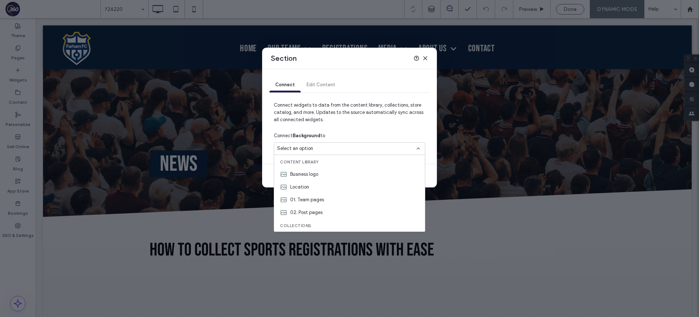
drag, startPoint x: 339, startPoint y: 208, endPoint x: 344, endPoint y: 208, distance: 4.4
click at [339, 208] on div "02. Post pages" at bounding box center [349, 212] width 151 height 13
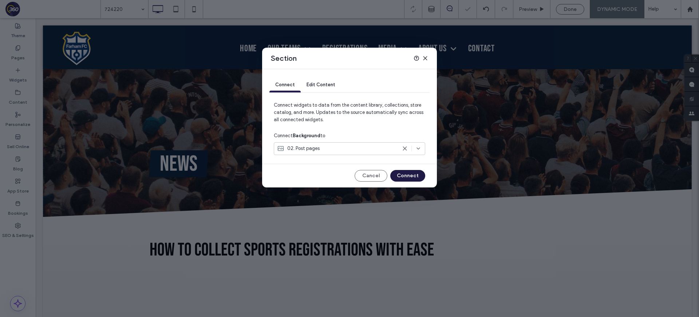
click at [411, 177] on button "Connect" at bounding box center [407, 176] width 35 height 12
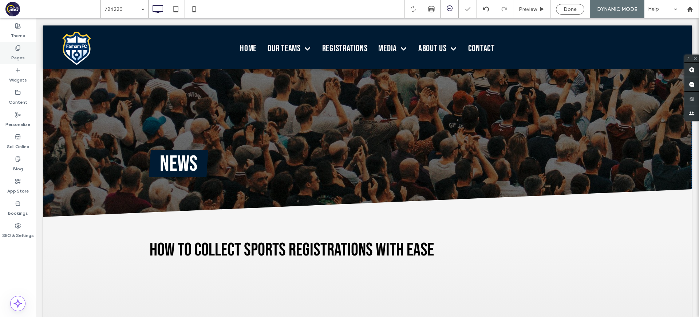
click at [11, 53] on div "Pages" at bounding box center [18, 53] width 36 height 22
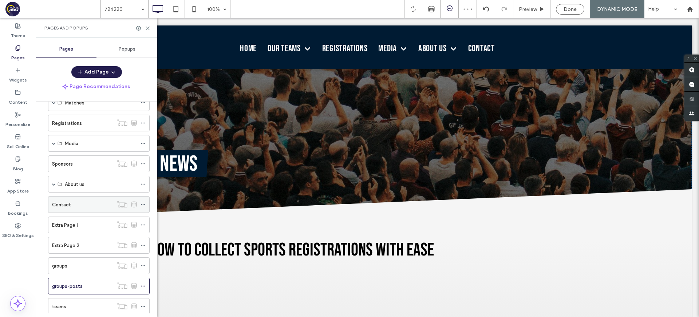
scroll to position [101, 0]
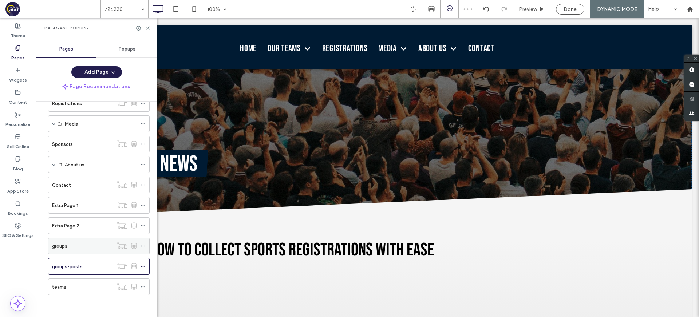
click at [82, 244] on div "groups" at bounding box center [82, 247] width 61 height 8
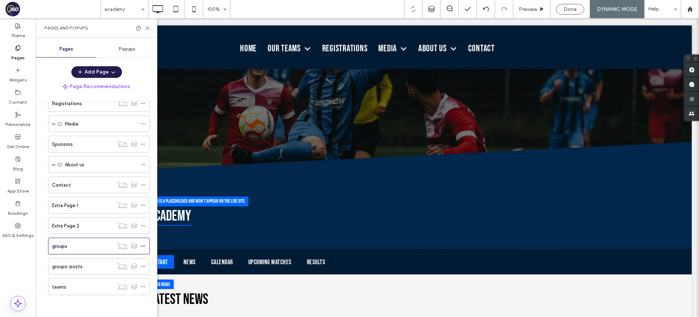
scroll to position [0, 0]
click at [73, 289] on div "teams" at bounding box center [82, 287] width 61 height 8
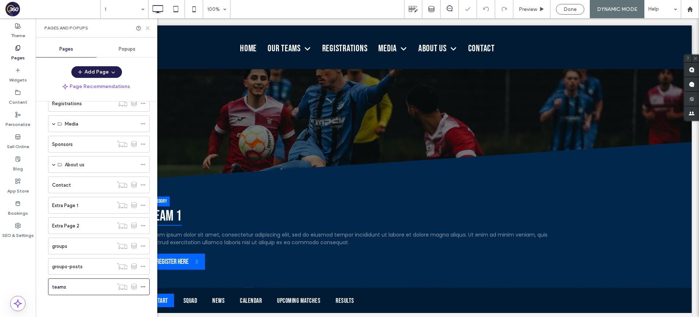
drag, startPoint x: 149, startPoint y: 27, endPoint x: 90, endPoint y: 159, distance: 144.5
click at [149, 27] on use at bounding box center [147, 28] width 3 height 3
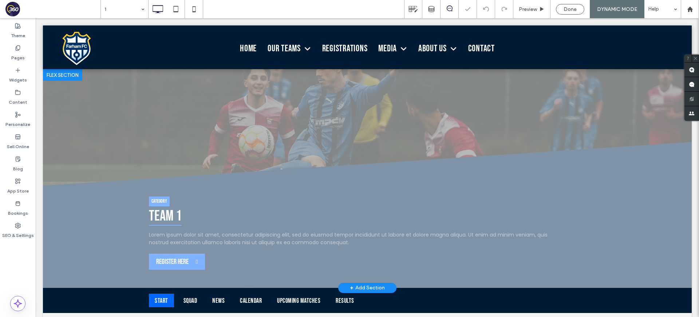
click at [70, 76] on div at bounding box center [62, 75] width 39 height 12
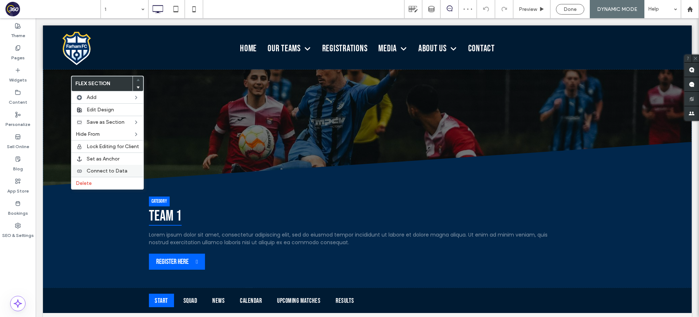
click at [107, 168] on span "Connect to Data" at bounding box center [107, 171] width 41 height 6
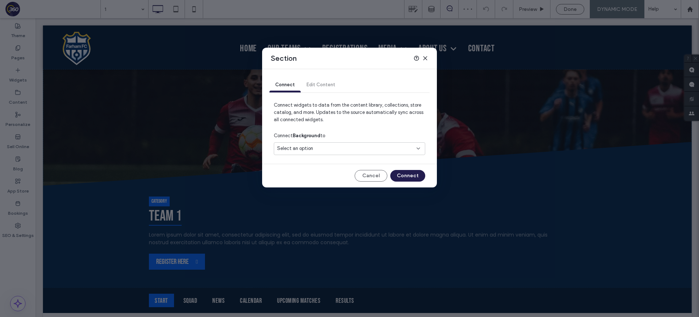
click at [319, 148] on div "Select an option" at bounding box center [345, 148] width 136 height 7
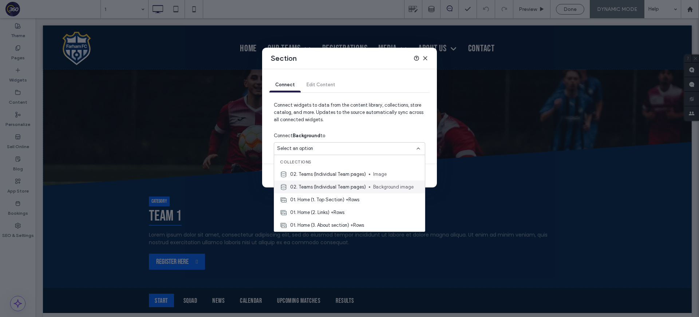
click at [374, 191] on div "02. Teams (Individual Team pages) Background image" at bounding box center [349, 187] width 151 height 13
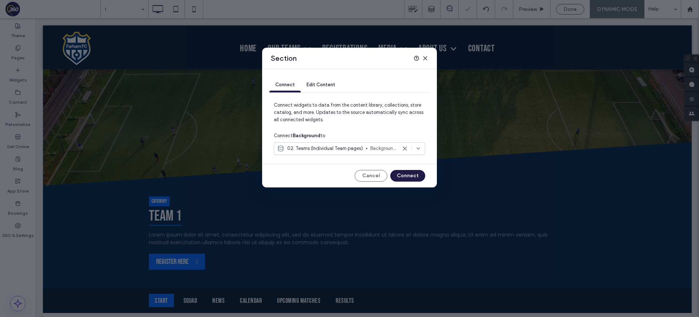
click at [403, 175] on button "Connect" at bounding box center [407, 176] width 35 height 12
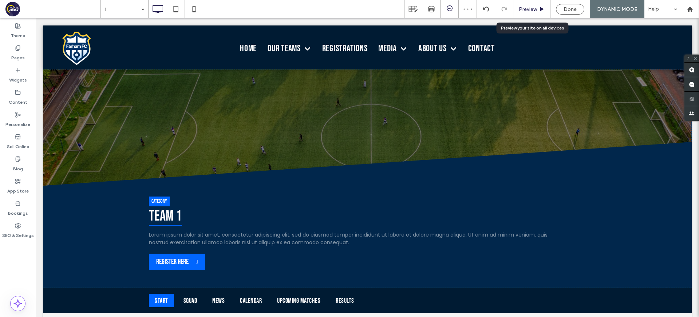
click at [537, 10] on div "Preview" at bounding box center [532, 9] width 37 height 6
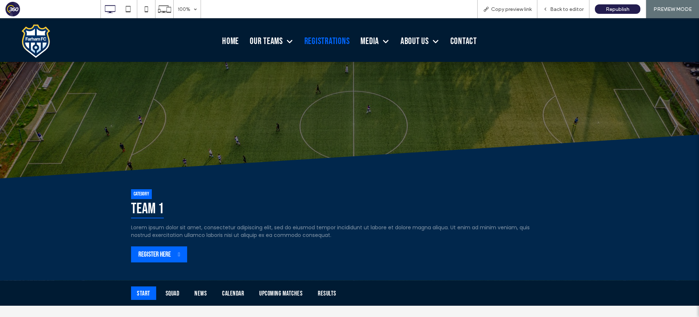
click at [315, 41] on span "Registrations" at bounding box center [328, 41] width 46 height 11
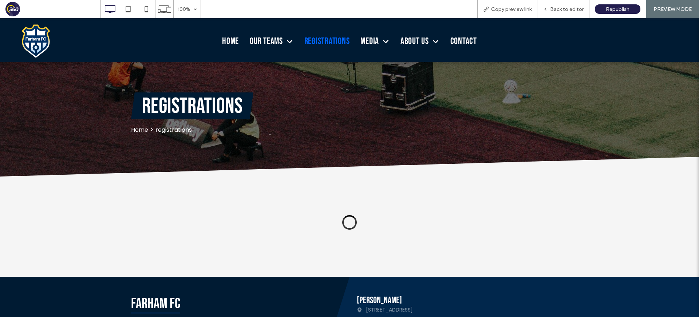
scroll to position [174, 0]
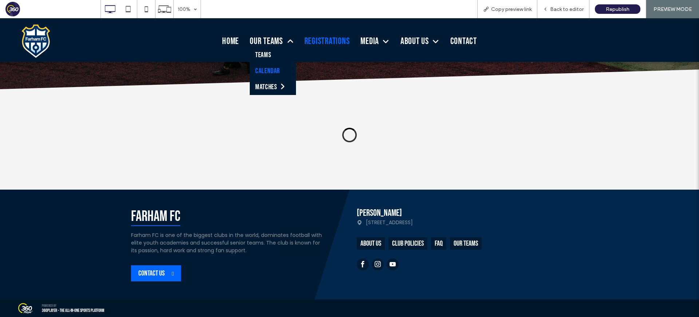
click at [268, 71] on span "Calendar" at bounding box center [267, 71] width 25 height 9
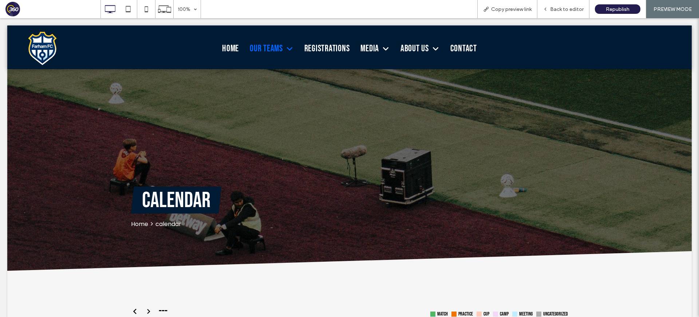
scroll to position [0, 0]
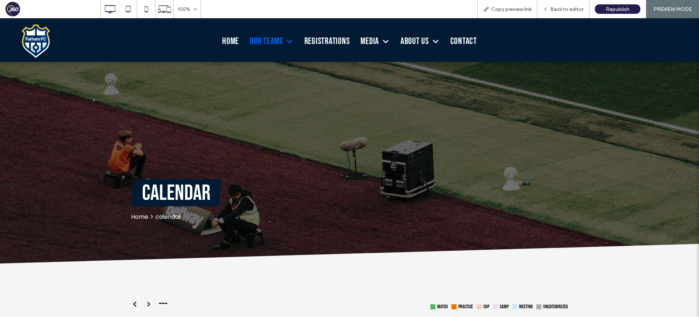
scroll to position [174, 0]
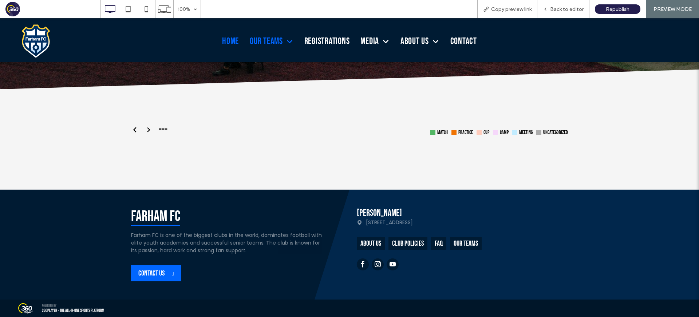
click at [231, 39] on span "Home" at bounding box center [230, 41] width 17 height 11
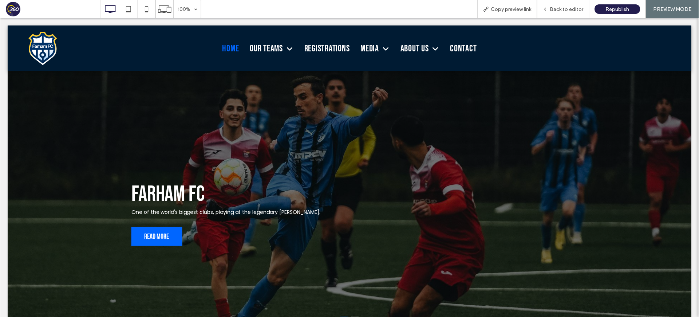
scroll to position [0, 0]
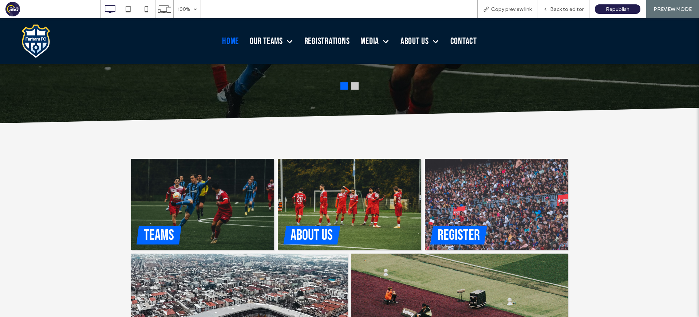
scroll to position [384, 0]
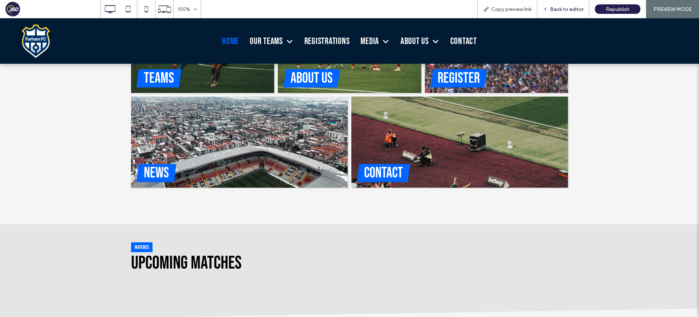
click at [561, 5] on div "Back to editor" at bounding box center [564, 9] width 52 height 18
click at [566, 10] on span "Back to editor" at bounding box center [567, 9] width 34 height 6
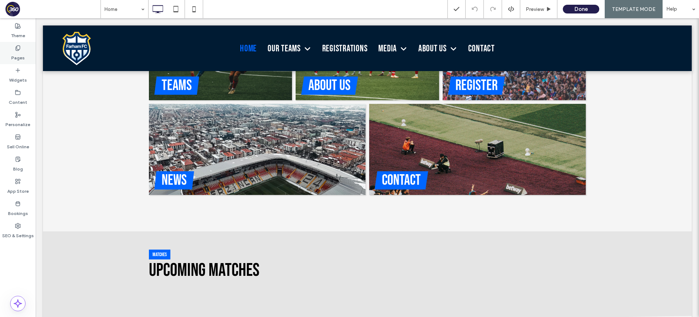
click at [14, 52] on label "Pages" at bounding box center [17, 56] width 13 height 10
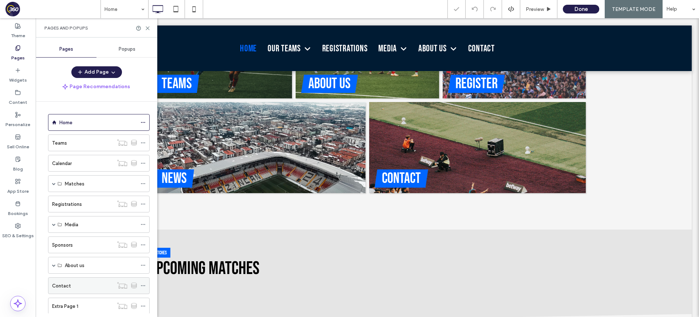
scroll to position [101, 0]
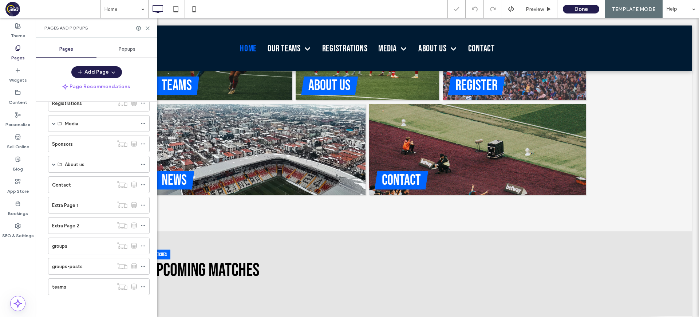
click at [83, 275] on ol "Home Teams Calendar Matches Upcoming matches Results Registrations Media News I…" at bounding box center [94, 154] width 111 height 282
drag, startPoint x: 84, startPoint y: 269, endPoint x: 90, endPoint y: 262, distance: 9.8
click at [84, 269] on div "groups-posts" at bounding box center [82, 267] width 61 height 8
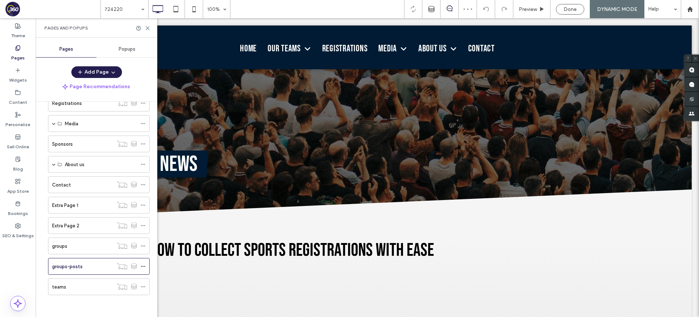
scroll to position [0, 0]
click at [149, 28] on icon at bounding box center [147, 27] width 5 height 5
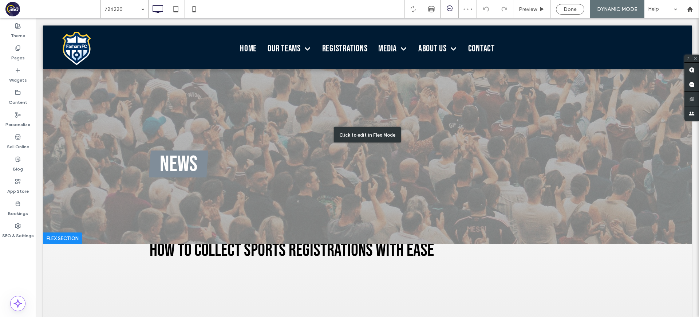
scroll to position [1, 0]
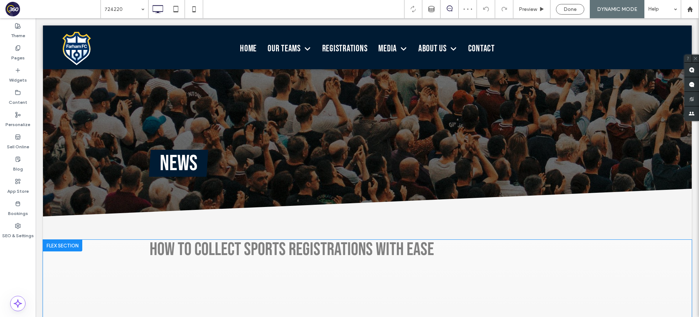
drag, startPoint x: 201, startPoint y: 251, endPoint x: 197, endPoint y: 258, distance: 7.5
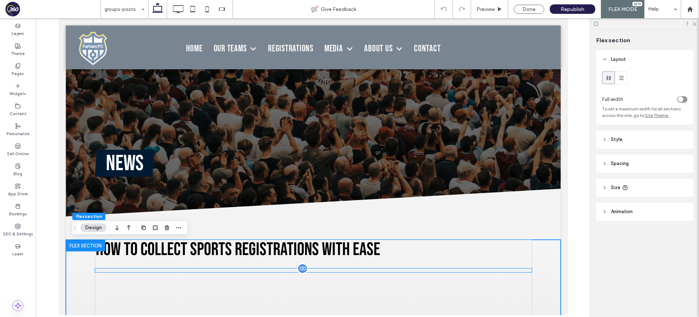
click at [200, 269] on div at bounding box center [313, 270] width 437 height 4
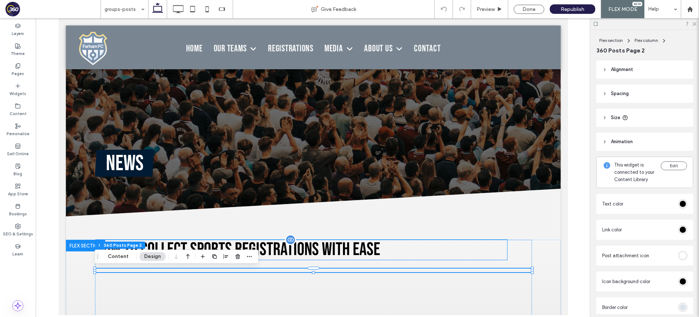
click at [219, 243] on span "How To Collect Sports Registrations With Ease" at bounding box center [237, 250] width 284 height 22
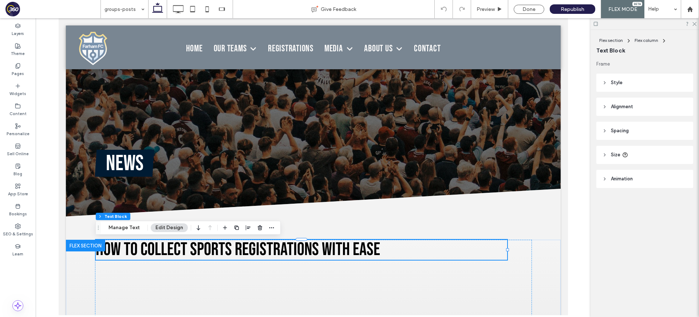
click at [640, 147] on header "Size" at bounding box center [645, 155] width 97 height 18
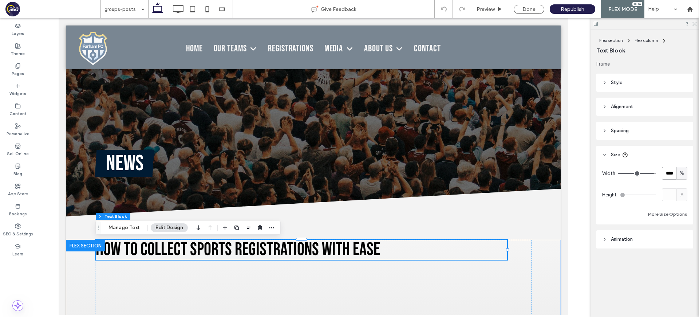
click at [667, 174] on input "****" at bounding box center [669, 173] width 15 height 13
type input "***"
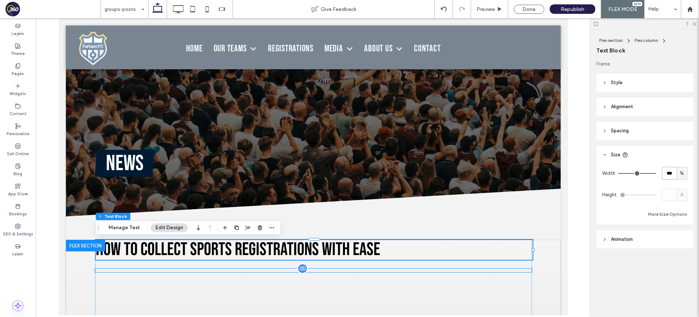
click at [376, 269] on div at bounding box center [313, 270] width 437 height 4
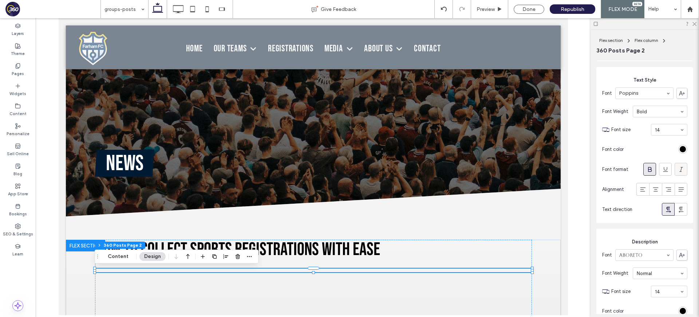
scroll to position [254, 0]
click at [682, 147] on div "rgb(0, 0, 0)" at bounding box center [683, 151] width 9 height 9
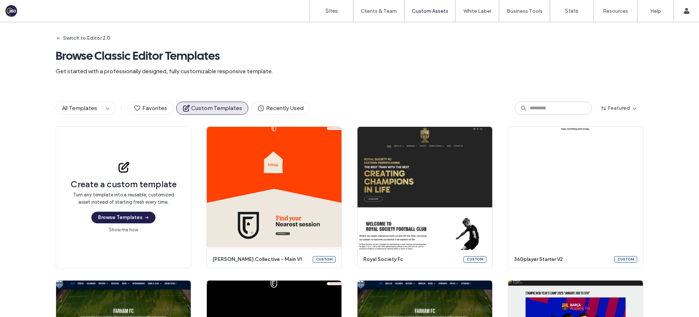
click at [359, 85] on div "Switch to Editor 2.0 Browse Classic Editor Templates Get started with a profess…" at bounding box center [350, 56] width 588 height 68
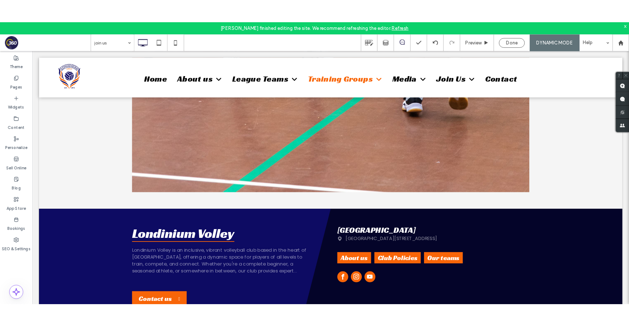
scroll to position [902, 0]
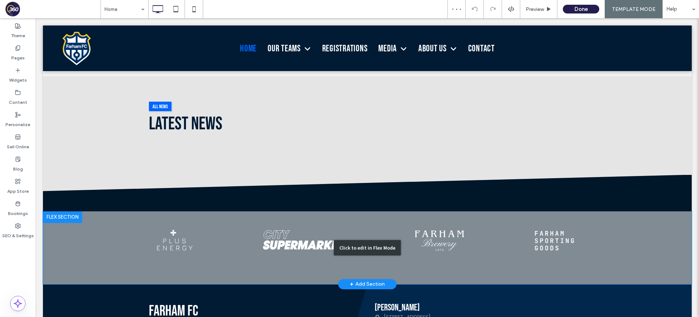
scroll to position [888, 0]
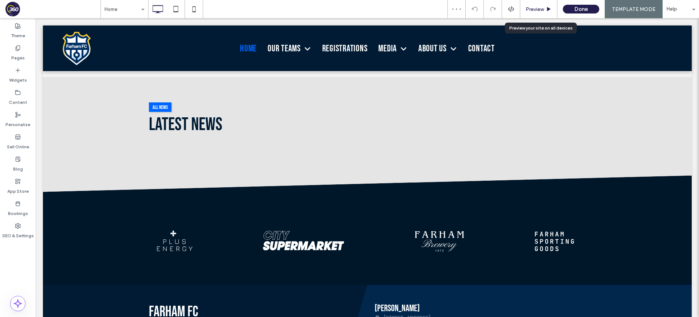
click at [537, 7] on span "Preview" at bounding box center [535, 9] width 18 height 6
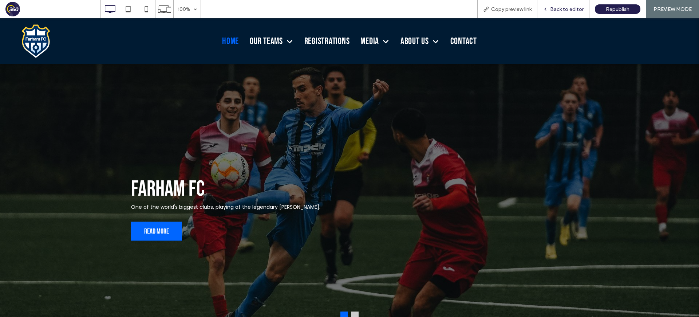
click at [569, 10] on span "Back to editor" at bounding box center [567, 9] width 34 height 6
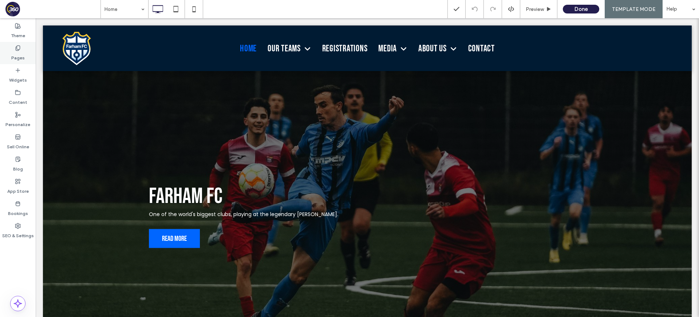
click at [6, 54] on div "Pages" at bounding box center [18, 53] width 36 height 22
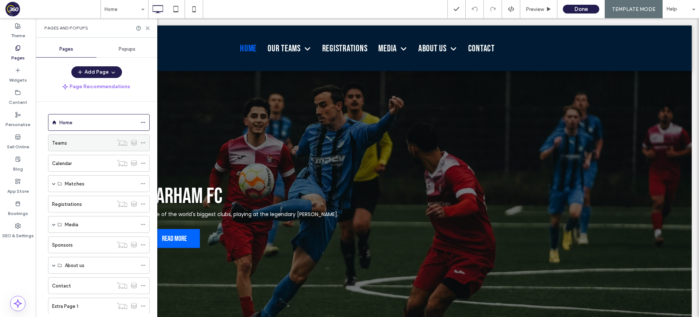
scroll to position [101, 0]
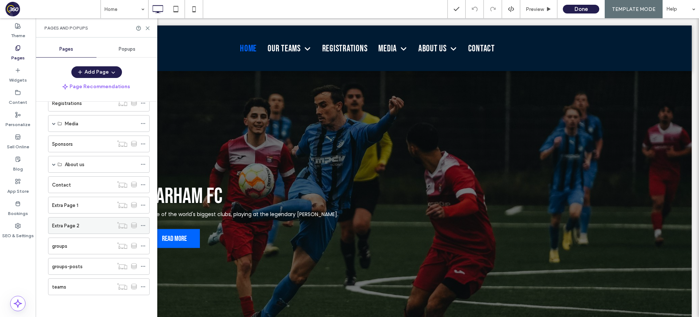
click at [87, 229] on div "Extra Page 2" at bounding box center [82, 226] width 61 height 8
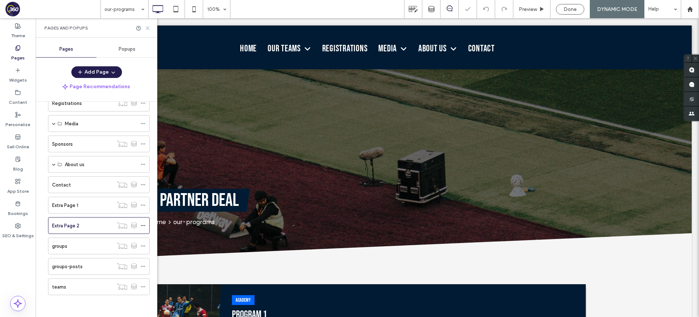
drag, startPoint x: 145, startPoint y: 27, endPoint x: 161, endPoint y: 96, distance: 70.5
click at [145, 27] on icon at bounding box center [147, 27] width 5 height 5
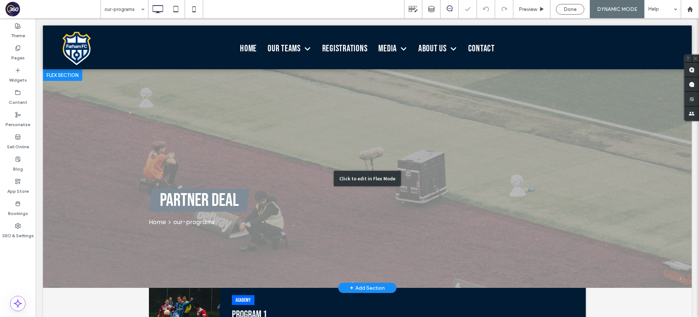
scroll to position [106, 0]
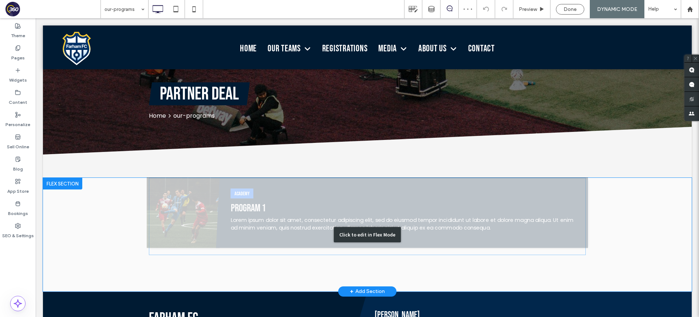
click at [260, 220] on div "Click to edit in Flex Mode" at bounding box center [367, 235] width 649 height 114
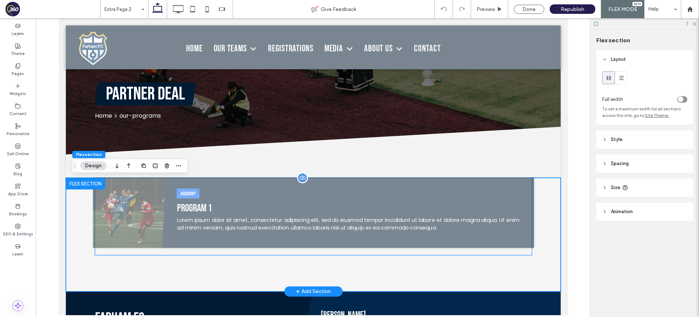
click at [258, 219] on p "Lorem ipsum dolor sit amet, consectetur adipiscing elit, sed do eiusmod tempor …" at bounding box center [349, 223] width 346 height 15
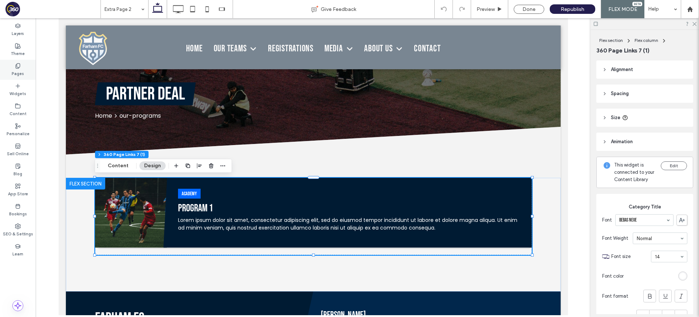
click at [13, 61] on div "Pages" at bounding box center [18, 70] width 36 height 20
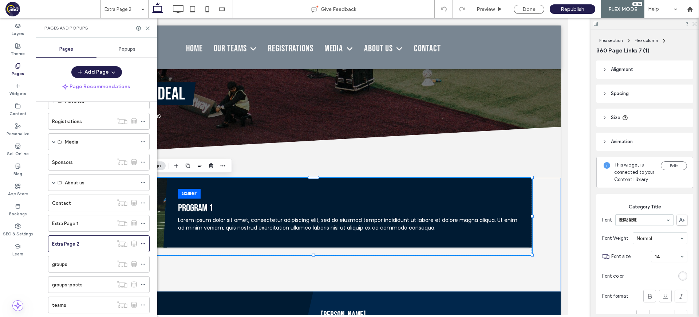
scroll to position [101, 0]
click at [148, 28] on use at bounding box center [147, 28] width 3 height 3
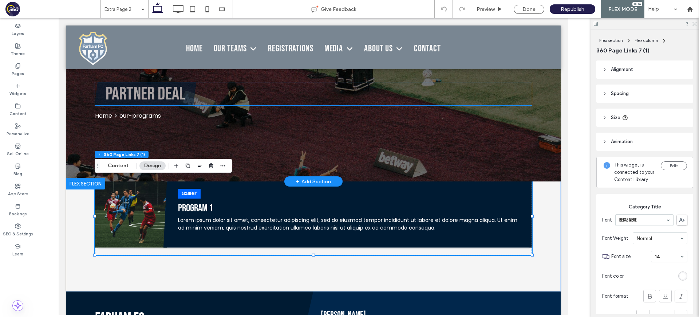
click at [182, 96] on h1 "Partner deal" at bounding box center [145, 94] width 80 height 20
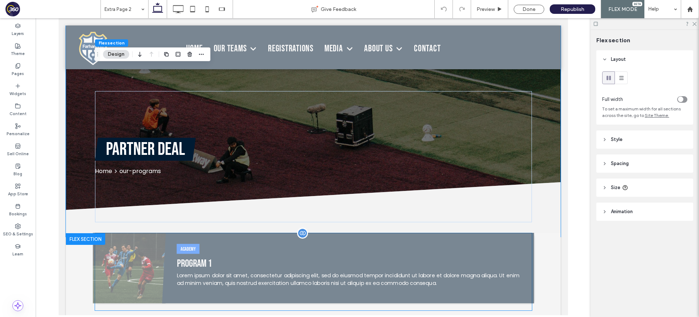
click at [246, 260] on h2 "Program 1" at bounding box center [349, 264] width 346 height 12
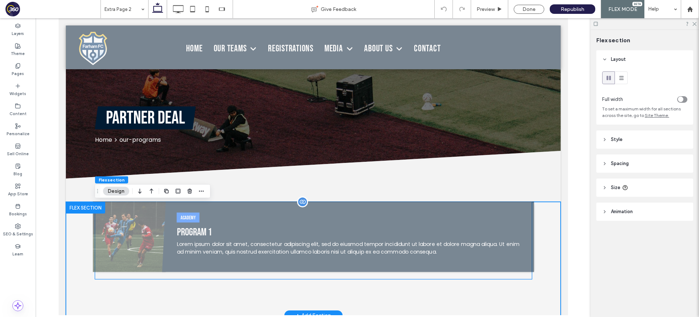
scroll to position [106, 0]
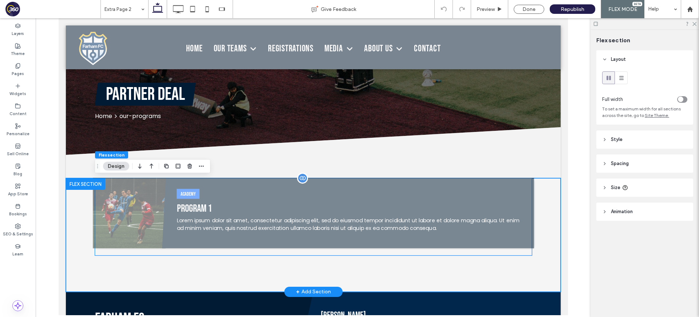
click at [252, 230] on p "Lorem ipsum dolor sit amet, consectetur adipiscing elit, sed do eiusmod tempor …" at bounding box center [349, 224] width 346 height 15
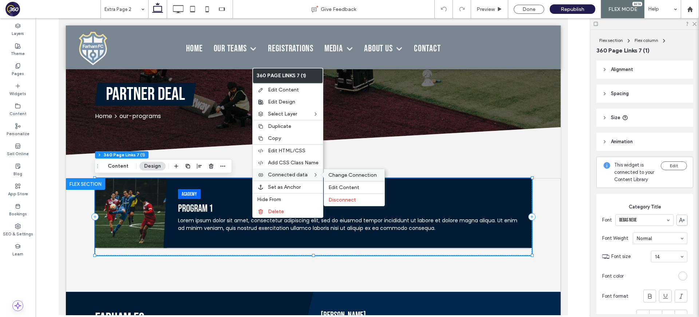
click at [339, 176] on span "Change Connection" at bounding box center [353, 175] width 48 height 6
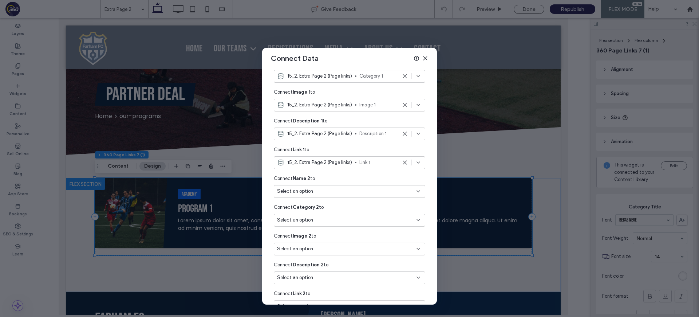
scroll to position [123, 0]
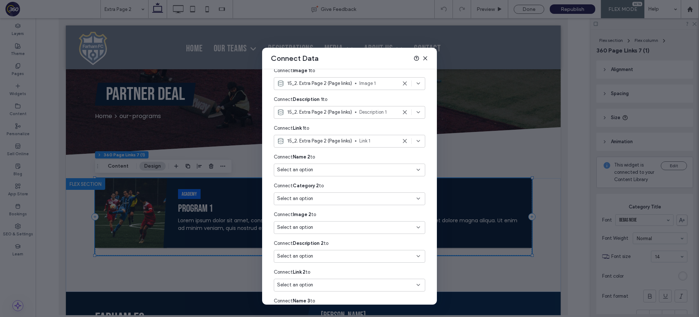
click at [326, 165] on div "Select an option" at bounding box center [350, 170] width 152 height 13
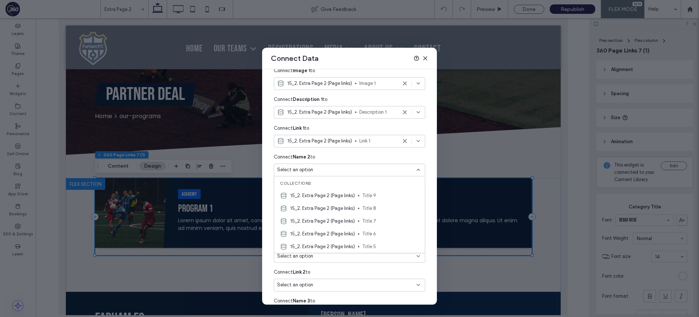
click at [324, 167] on div "Select an option" at bounding box center [345, 169] width 136 height 7
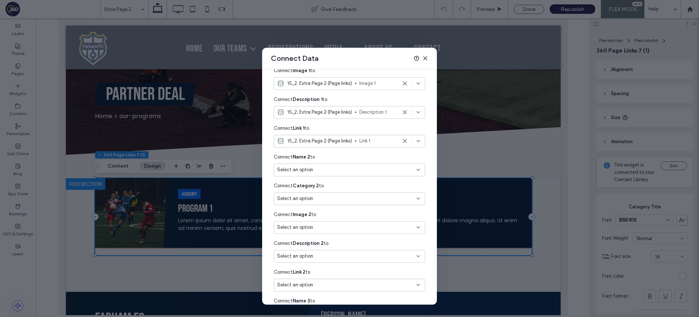
click at [295, 169] on span "Select an option" at bounding box center [295, 169] width 36 height 7
type input "*"
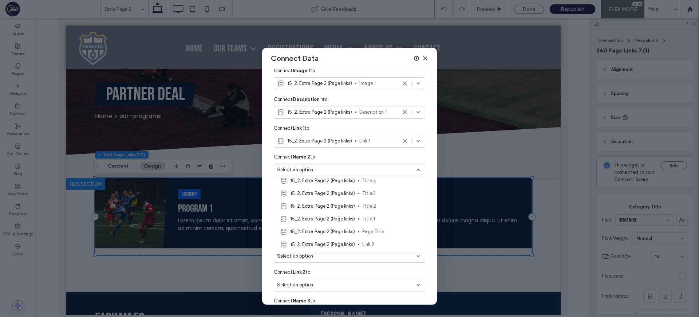
scroll to position [80, 0]
click at [389, 216] on span "Title 1" at bounding box center [390, 217] width 57 height 7
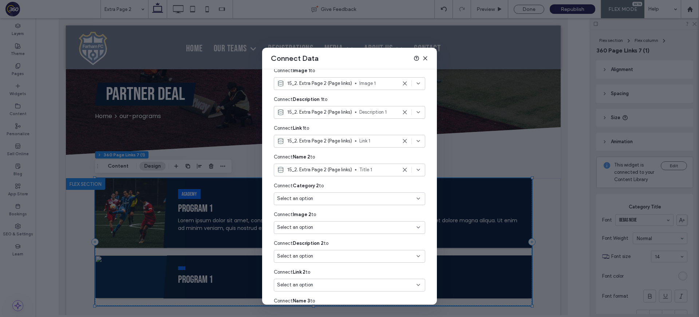
click at [381, 171] on span "Title 1" at bounding box center [379, 169] width 38 height 7
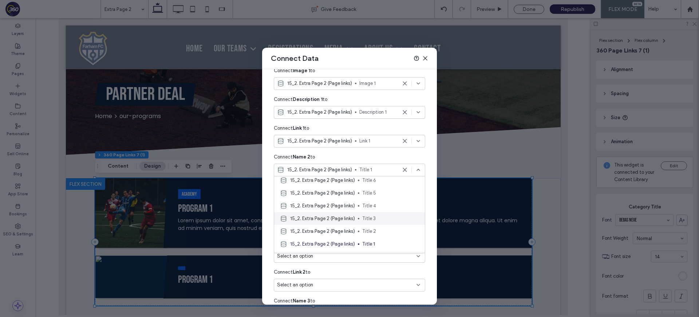
scroll to position [71, 0]
click at [385, 215] on span "Title 2" at bounding box center [390, 213] width 57 height 7
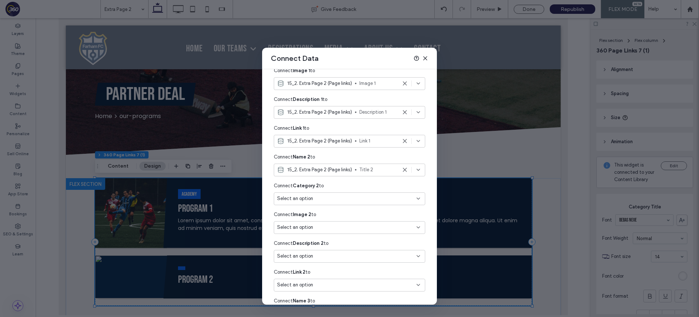
click at [376, 197] on div "Select an option" at bounding box center [345, 198] width 136 height 7
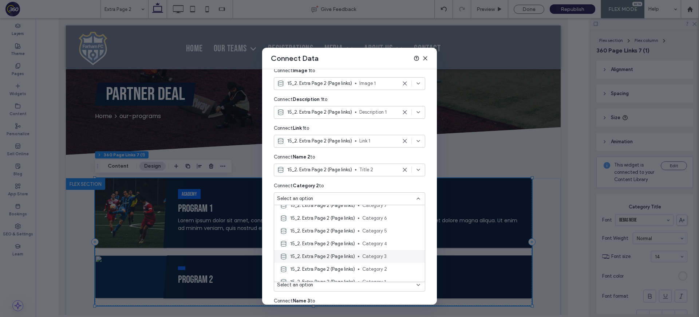
scroll to position [419, 0]
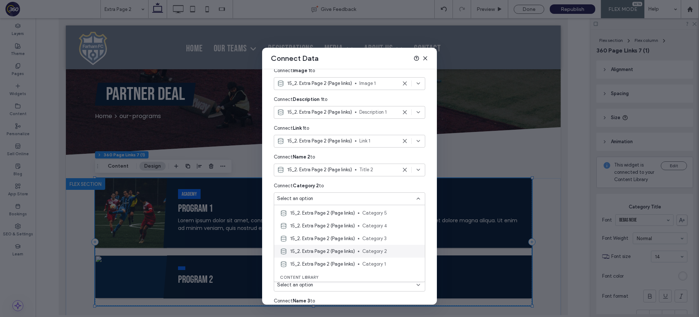
click at [391, 251] on span "Category 2" at bounding box center [390, 251] width 57 height 7
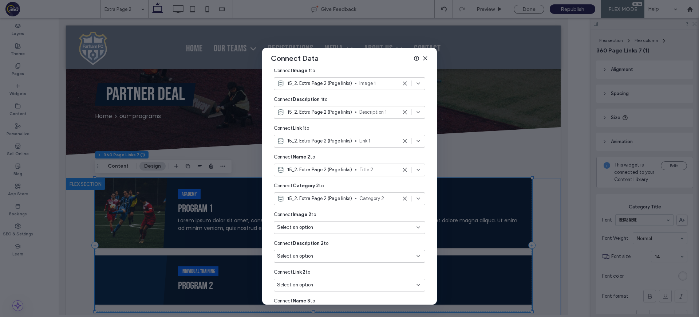
scroll to position [146, 0]
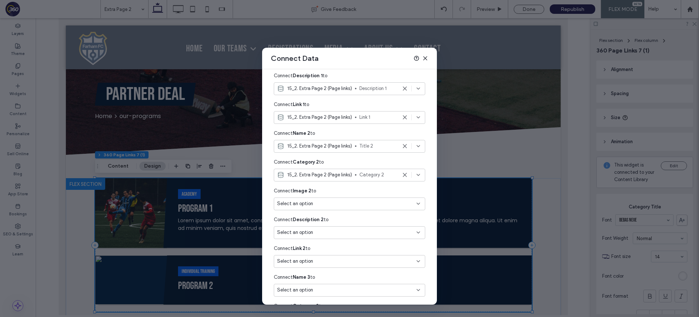
click at [381, 209] on div "Select an option" at bounding box center [350, 203] width 152 height 13
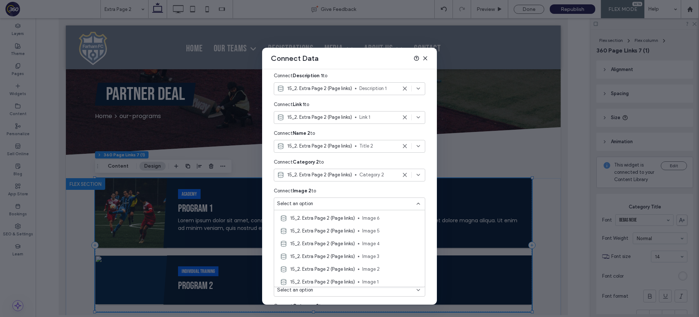
scroll to position [86, 0]
click at [388, 246] on span "Image 2" at bounding box center [390, 245] width 57 height 7
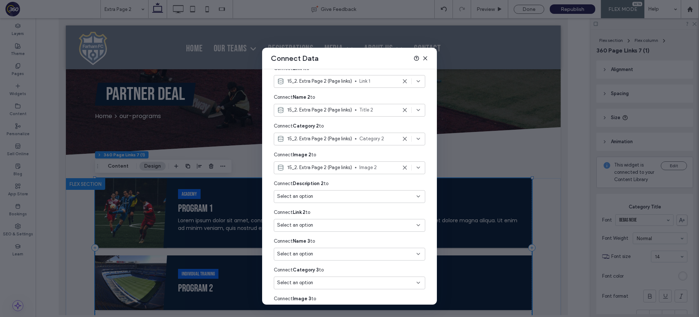
scroll to position [183, 0]
click at [370, 196] on div "Select an option" at bounding box center [345, 195] width 136 height 7
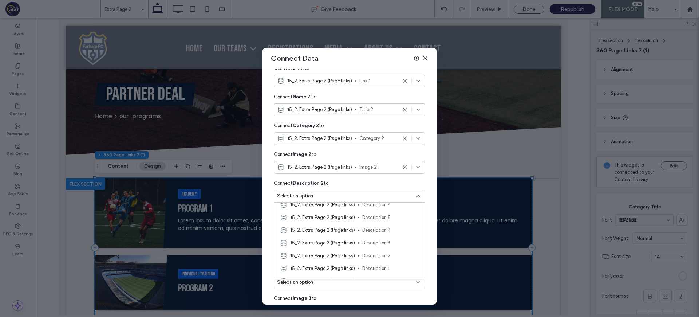
scroll to position [302, 0]
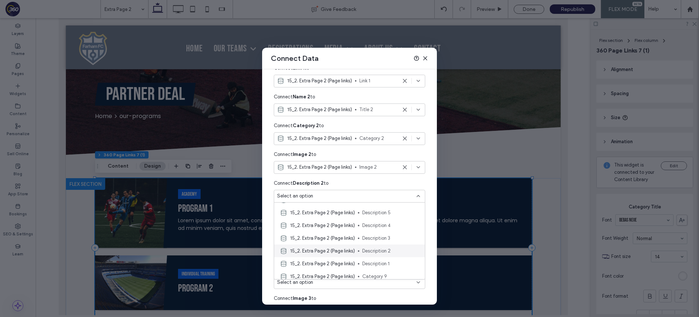
click at [392, 251] on span "Description 2" at bounding box center [390, 250] width 57 height 7
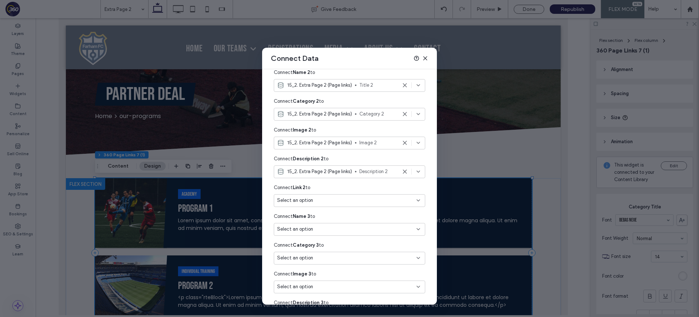
scroll to position [208, 0]
click at [426, 56] on icon at bounding box center [426, 58] width 6 height 6
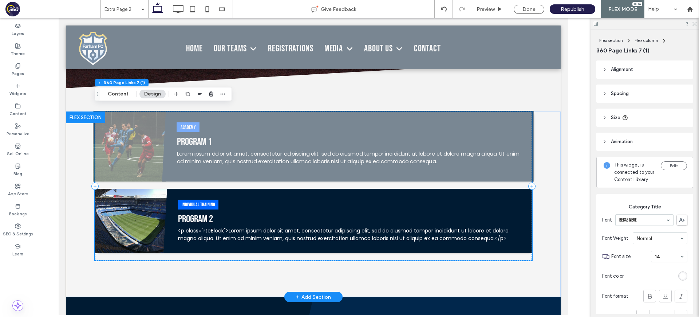
scroll to position [178, 0]
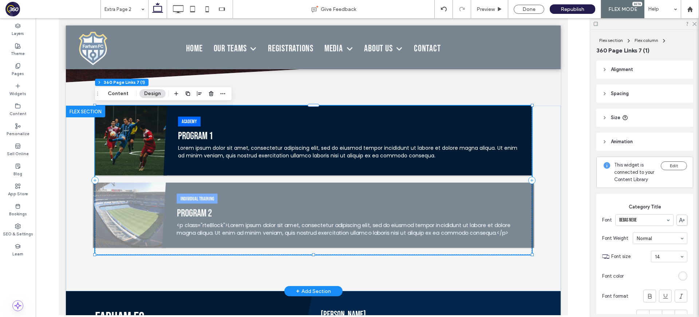
click at [339, 186] on div "Individual training Program 2 <p class="rteBlock">Lorem ipsum dolor sit amet, c…" at bounding box center [348, 214] width 372 height 65
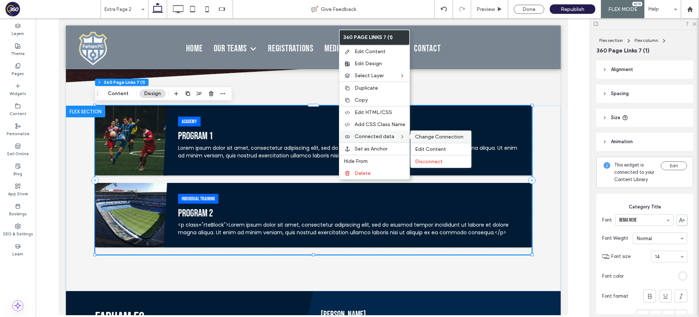
click at [430, 137] on span "Change Connection" at bounding box center [439, 137] width 48 height 6
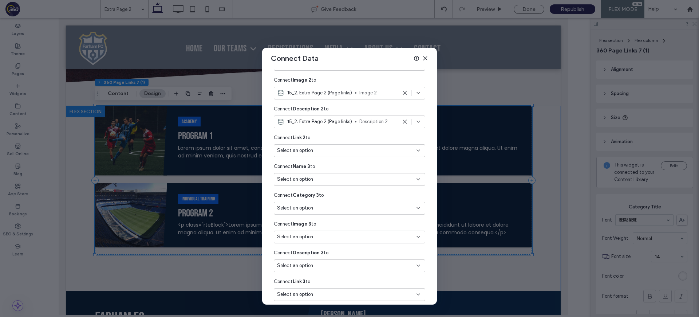
scroll to position [222, 0]
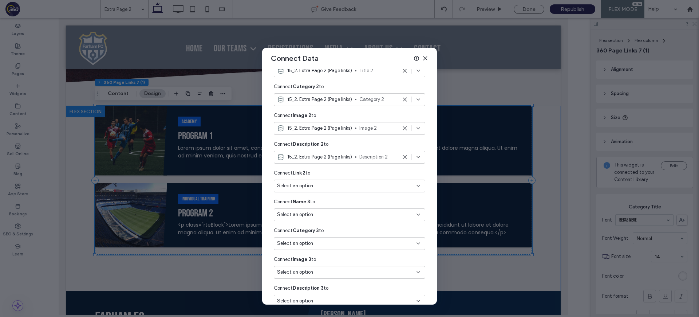
click at [345, 185] on div "Select an option" at bounding box center [345, 185] width 136 height 7
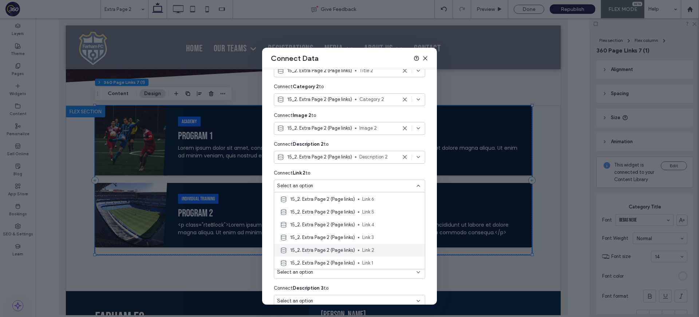
scroll to position [182, 0]
click at [386, 244] on span "Link 2" at bounding box center [390, 245] width 57 height 7
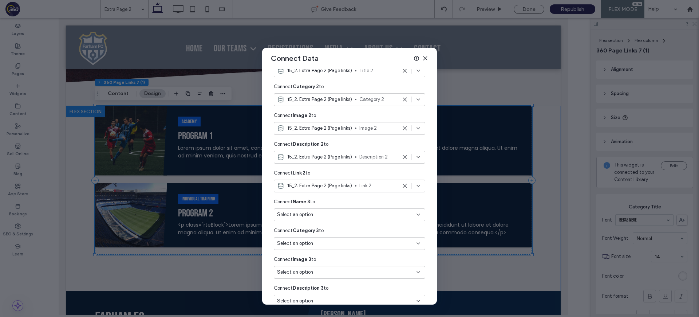
click at [379, 211] on div "Select an option" at bounding box center [345, 214] width 136 height 7
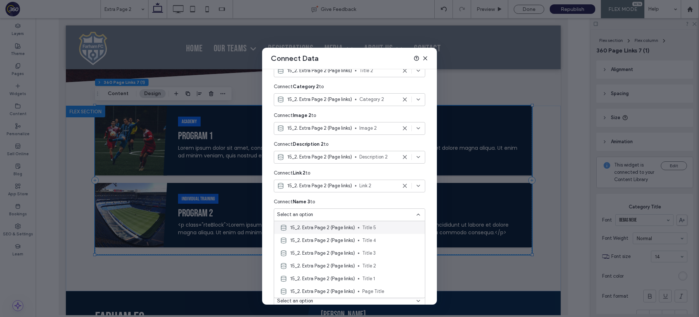
scroll to position [73, 0]
click at [380, 245] on span "Title 3" at bounding box center [390, 243] width 57 height 7
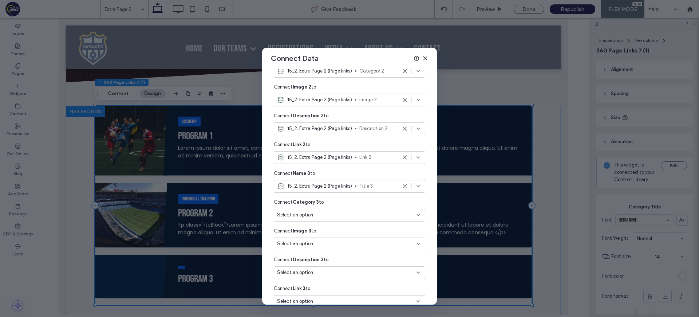
scroll to position [259, 0]
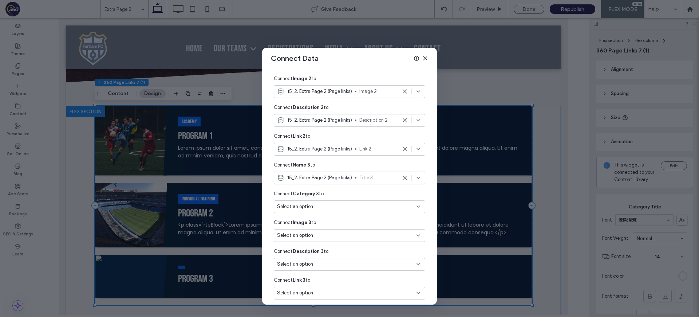
click at [368, 204] on div "Select an option" at bounding box center [345, 206] width 136 height 7
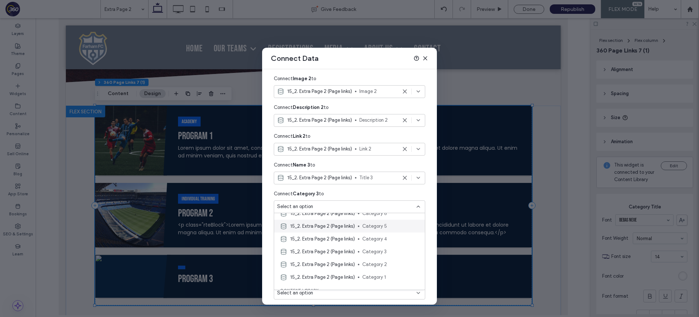
scroll to position [413, 0]
click at [390, 254] on span "Category 3" at bounding box center [390, 253] width 57 height 7
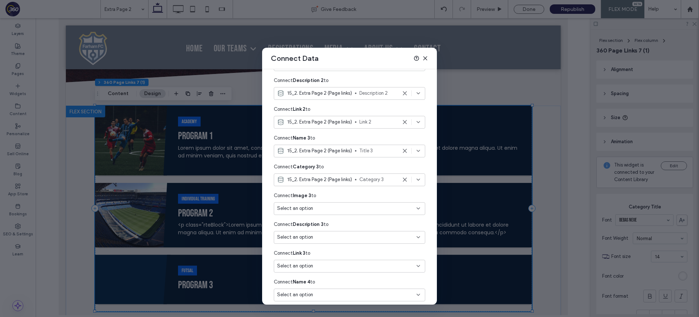
scroll to position [300, 0]
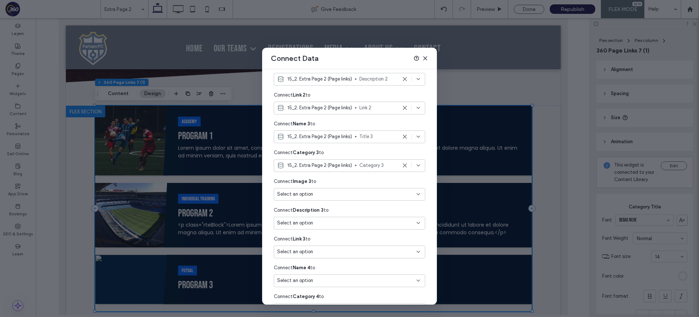
click at [371, 196] on div "Select an option" at bounding box center [345, 194] width 136 height 7
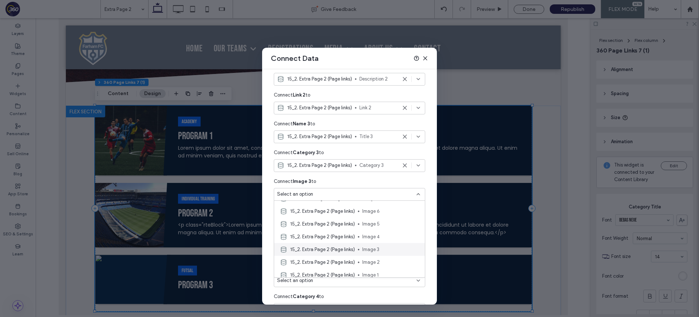
click at [385, 250] on span "Image 3" at bounding box center [390, 249] width 57 height 7
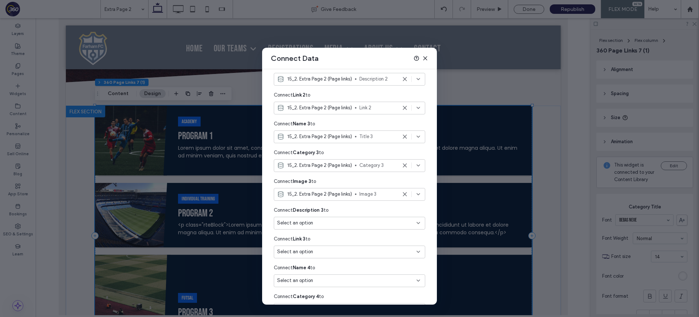
click at [368, 227] on div "Select an option" at bounding box center [350, 223] width 152 height 13
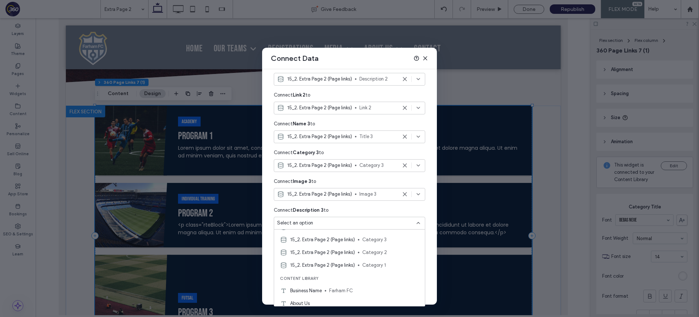
scroll to position [427, 0]
click at [370, 255] on span "Category 3" at bounding box center [390, 255] width 57 height 7
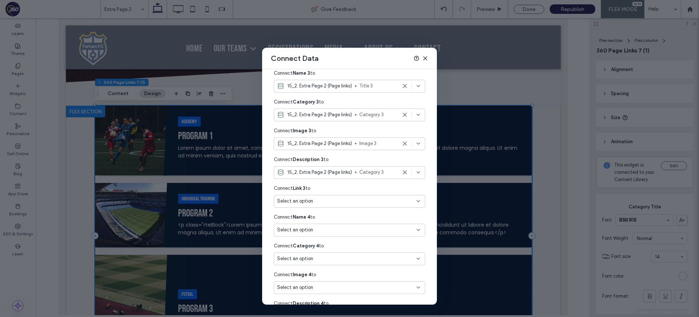
scroll to position [352, 0]
click at [346, 201] on div "Select an option" at bounding box center [345, 199] width 136 height 7
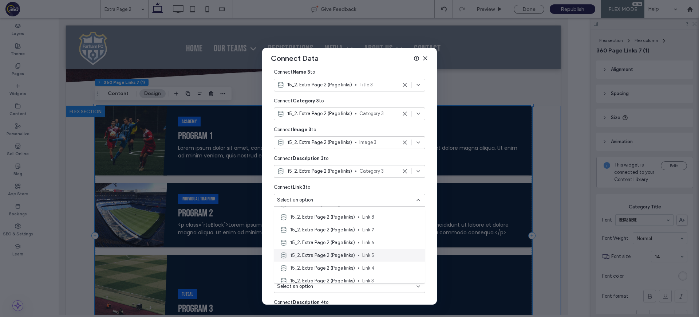
scroll to position [178, 0]
click at [376, 253] on span "Link 3" at bounding box center [390, 251] width 57 height 7
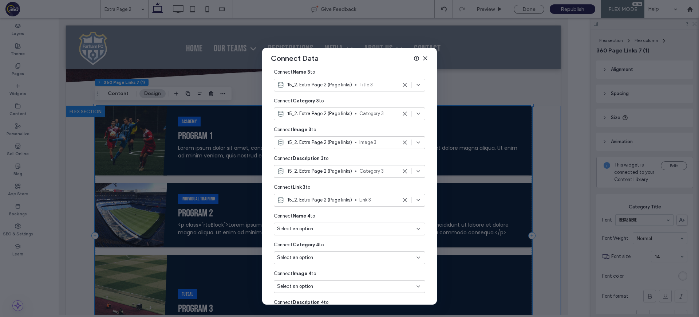
click at [343, 232] on div "Select an option" at bounding box center [350, 229] width 152 height 13
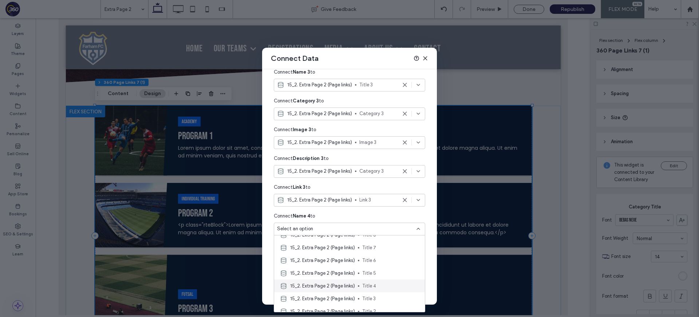
scroll to position [32, 0]
click at [377, 288] on span "Title 4" at bounding box center [390, 286] width 57 height 7
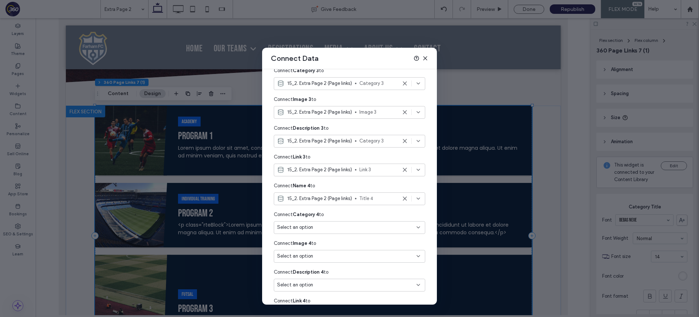
scroll to position [383, 0]
click at [361, 222] on div "Select an option" at bounding box center [350, 226] width 152 height 13
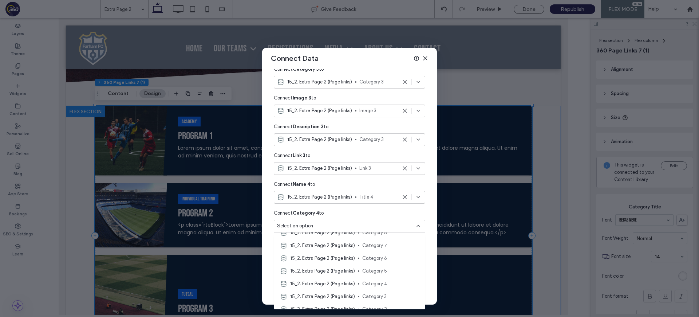
scroll to position [400, 0]
click at [387, 274] on span "Category 4" at bounding box center [390, 272] width 57 height 7
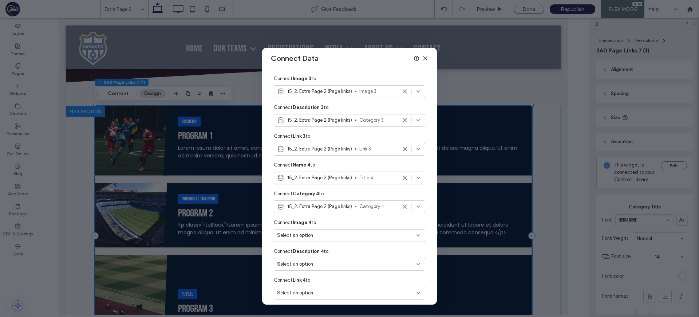
scroll to position [417, 0]
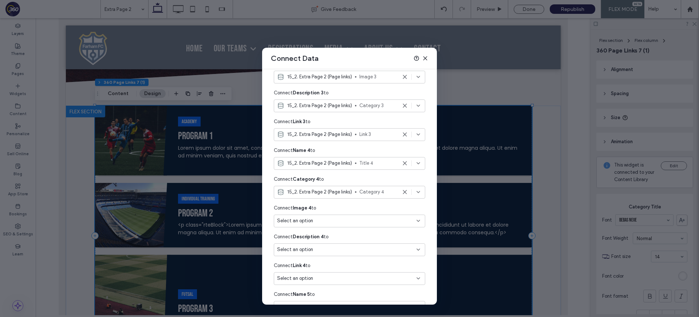
click at [380, 221] on div "Select an option" at bounding box center [345, 220] width 136 height 7
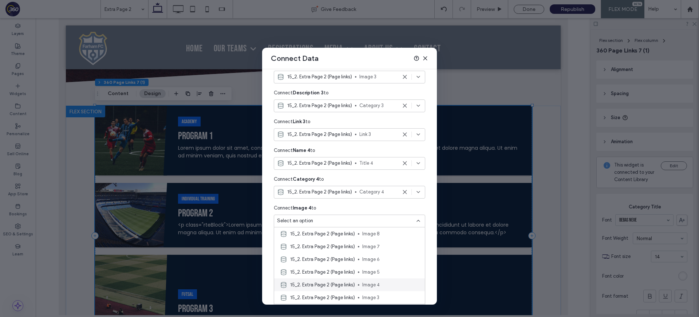
scroll to position [0, 0]
click at [384, 305] on div "15_2. Extra Page 2 (Page links) Image 4" at bounding box center [349, 311] width 151 height 13
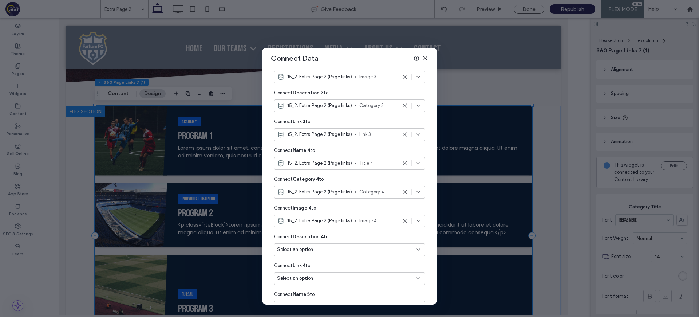
scroll to position [446, 0]
click at [373, 215] on div "Select an option" at bounding box center [350, 220] width 152 height 13
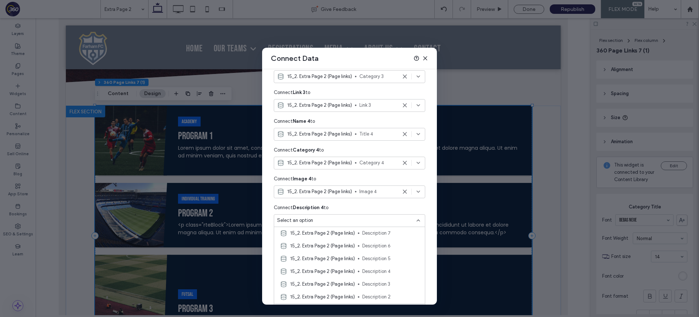
scroll to position [284, 0]
click at [396, 270] on span "Description 4" at bounding box center [390, 268] width 57 height 7
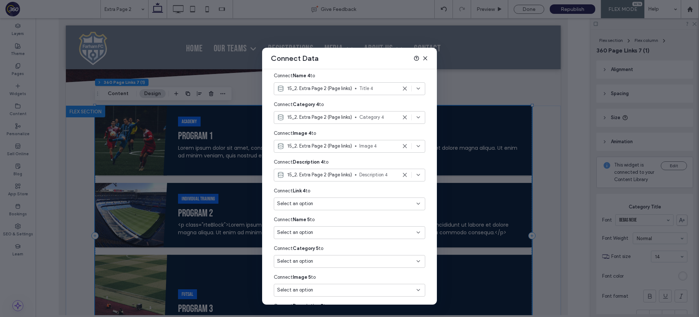
scroll to position [492, 0]
click at [377, 204] on div "Select an option" at bounding box center [345, 202] width 136 height 7
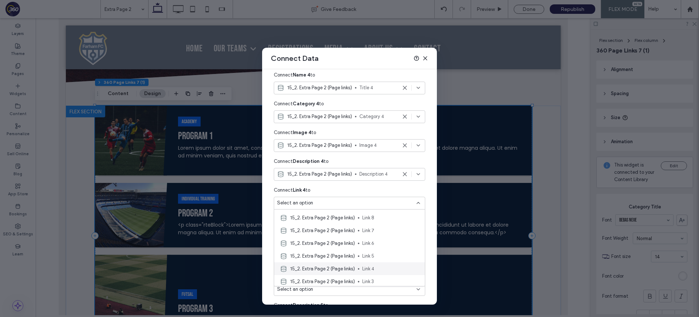
scroll to position [152, 0]
click at [386, 267] on span "Link 4" at bounding box center [390, 267] width 57 height 7
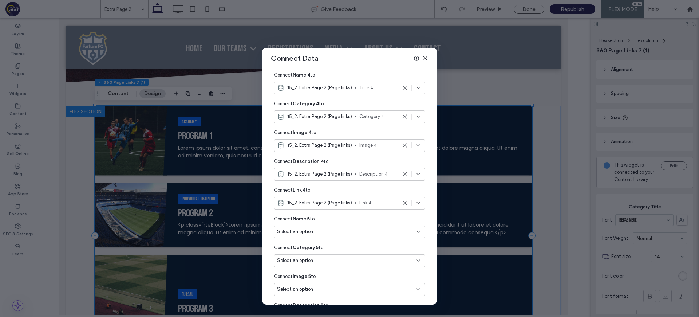
click at [367, 233] on div "Select an option" at bounding box center [345, 231] width 136 height 7
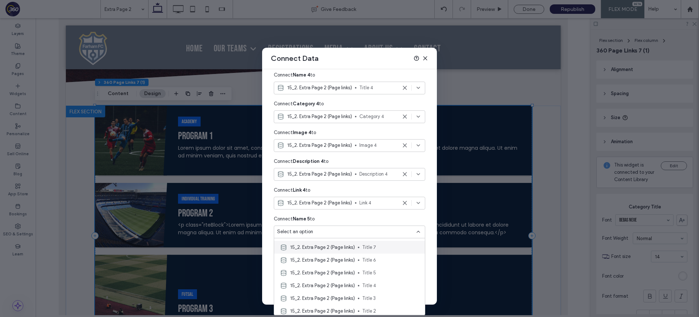
scroll to position [45, 0]
click at [381, 267] on div "15_2. Extra Page 2 (Page links) Title 5" at bounding box center [349, 263] width 151 height 13
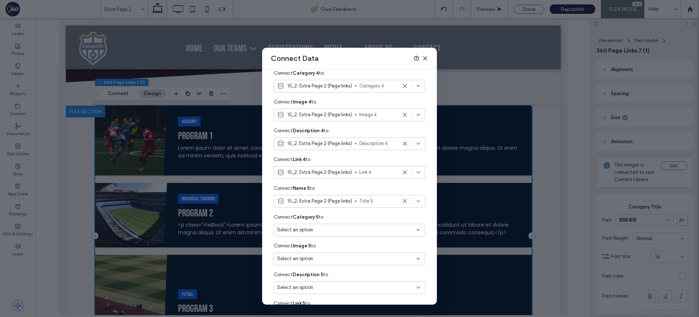
scroll to position [531, 0]
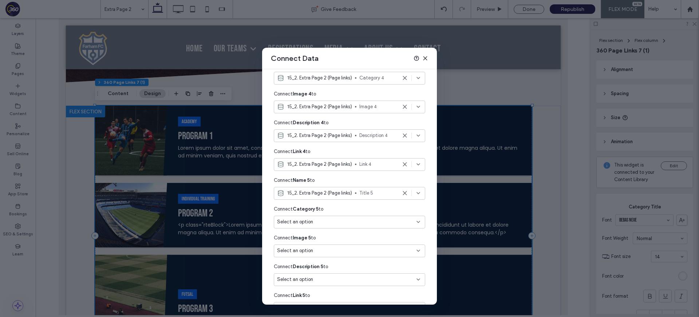
click at [369, 220] on div "Select an option" at bounding box center [345, 221] width 136 height 7
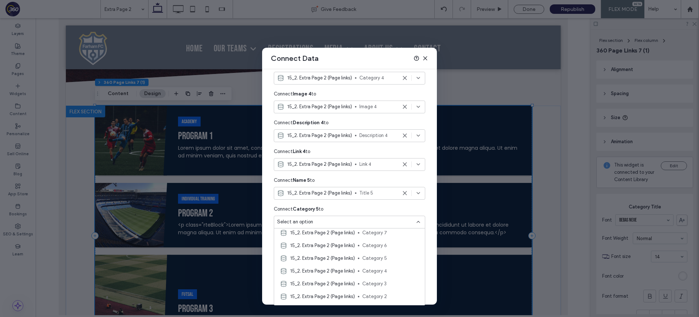
scroll to position [401, 0]
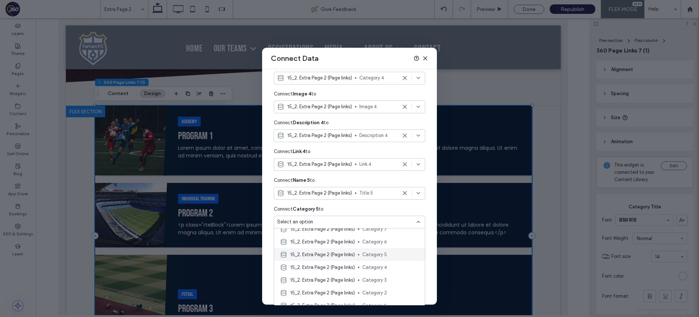
click at [390, 258] on div "15_2. Extra Page 2 (Page links) Category 5" at bounding box center [349, 254] width 151 height 13
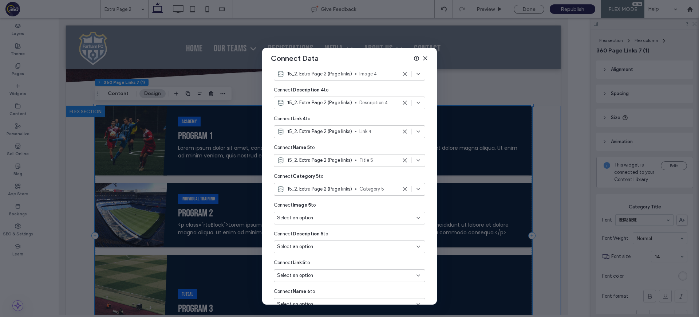
scroll to position [565, 0]
click at [381, 219] on div "Select an option" at bounding box center [345, 216] width 136 height 7
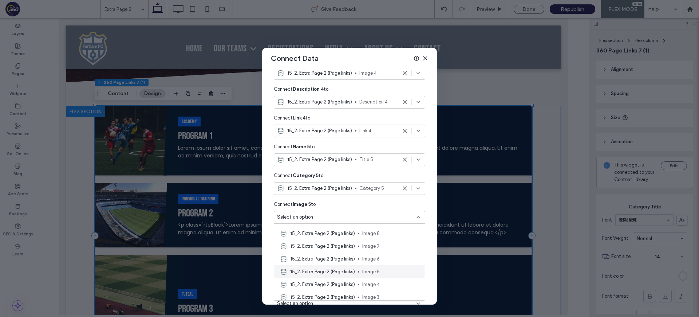
scroll to position [34, 0]
click at [385, 271] on span "Image 5" at bounding box center [390, 273] width 57 height 7
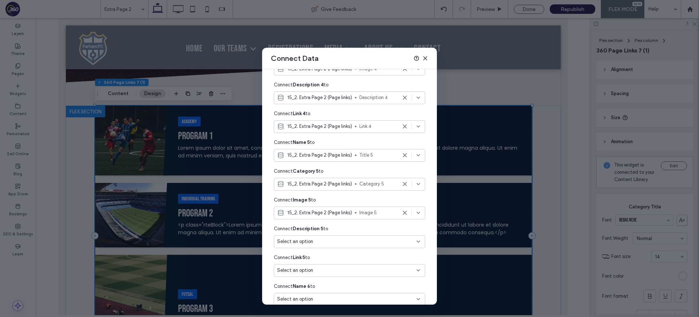
scroll to position [569, 0]
click at [375, 249] on div "Select an option" at bounding box center [350, 243] width 152 height 16
click at [376, 244] on div "Select an option" at bounding box center [345, 240] width 136 height 7
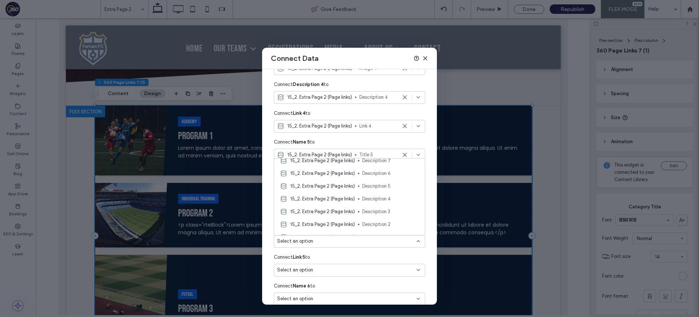
scroll to position [300, 0]
click at [383, 168] on span "Description 5" at bounding box center [390, 170] width 57 height 7
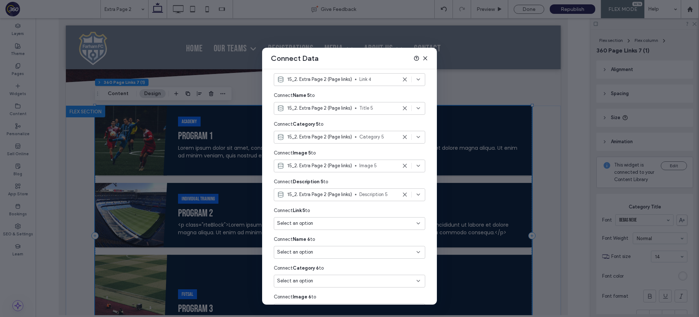
scroll to position [617, 0]
click at [372, 224] on div "Select an option" at bounding box center [345, 222] width 136 height 7
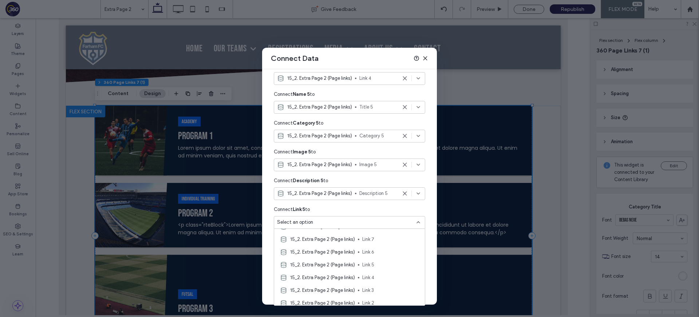
scroll to position [168, 0]
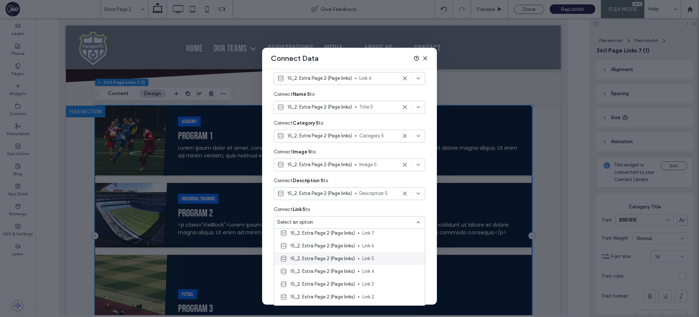
click at [382, 259] on span "Link 5" at bounding box center [390, 258] width 57 height 7
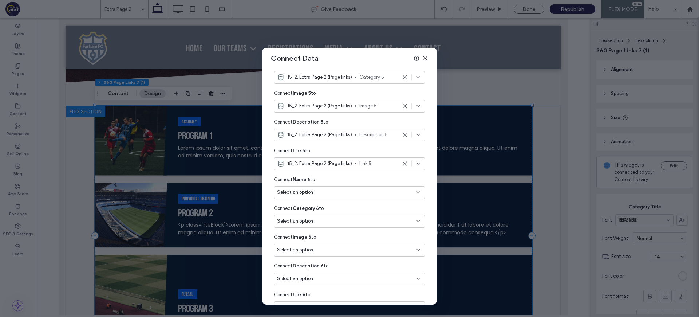
scroll to position [677, 0]
click at [375, 193] on div "Select an option" at bounding box center [345, 191] width 136 height 7
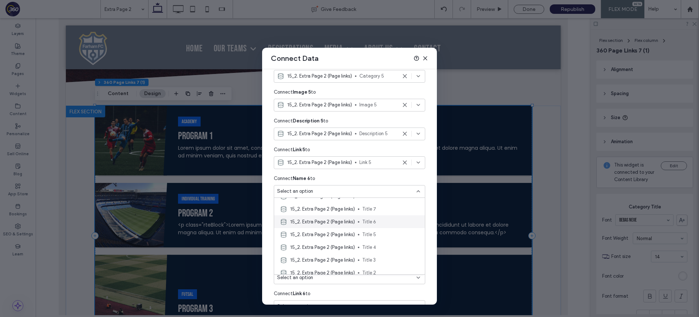
scroll to position [35, 0]
click at [384, 222] on span "Title 6" at bounding box center [390, 220] width 57 height 7
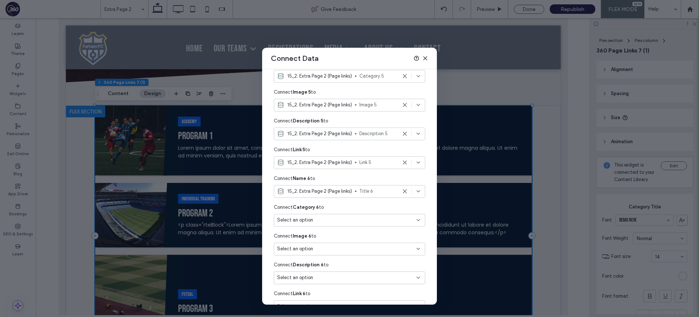
click at [374, 223] on div "Select an option" at bounding box center [345, 219] width 136 height 7
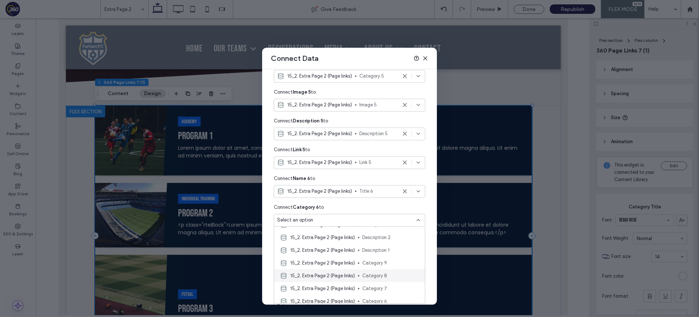
scroll to position [346, 0]
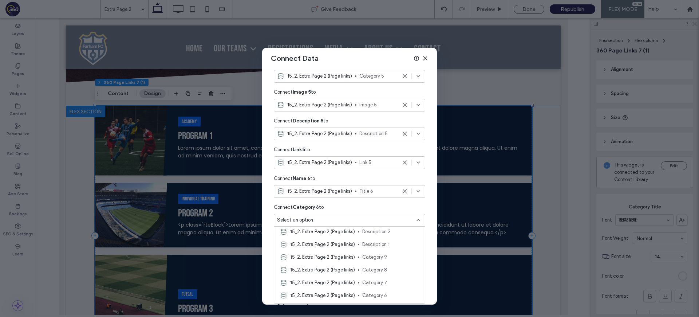
drag, startPoint x: 389, startPoint y: 297, endPoint x: 386, endPoint y: 286, distance: 10.9
click at [389, 297] on span "Category 6" at bounding box center [390, 295] width 57 height 7
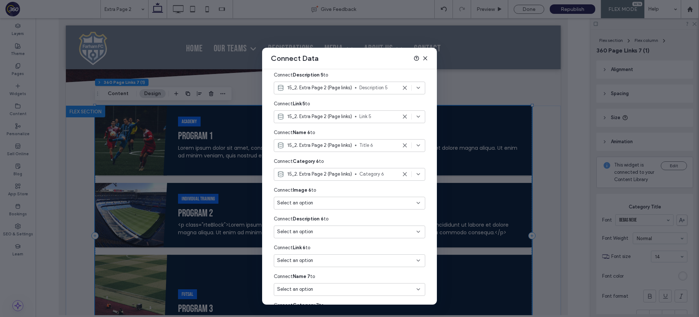
scroll to position [723, 0]
click at [360, 201] on div "Select an option" at bounding box center [345, 202] width 136 height 7
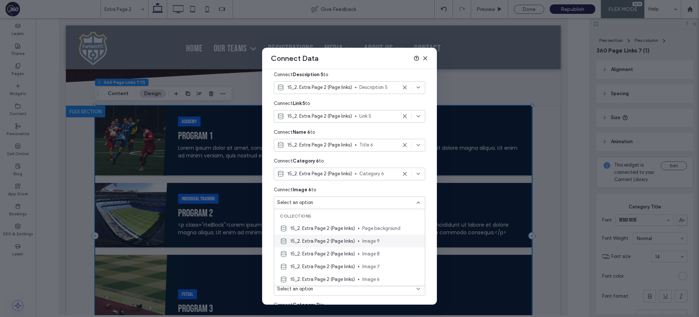
scroll to position [23, 0]
click at [388, 256] on span "Image 6" at bounding box center [390, 256] width 57 height 7
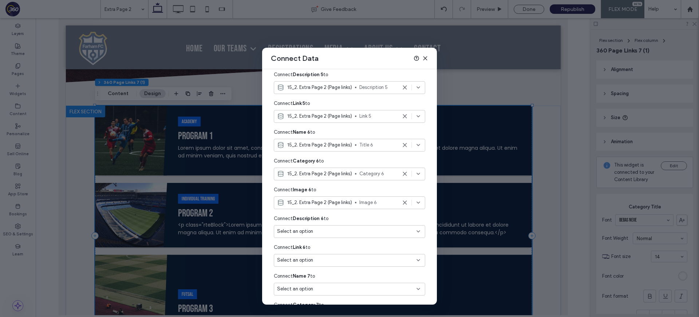
click at [380, 244] on div "Connect Link 6 to" at bounding box center [350, 247] width 152 height 13
click at [380, 238] on div "Select an option" at bounding box center [350, 233] width 152 height 16
click at [380, 224] on div "Connect Description 6 to" at bounding box center [350, 218] width 152 height 13
click at [381, 229] on div "Select an option" at bounding box center [345, 231] width 136 height 7
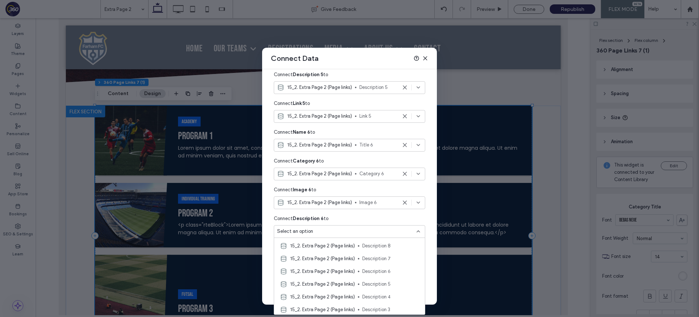
scroll to position [265, 0]
click at [392, 274] on span "Description 6" at bounding box center [390, 272] width 57 height 7
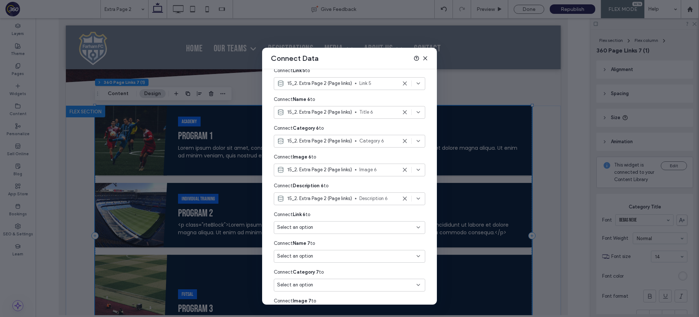
scroll to position [757, 0]
click at [371, 230] on div "Select an option" at bounding box center [345, 226] width 136 height 7
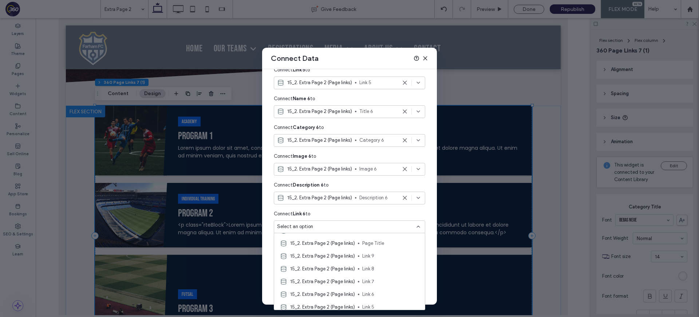
scroll to position [127, 0]
click at [380, 293] on span "Link 6" at bounding box center [390, 290] width 57 height 7
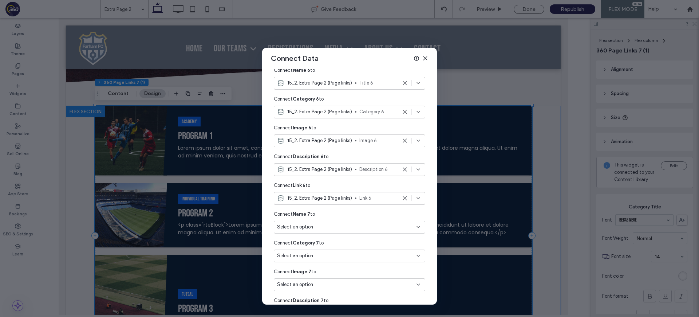
scroll to position [788, 0]
click at [364, 224] on div "Select an option" at bounding box center [345, 223] width 136 height 7
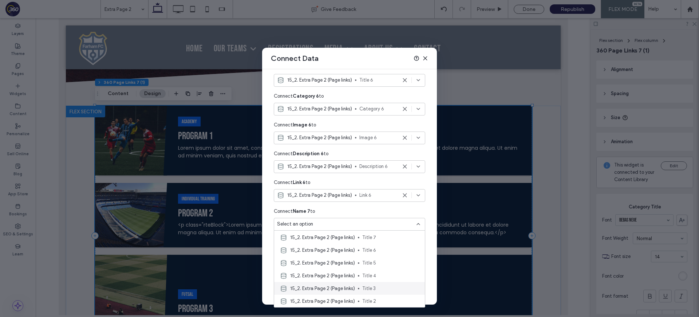
scroll to position [35, 0]
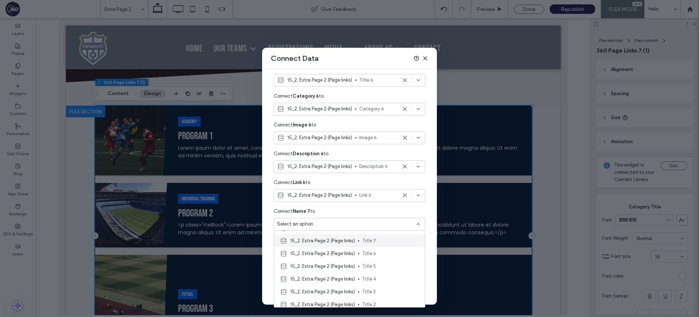
click at [368, 241] on span "Title 7" at bounding box center [390, 240] width 57 height 7
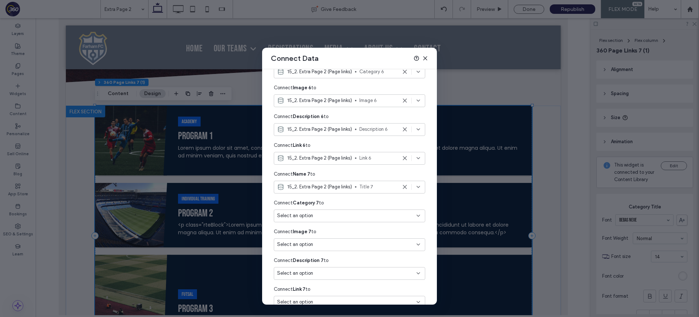
scroll to position [826, 0]
click at [357, 213] on div "Select an option" at bounding box center [345, 214] width 136 height 7
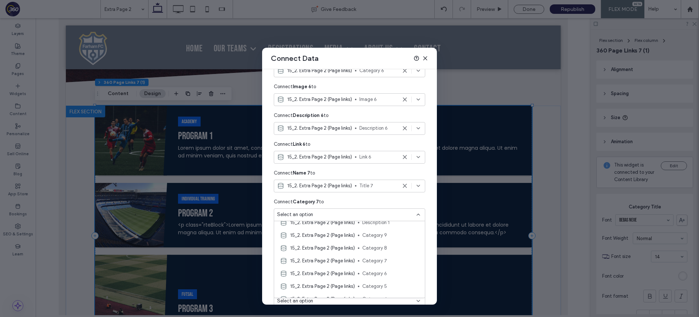
scroll to position [392, 0]
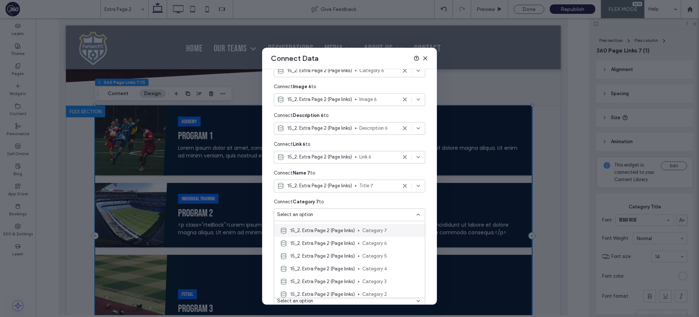
click at [384, 233] on span "Category 7" at bounding box center [390, 230] width 57 height 7
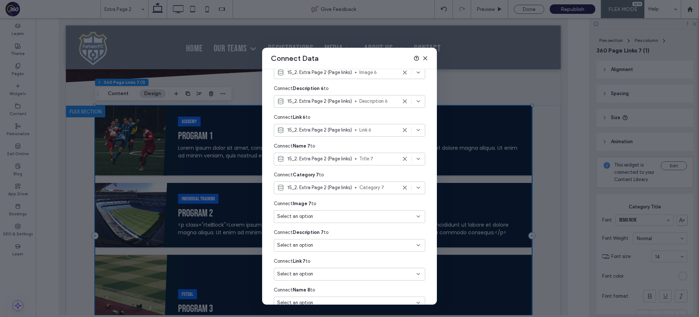
click at [376, 219] on div "Select an option" at bounding box center [345, 216] width 136 height 7
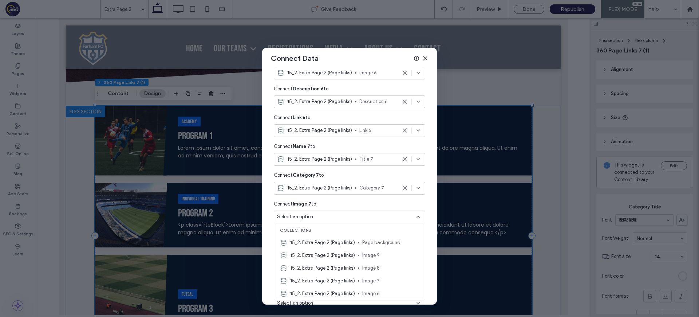
click at [392, 281] on span "Image 7" at bounding box center [390, 280] width 57 height 7
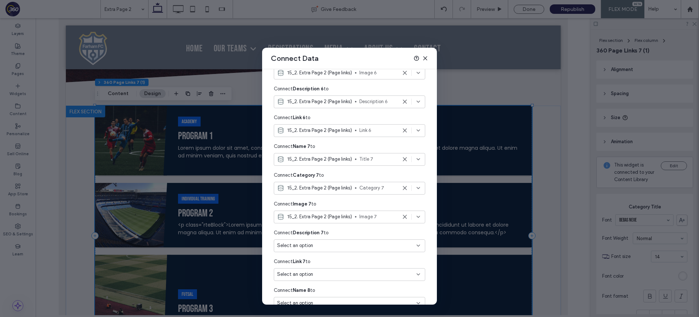
scroll to position [878, 0]
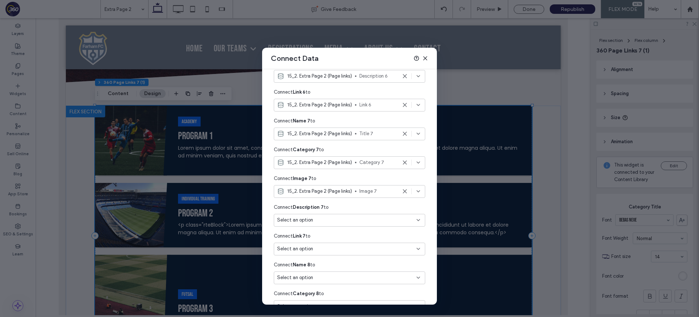
click at [368, 215] on div "Select an option" at bounding box center [350, 220] width 152 height 13
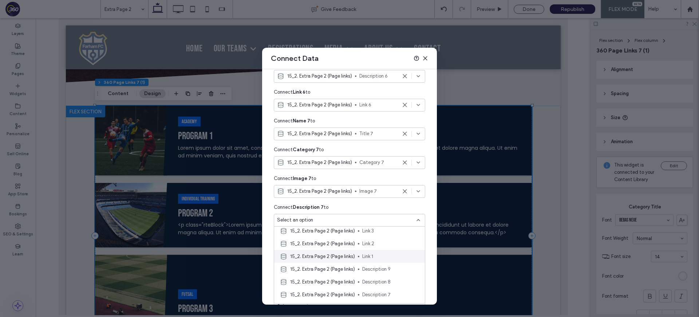
scroll to position [278, 0]
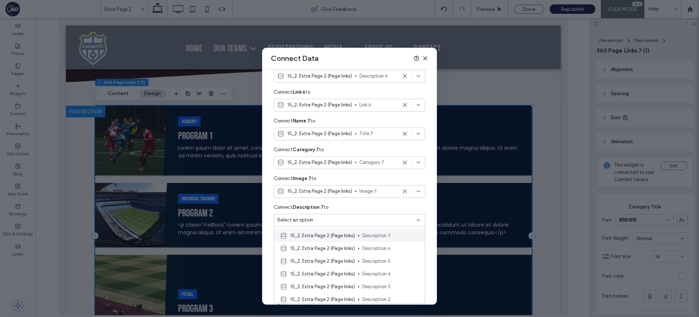
click at [389, 238] on span "Description 7" at bounding box center [390, 235] width 57 height 7
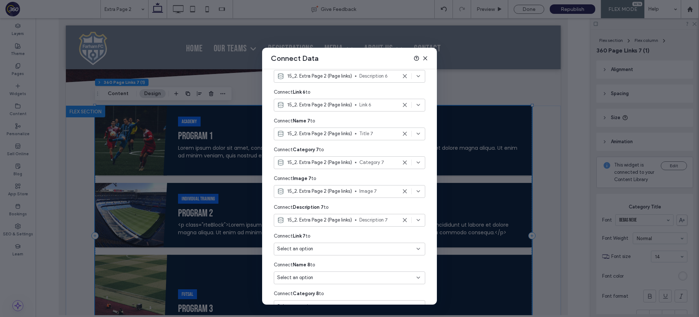
scroll to position [902, 0]
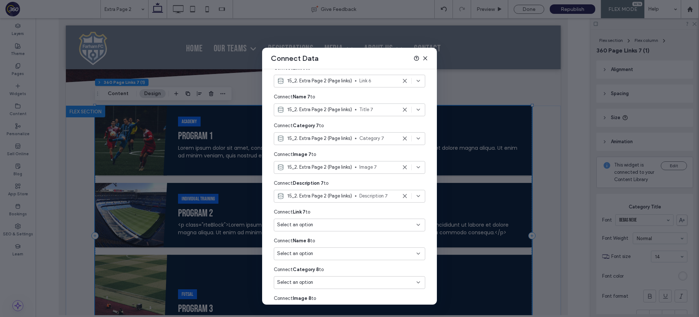
click at [373, 227] on div "Select an option" at bounding box center [345, 224] width 136 height 7
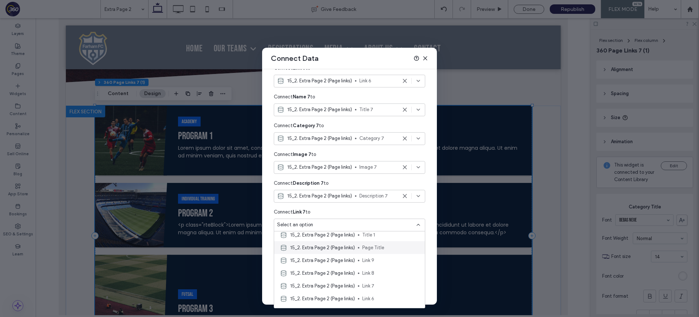
scroll to position [152, 0]
click at [380, 253] on span "Link 7" at bounding box center [390, 251] width 57 height 7
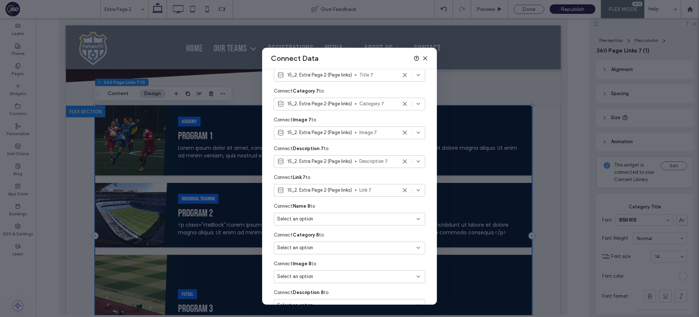
scroll to position [938, 0]
click at [372, 218] on div "Select an option" at bounding box center [345, 217] width 136 height 7
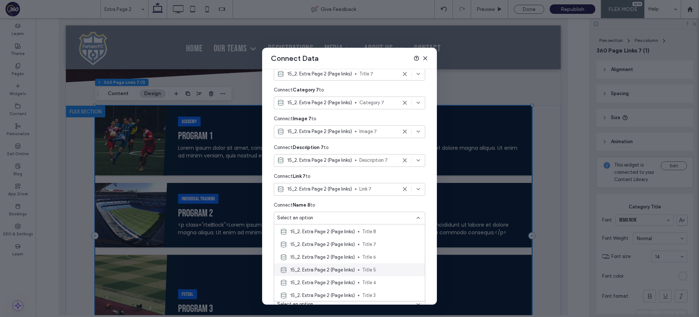
scroll to position [22, 0]
click at [377, 236] on span "Title 8" at bounding box center [390, 234] width 57 height 7
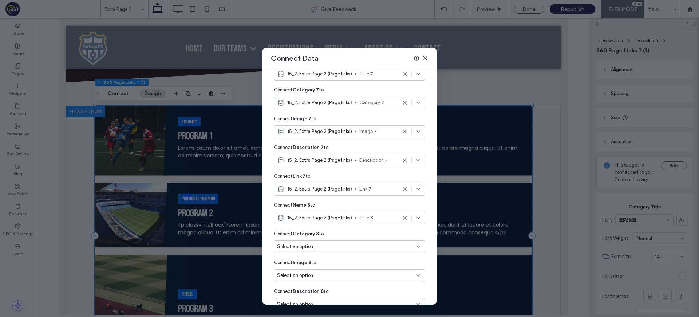
scroll to position [968, 0]
click at [369, 219] on div "Select an option" at bounding box center [345, 216] width 136 height 7
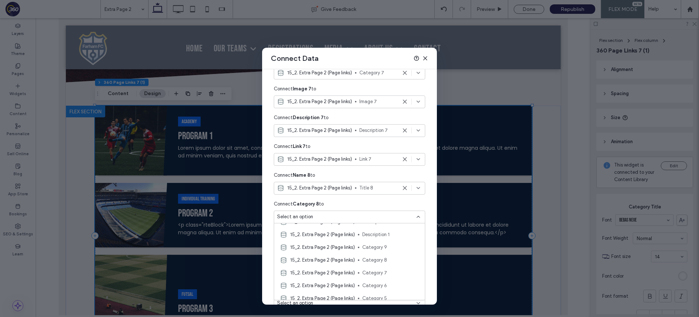
scroll to position [350, 0]
click at [389, 264] on span "Category 8" at bounding box center [390, 262] width 57 height 7
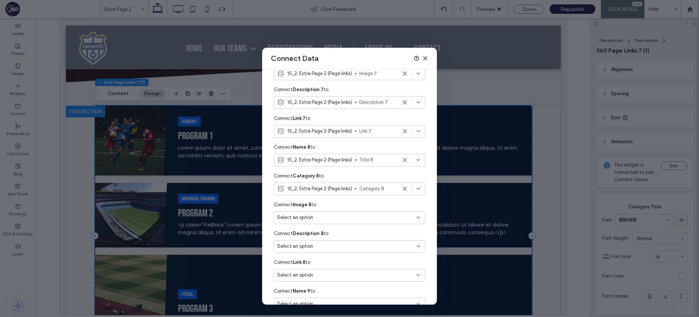
click at [366, 216] on div "Select an option" at bounding box center [345, 217] width 136 height 7
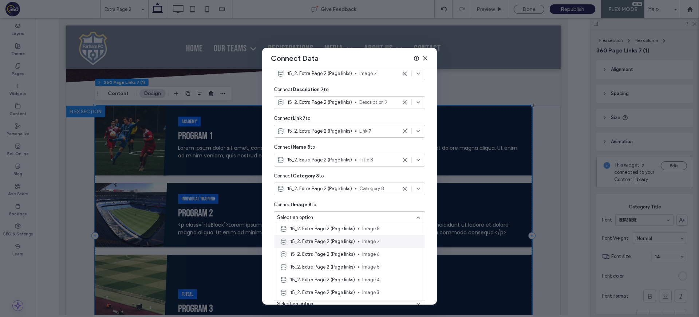
scroll to position [36, 0]
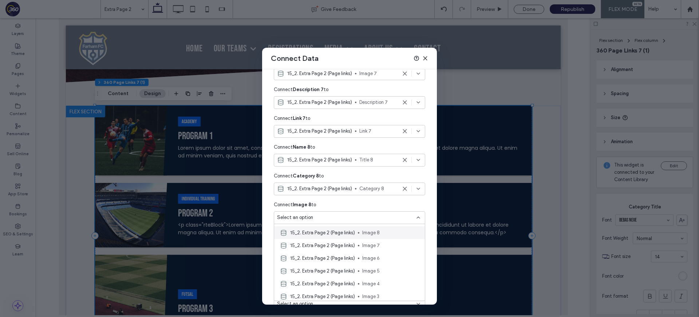
click at [381, 235] on span "Image 8" at bounding box center [390, 232] width 57 height 7
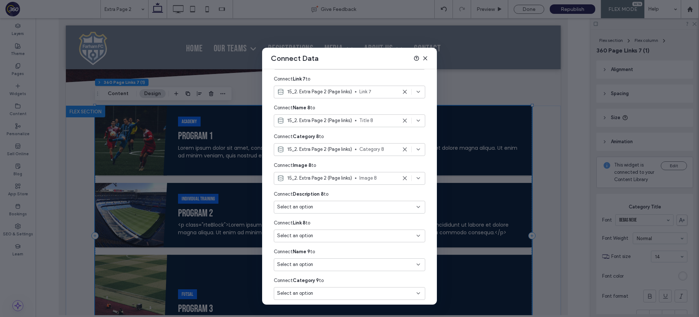
scroll to position [1038, 0]
click at [366, 205] on div "Select an option" at bounding box center [345, 204] width 136 height 7
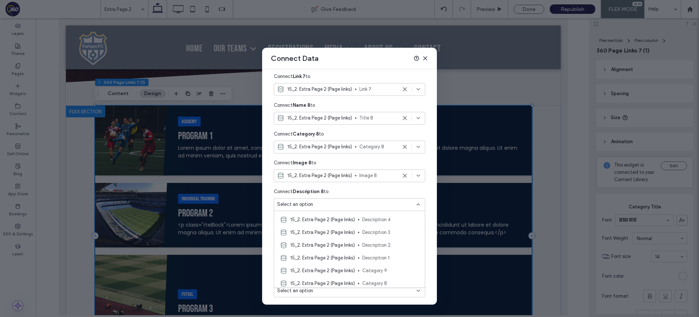
scroll to position [242, 0]
click at [392, 247] on div "15_2. Extra Page 2 (Page links) Description 8" at bounding box center [349, 243] width 151 height 13
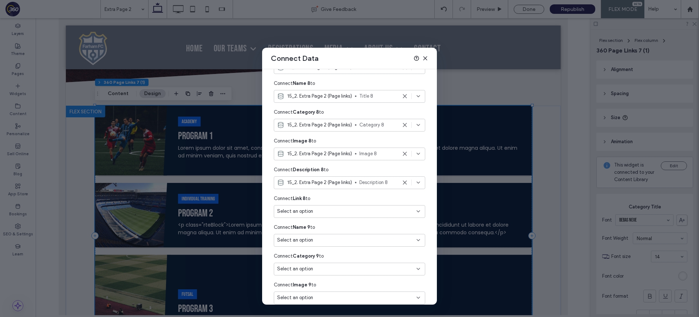
scroll to position [1062, 0]
click at [361, 209] on div "Select an option" at bounding box center [345, 208] width 136 height 7
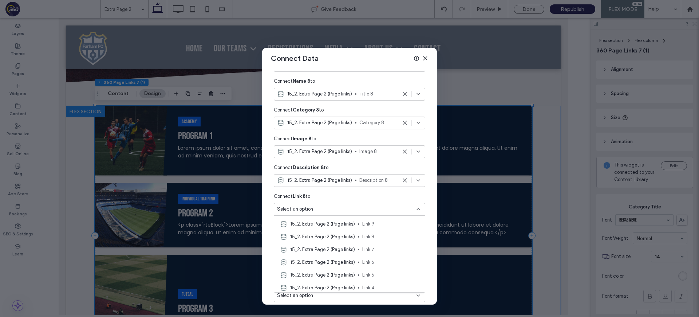
scroll to position [137, 0]
click at [371, 242] on div "15_2. Extra Page 2 (Page links) Link 8" at bounding box center [349, 237] width 151 height 13
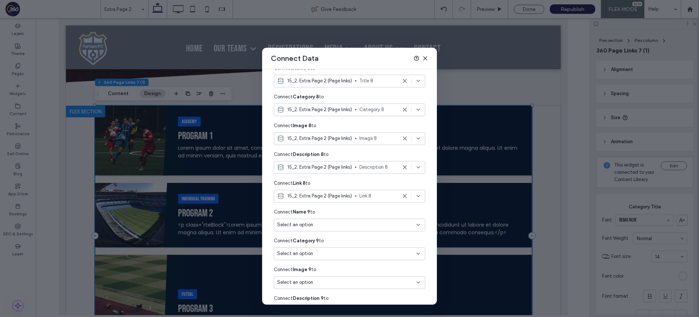
scroll to position [1080, 0]
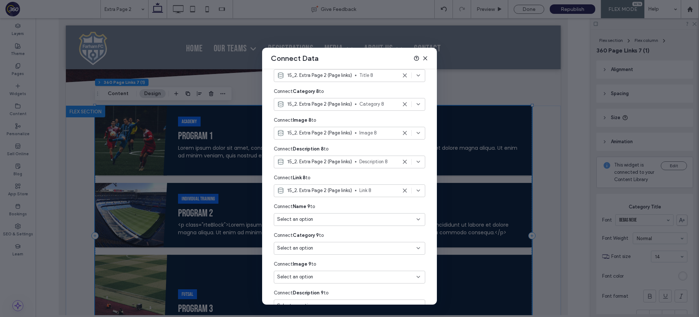
click at [342, 216] on div "Select an option" at bounding box center [345, 219] width 136 height 7
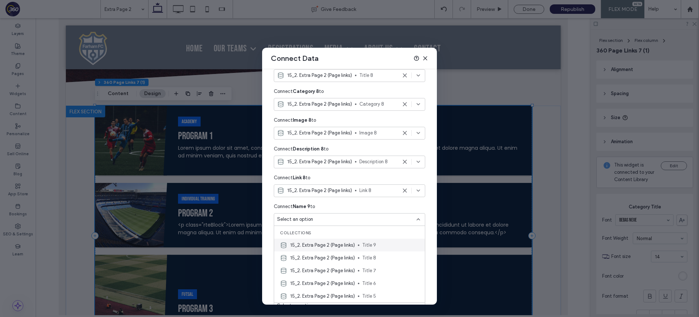
click at [383, 248] on span "Title 9" at bounding box center [390, 245] width 57 height 7
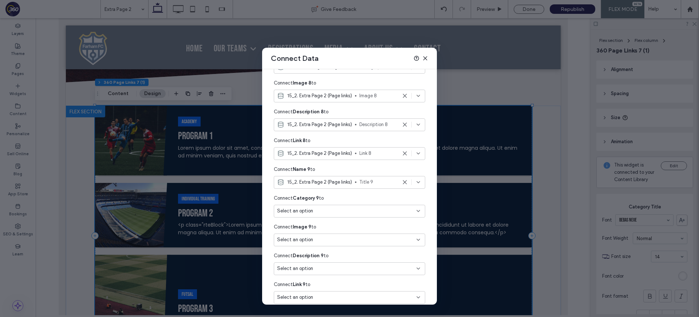
scroll to position [1144, 0]
click at [354, 187] on div "Select an option" at bounding box center [345, 184] width 136 height 7
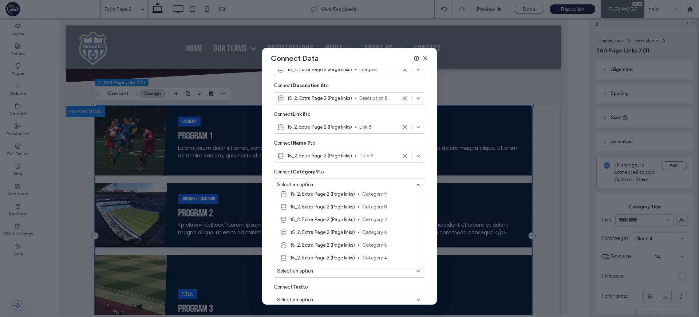
scroll to position [349, 0]
click at [390, 220] on span "Category 9" at bounding box center [390, 218] width 57 height 7
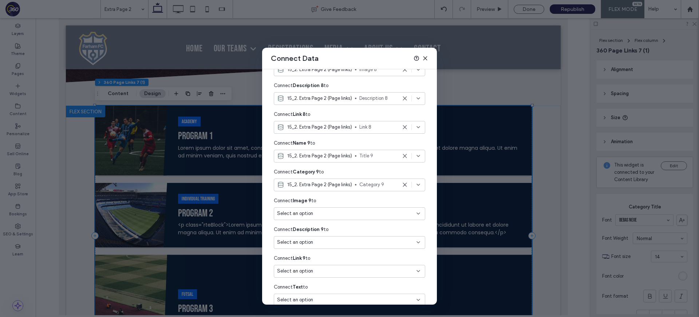
click at [345, 214] on div "Select an option" at bounding box center [345, 213] width 136 height 7
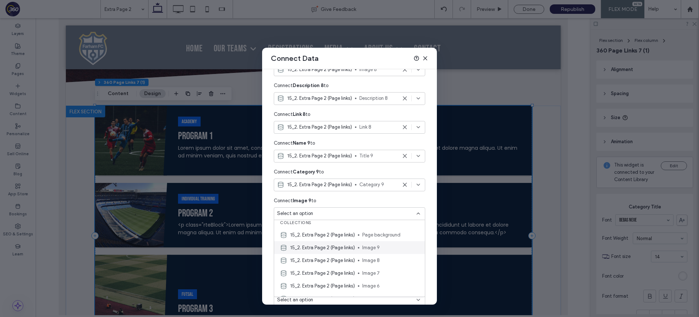
scroll to position [5, 0]
click at [374, 244] on span "Image 9" at bounding box center [390, 246] width 57 height 7
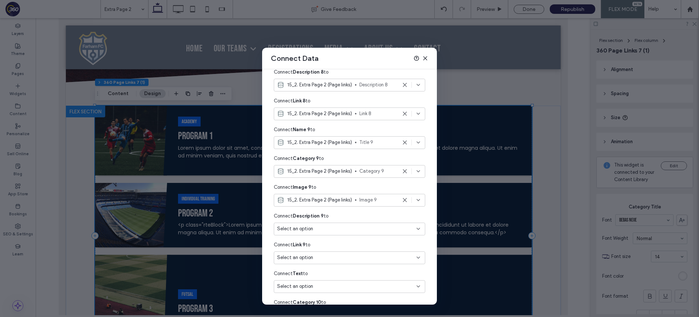
scroll to position [1166, 0]
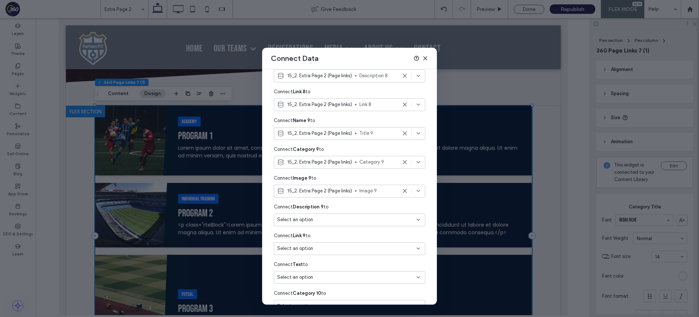
click at [362, 218] on div "Select an option" at bounding box center [345, 219] width 136 height 7
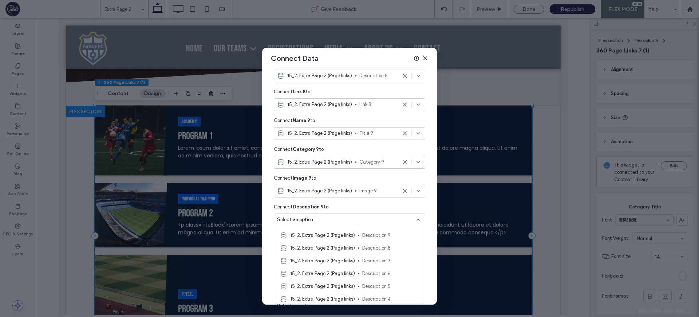
scroll to position [255, 0]
click at [394, 234] on span "Description 9" at bounding box center [390, 232] width 57 height 7
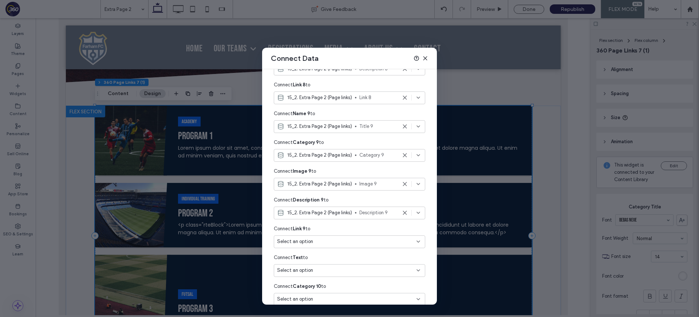
scroll to position [1173, 0]
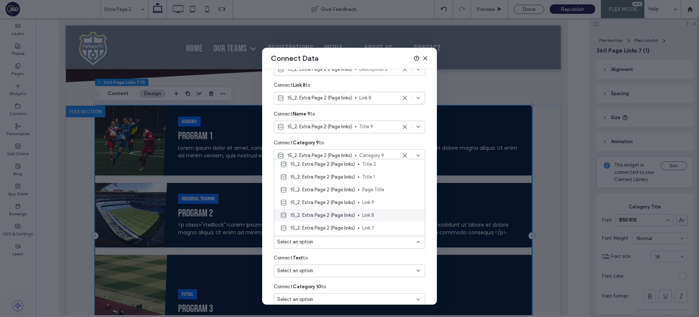
scroll to position [115, 0]
click at [382, 191] on span "Link 9" at bounding box center [390, 190] width 57 height 7
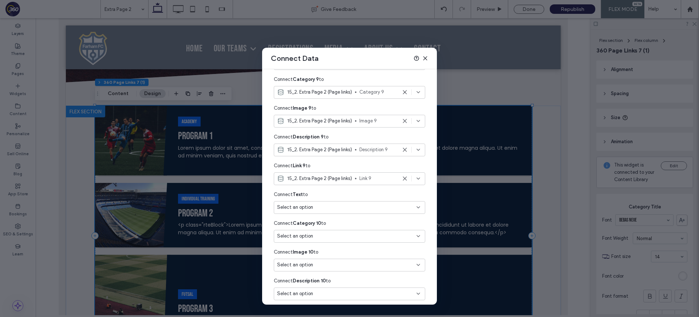
scroll to position [1237, 0]
click at [374, 206] on div "Select an option" at bounding box center [345, 206] width 136 height 7
click at [370, 190] on div "Connect Text to" at bounding box center [350, 193] width 152 height 13
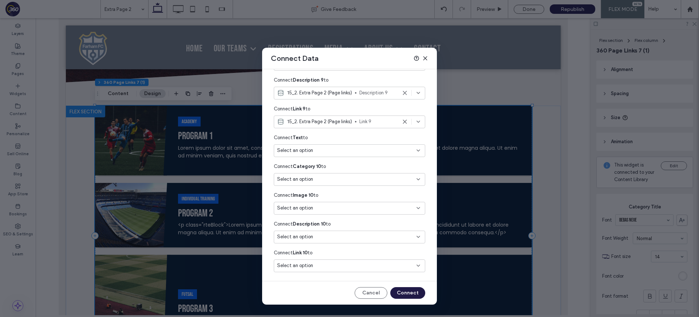
click at [411, 288] on button "Connect" at bounding box center [407, 293] width 35 height 12
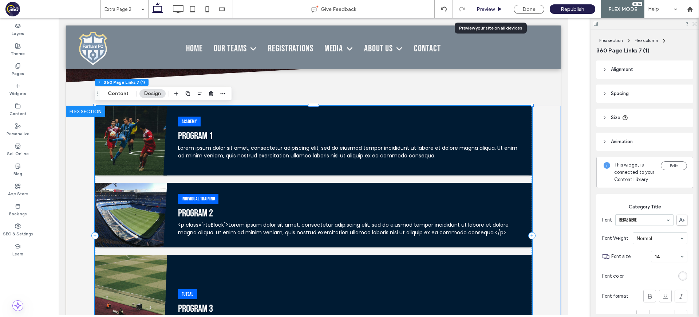
click at [491, 8] on span "Preview" at bounding box center [486, 9] width 18 height 6
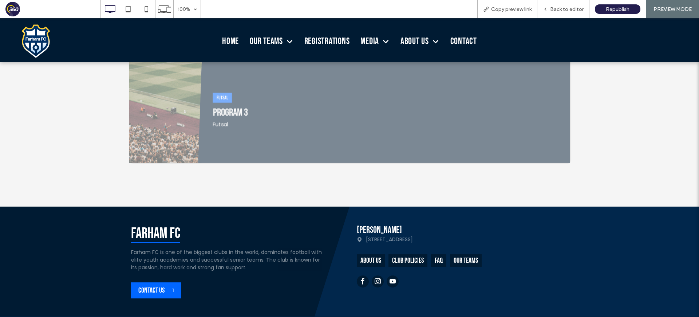
scroll to position [237, 0]
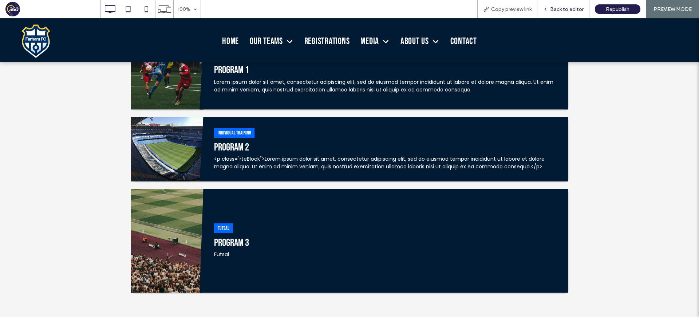
click at [569, 10] on span "Back to editor" at bounding box center [567, 9] width 34 height 6
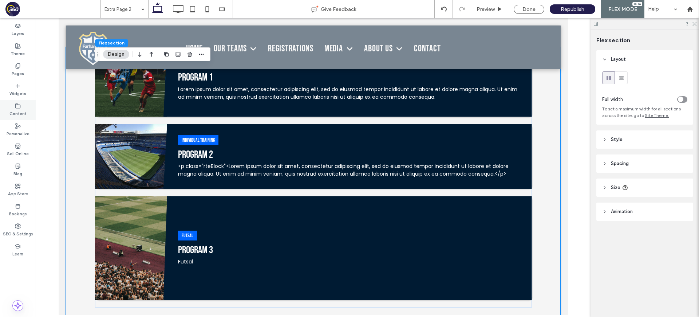
drag, startPoint x: 13, startPoint y: 113, endPoint x: 18, endPoint y: 114, distance: 4.4
click at [13, 113] on label "Content" at bounding box center [17, 113] width 17 height 8
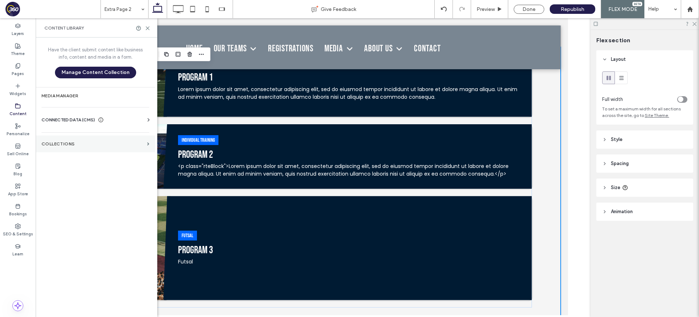
click at [84, 143] on label "Collections" at bounding box center [93, 143] width 103 height 5
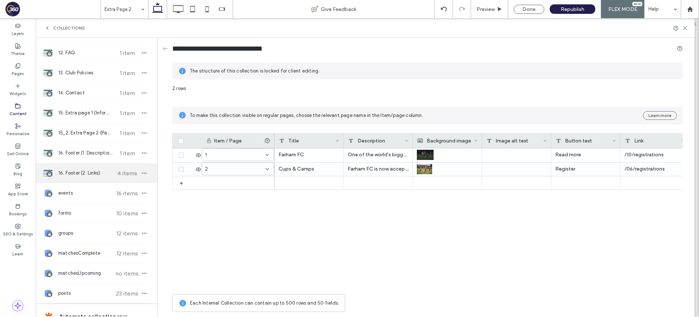
scroll to position [285, 0]
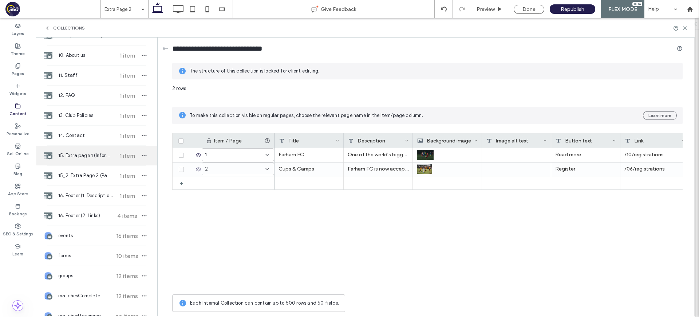
click at [107, 156] on span "15. Extra page 1 (Information based)" at bounding box center [85, 155] width 54 height 7
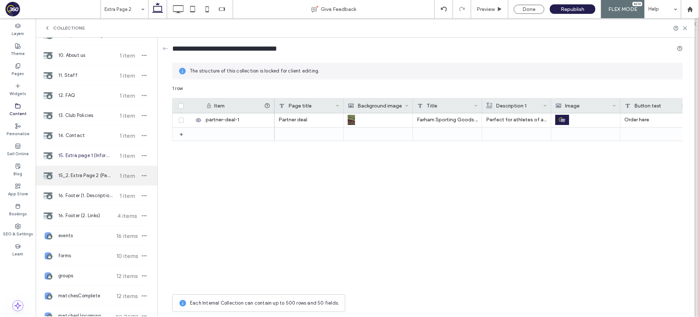
click at [104, 174] on span "15_2. Extra Page 2 (Page links)" at bounding box center [85, 175] width 54 height 7
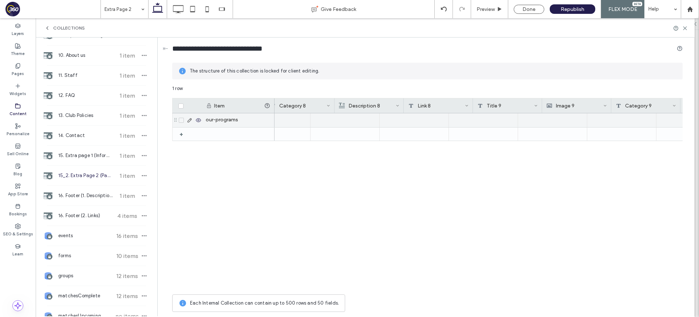
scroll to position [0, 2870]
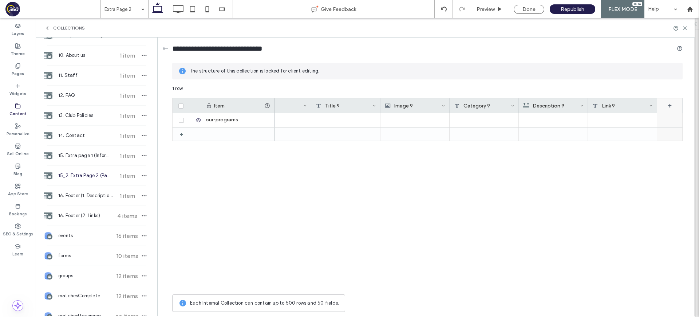
click at [666, 107] on div "+" at bounding box center [669, 105] width 25 height 15
click at [672, 104] on icon at bounding box center [671, 106] width 6 height 6
click at [650, 106] on icon at bounding box center [651, 106] width 4 height 4
click at [636, 118] on div "Delete Field" at bounding box center [622, 121] width 67 height 14
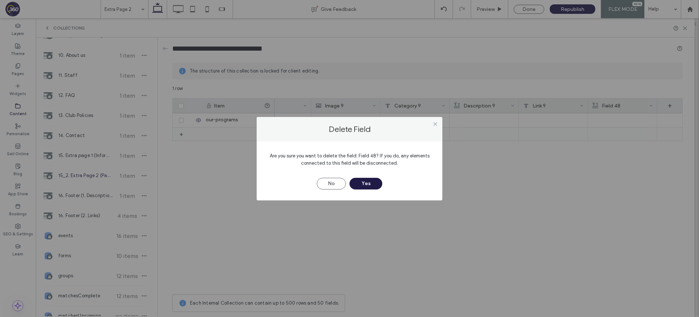
click at [374, 182] on button "Yes" at bounding box center [366, 184] width 33 height 12
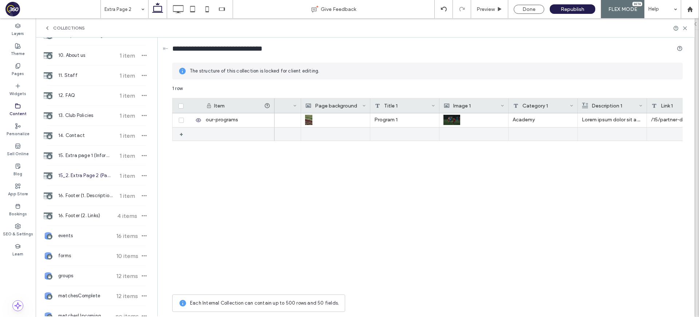
scroll to position [0, 0]
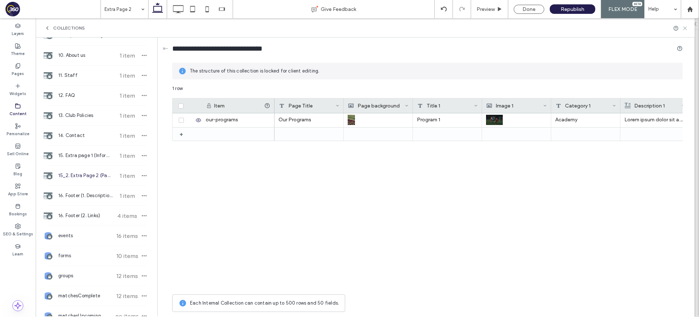
click at [686, 29] on icon at bounding box center [685, 27] width 5 height 5
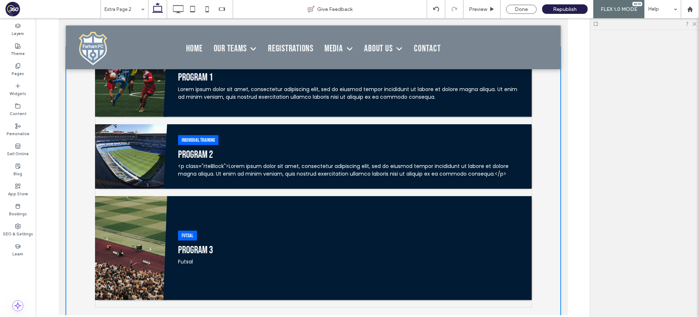
scroll to position [309, 0]
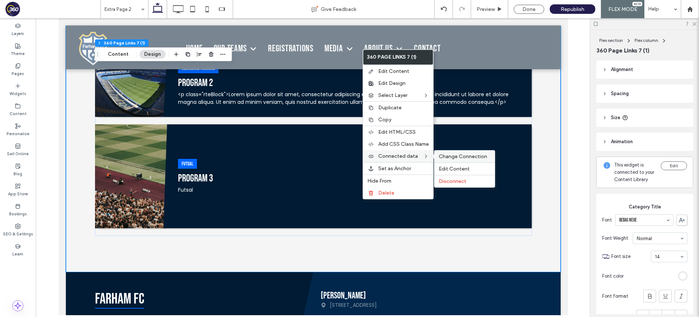
click at [439, 157] on span "Change Connection" at bounding box center [463, 156] width 48 height 6
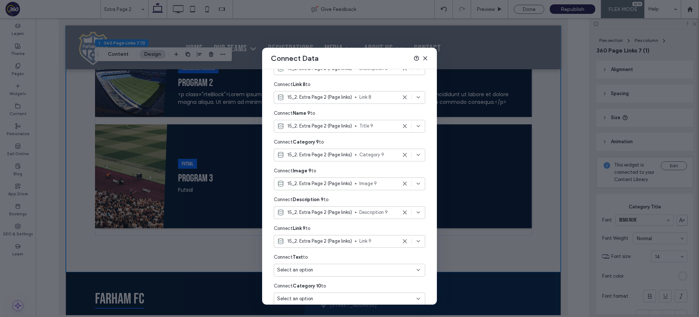
scroll to position [1190, 0]
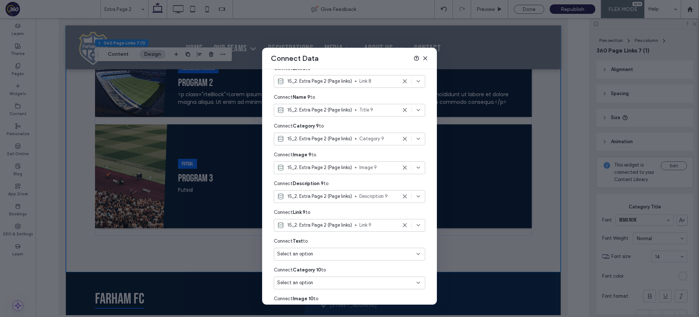
drag, startPoint x: 427, startPoint y: 58, endPoint x: 448, endPoint y: 40, distance: 28.7
click at [430, 56] on div "Connect Data" at bounding box center [349, 58] width 175 height 21
click at [427, 60] on icon at bounding box center [426, 58] width 6 height 6
